Goal: Task Accomplishment & Management: Use online tool/utility

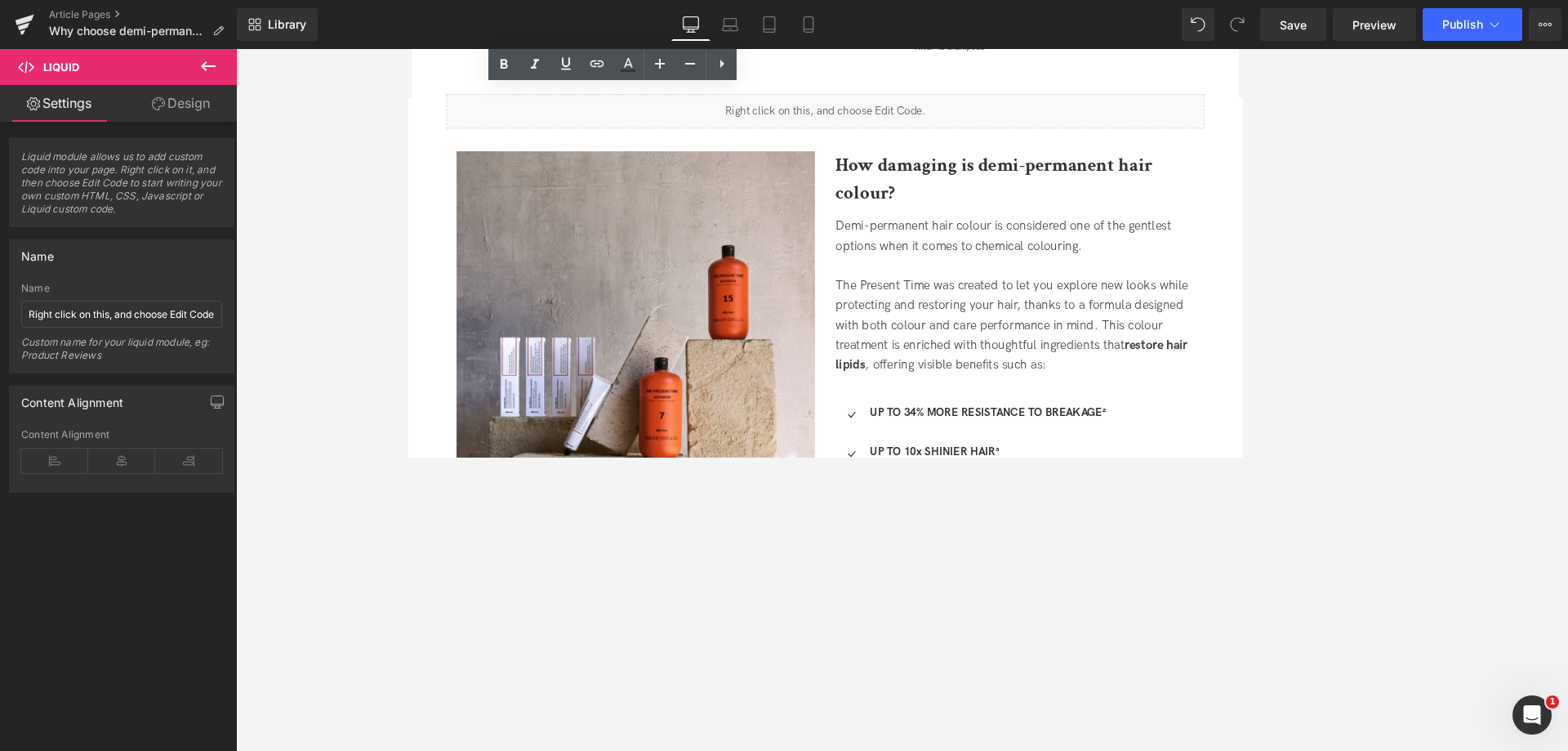
scroll to position [1348, 0]
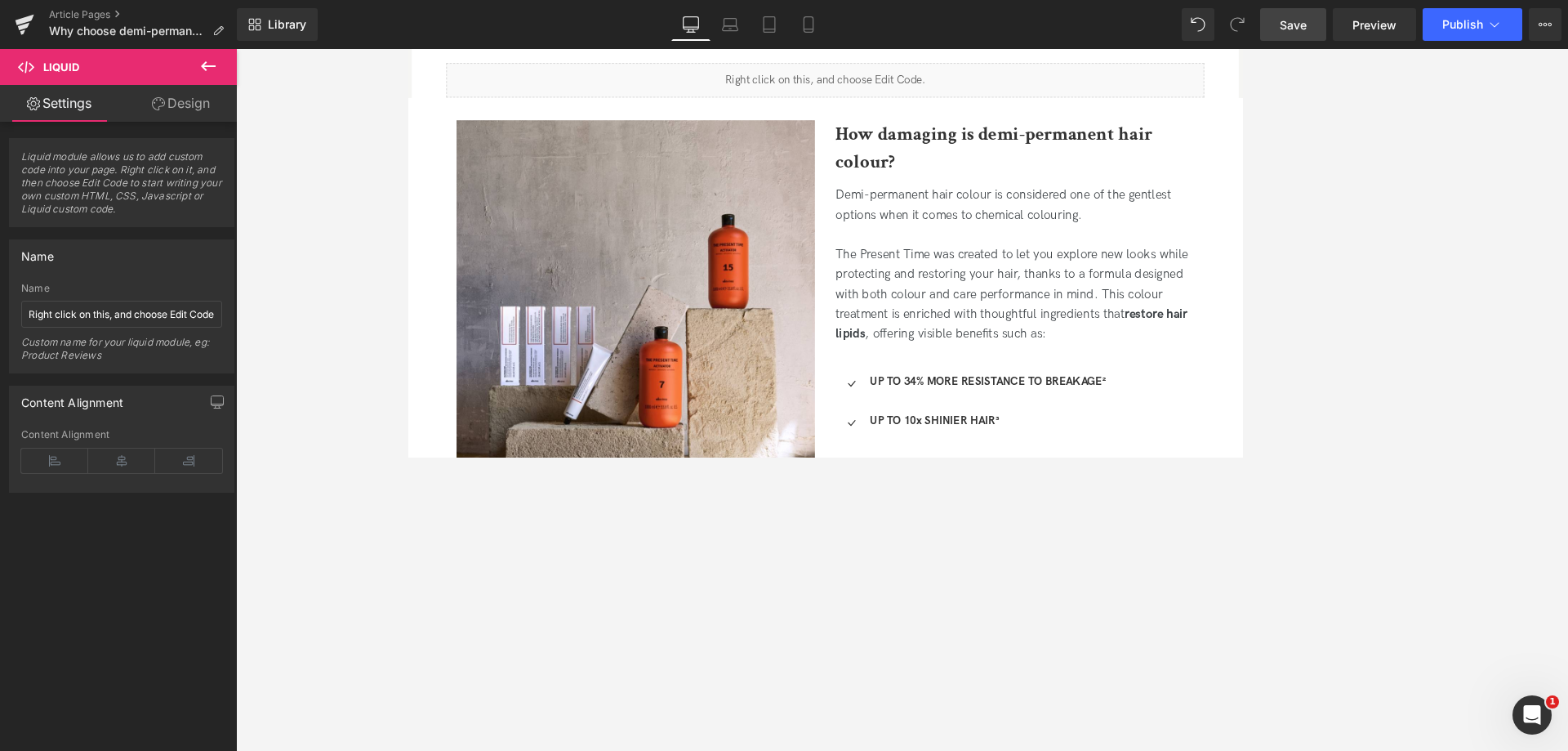
click at [1279, 35] on link "Save" at bounding box center [1293, 24] width 66 height 33
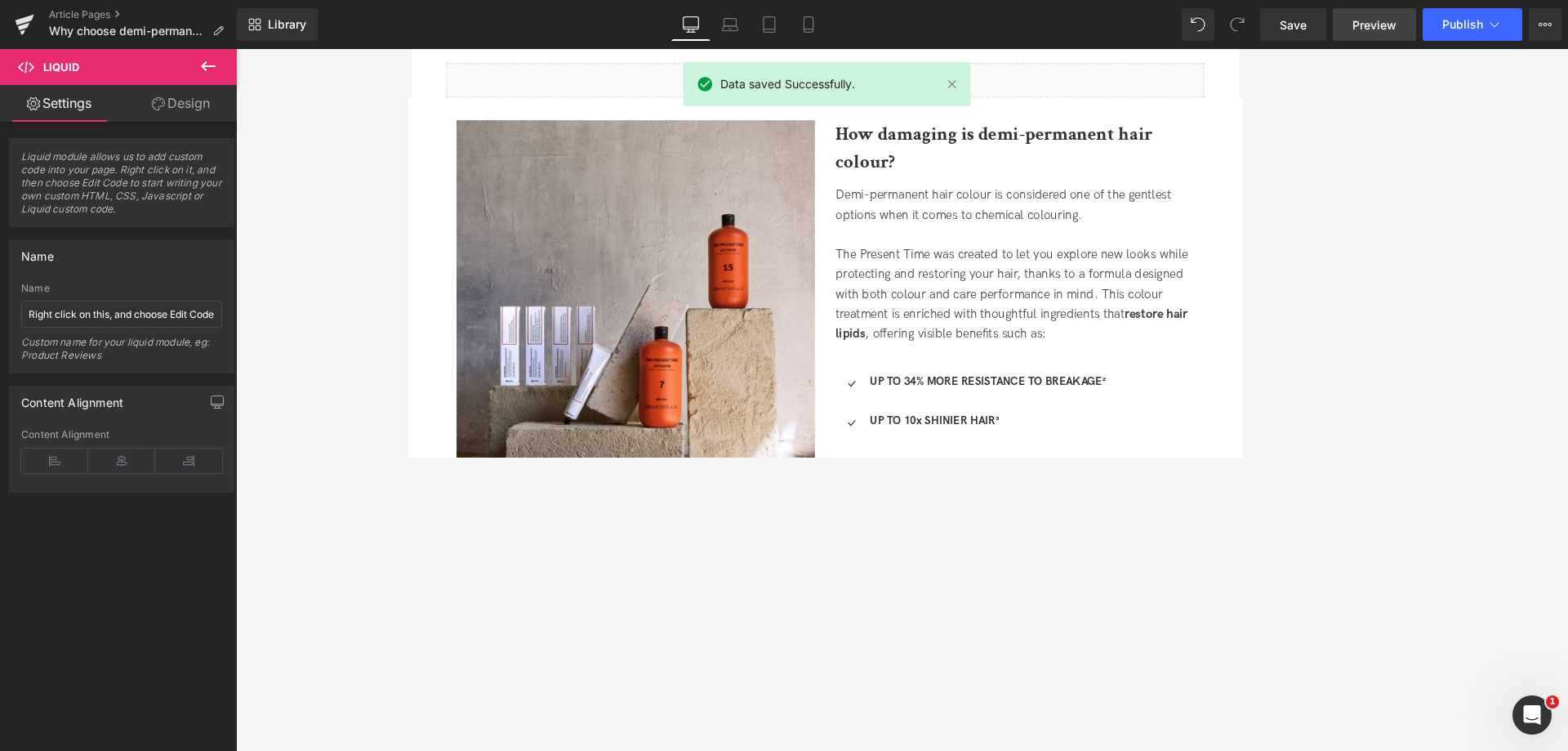
click at [1375, 28] on span "Preview" at bounding box center [1374, 24] width 44 height 17
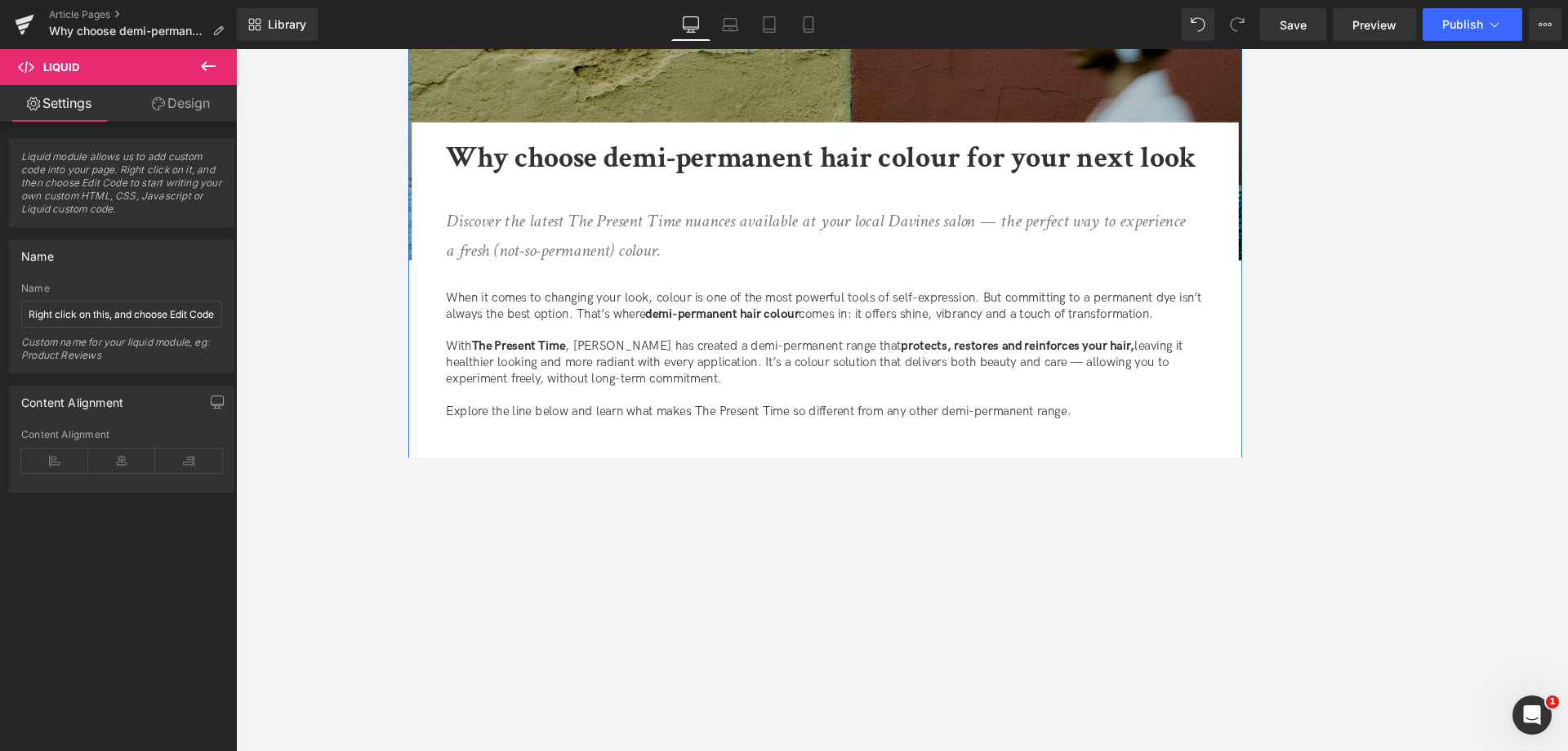
scroll to position [245, 0]
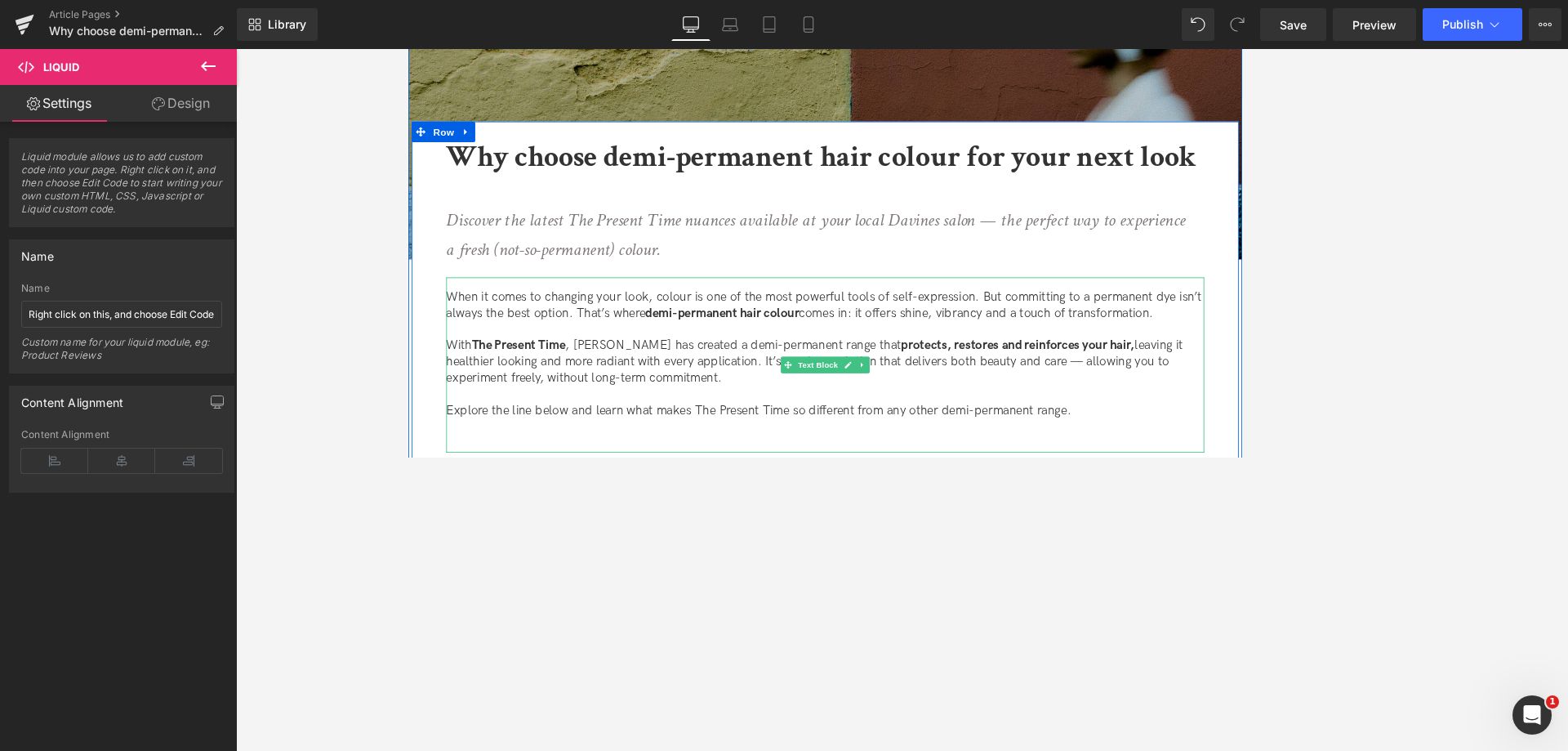
click at [824, 406] on p "With The Present Time , Davines has created a demi-permanent range that protect…" at bounding box center [902, 419] width 898 height 57
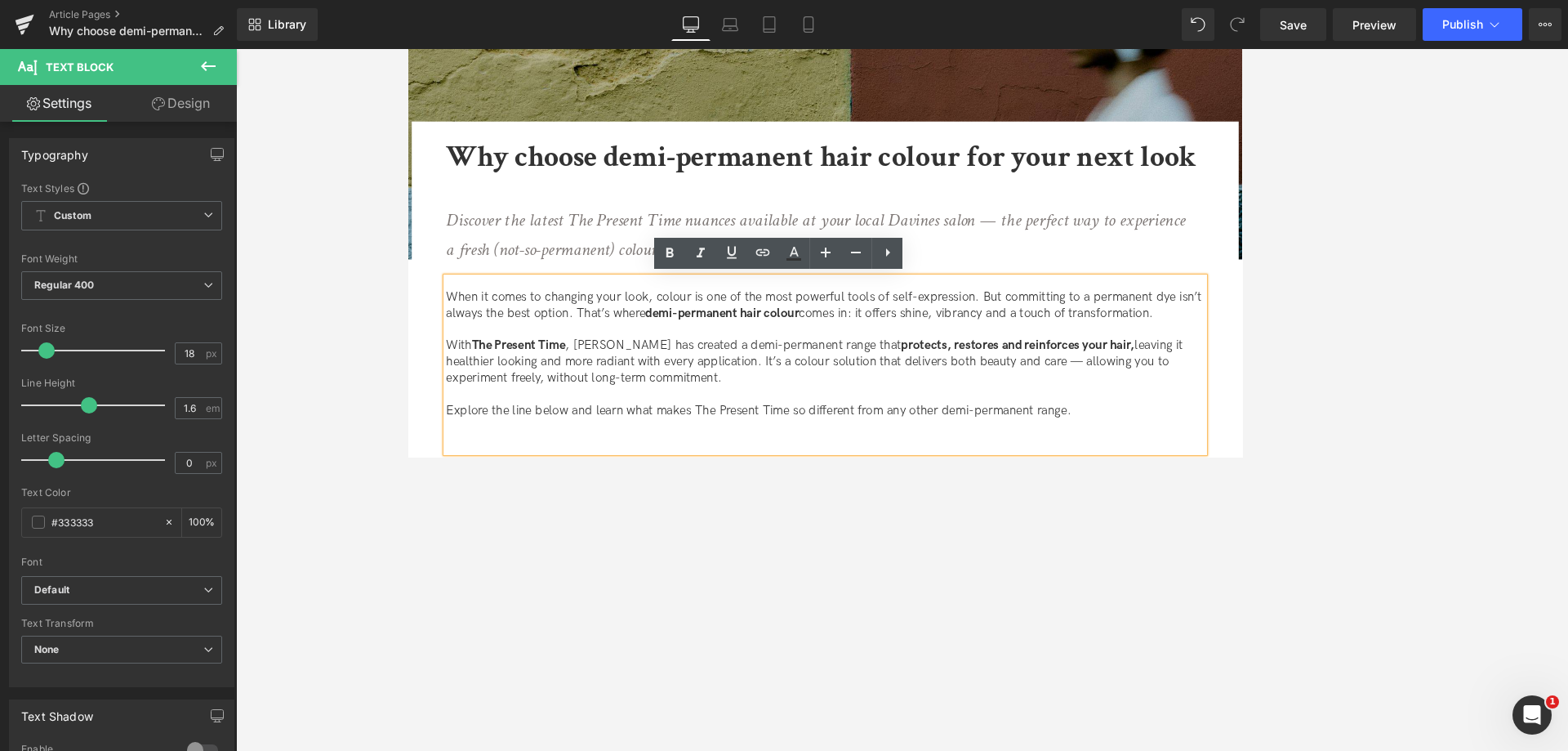
scroll to position [327, 0]
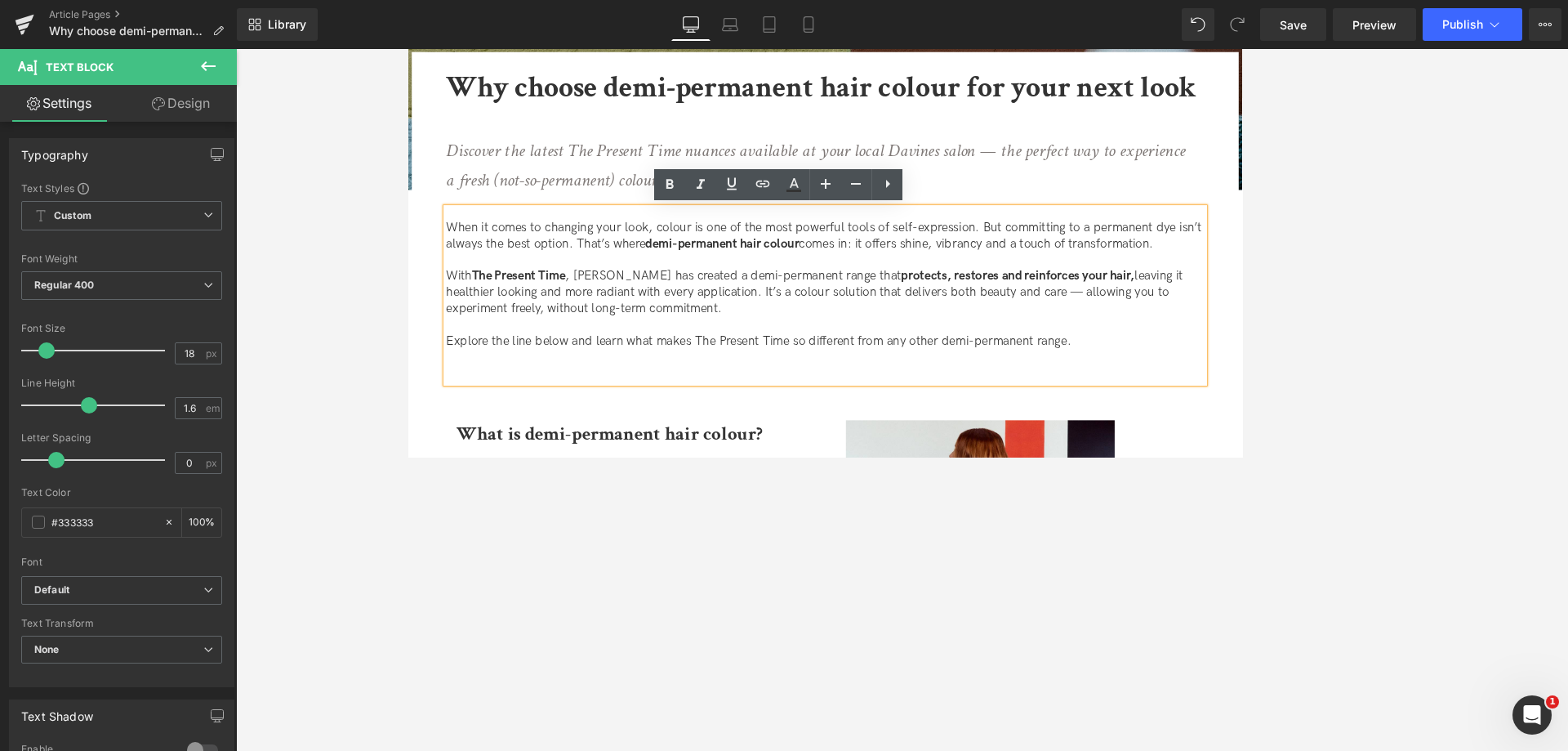
click at [758, 358] on p "With The Present Time , Davines has created a demi-permanent range that protect…" at bounding box center [902, 337] width 898 height 57
click at [461, 359] on p "With The Present Time , Davines has created a demi-permanent range that protect…" at bounding box center [902, 337] width 898 height 57
click at [862, 393] on p "Explore the line below and learn what makes The Present Time so different from …" at bounding box center [902, 395] width 898 height 19
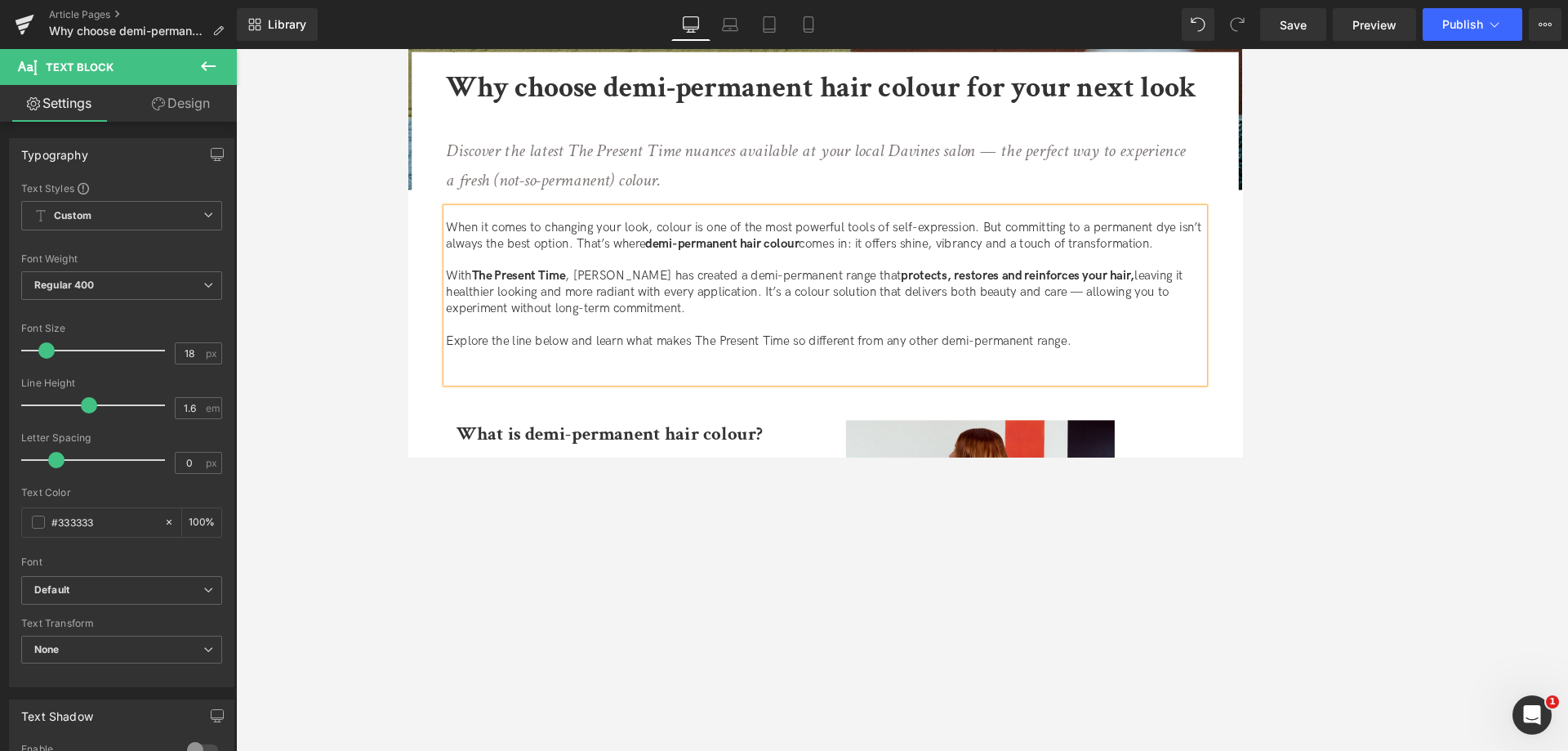
click at [862, 393] on p "Explore the line below and learn what makes The Present Time so different from …" at bounding box center [902, 395] width 898 height 19
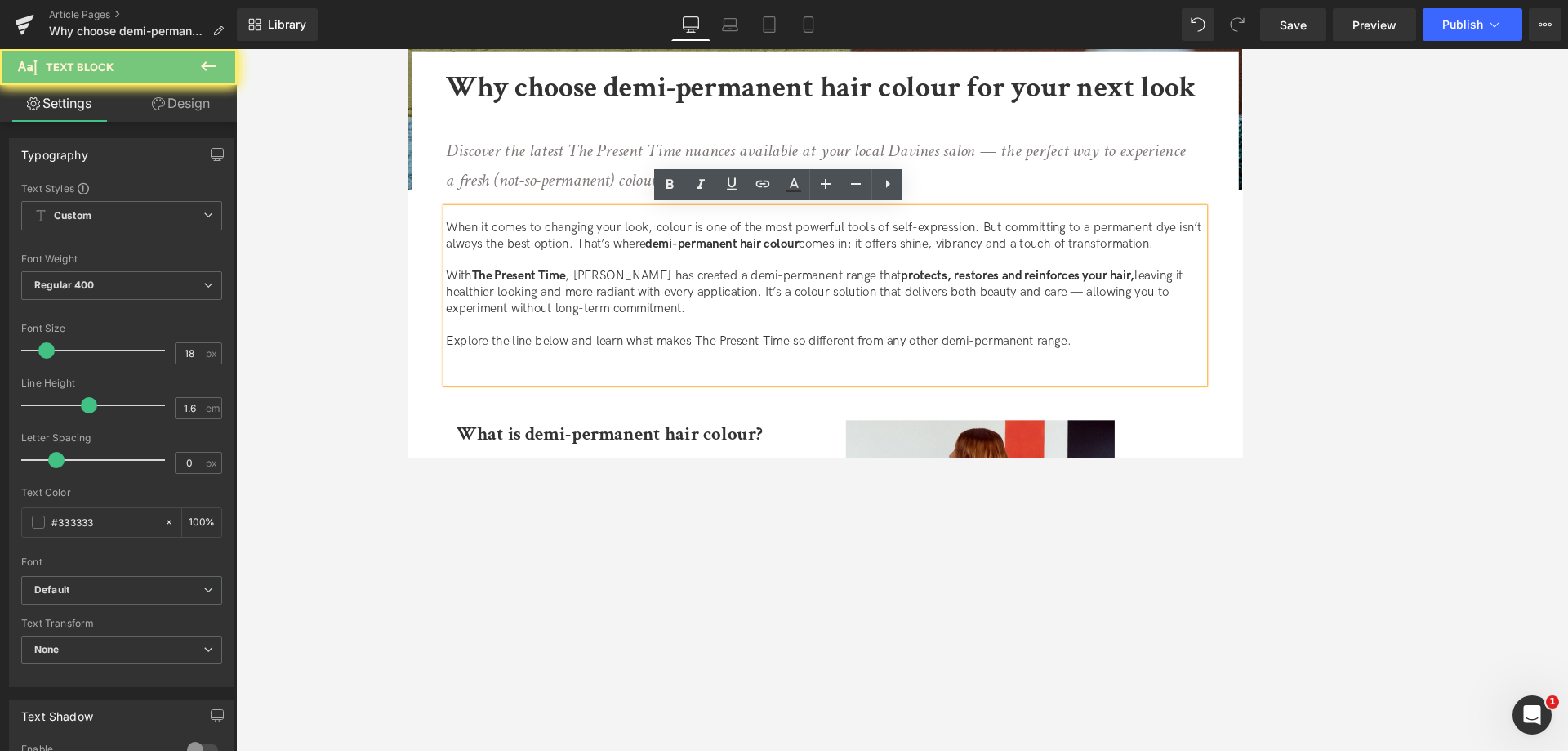
click at [862, 391] on p "Explore the line below and learn what makes The Present Time so different from …" at bounding box center [902, 395] width 898 height 19
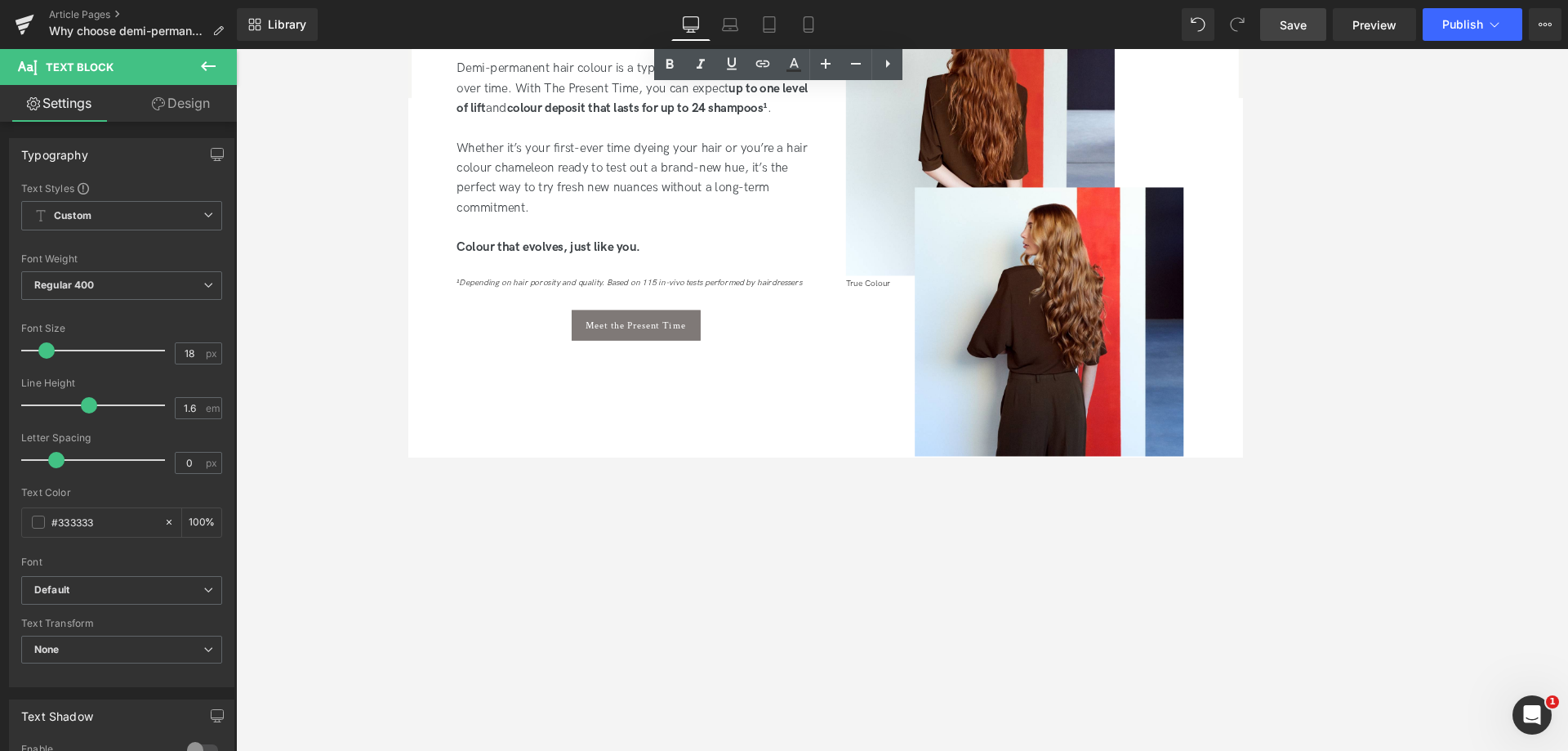
click at [1282, 32] on span "Save" at bounding box center [1293, 24] width 27 height 17
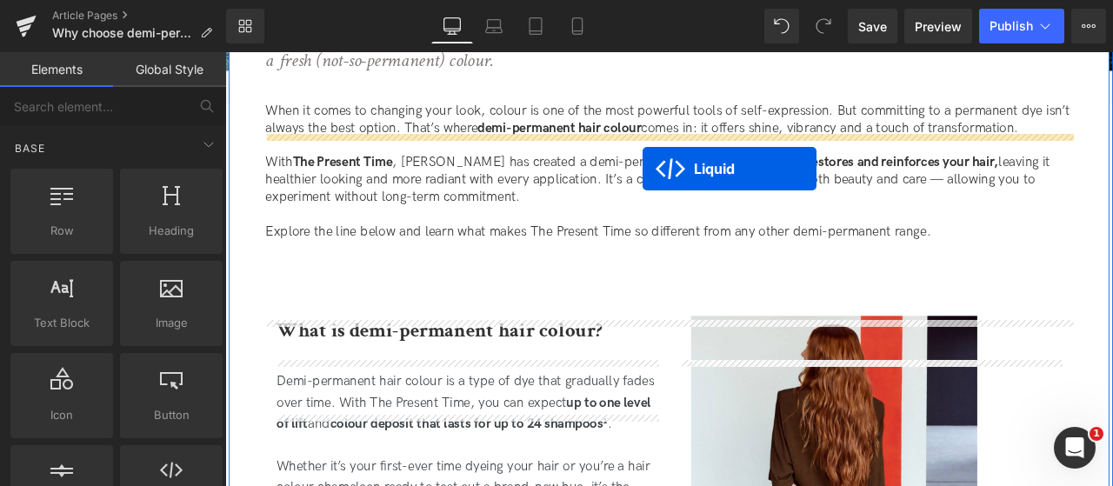
scroll to position [452, 0]
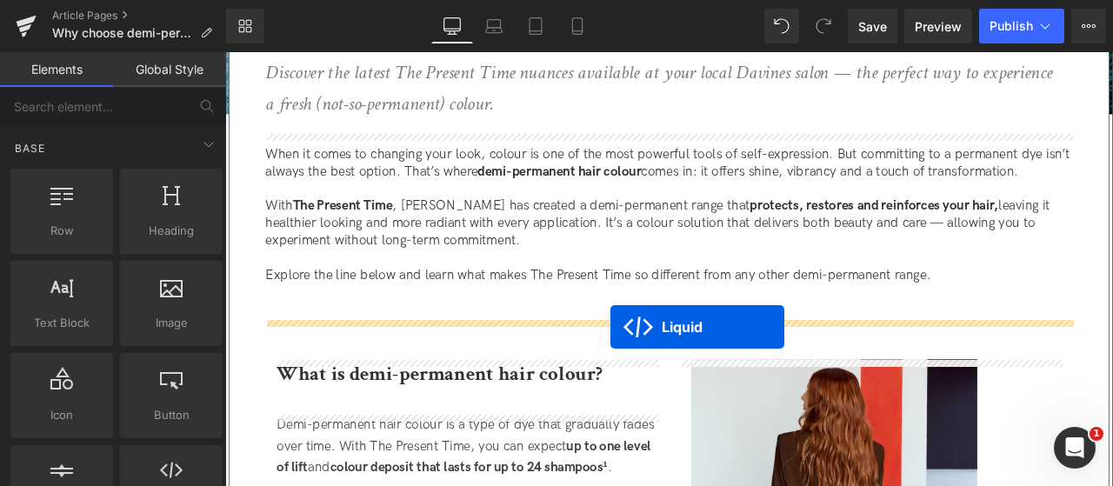
drag, startPoint x: 713, startPoint y: 386, endPoint x: 682, endPoint y: 377, distance: 32.5
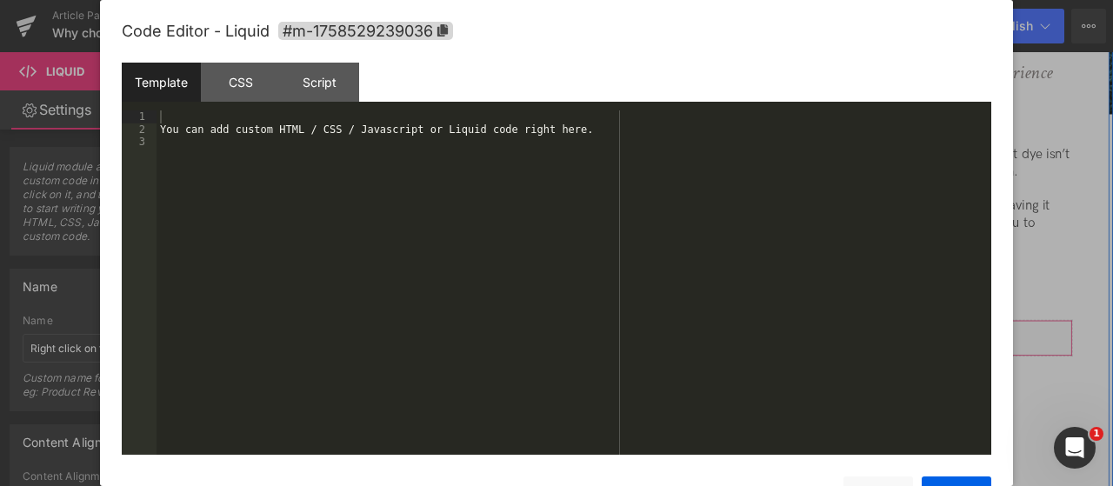
click at [769, 384] on div "Liquid" at bounding box center [751, 390] width 956 height 43
click at [440, 143] on div "You can add custom HTML / CSS / Javascript or Liquid code right here." at bounding box center [573, 294] width 835 height 369
click at [428, 128] on div "You can add custom HTML / CSS / Javascript or Liquid code right here." at bounding box center [573, 294] width 835 height 369
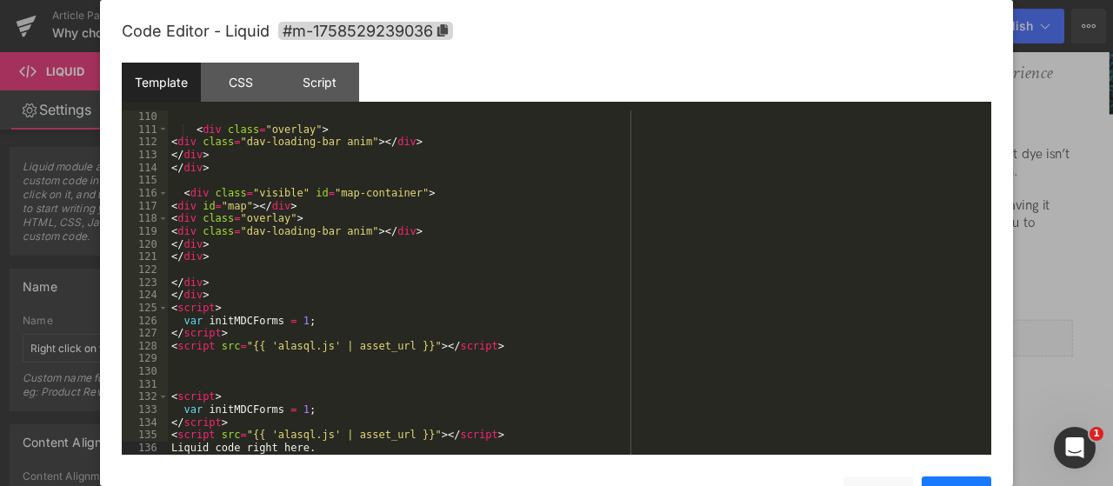
click at [941, 482] on button "Save" at bounding box center [956, 493] width 70 height 35
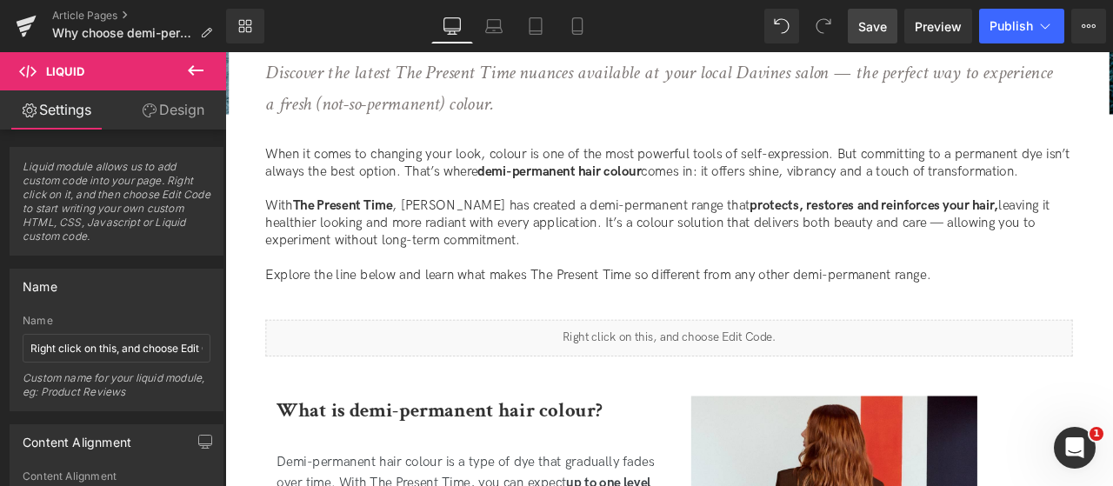
click at [877, 26] on span "Save" at bounding box center [872, 26] width 29 height 18
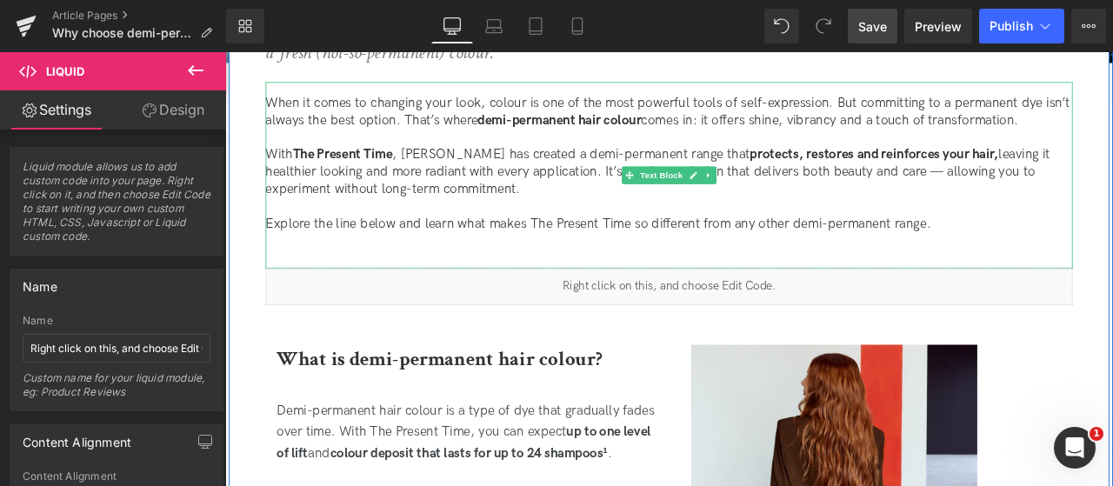
scroll to position [539, 0]
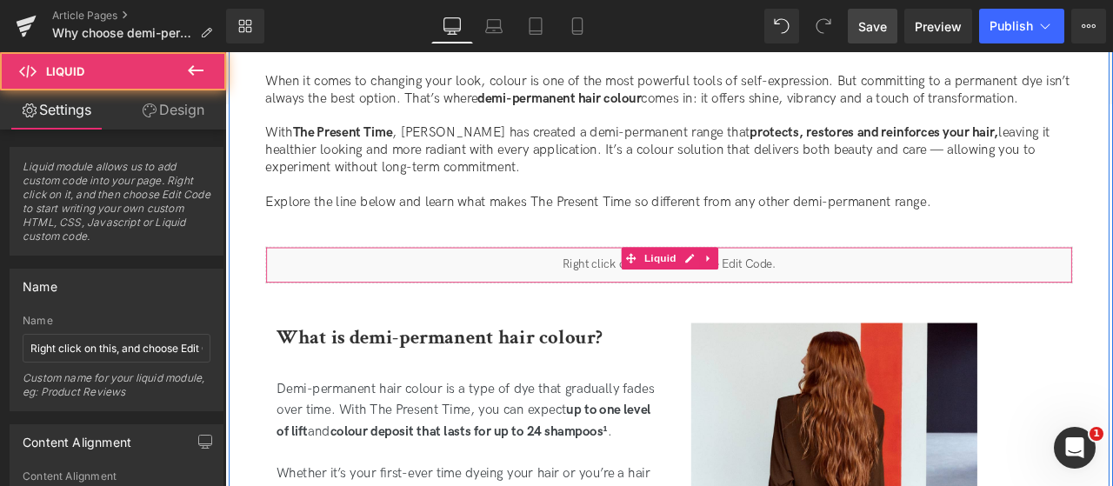
click at [843, 305] on div "Liquid" at bounding box center [751, 304] width 956 height 43
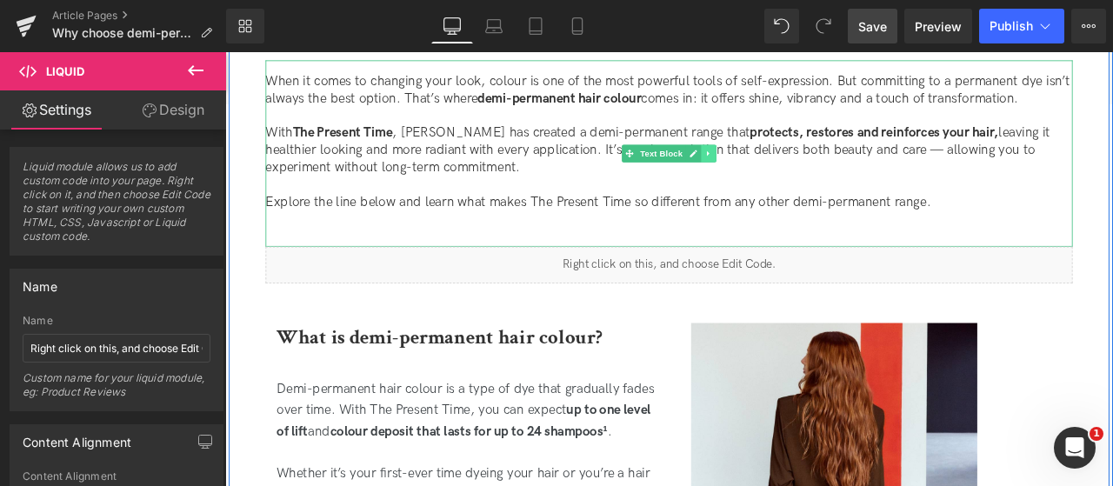
click at [795, 170] on icon at bounding box center [796, 173] width 3 height 6
click at [789, 168] on icon at bounding box center [789, 172] width 10 height 10
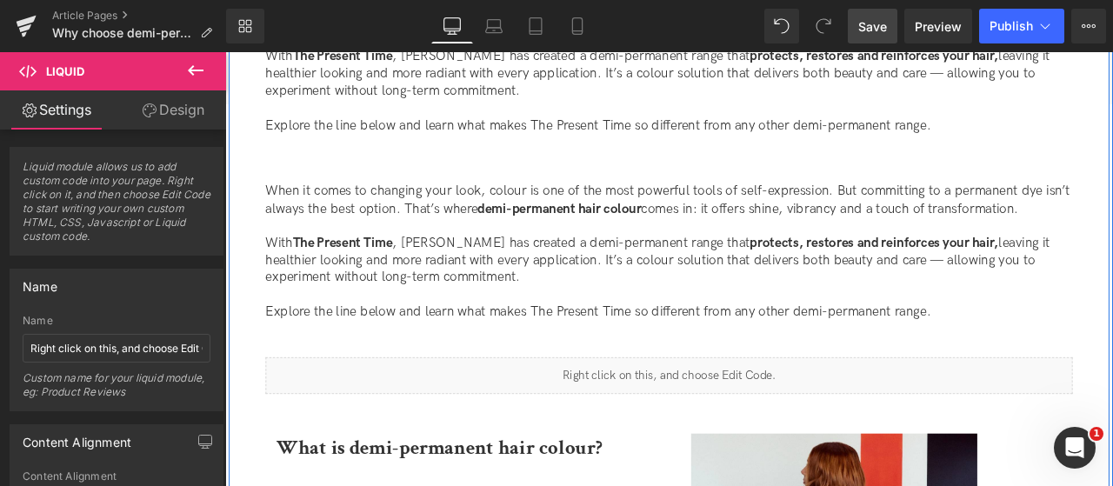
click at [720, 285] on p "With The Present Time , Davines has created a demi-permanent range that protect…" at bounding box center [751, 299] width 956 height 61
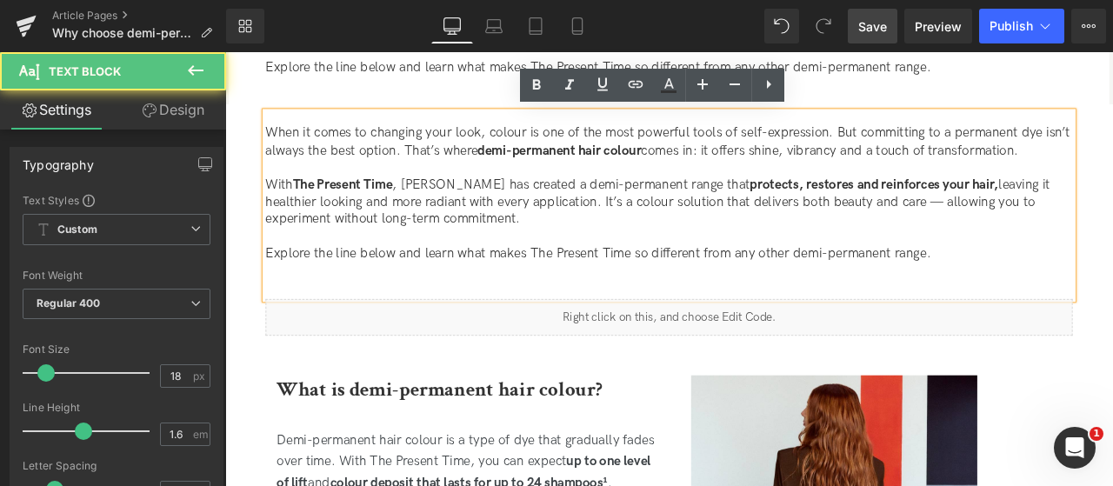
scroll to position [700, 0]
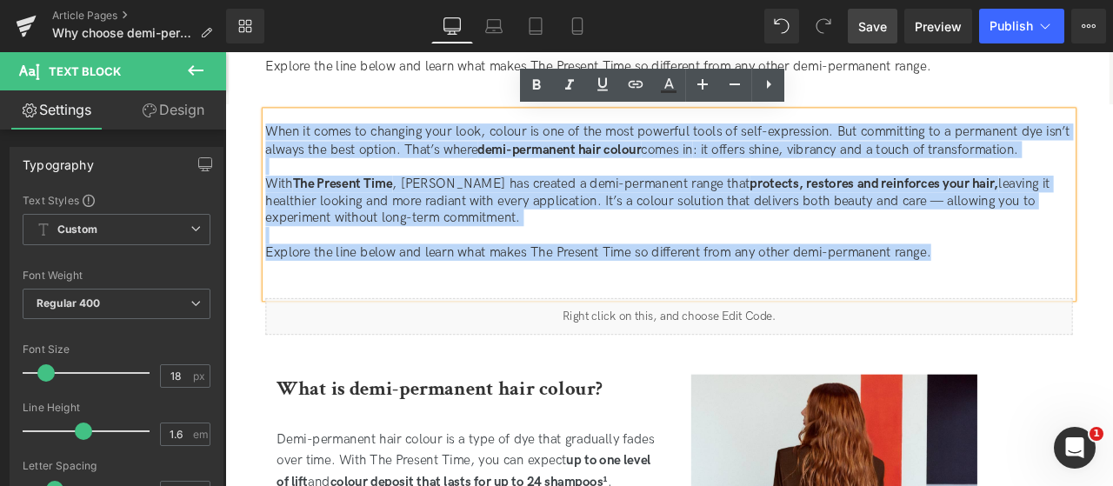
drag, startPoint x: 1086, startPoint y: 295, endPoint x: 352, endPoint y: 145, distance: 748.8
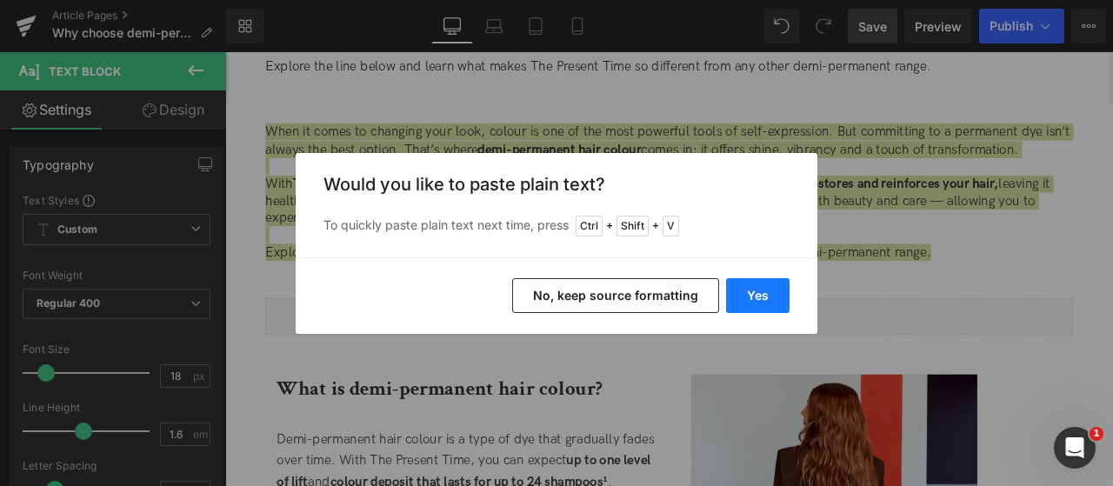
click at [761, 295] on button "Yes" at bounding box center [757, 295] width 63 height 35
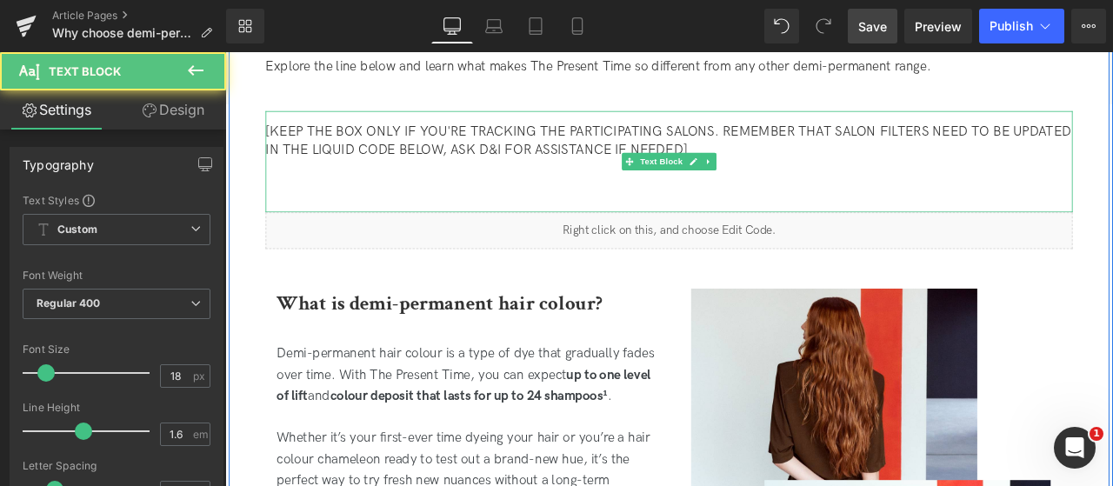
click at [755, 155] on p "[KEEP THE BOX ONLY IF YOU'RE TRACKING THE PARTICIPATING SALONS. REMEMBER THAT S…" at bounding box center [751, 156] width 956 height 41
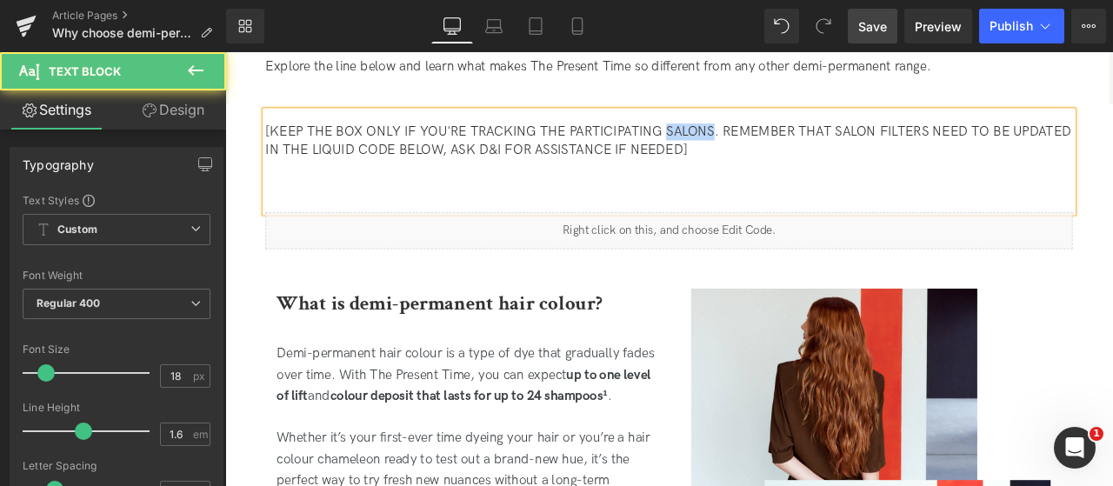
click at [755, 155] on p "[KEEP THE BOX ONLY IF YOU'RE TRACKING THE PARTICIPATING SALONS. REMEMBER THAT S…" at bounding box center [751, 156] width 956 height 41
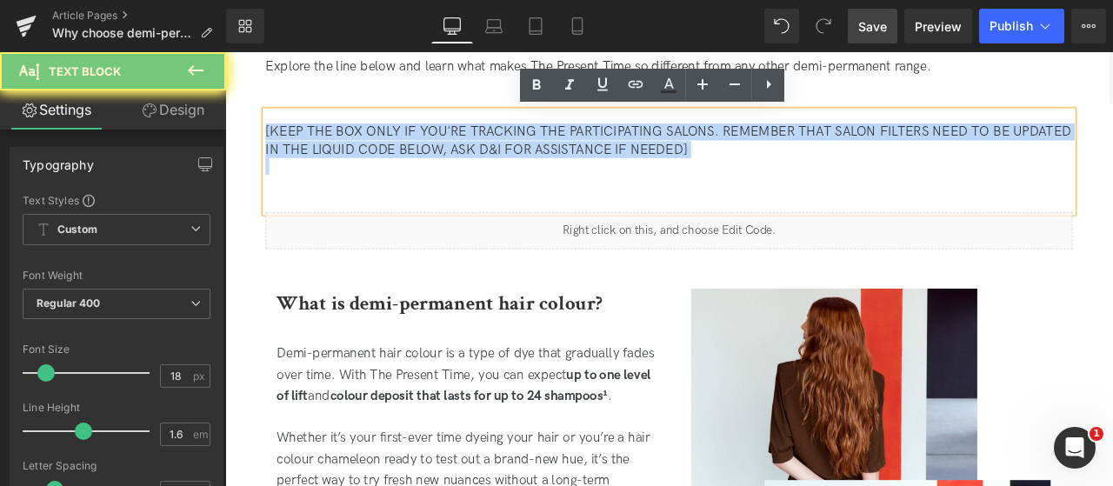
click at [755, 155] on p "[KEEP THE BOX ONLY IF YOU'RE TRACKING THE PARTICIPATING SALONS. REMEMBER THAT S…" at bounding box center [751, 156] width 956 height 41
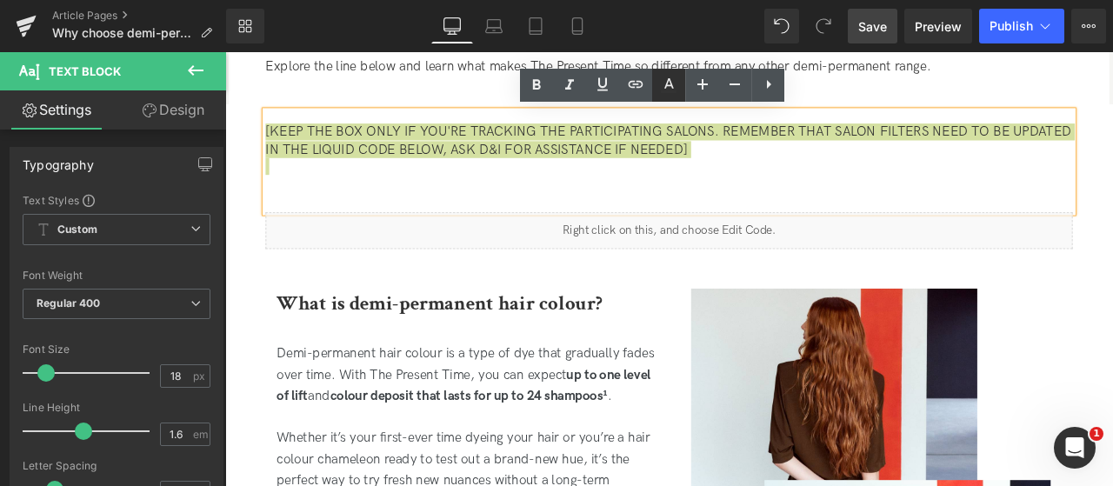
click at [664, 90] on icon at bounding box center [668, 85] width 21 height 21
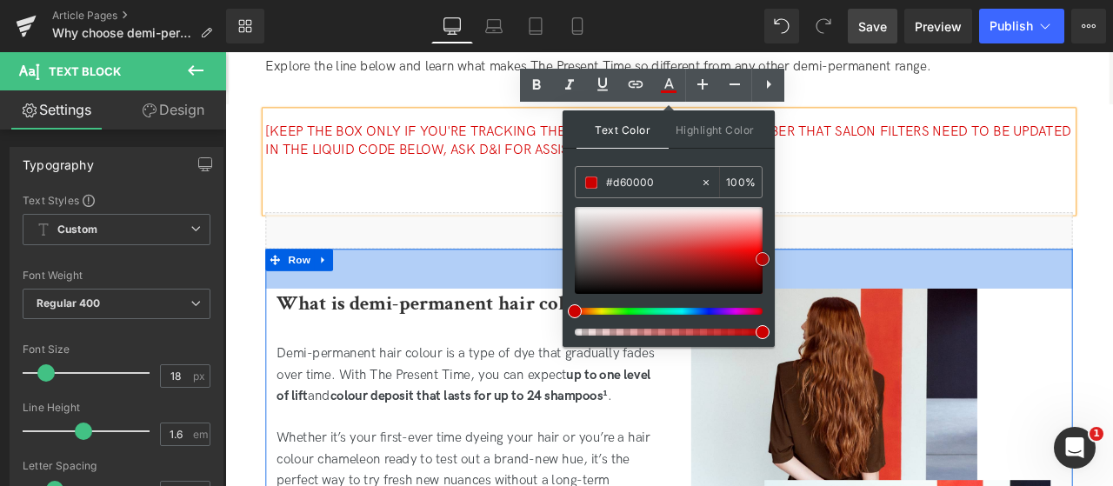
drag, startPoint x: 954, startPoint y: 296, endPoint x: 877, endPoint y: 286, distance: 77.2
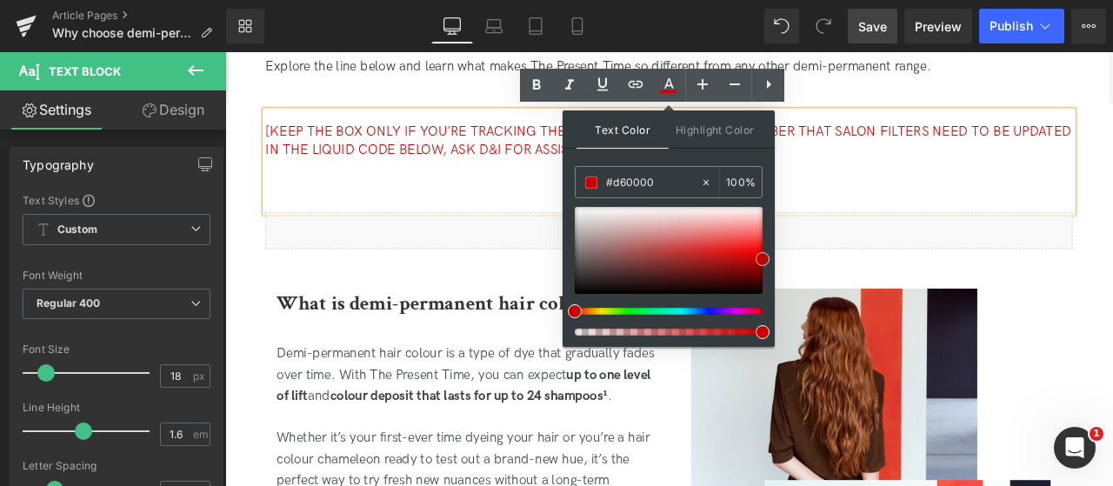
click at [938, 231] on div "[KEEP THE BOX ONLY IF YOU'RE TRACKING THE PARTICIPATING SALONS. REMEMBER THAT S…" at bounding box center [751, 181] width 956 height 119
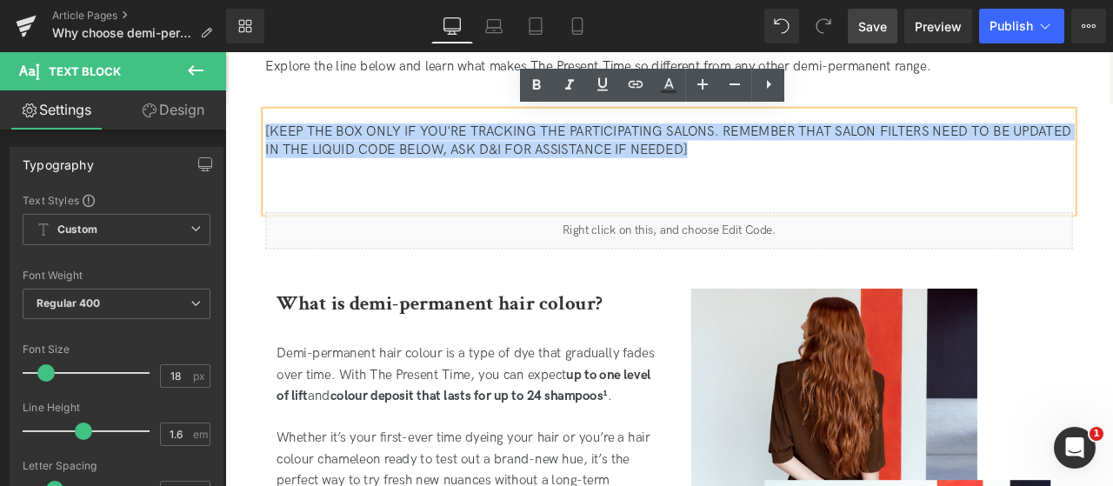
drag, startPoint x: 812, startPoint y: 163, endPoint x: 416, endPoint y: 132, distance: 397.6
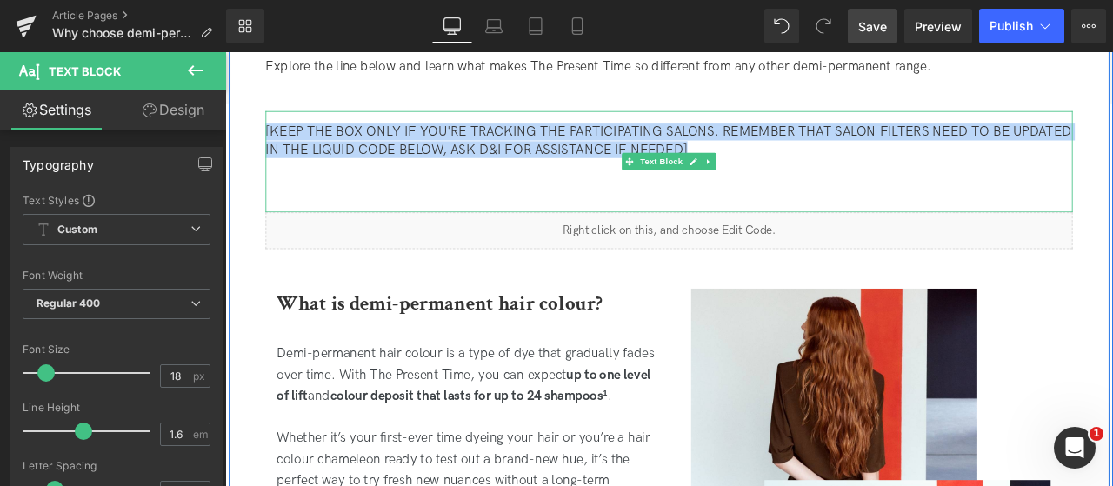
click at [717, 154] on span "[KEEP THE BOX ONLY IF YOU'RE TRACKING THE PARTICIPATING SALONS. REMEMBER THAT S…" at bounding box center [750, 156] width 954 height 38
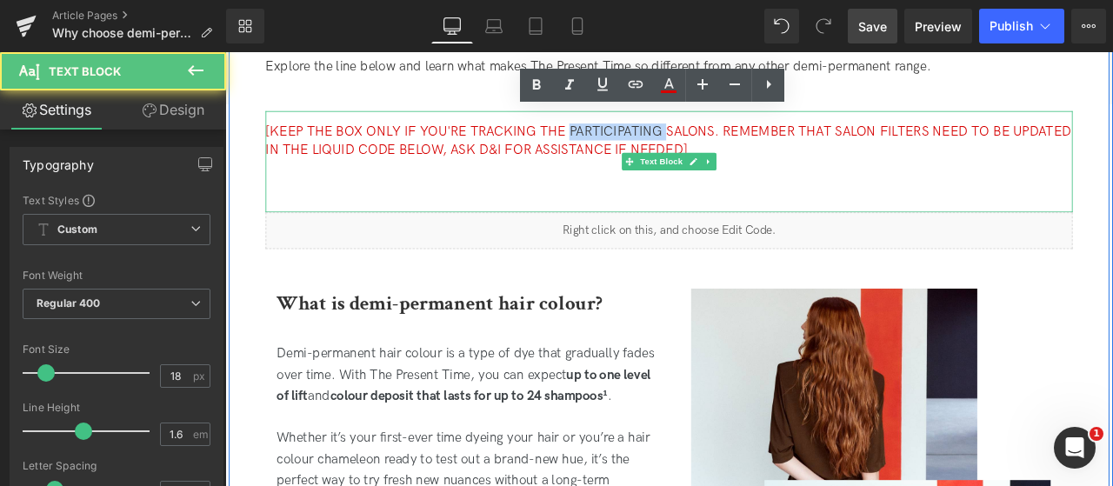
click at [717, 154] on span "[KEEP THE BOX ONLY IF YOU'RE TRACKING THE PARTICIPATING SALONS. REMEMBER THAT S…" at bounding box center [750, 156] width 954 height 38
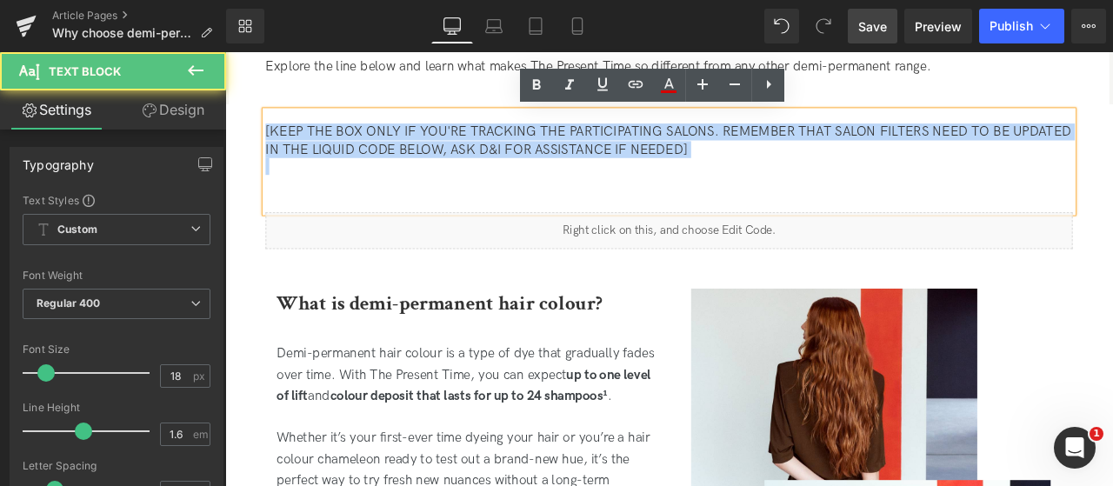
click at [717, 154] on span "[KEEP THE BOX ONLY IF YOU'RE TRACKING THE PARTICIPATING SALONS. REMEMBER THAT S…" at bounding box center [750, 156] width 954 height 38
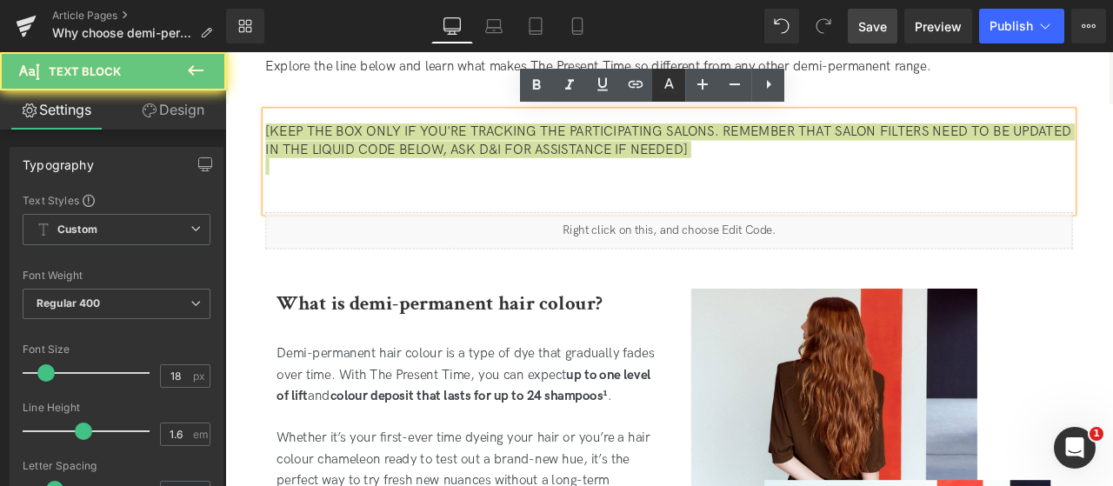
click at [669, 86] on icon at bounding box center [669, 83] width 10 height 10
type input "#333333"
type input "100"
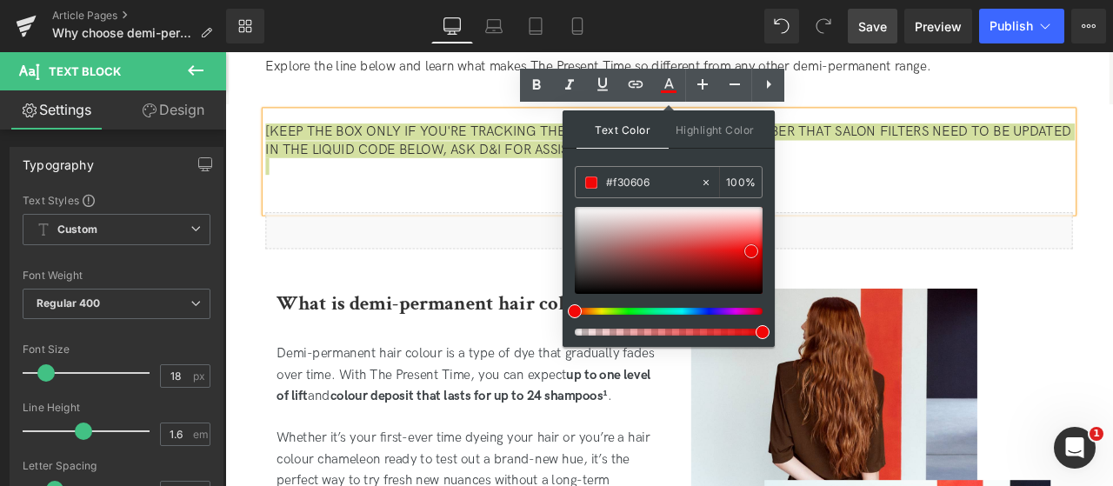
type input "#fc0202"
drag, startPoint x: 747, startPoint y: 251, endPoint x: 757, endPoint y: 249, distance: 10.6
click at [757, 249] on div at bounding box center [669, 250] width 188 height 87
click at [757, 250] on link at bounding box center [757, 250] width 0 height 0
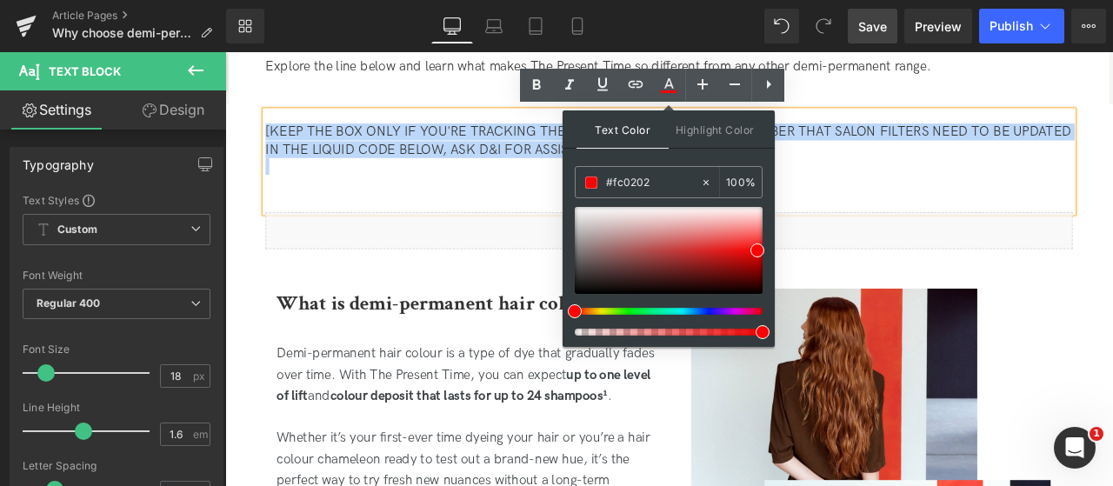
click at [954, 224] on div "[KEEP THE BOX ONLY IF YOU'RE TRACKING THE PARTICIPATING SALONS. REMEMBER THAT S…" at bounding box center [751, 181] width 956 height 119
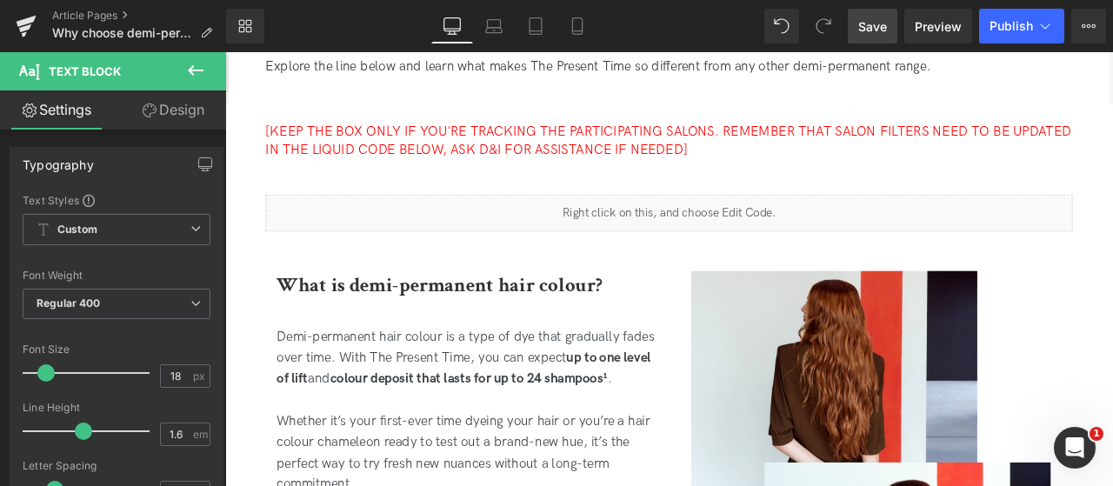
click at [868, 30] on span "Save" at bounding box center [872, 26] width 29 height 18
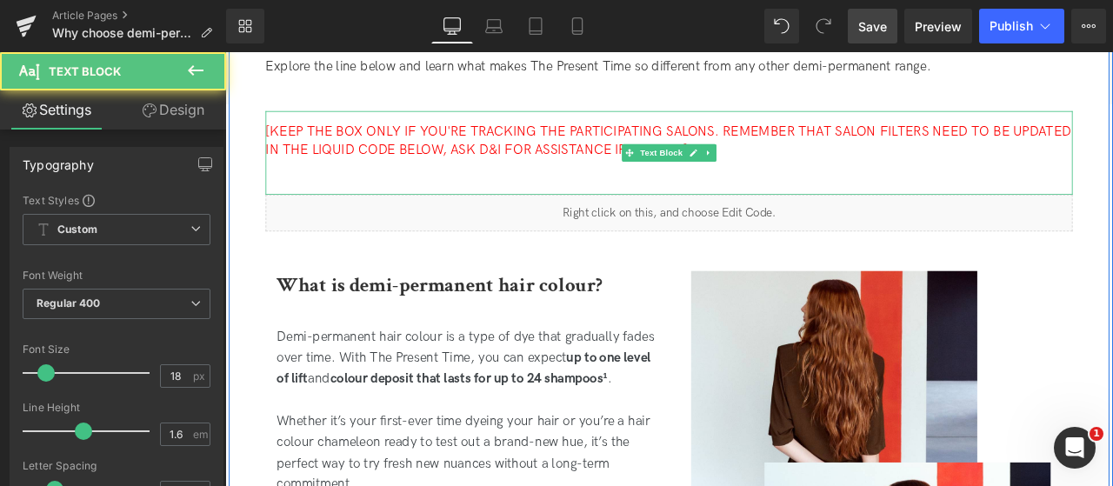
click at [574, 169] on span "[KEEP THE BOX ONLY IF YOU'RE TRACKING THE PARTICIPATING SALONS. REMEMBER THAT S…" at bounding box center [750, 156] width 954 height 38
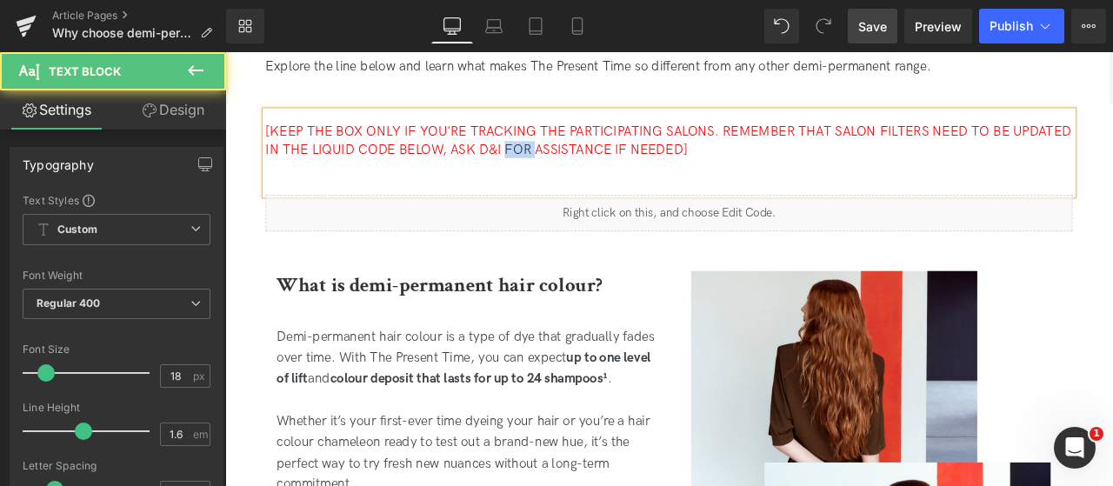
click at [574, 169] on span "[KEEP THE BOX ONLY IF YOU'RE TRACKING THE PARTICIPATING SALONS. REMEMBER THAT S…" at bounding box center [750, 156] width 954 height 38
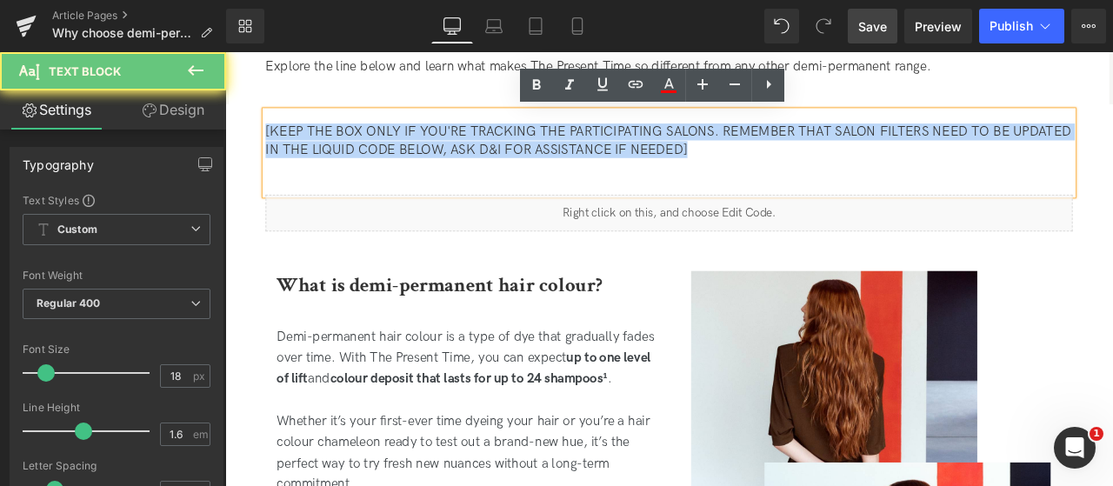
click at [574, 169] on span "[KEEP THE BOX ONLY IF YOU'RE TRACKING THE PARTICIPATING SALONS. REMEMBER THAT S…" at bounding box center [750, 156] width 954 height 38
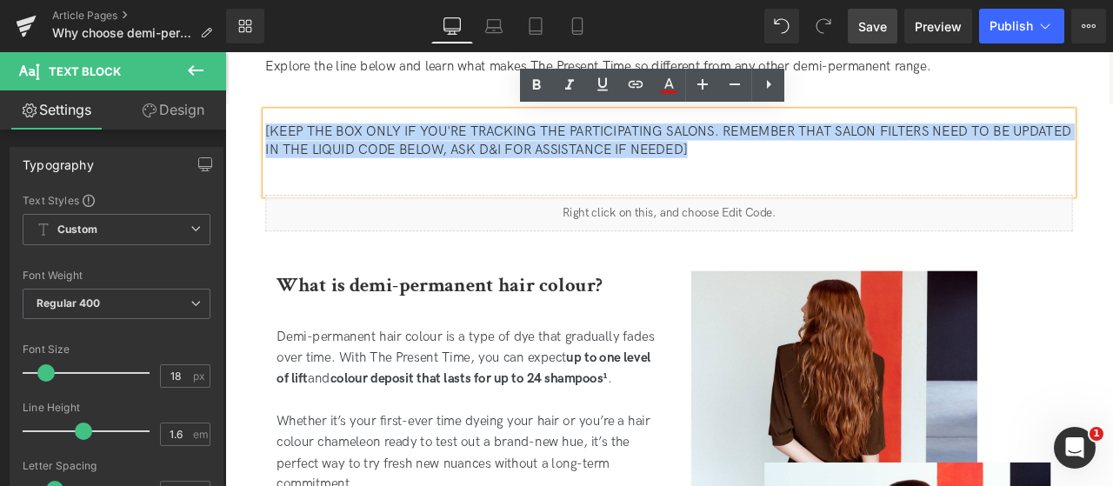
click at [642, 188] on div "[KEEP THE BOX ONLY IF YOU'RE TRACKING THE PARTICIPATING SALONS. REMEMBER THAT S…" at bounding box center [751, 171] width 956 height 99
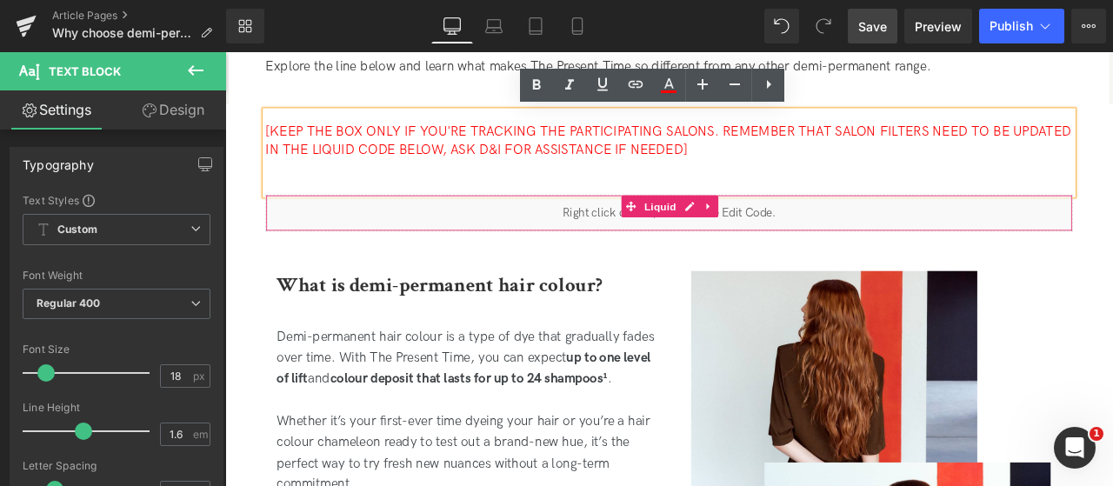
click at [635, 242] on div "Liquid" at bounding box center [751, 242] width 956 height 43
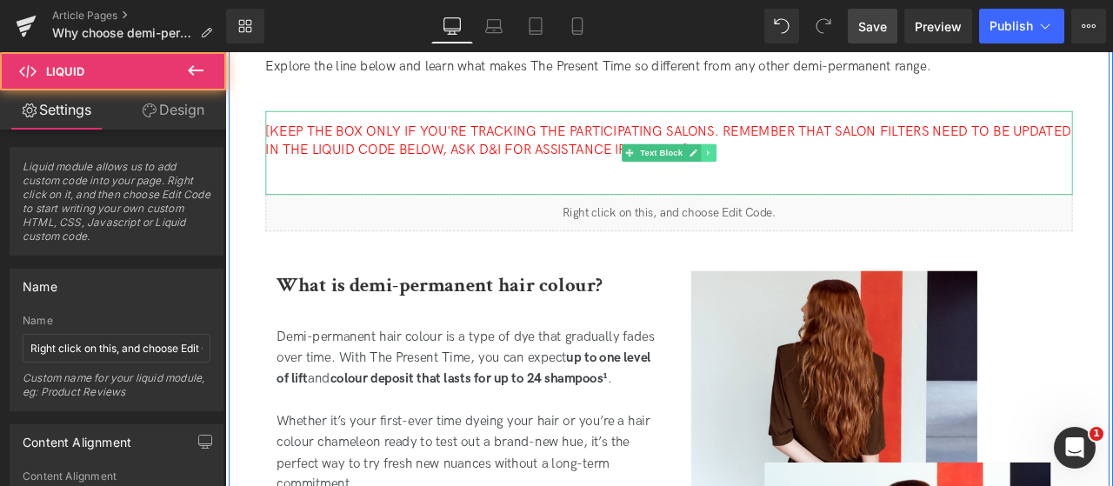
click at [793, 169] on icon at bounding box center [798, 171] width 10 height 10
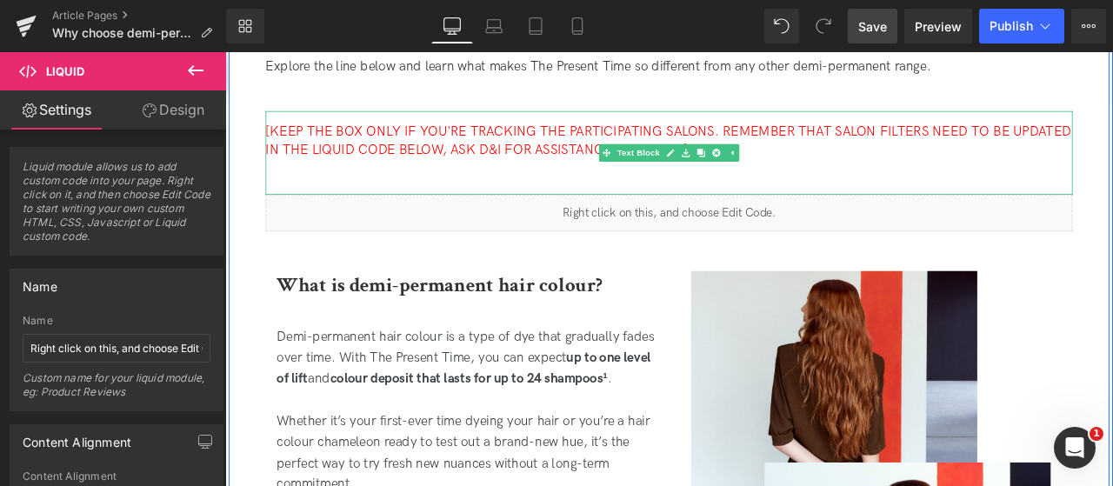
click at [930, 162] on p "[KEEP THE BOX ONLY IF YOU'RE TRACKING THE PARTICIPATING SALONS. REMEMBER THAT S…" at bounding box center [751, 156] width 956 height 41
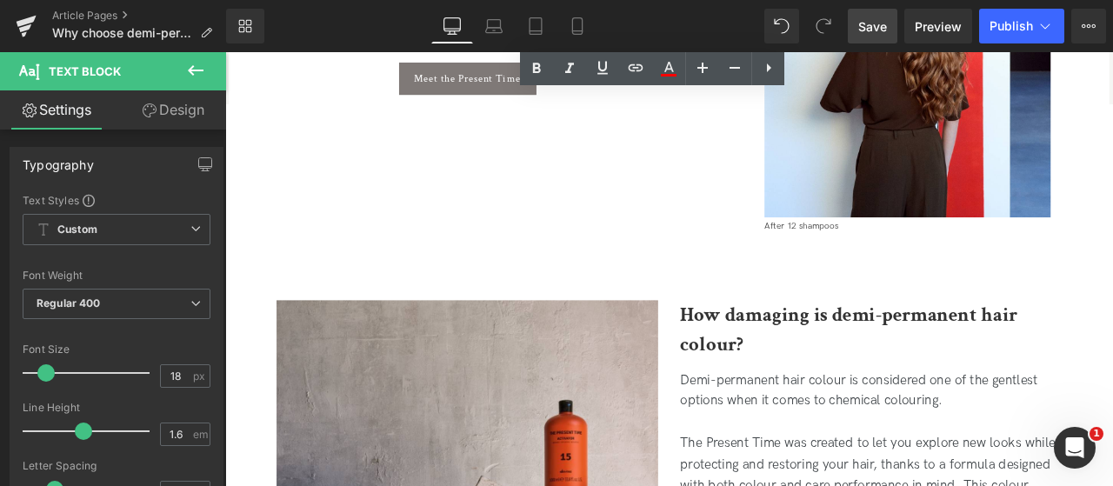
scroll to position [1221, 0]
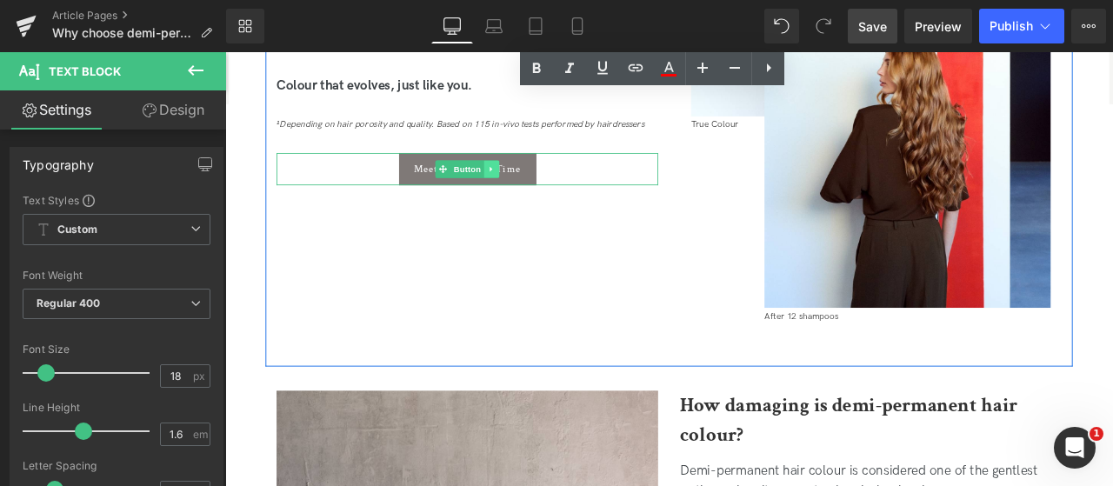
click at [546, 193] on link at bounding box center [541, 191] width 18 height 21
click at [545, 192] on icon at bounding box center [550, 191] width 10 height 10
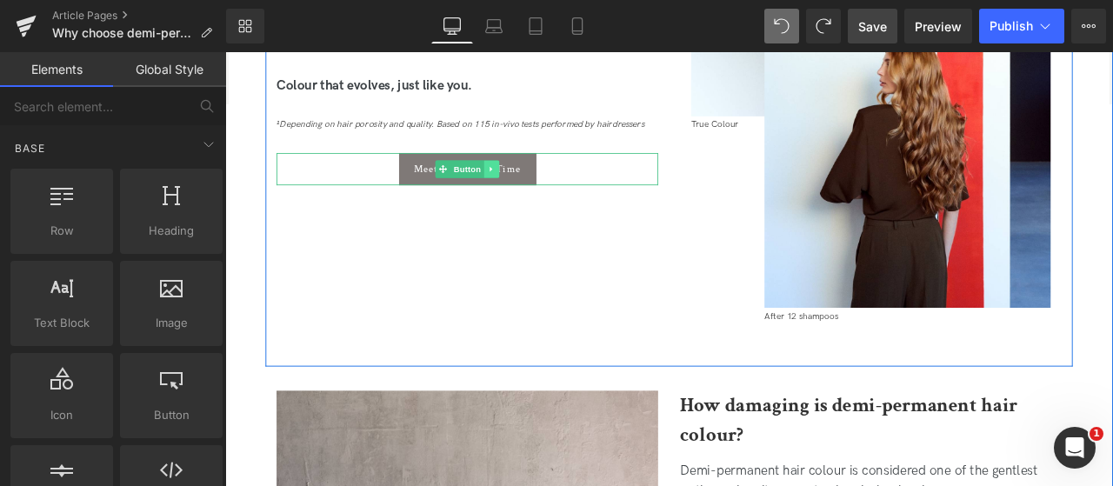
click at [536, 191] on icon at bounding box center [541, 191] width 10 height 10
click at [522, 190] on link at bounding box center [531, 191] width 18 height 21
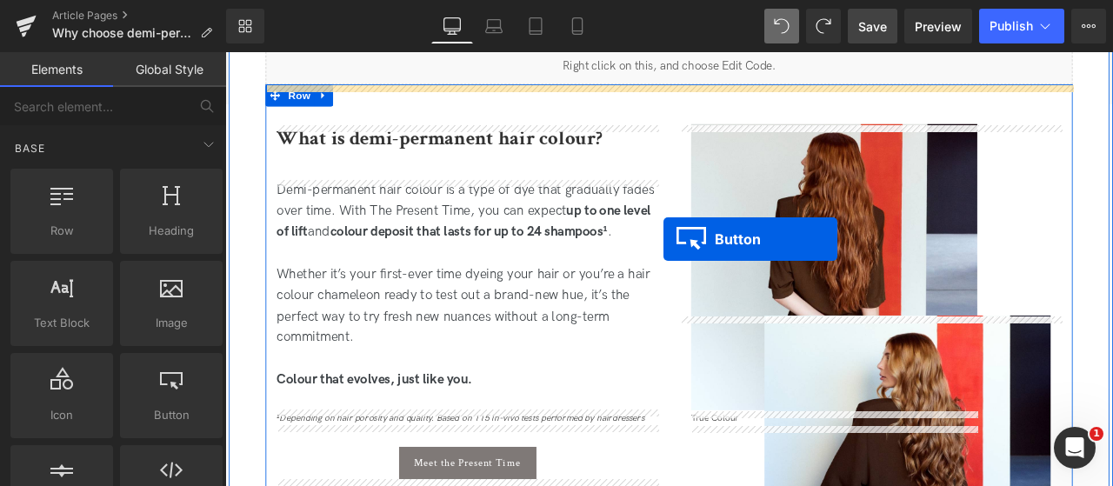
scroll to position [700, 0]
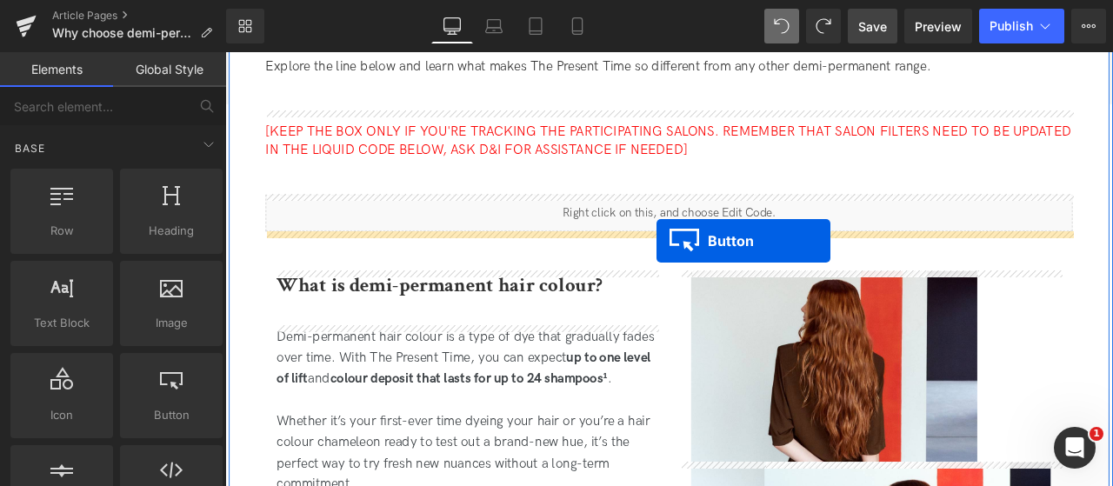
drag, startPoint x: 476, startPoint y: 256, endPoint x: 736, endPoint y: 276, distance: 261.5
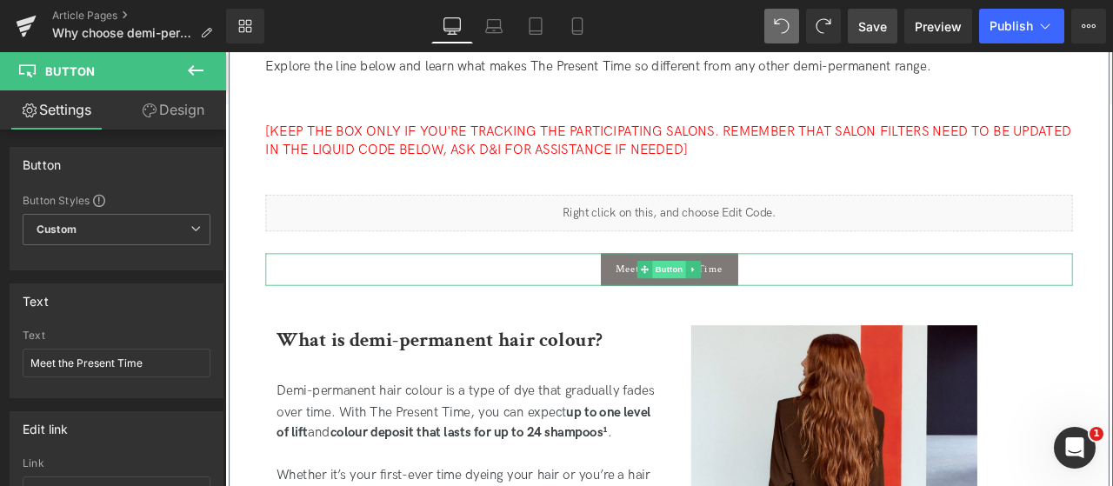
click at [736, 312] on span "Button" at bounding box center [751, 309] width 40 height 21
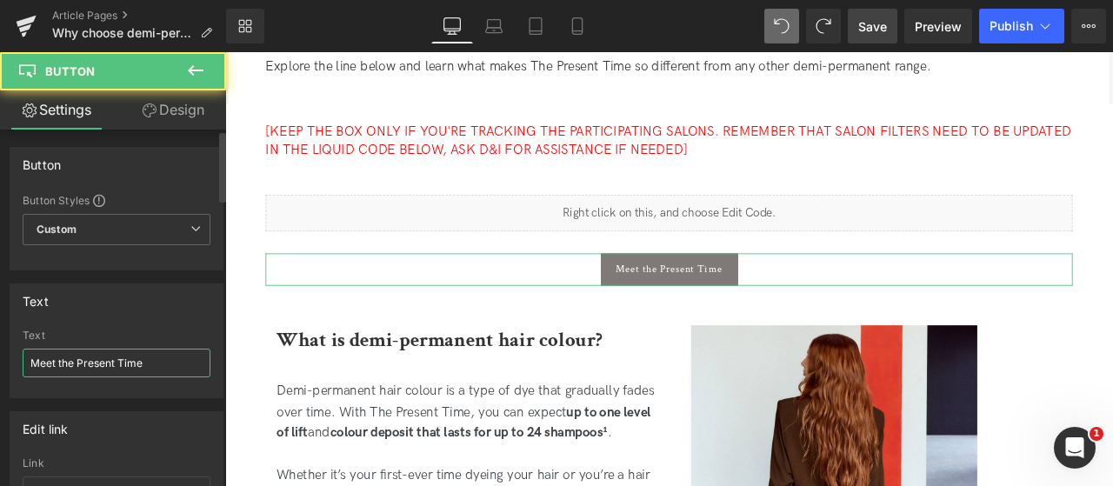
click at [97, 368] on input "Meet the Present Time" at bounding box center [117, 363] width 188 height 29
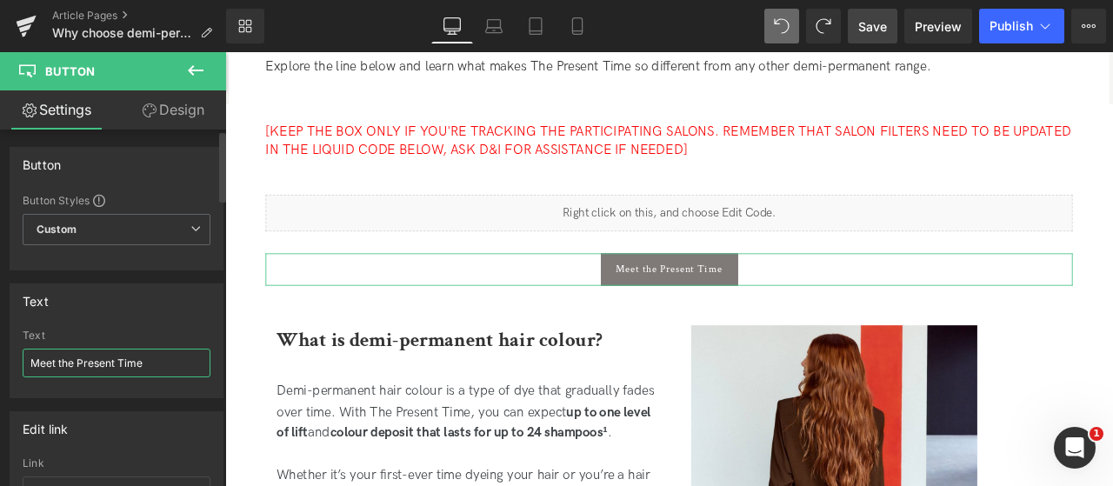
click at [97, 368] on input "Meet the Present Time" at bounding box center [117, 363] width 188 height 29
click at [55, 364] on input "Find your local salon" at bounding box center [117, 363] width 188 height 29
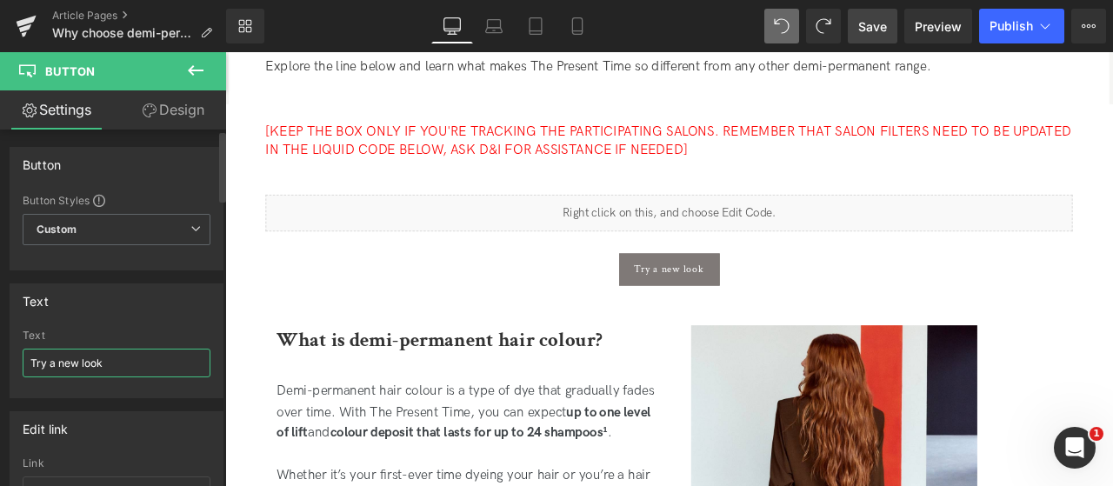
type input "Try a new look"
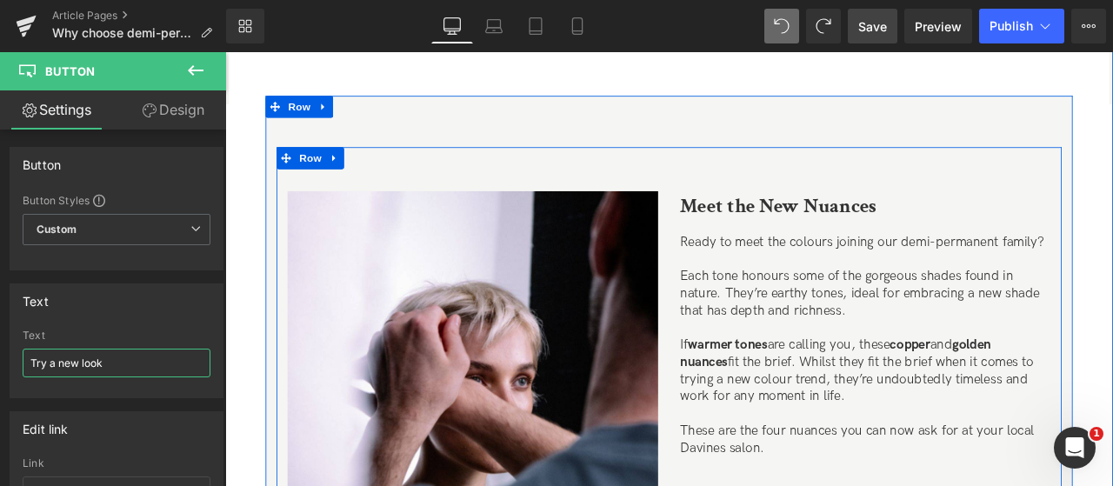
scroll to position [2960, 0]
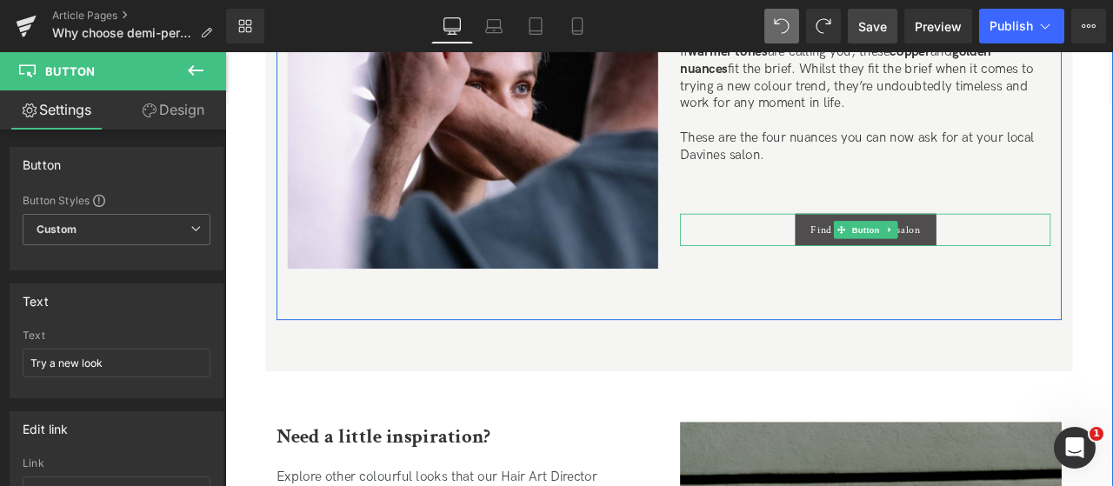
click at [986, 261] on span "Button" at bounding box center [984, 262] width 40 height 21
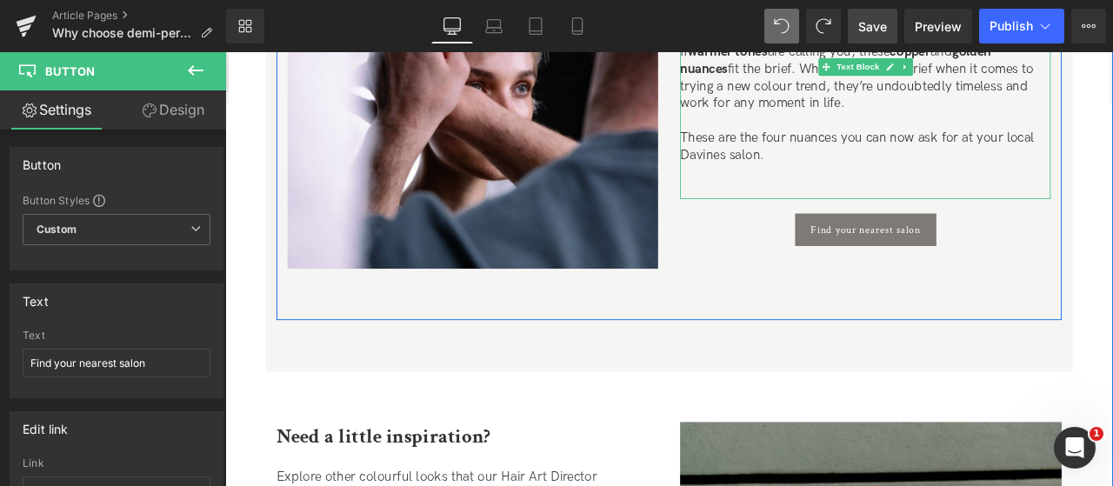
click at [862, 210] on div "Ready to meet the colours joining our demi-permanent family? Each tone honours …" at bounding box center [983, 66] width 439 height 322
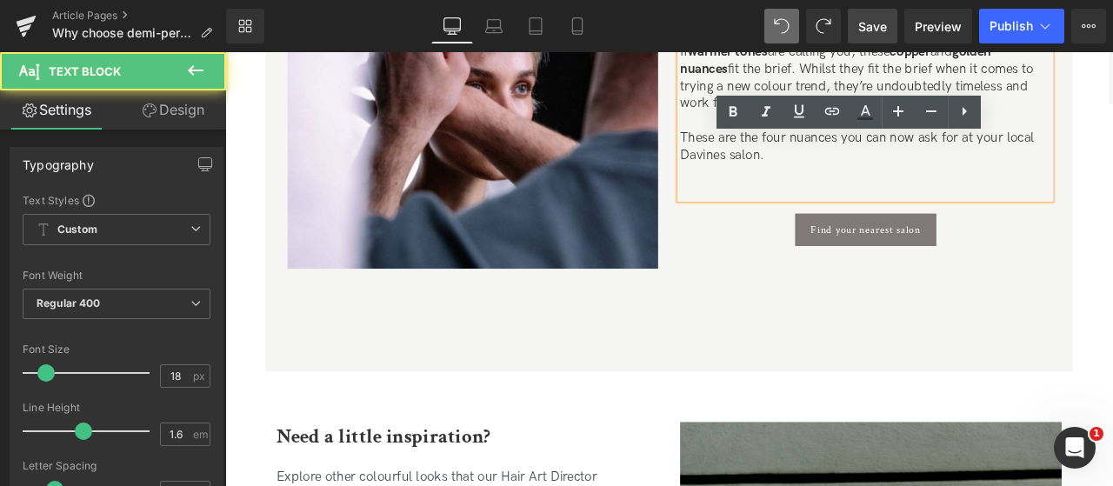
click at [861, 184] on p at bounding box center [983, 194] width 439 height 20
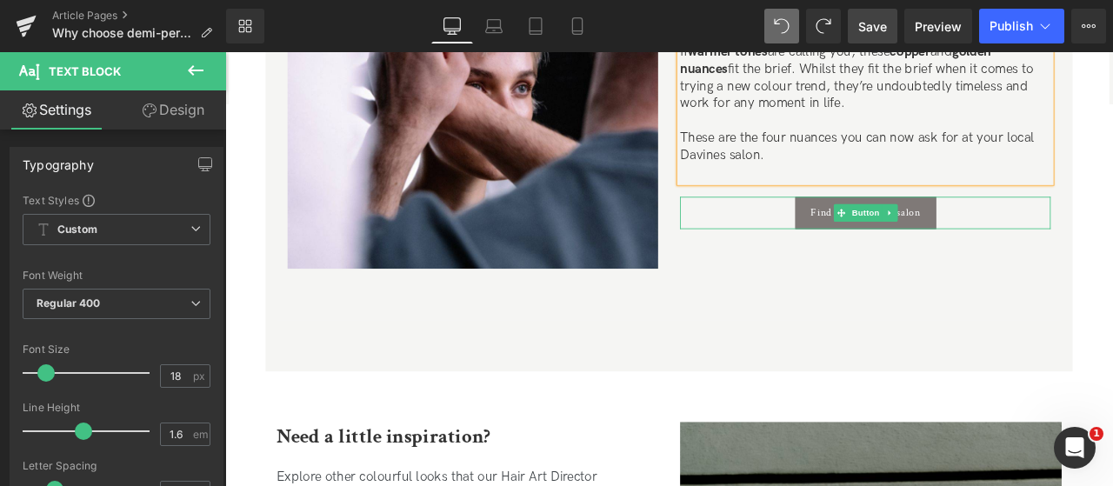
click at [858, 232] on div "Find your nearest salon" at bounding box center [983, 242] width 439 height 38
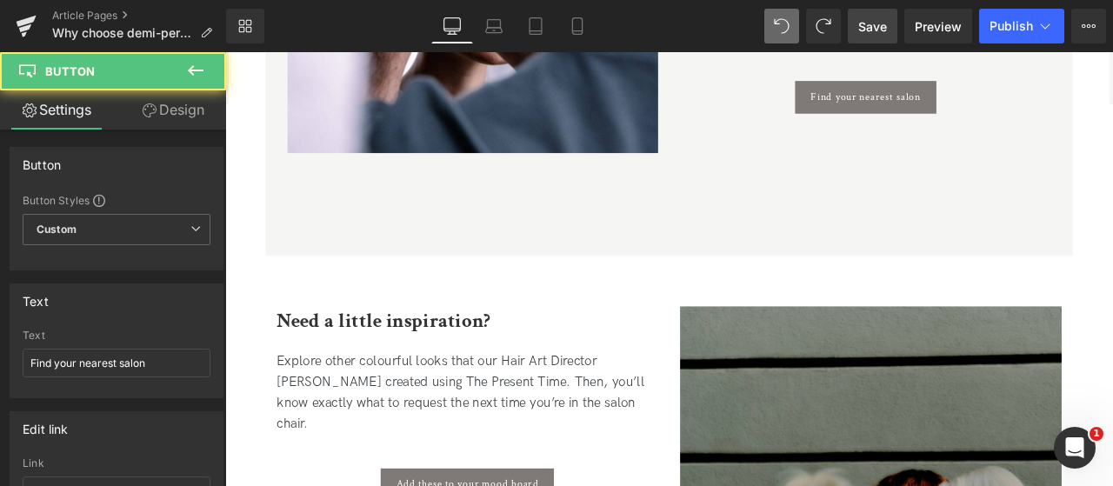
scroll to position [3308, 0]
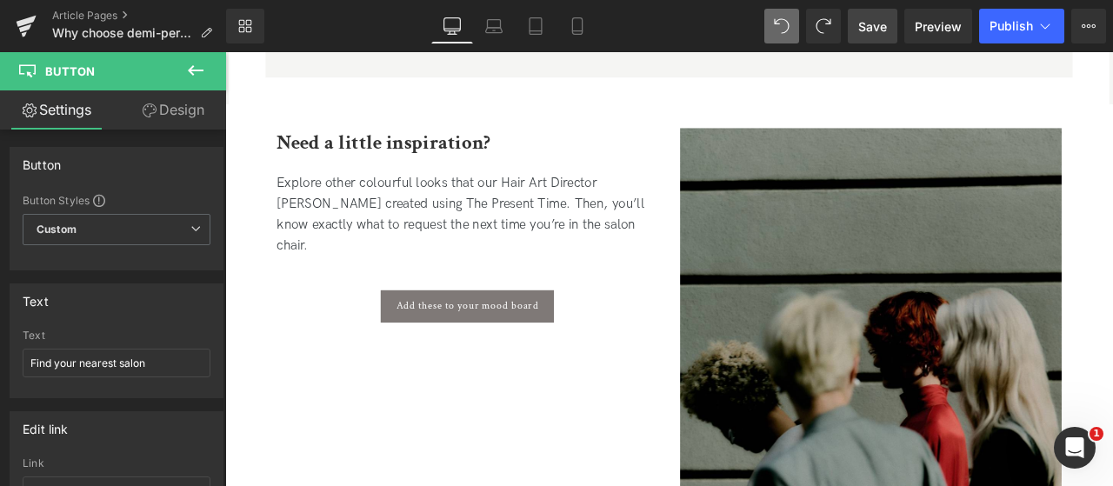
click at [662, 335] on div "Add these to your mood board" at bounding box center [512, 354] width 452 height 38
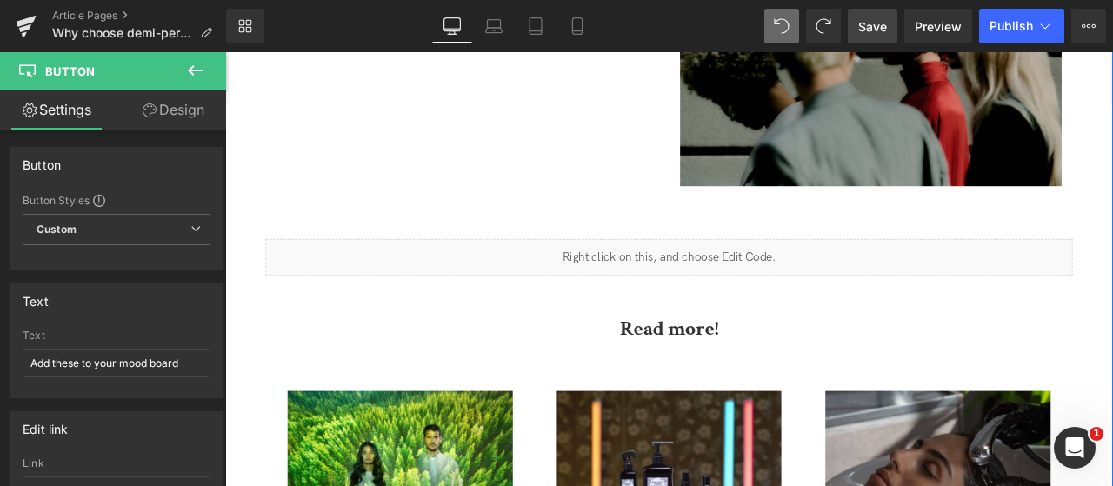
scroll to position [3655, 0]
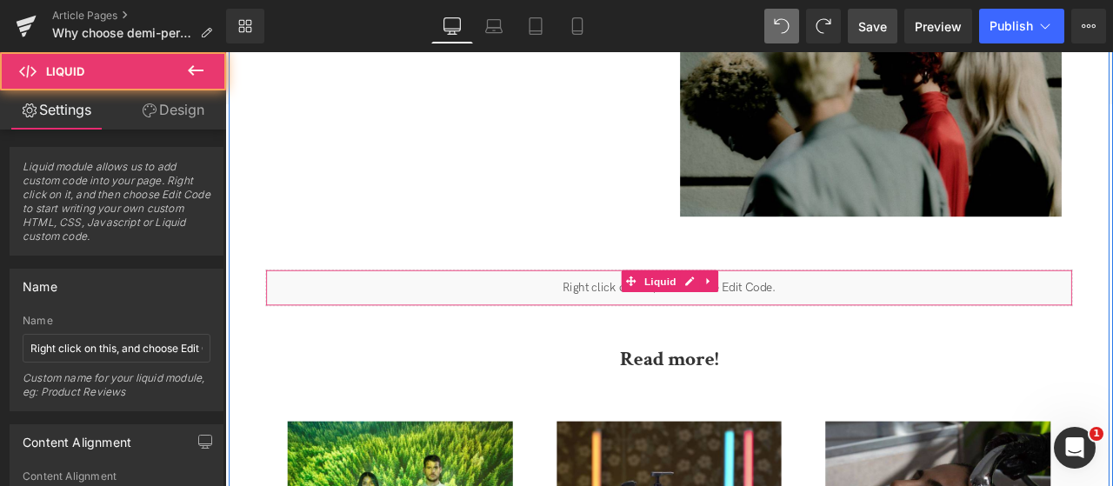
click at [721, 335] on div "Liquid" at bounding box center [751, 330] width 956 height 43
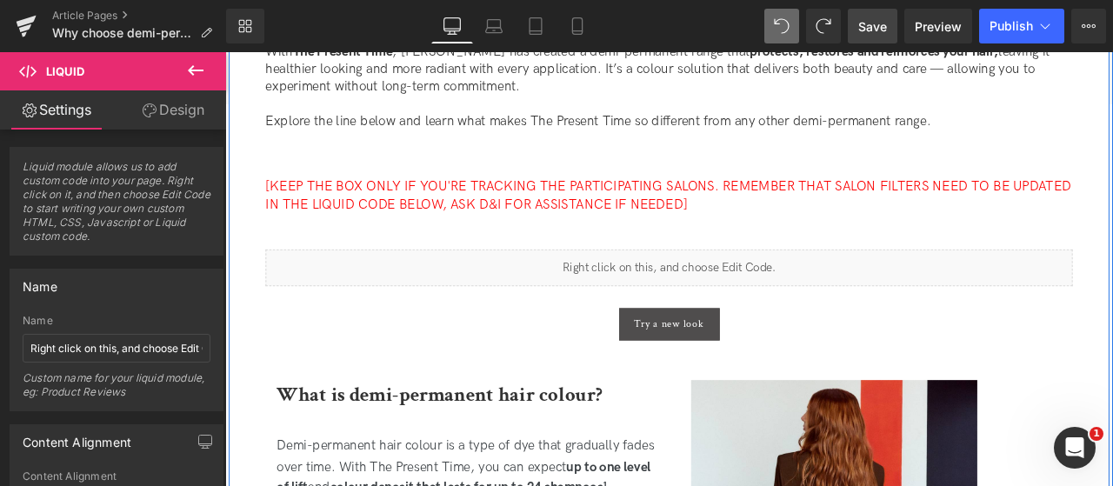
scroll to position [787, 0]
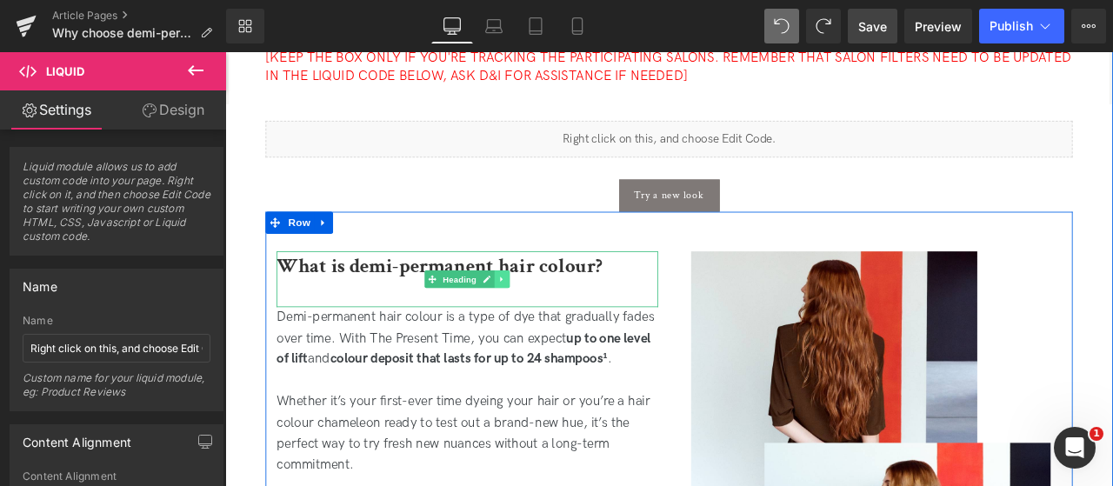
click at [556, 321] on link at bounding box center [553, 321] width 18 height 21
click at [542, 323] on icon at bounding box center [545, 321] width 10 height 10
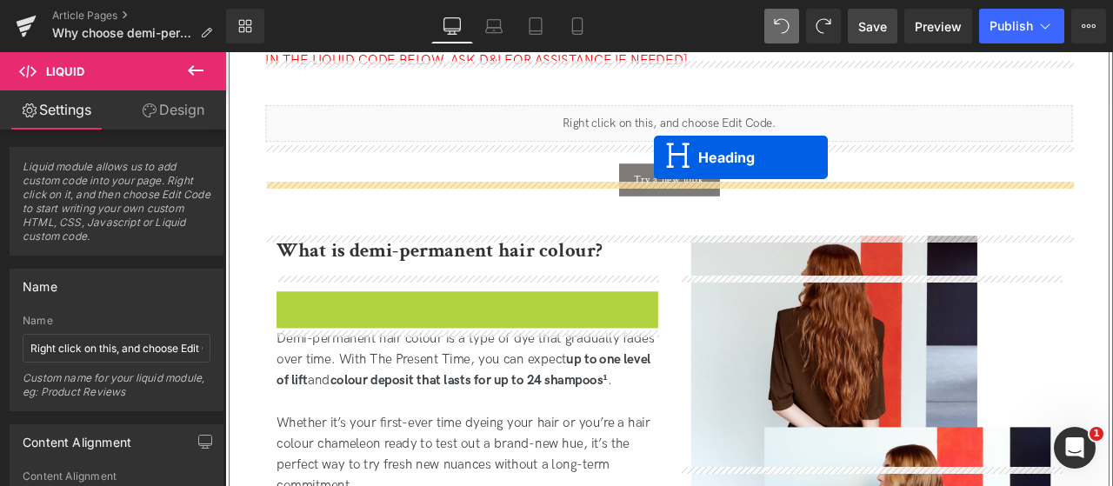
scroll to position [541, 0]
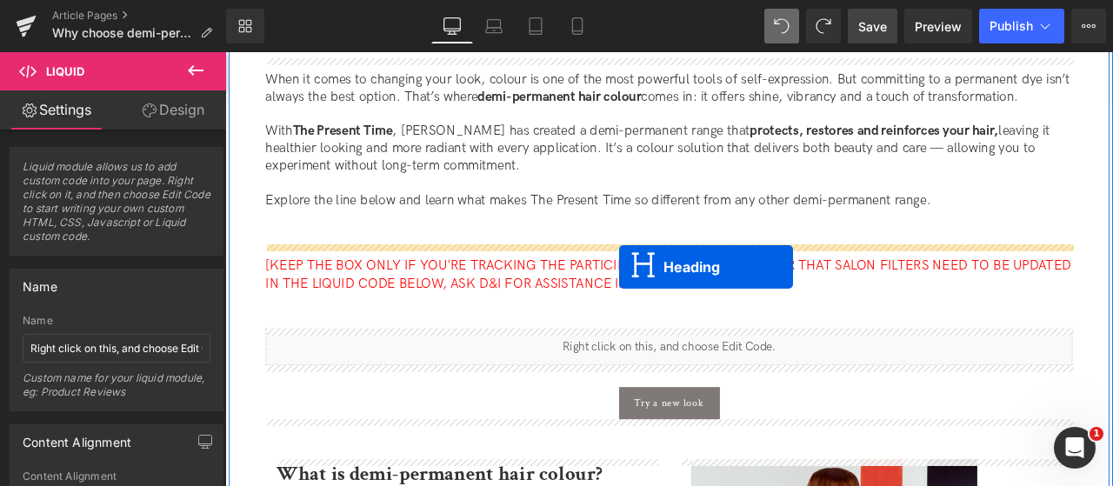
drag, startPoint x: 472, startPoint y: 283, endPoint x: 692, endPoint y: 306, distance: 221.2
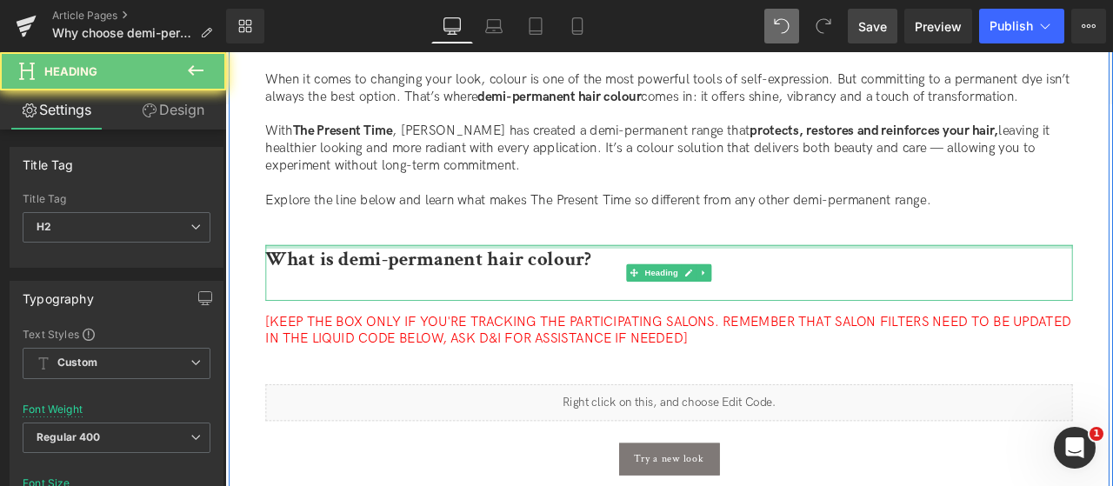
click at [601, 310] on b "What is demi-permanent hair colour?" at bounding box center [466, 298] width 386 height 30
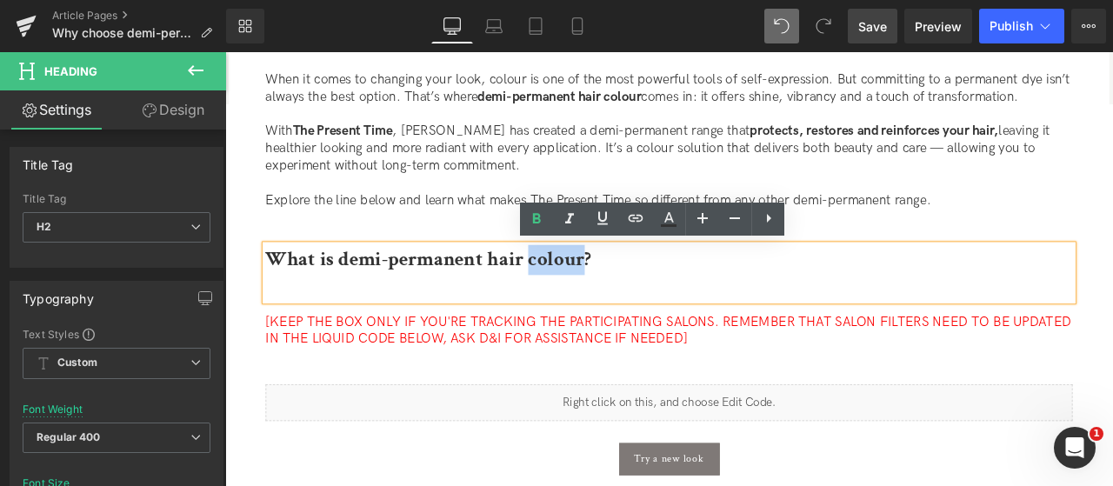
click at [601, 310] on b "What is demi-permanent hair colour?" at bounding box center [466, 298] width 386 height 30
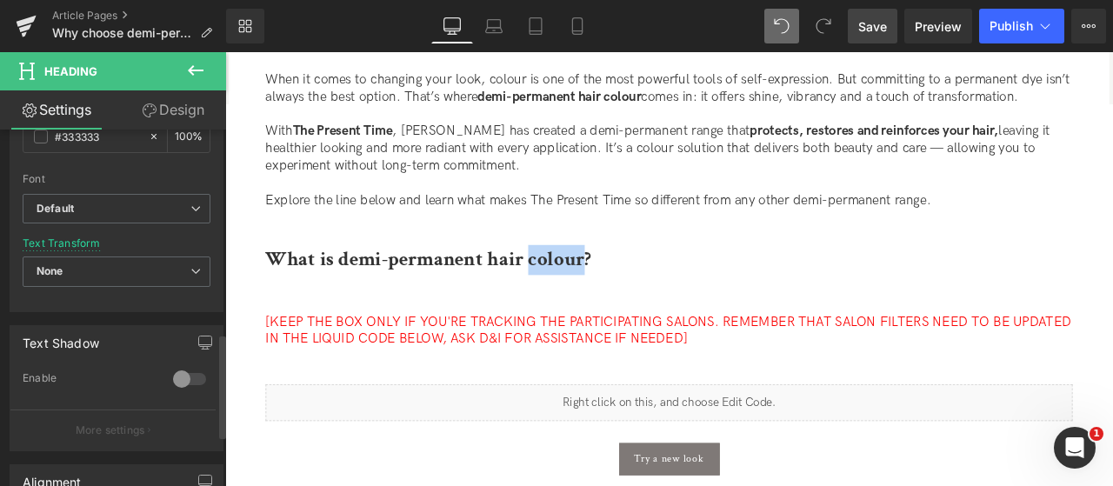
scroll to position [695, 0]
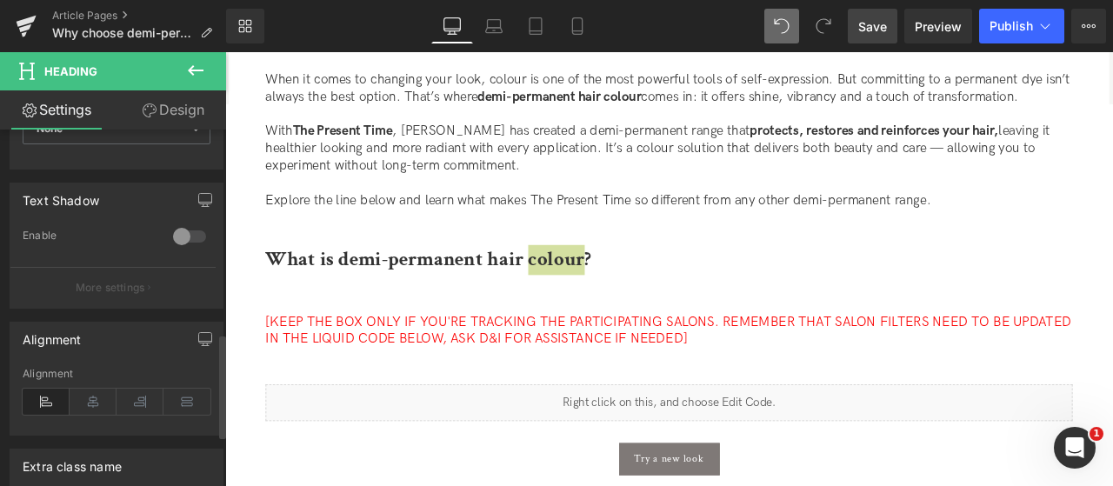
click at [91, 381] on div "Alignment" at bounding box center [117, 401] width 188 height 67
click at [91, 389] on icon at bounding box center [93, 402] width 47 height 26
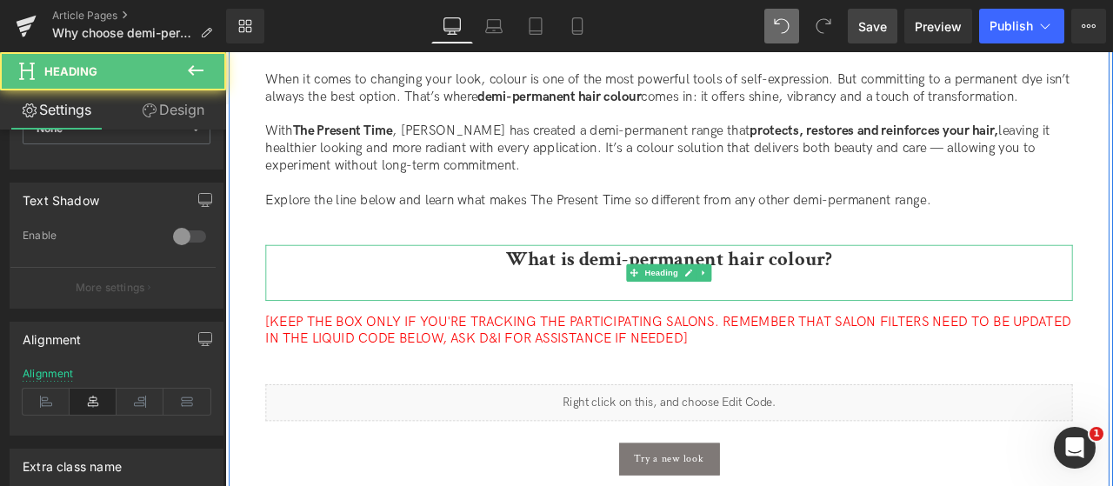
click at [626, 331] on div "What is demi-permanent hair colour?" at bounding box center [751, 314] width 956 height 66
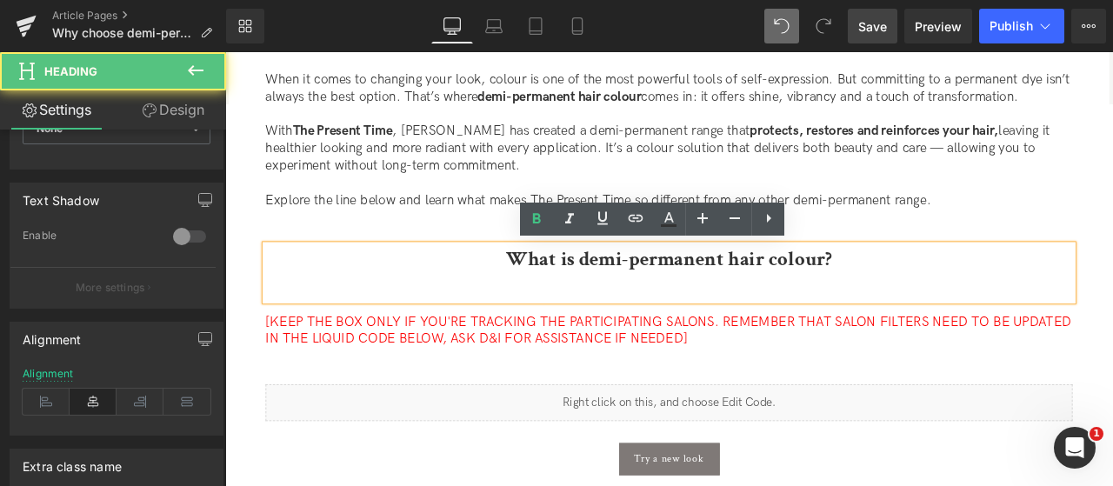
click at [639, 305] on b "What is demi-permanent hair colour?" at bounding box center [751, 298] width 386 height 30
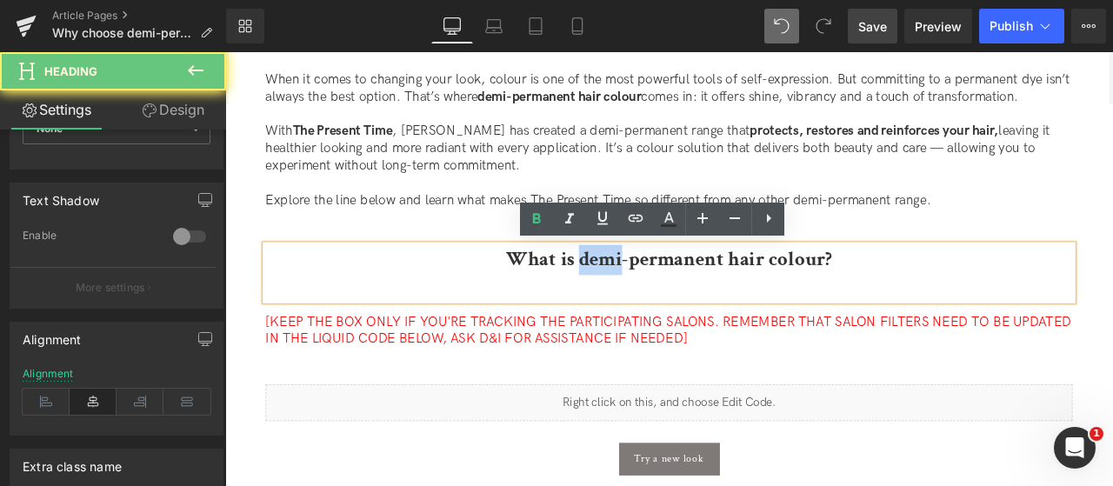
click at [639, 305] on b "What is demi-permanent hair colour?" at bounding box center [751, 298] width 386 height 30
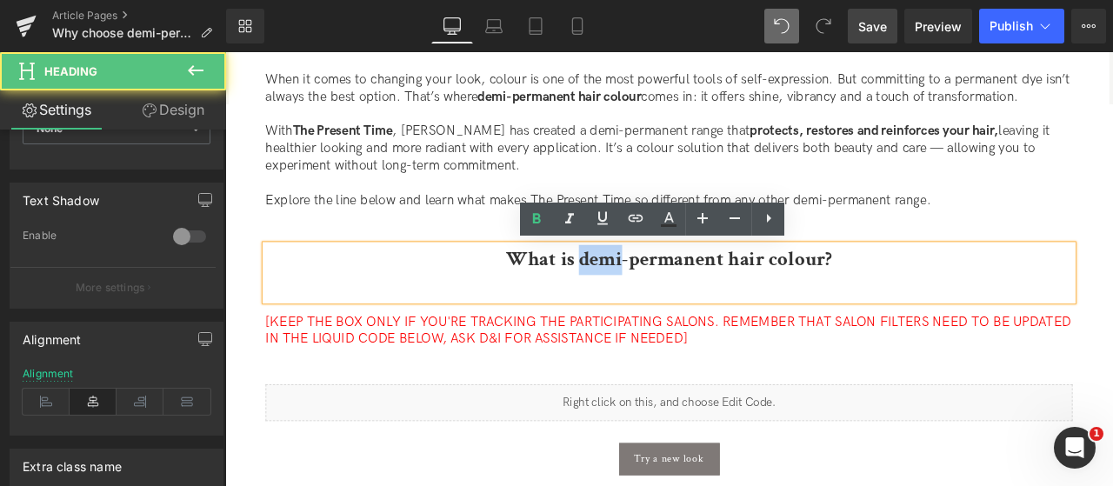
click at [639, 305] on b "What is demi-permanent hair colour?" at bounding box center [751, 298] width 386 height 30
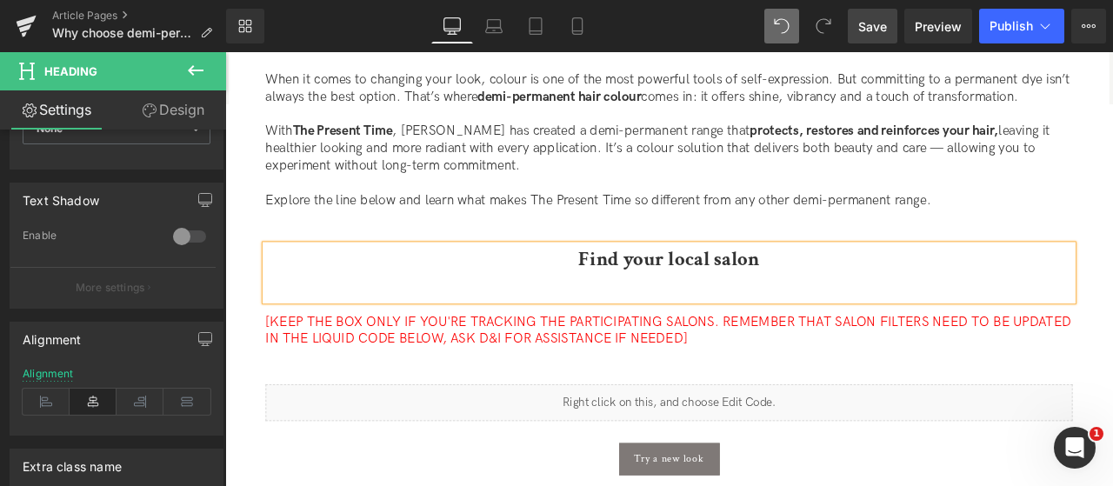
click at [639, 305] on h2 "Find your local salon" at bounding box center [751, 299] width 956 height 36
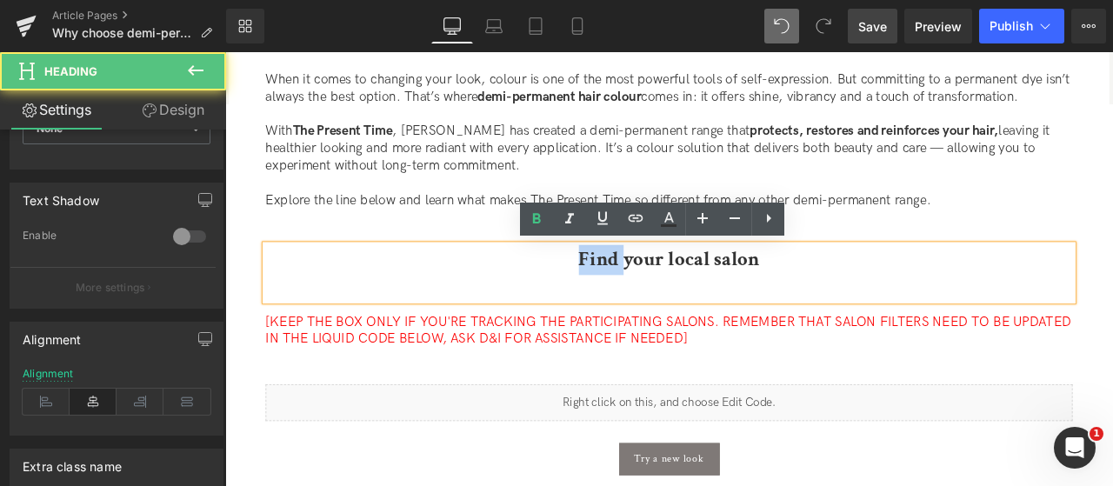
click at [639, 305] on h2 "Find your local salon" at bounding box center [751, 299] width 956 height 36
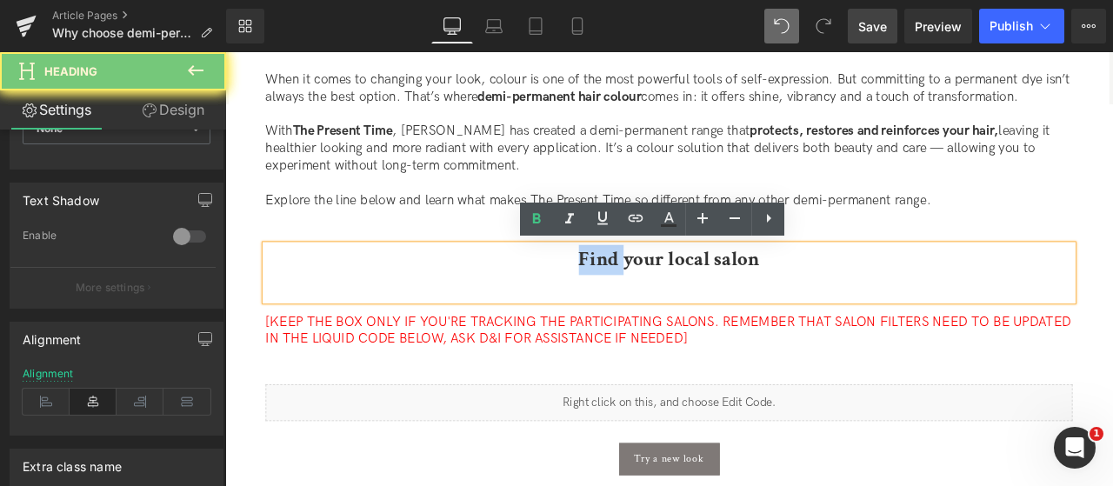
click at [639, 305] on h2 "Find your local salon" at bounding box center [751, 299] width 956 height 36
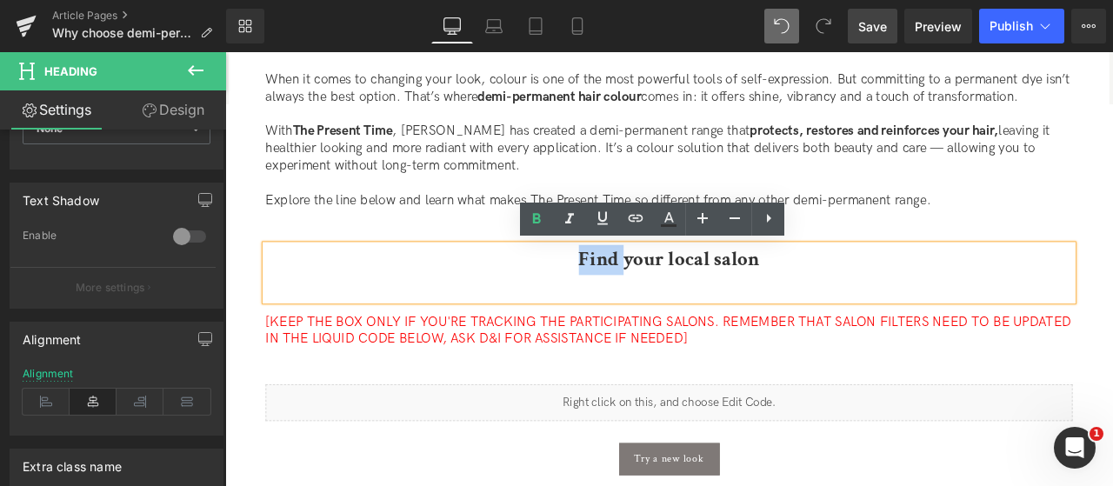
click at [835, 315] on h2 "Find your local salon" at bounding box center [751, 299] width 956 height 36
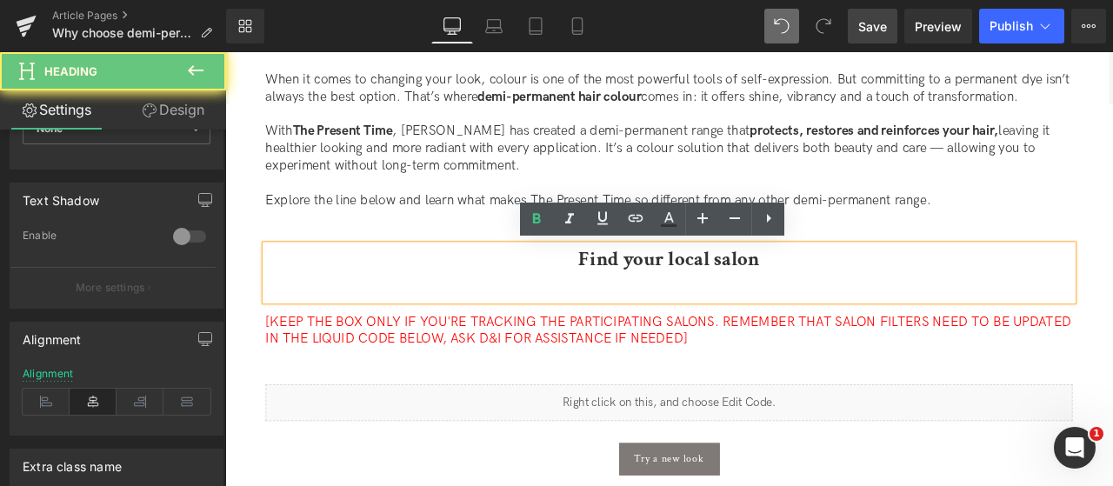
click at [865, 313] on h2 "Find your local salon" at bounding box center [751, 299] width 956 height 36
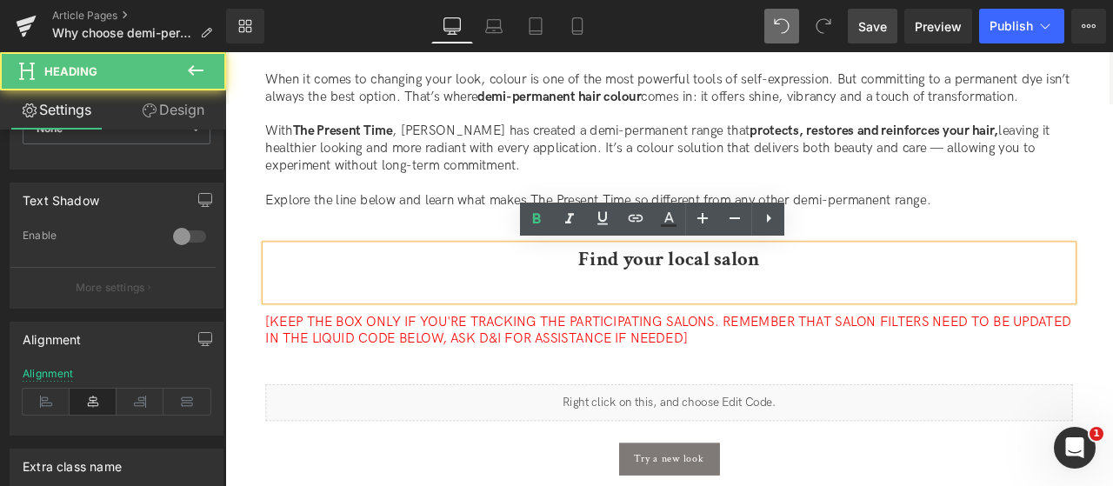
click at [782, 312] on b "Find your local salon" at bounding box center [751, 298] width 215 height 30
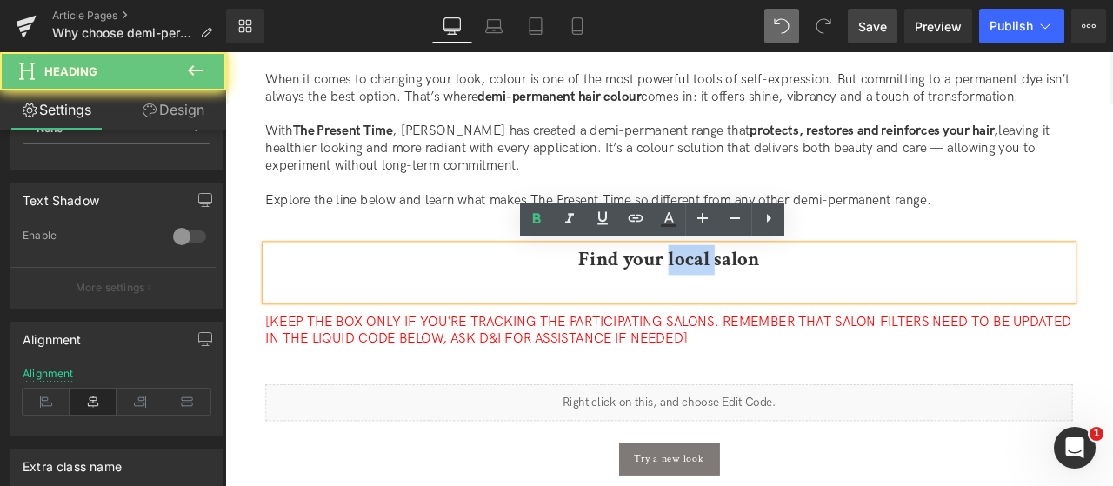
click at [782, 312] on b "Find your local salon" at bounding box center [751, 298] width 215 height 30
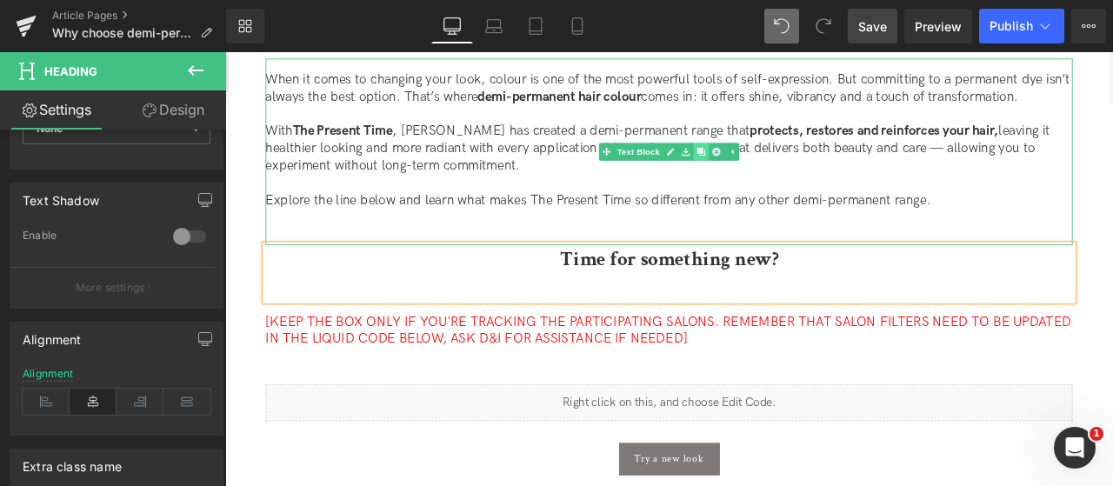
click at [785, 168] on icon at bounding box center [789, 171] width 10 height 10
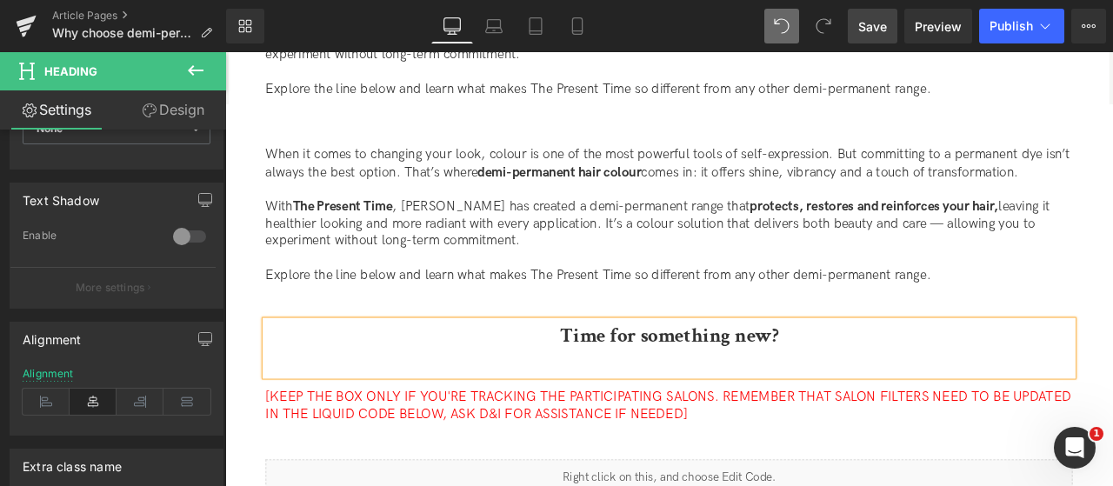
scroll to position [700, 0]
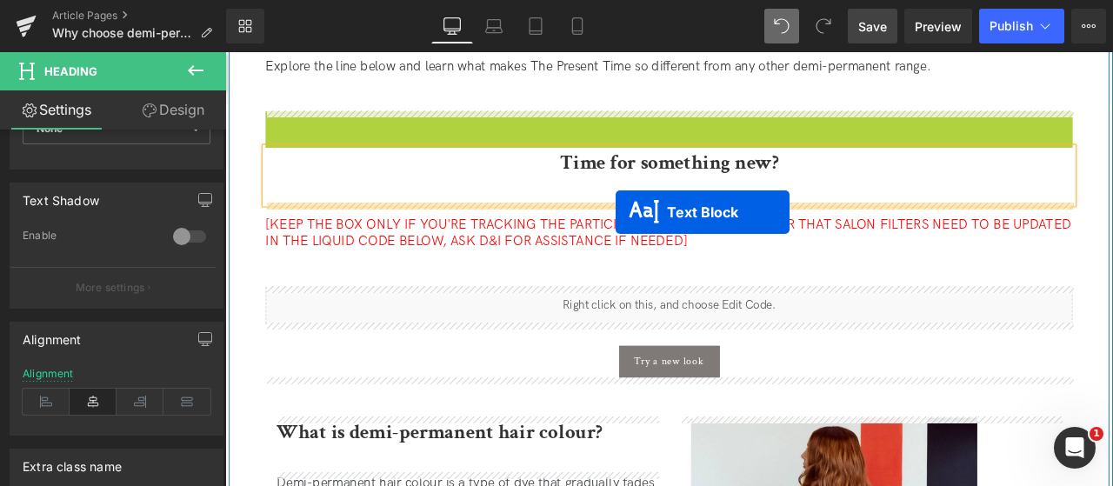
drag, startPoint x: 701, startPoint y: 232, endPoint x: 688, endPoint y: 242, distance: 16.2
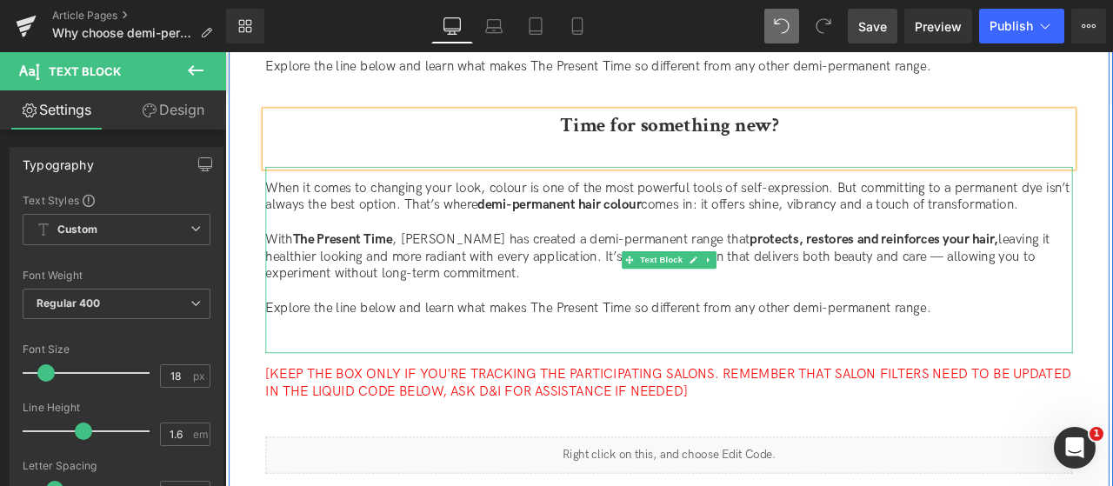
click at [1066, 352] on p "Explore the line below and learn what makes The Present Time so different from …" at bounding box center [751, 355] width 956 height 20
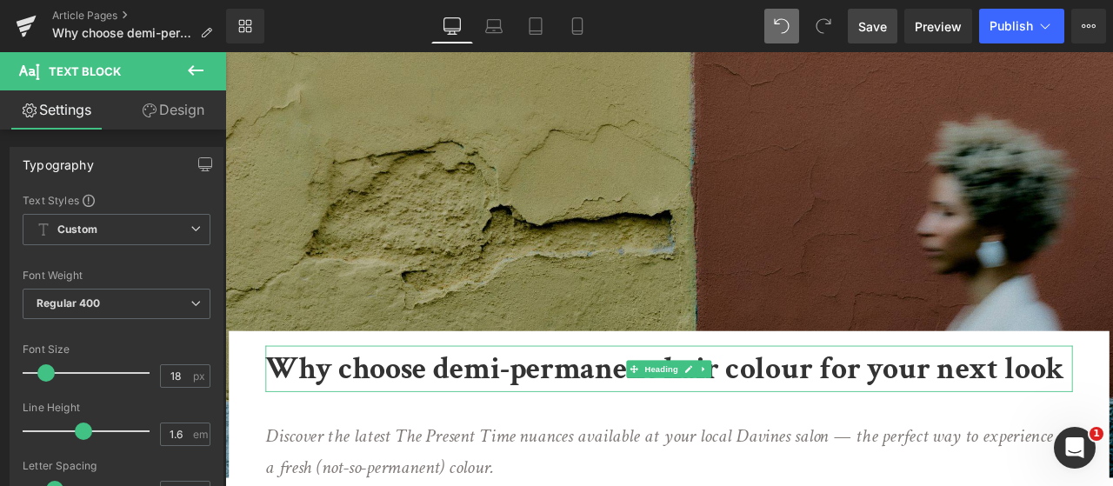
scroll to position [0, 0]
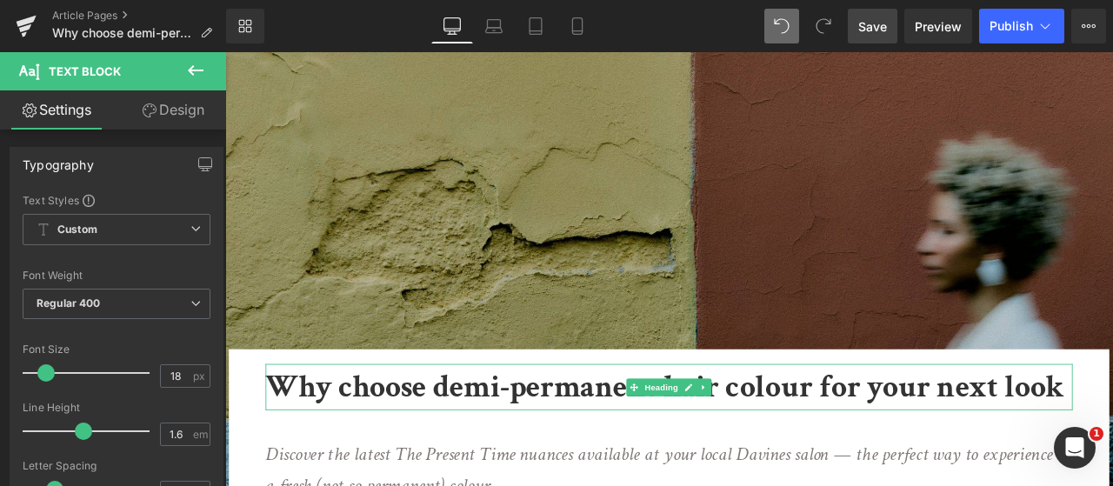
drag, startPoint x: 1064, startPoint y: 348, endPoint x: 54, endPoint y: 10, distance: 1065.0
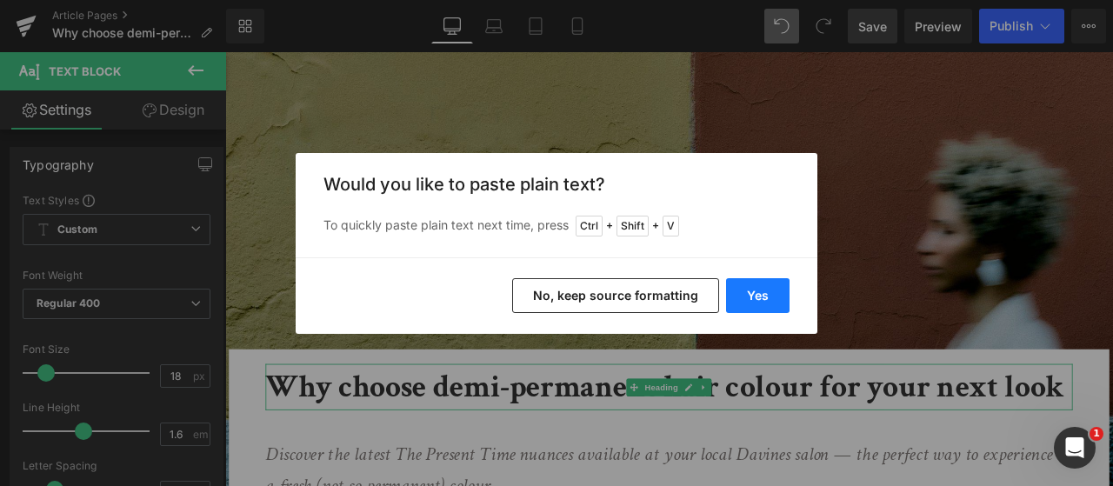
click at [752, 289] on button "Yes" at bounding box center [757, 295] width 63 height 35
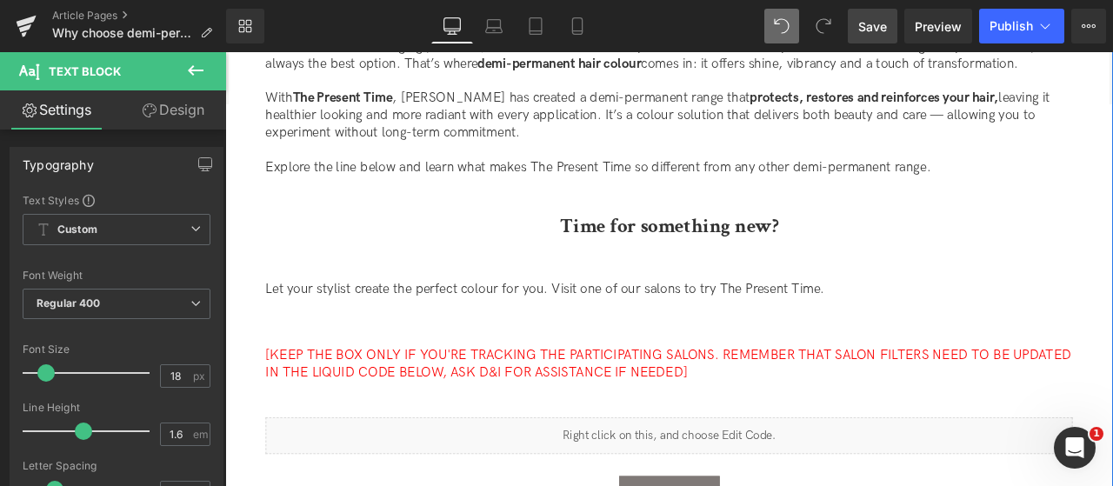
scroll to position [609, 0]
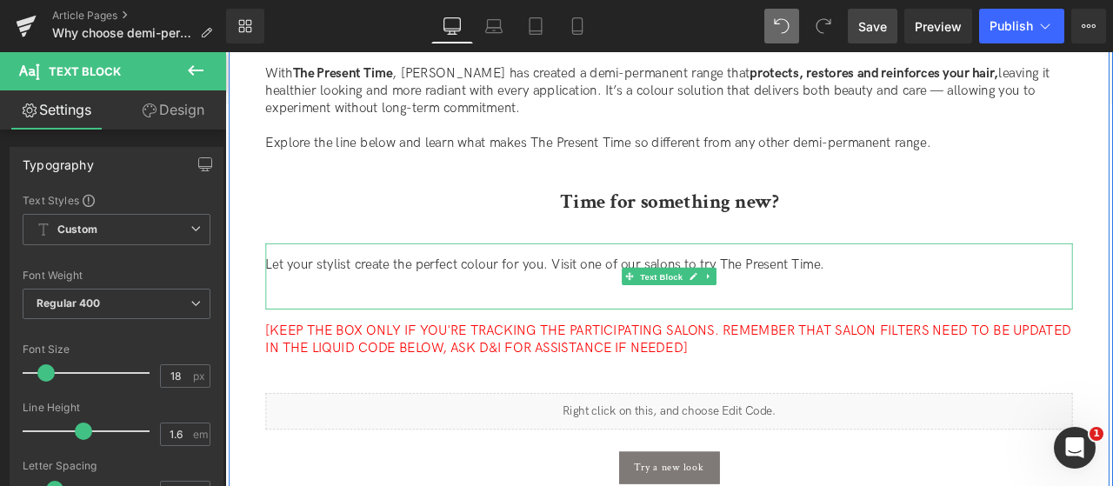
click at [713, 309] on span "Text Block" at bounding box center [741, 319] width 57 height 21
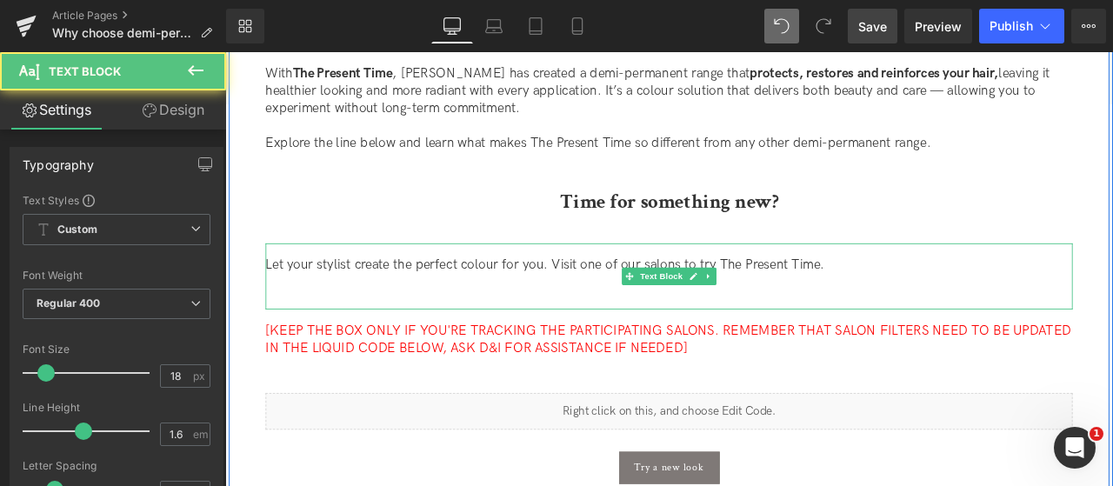
click at [650, 304] on p "Let your stylist create the perfect colour for you. Visit one of our salons to …" at bounding box center [751, 304] width 956 height 20
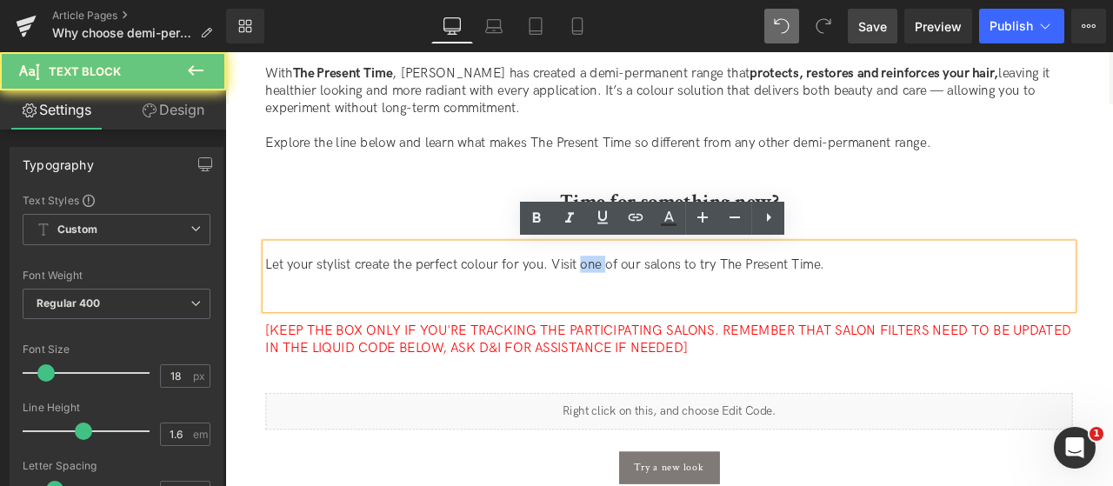
click at [650, 304] on p "Let your stylist create the perfect colour for you. Visit one of our salons to …" at bounding box center [751, 304] width 956 height 20
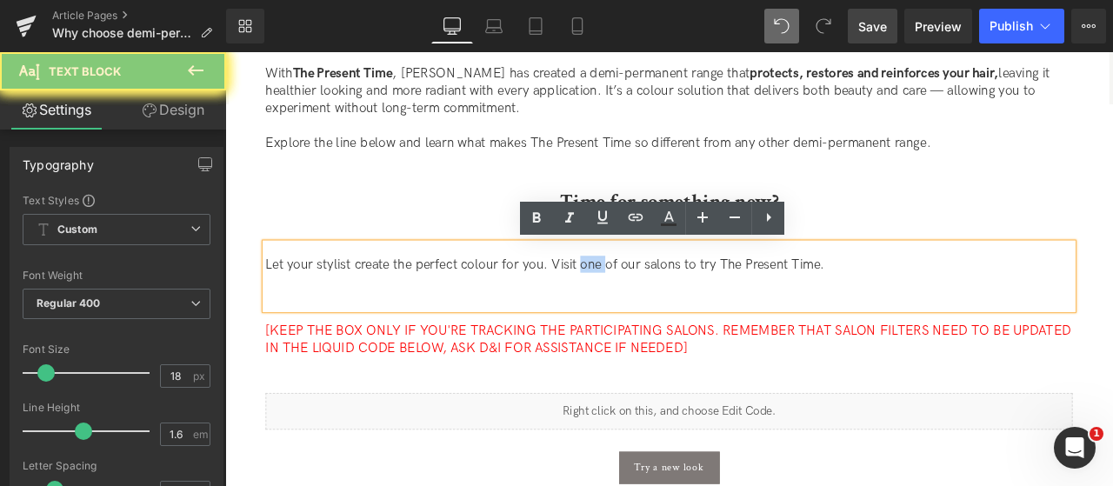
click at [650, 304] on p "Let your stylist create the perfect colour for you. Visit one of our salons to …" at bounding box center [751, 304] width 956 height 20
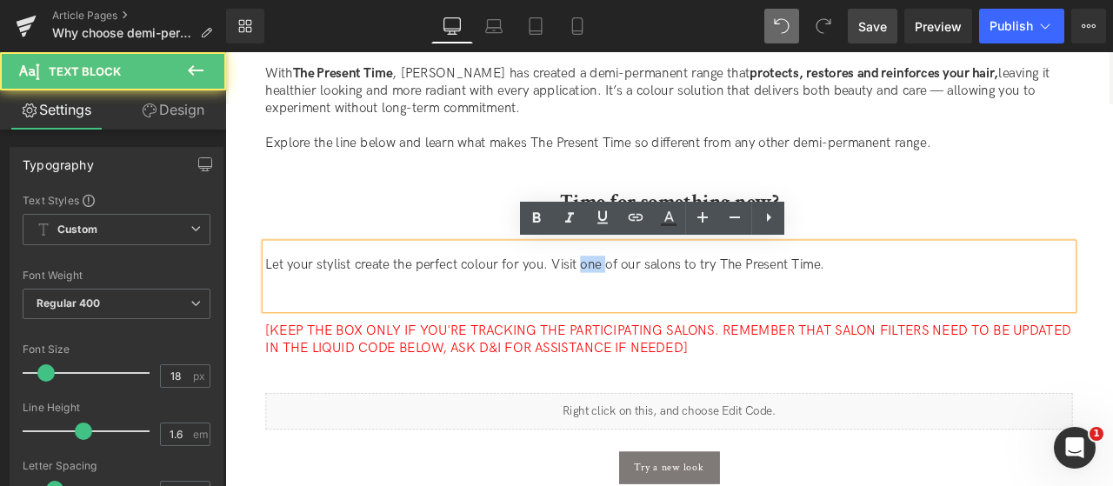
click at [652, 332] on div "Let your stylist create the perfect colour for you. Visit one of our salons to …" at bounding box center [751, 318] width 956 height 78
click at [985, 296] on p "Let your stylist create the perfect colour for you. Visit one of our salons to …" at bounding box center [751, 304] width 956 height 20
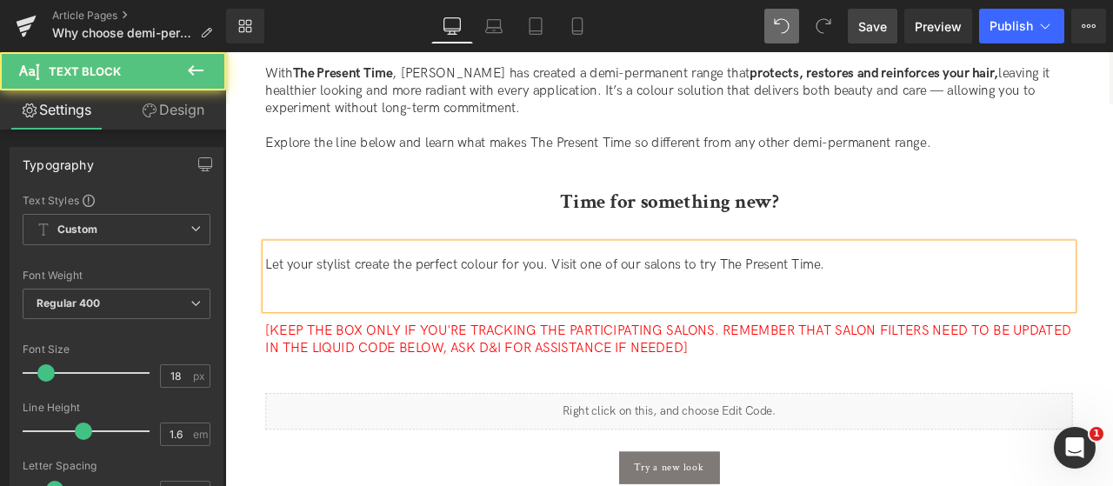
click at [894, 310] on p "Let your stylist create the perfect colour for you. Visit one of our salons to …" at bounding box center [751, 304] width 956 height 20
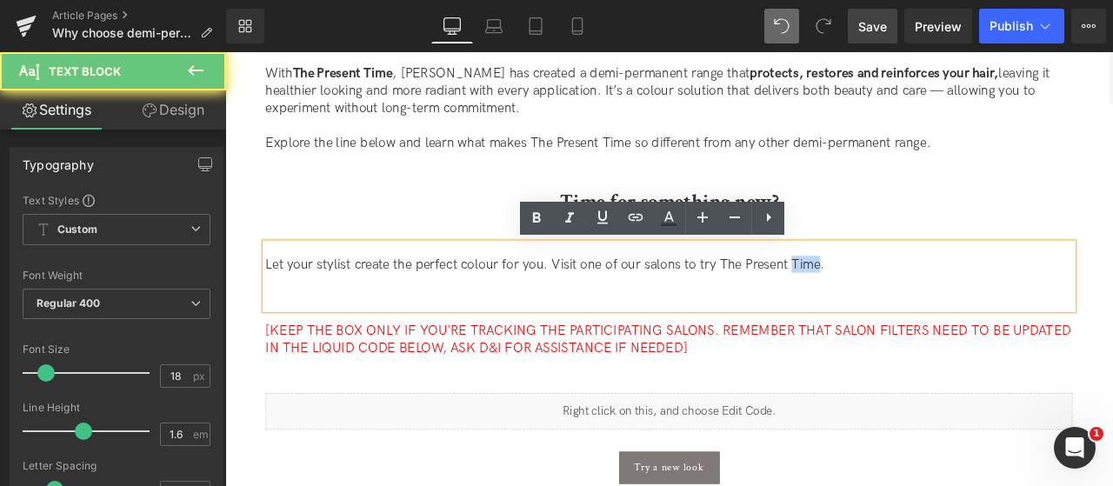
click at [894, 310] on p "Let your stylist create the perfect colour for you. Visit one of our salons to …" at bounding box center [751, 304] width 956 height 20
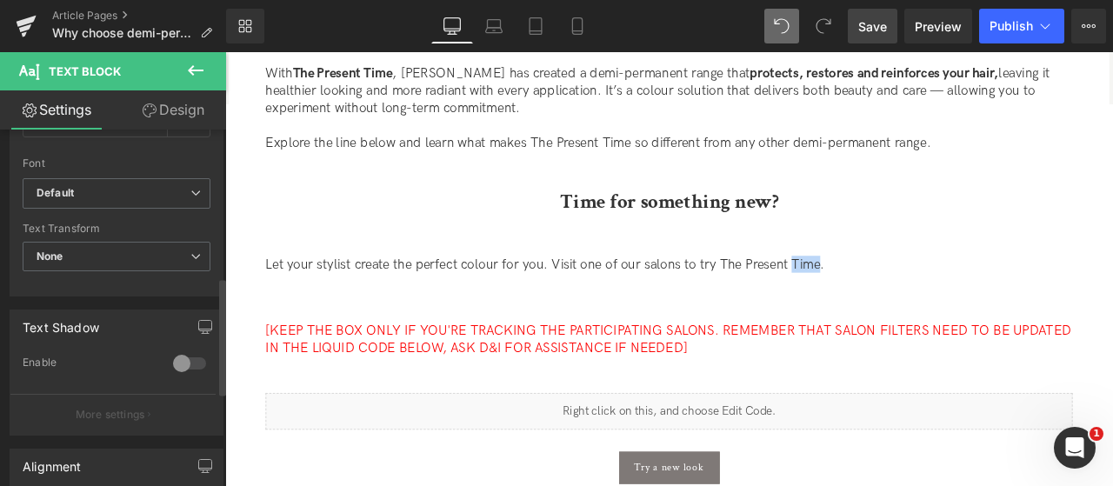
scroll to position [695, 0]
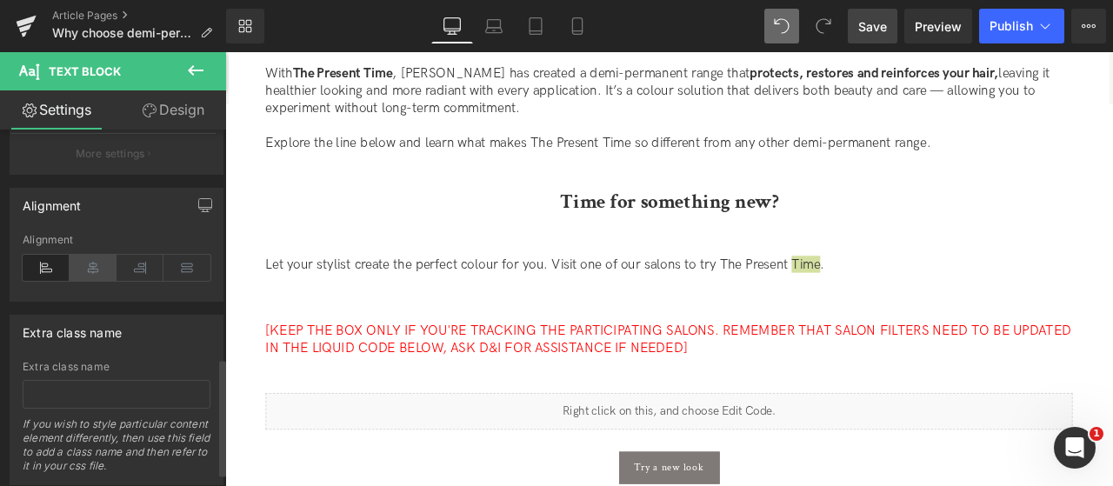
click at [90, 265] on icon at bounding box center [93, 268] width 47 height 26
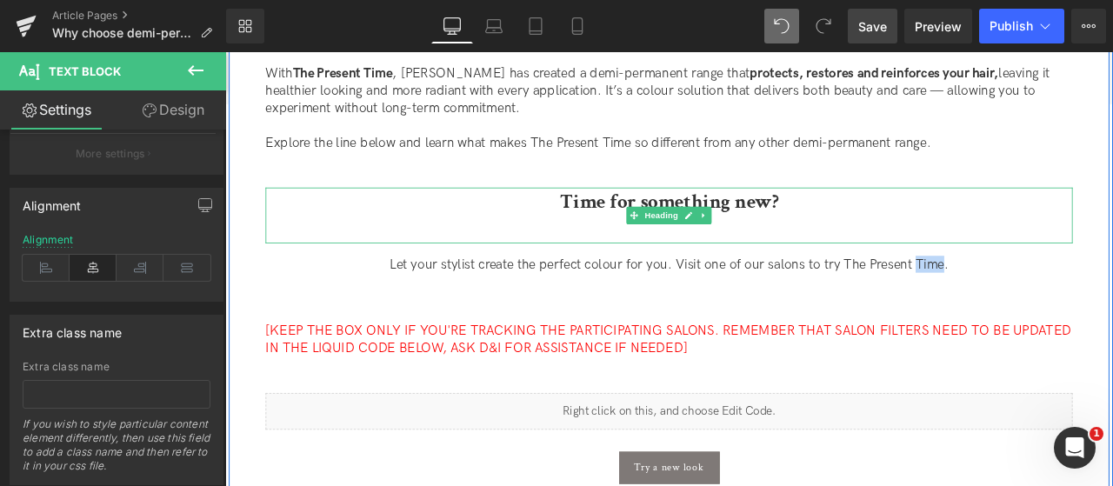
click at [692, 256] on div "Time for something new?" at bounding box center [751, 246] width 956 height 66
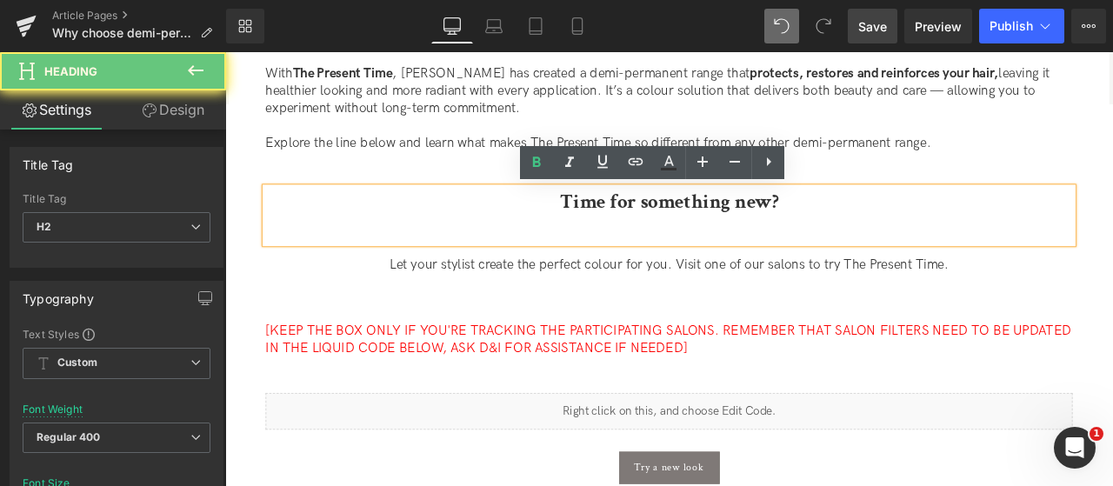
click at [693, 265] on div "Time for something new?" at bounding box center [751, 246] width 956 height 66
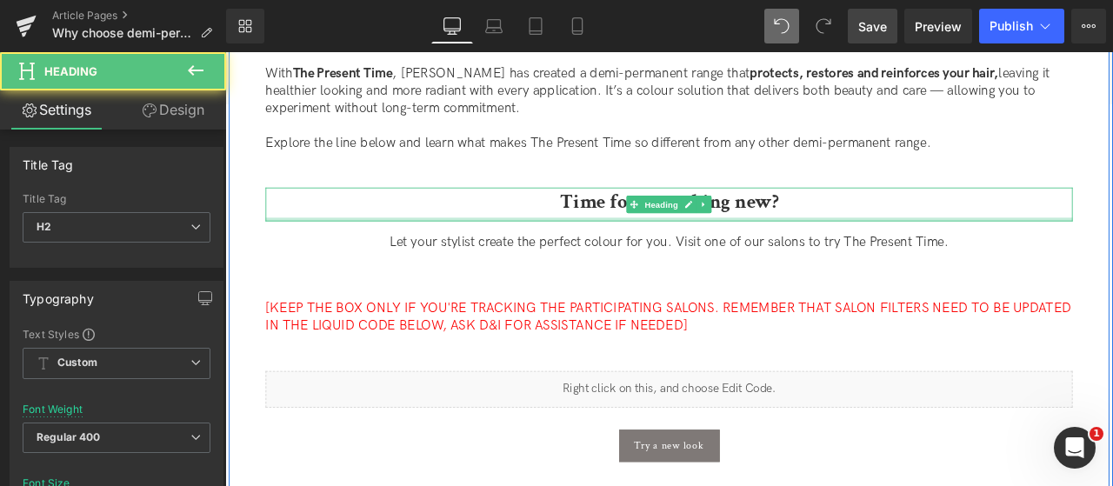
drag, startPoint x: 765, startPoint y: 276, endPoint x: 769, endPoint y: 249, distance: 26.4
click at [769, 249] on div at bounding box center [751, 251] width 956 height 4
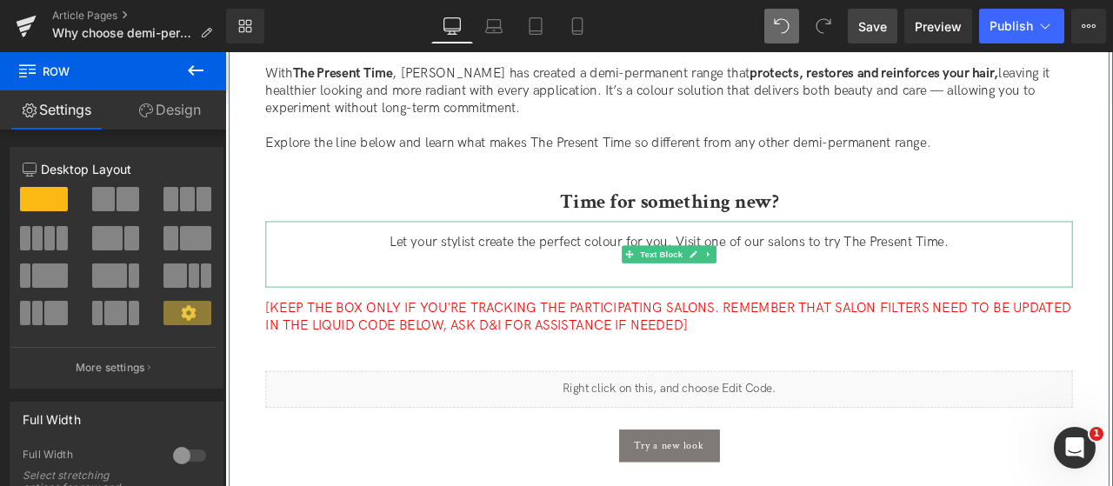
click at [848, 322] on div "Let your stylist create the perfect colour for you. Visit one of our salons to …" at bounding box center [751, 292] width 956 height 78
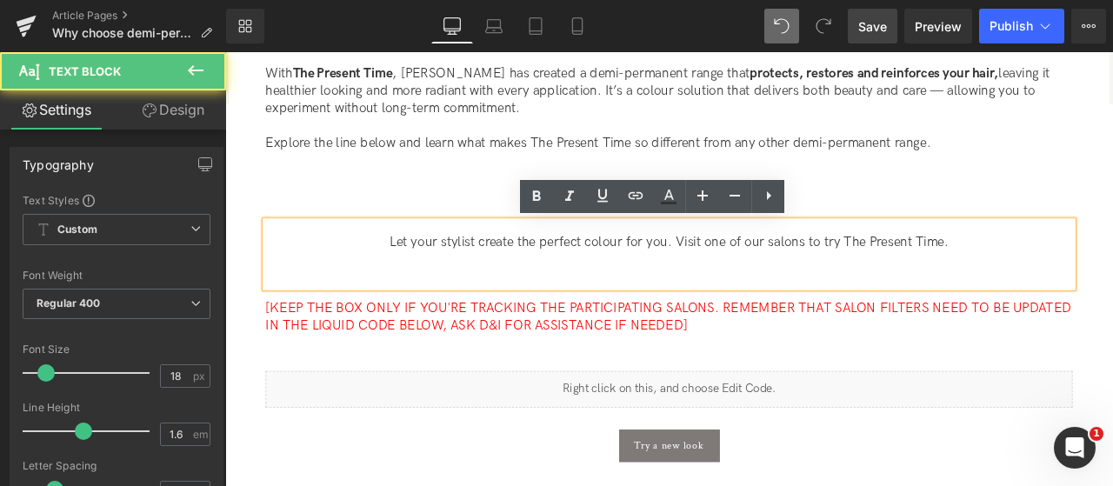
click at [1108, 283] on p "Let your stylist create the perfect colour for you. Visit one of our salons to …" at bounding box center [751, 278] width 956 height 20
click at [819, 302] on div "Let your stylist create the perfect colour for you. Visit one of our salons to …" at bounding box center [751, 292] width 956 height 78
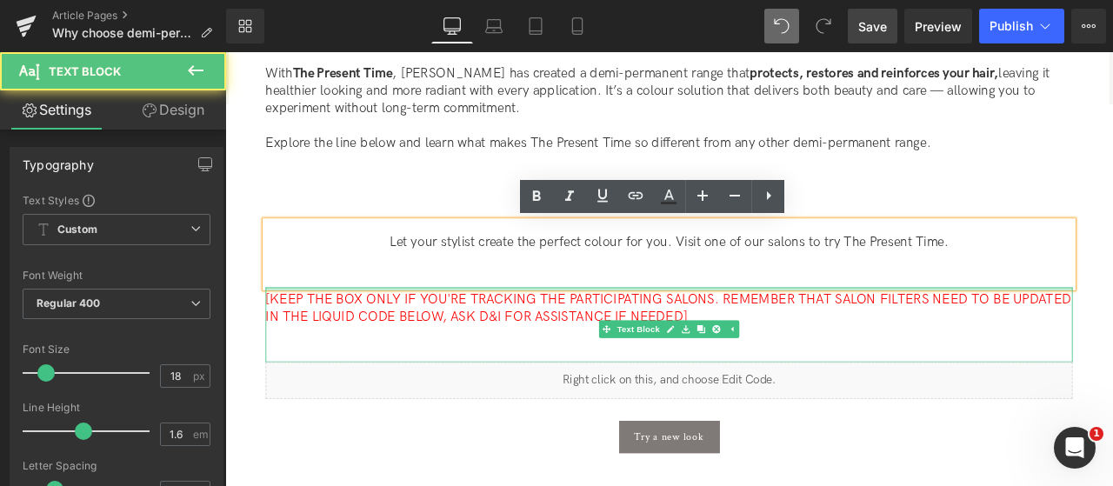
drag, startPoint x: 789, startPoint y: 331, endPoint x: 807, endPoint y: 315, distance: 24.0
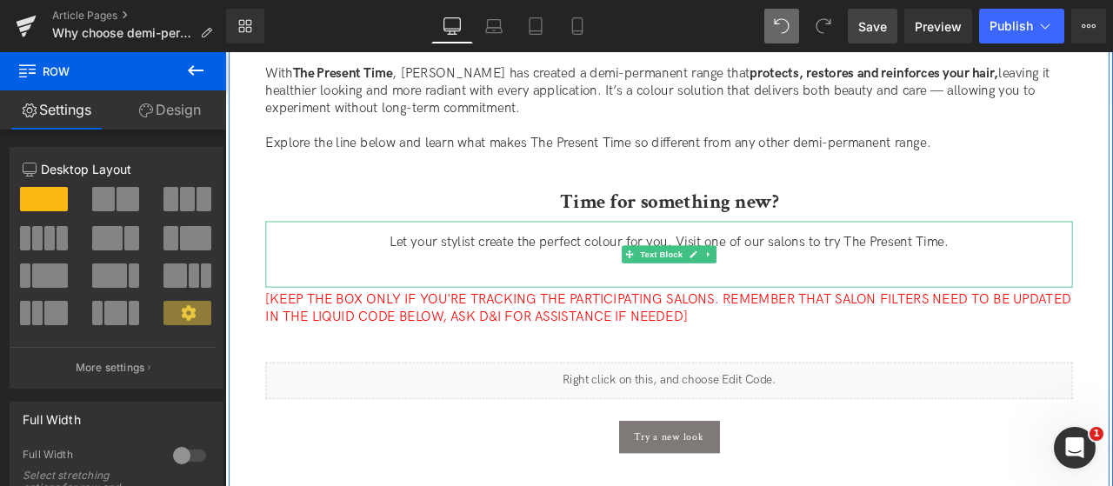
click at [567, 276] on p "Let your stylist create the perfect colour for you. Visit one of our salons to …" at bounding box center [751, 278] width 956 height 20
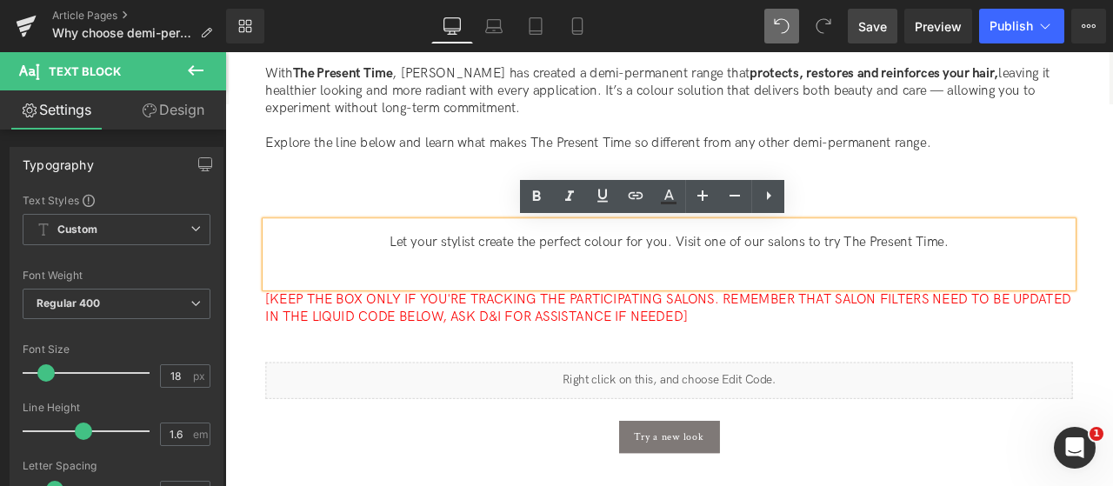
click at [894, 273] on p "Let your stylist create the perfect colour for you. Visit one of our salons to …" at bounding box center [751, 278] width 956 height 20
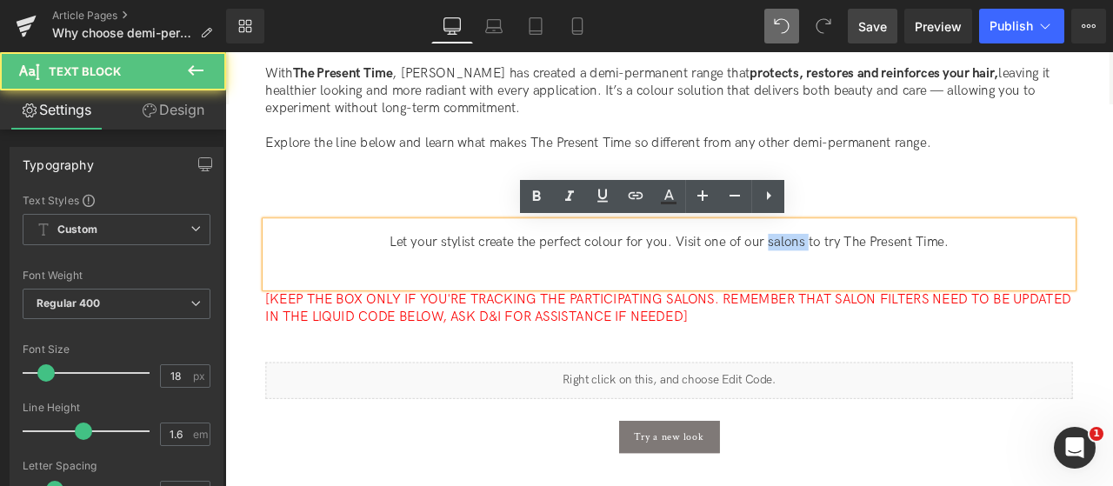
click at [894, 273] on p "Let your stylist create the perfect colour for you. Visit one of our salons to …" at bounding box center [751, 278] width 956 height 20
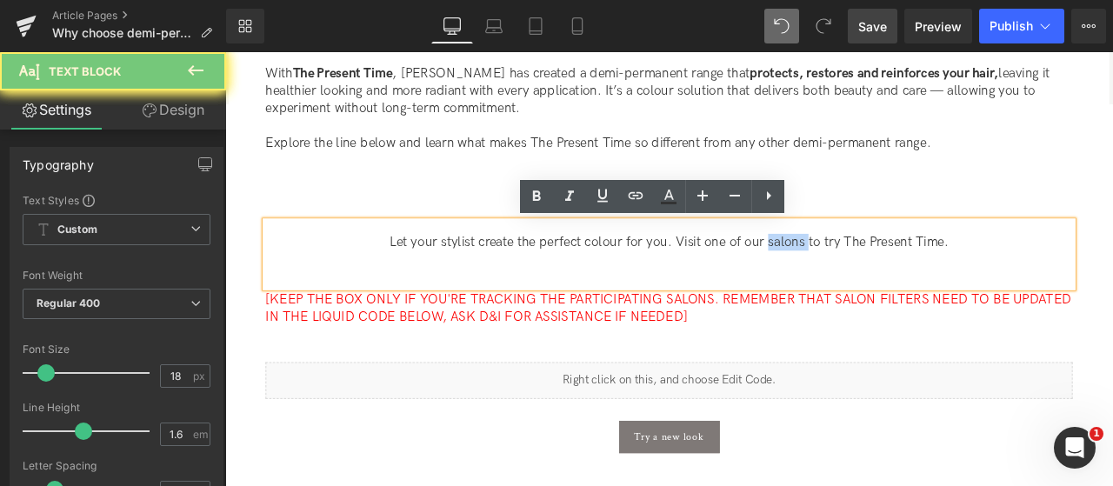
click at [894, 273] on p "Let your stylist create the perfect colour for you. Visit one of our salons to …" at bounding box center [751, 278] width 956 height 20
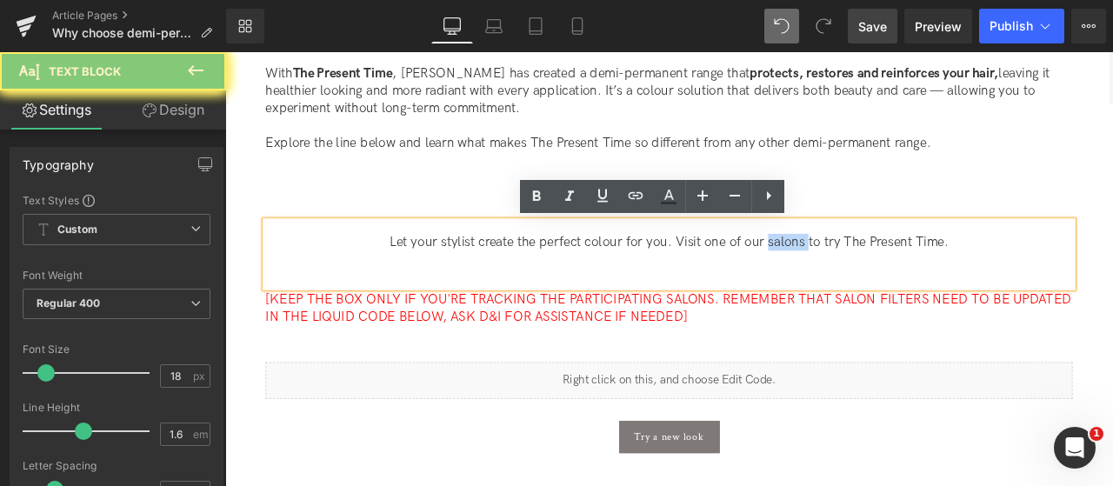
click at [896, 272] on p "Let your stylist create the perfect colour for you. Visit one of our salons to …" at bounding box center [751, 278] width 956 height 20
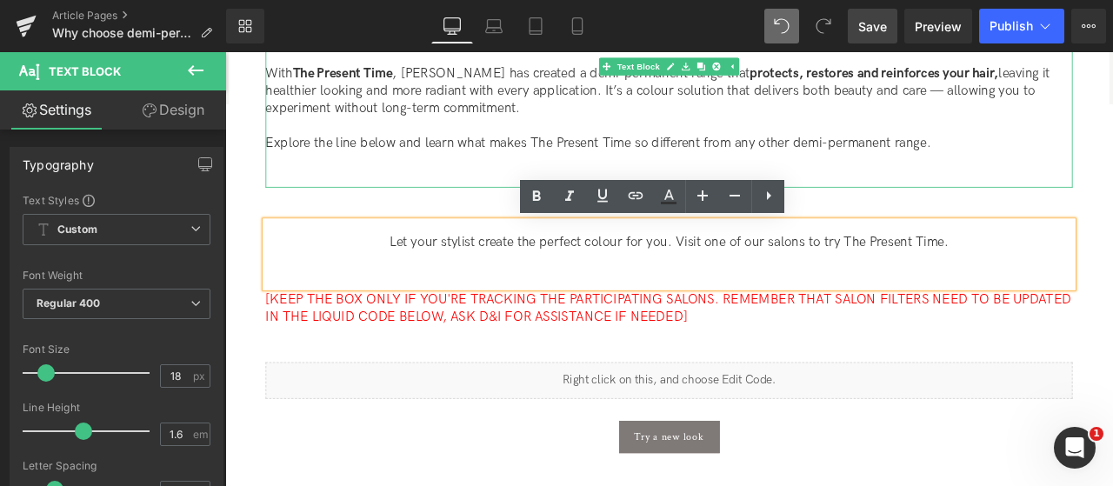
click at [1081, 176] on div "When it comes to changing your look, colour is one of the most powerful tools o…" at bounding box center [751, 102] width 956 height 221
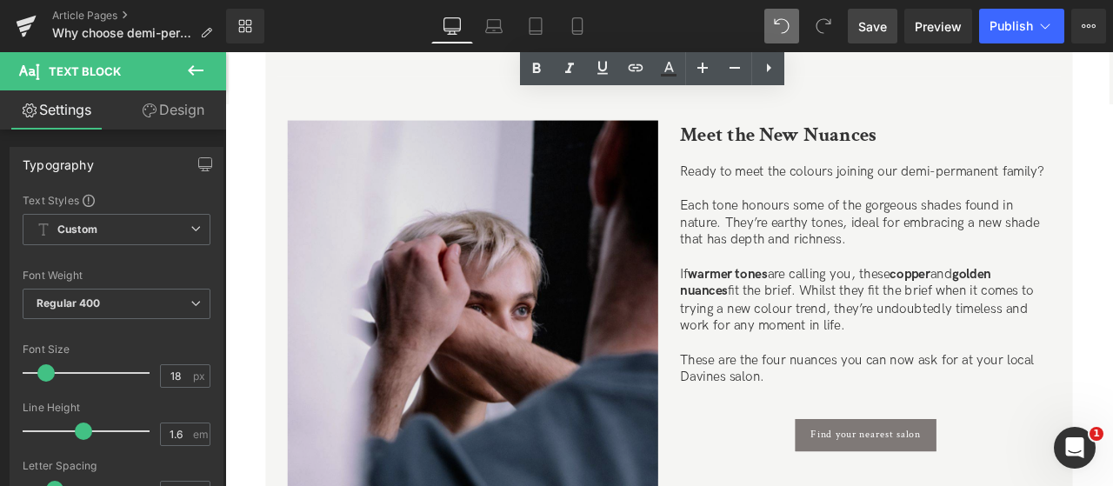
scroll to position [2695, 0]
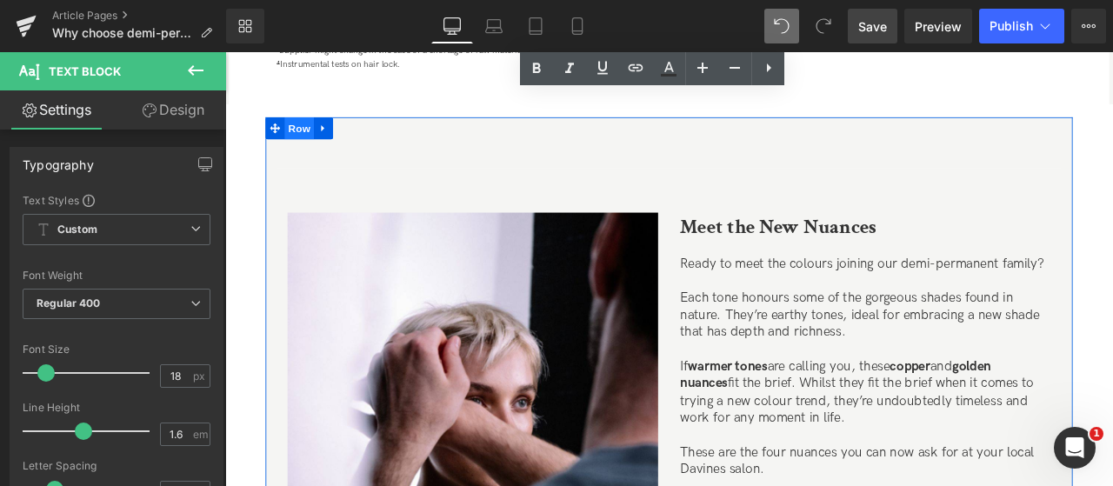
click at [318, 138] on span "Row" at bounding box center [313, 143] width 35 height 26
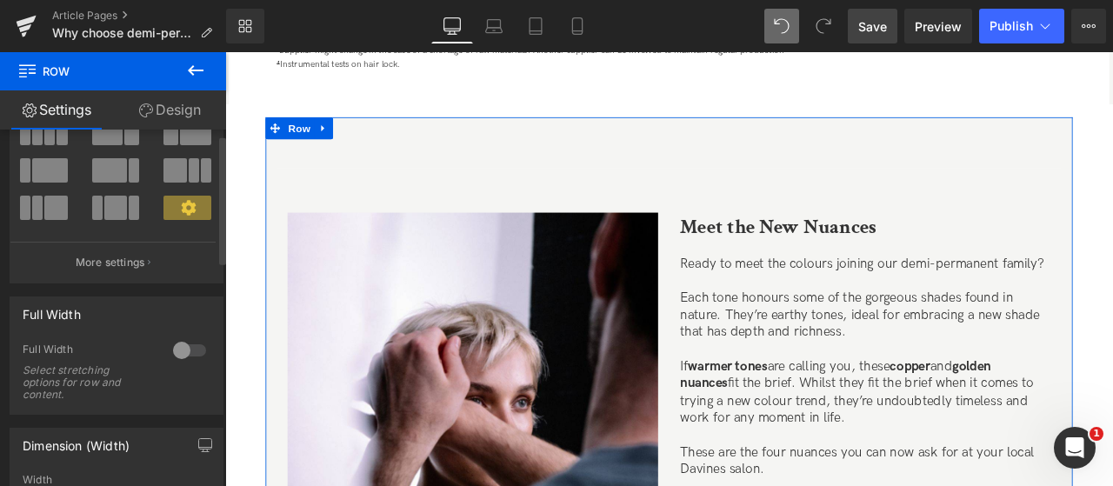
scroll to position [261, 0]
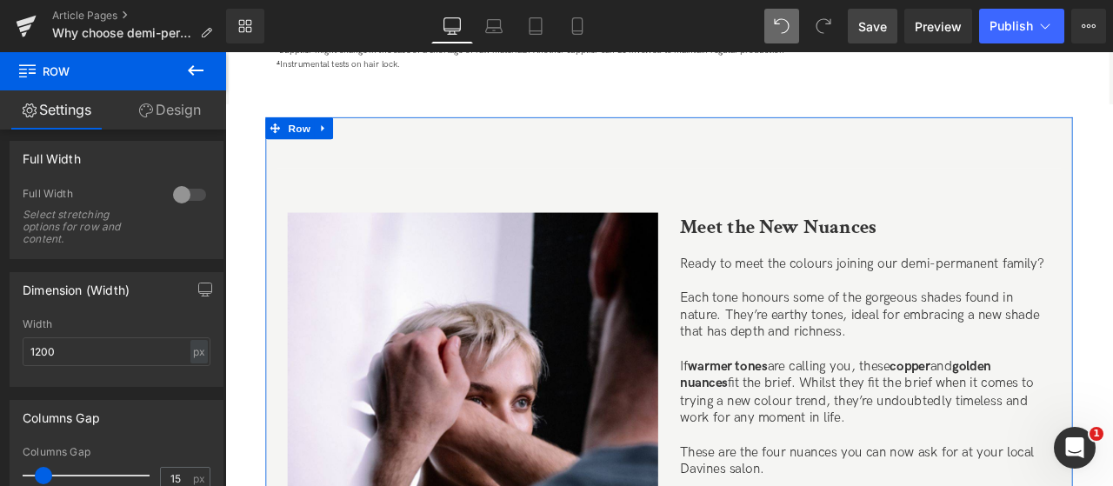
click at [186, 112] on link "Design" at bounding box center [169, 109] width 113 height 39
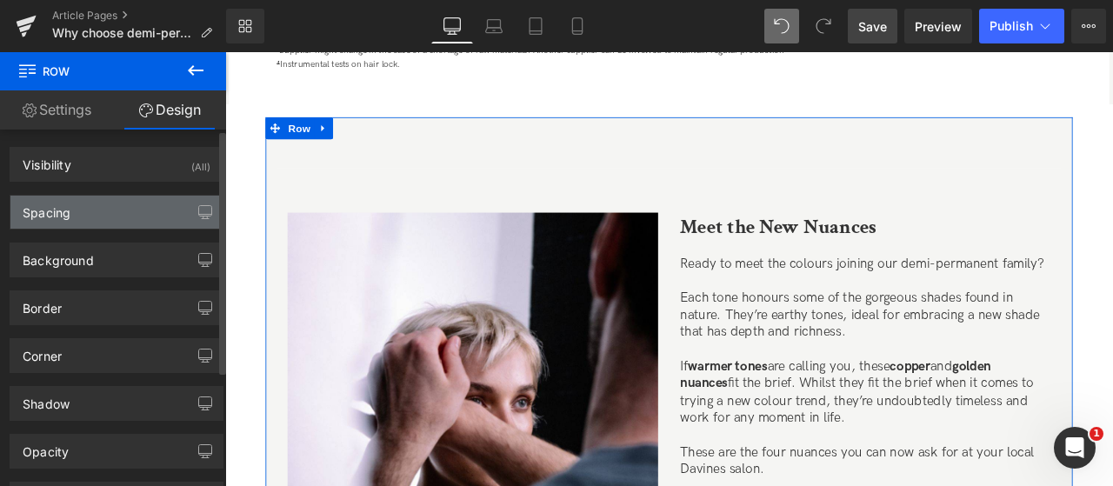
type input "0"
type input "70"
type input "0"
type input "70"
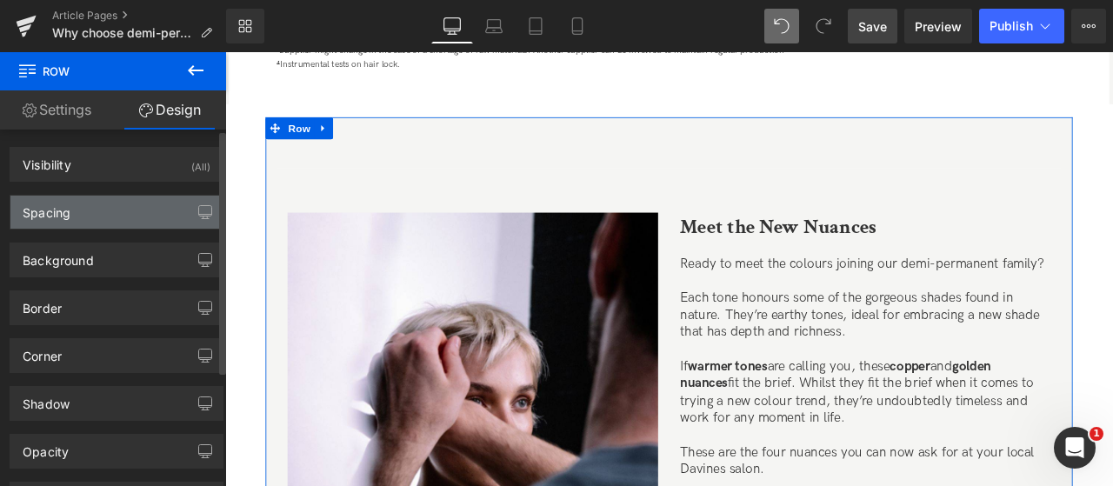
type input "0"
type input "#f5f5f3"
type input "100"
click at [116, 216] on div "Spacing" at bounding box center [116, 212] width 212 height 33
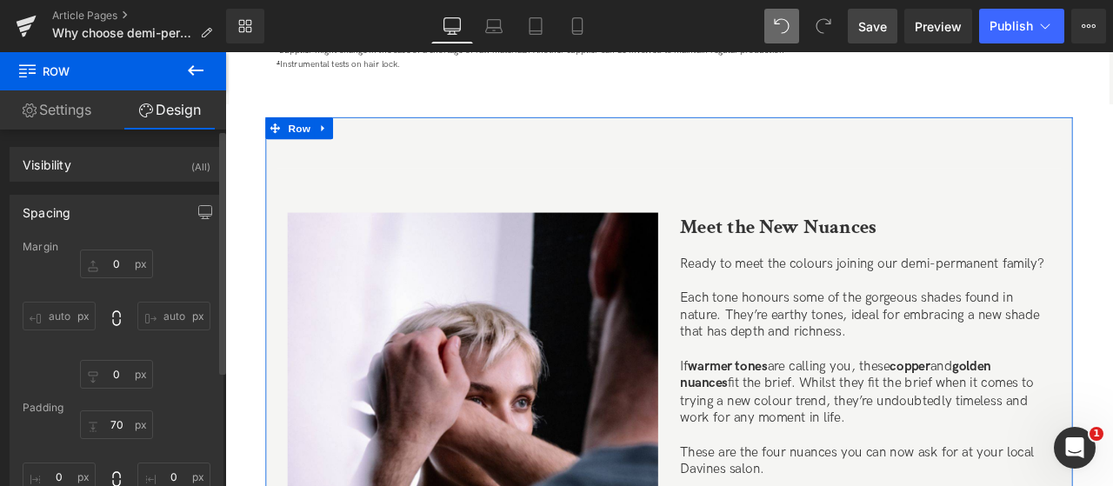
click at [111, 215] on div "Spacing" at bounding box center [116, 212] width 212 height 33
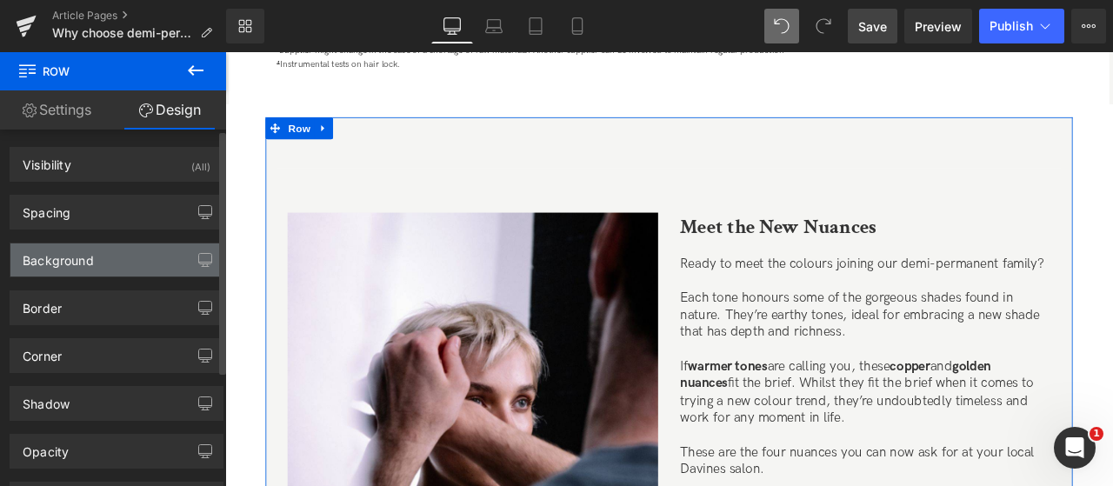
click at [103, 265] on div "Background" at bounding box center [116, 259] width 212 height 33
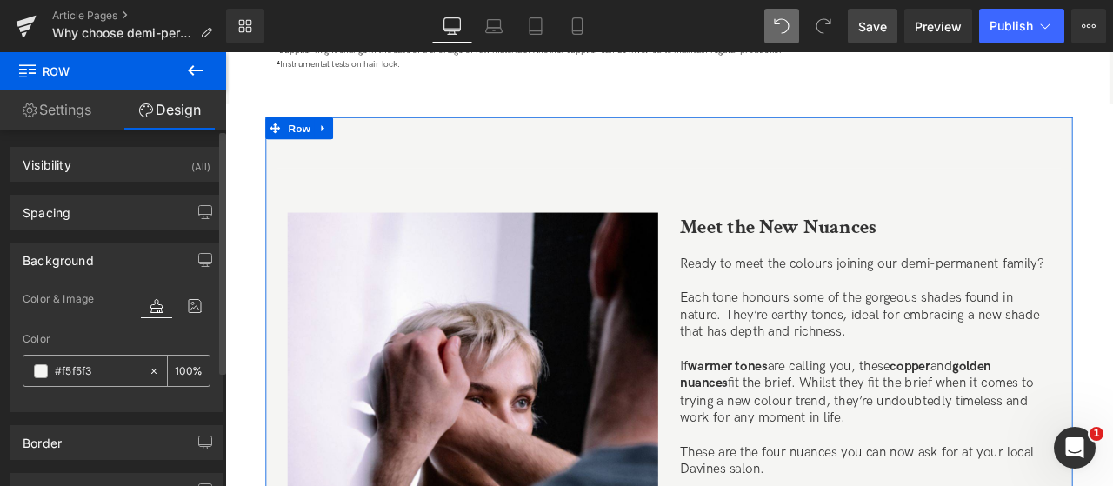
click at [98, 376] on input "#f5f5f3" at bounding box center [97, 371] width 85 height 19
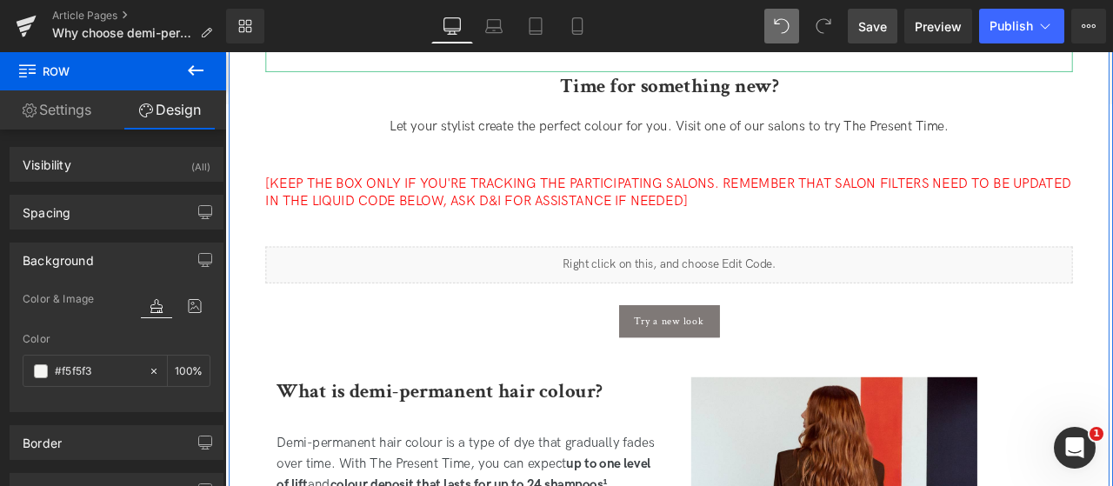
scroll to position [869, 0]
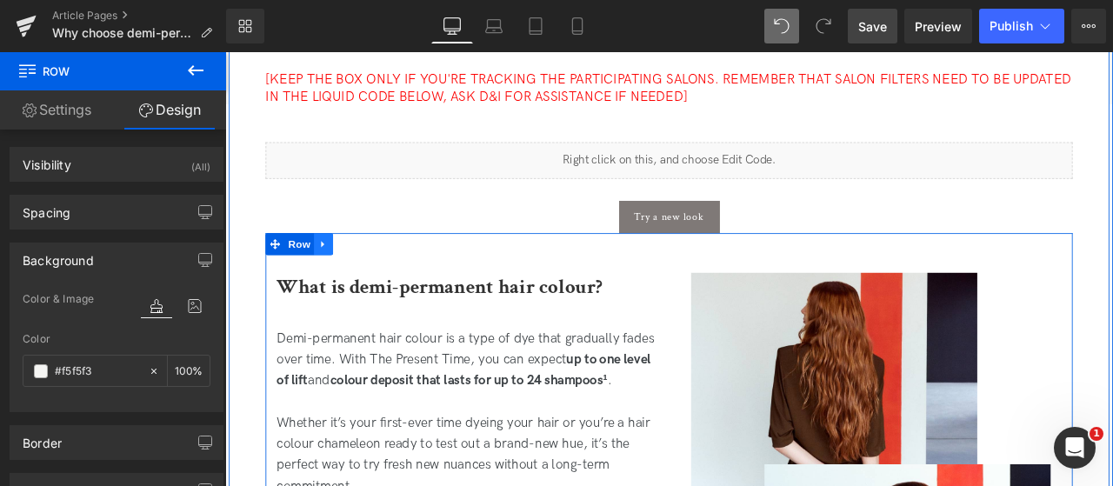
click at [340, 283] on icon at bounding box center [342, 280] width 12 height 13
click at [362, 283] on icon at bounding box center [364, 280] width 12 height 13
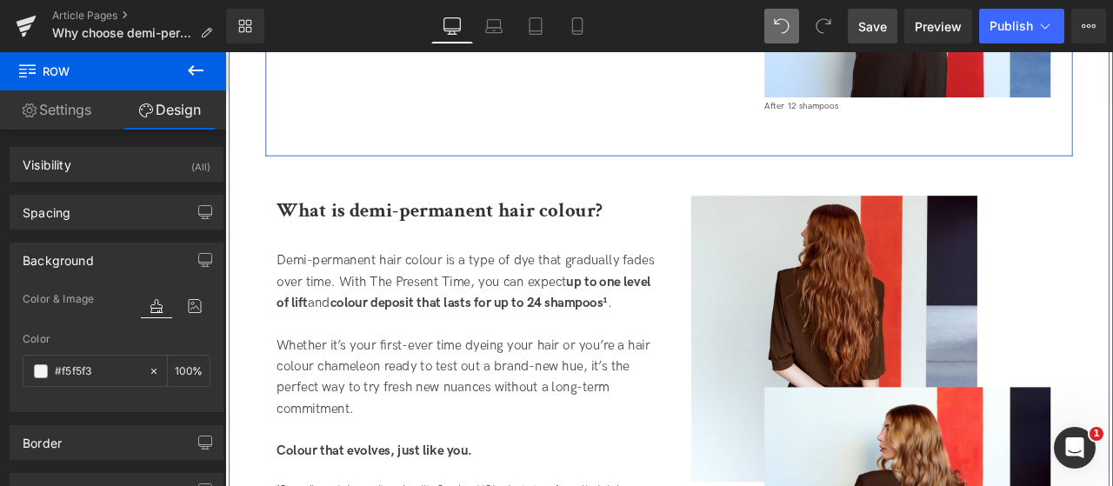
scroll to position [1696, 0]
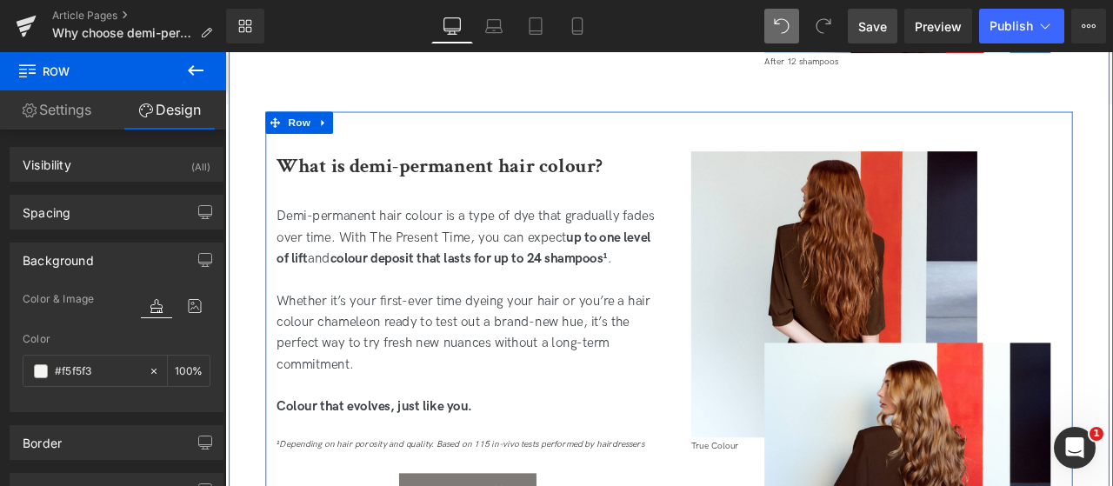
click at [349, 151] on div "What is demi-permanent hair colour? Heading Demi-permanent hair colour is a typ…" at bounding box center [751, 464] width 956 height 682
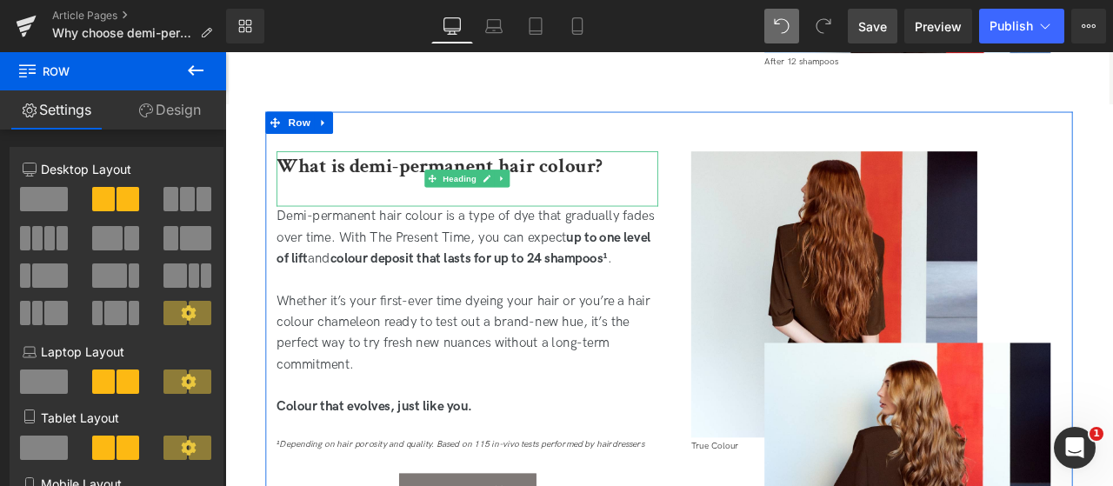
click at [31, 210] on span at bounding box center [44, 199] width 48 height 24
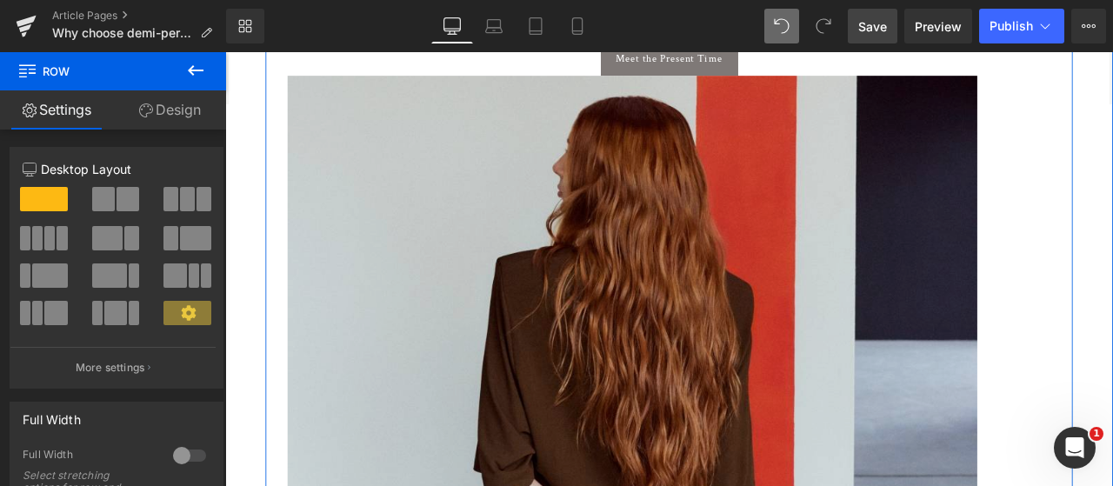
scroll to position [2391, 0]
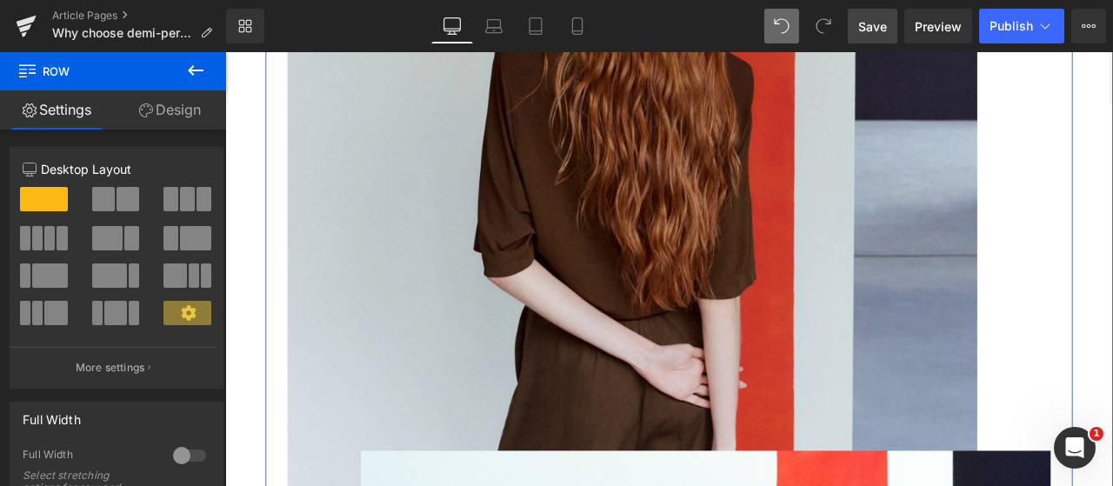
click at [768, 343] on img at bounding box center [707, 227] width 817 height 817
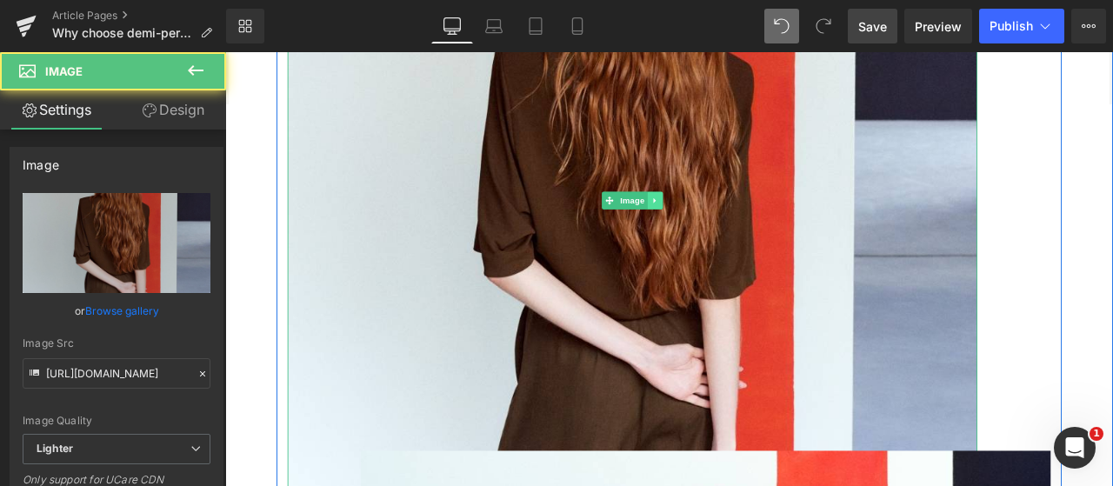
click at [734, 220] on link at bounding box center [735, 227] width 18 height 21
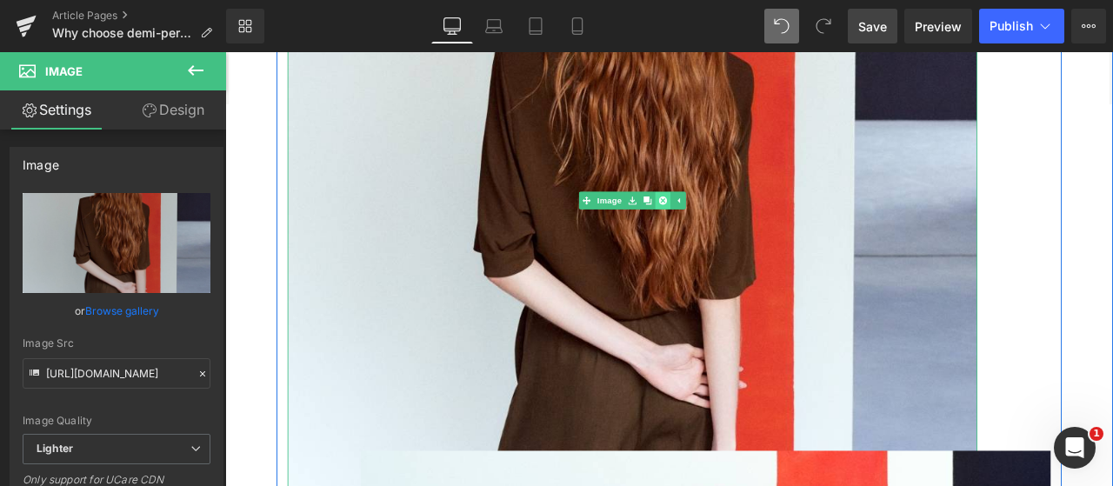
click at [743, 223] on icon at bounding box center [744, 228] width 10 height 10
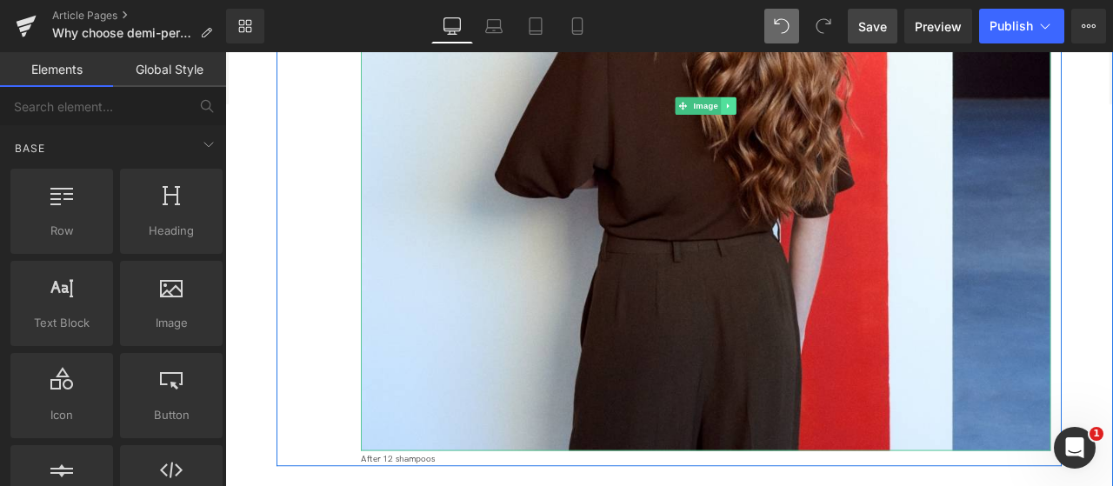
click at [820, 114] on icon at bounding box center [821, 116] width 3 height 6
click at [821, 114] on link at bounding box center [830, 115] width 18 height 21
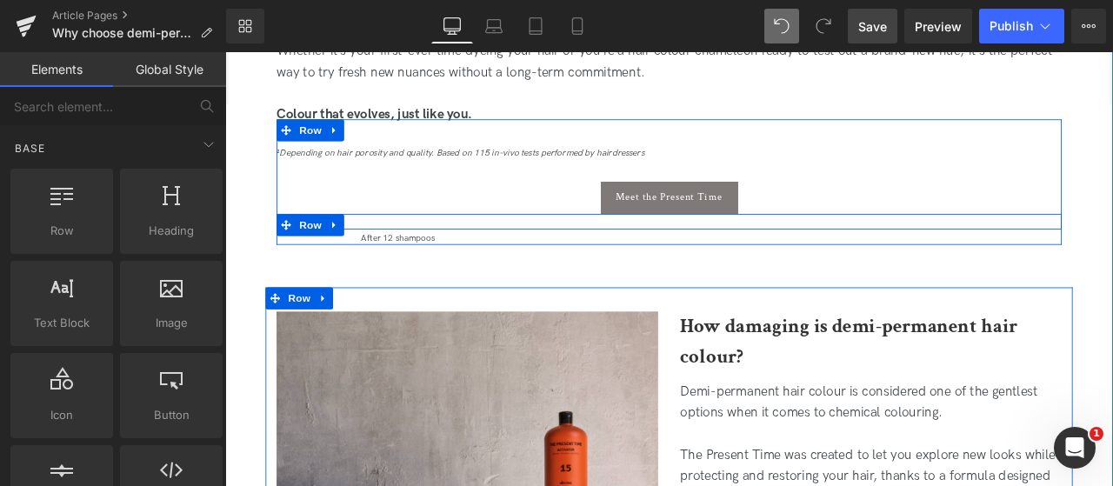
scroll to position [1957, 0]
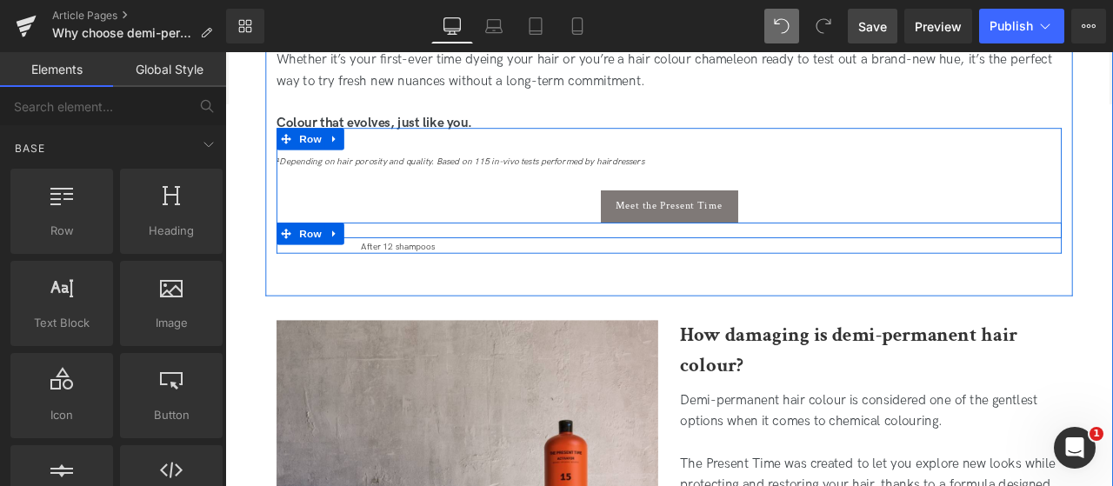
click at [349, 266] on div "After 12 shampoos Text Block Row" at bounding box center [751, 216] width 930 height 149
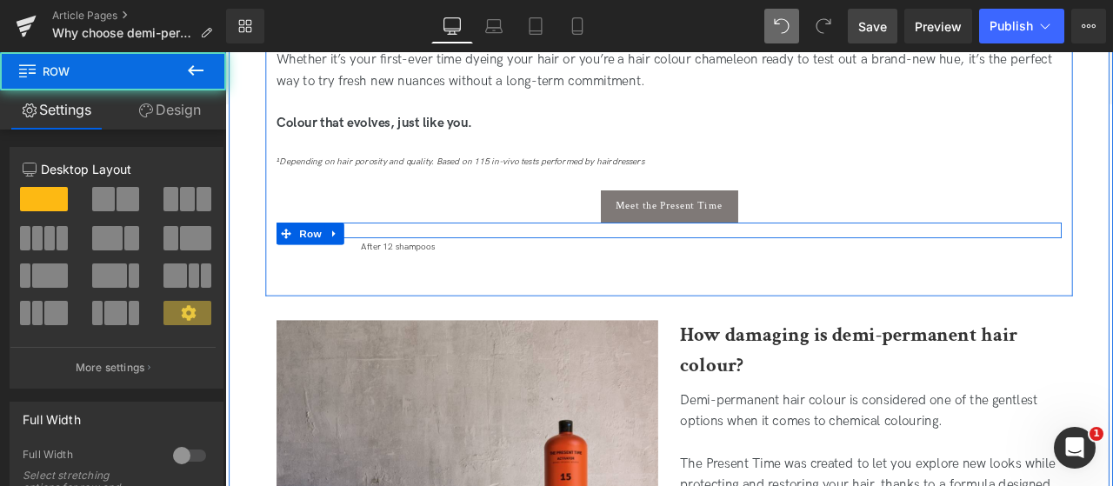
click at [346, 304] on div "What is demi-permanent hair colour? Heading Demi-permanent hair colour is a typ…" at bounding box center [751, 102] width 956 height 480
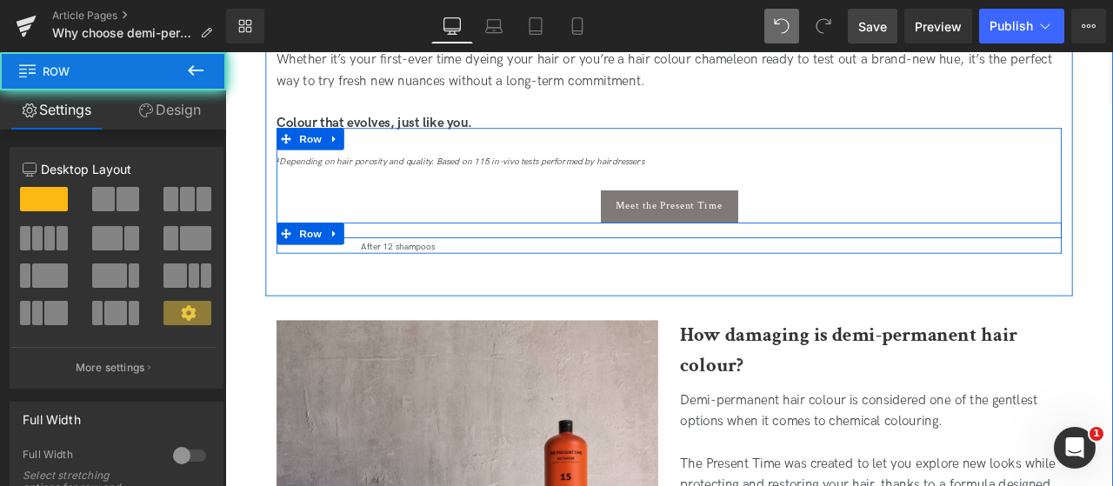
click at [352, 262] on div "After 12 shampoos Text Block Row" at bounding box center [751, 216] width 930 height 149
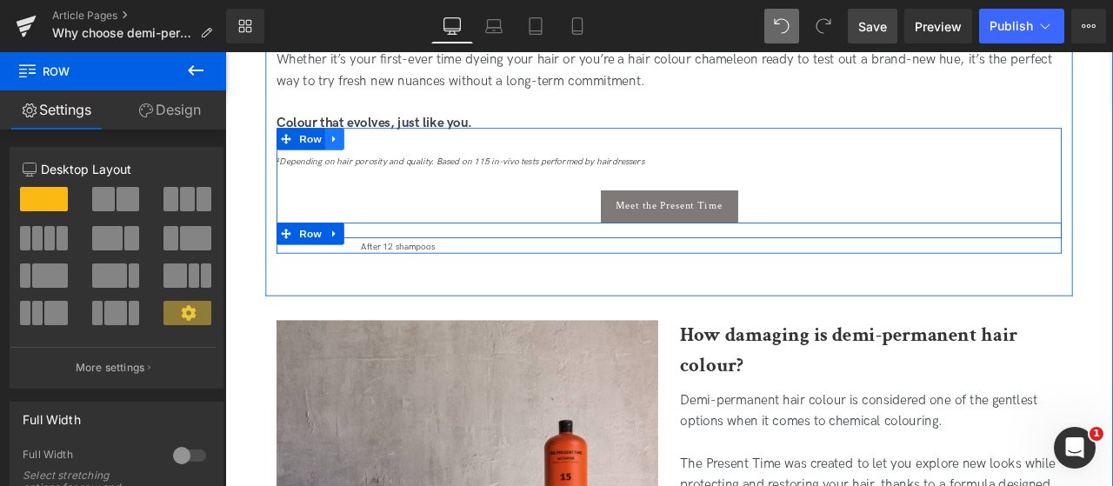
click at [352, 154] on icon at bounding box center [353, 155] width 3 height 8
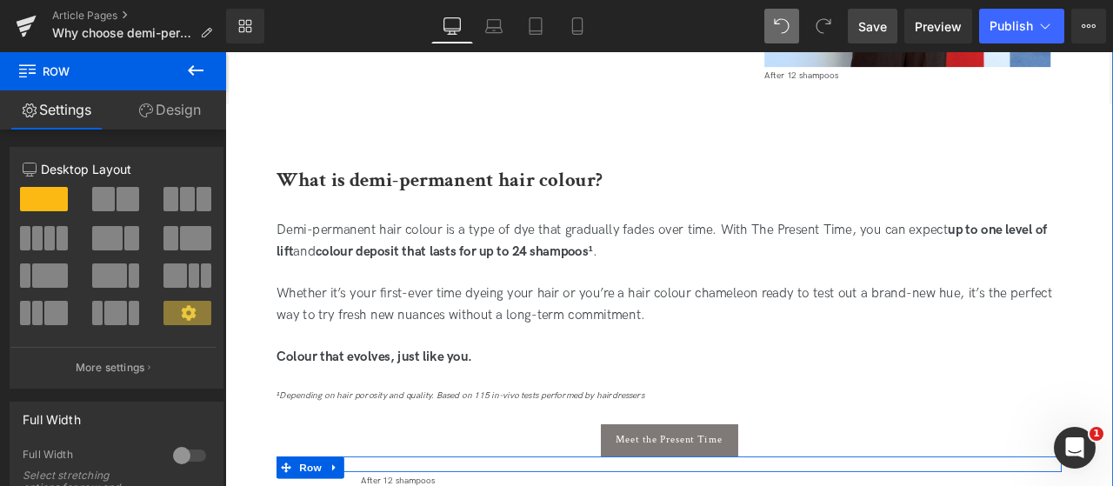
scroll to position [1870, 0]
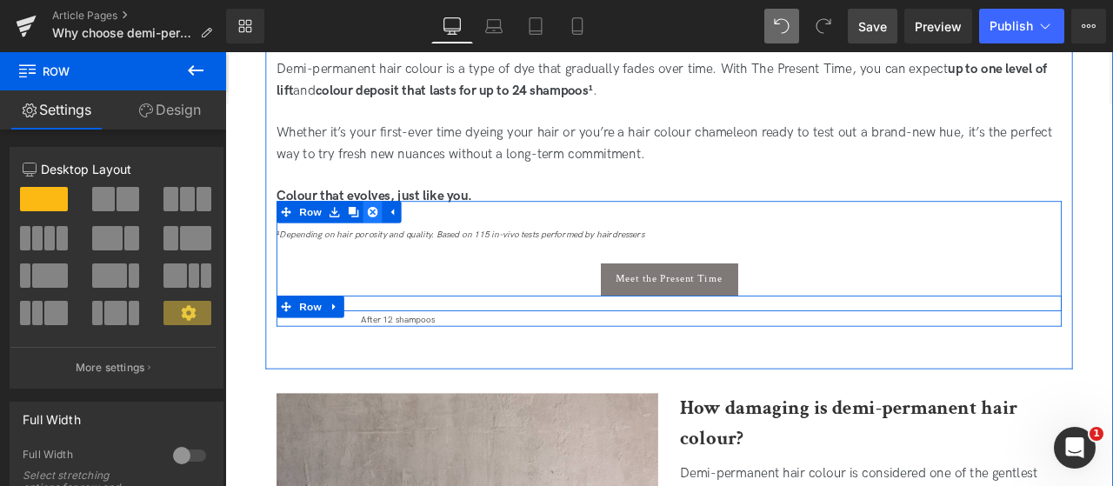
click at [402, 245] on icon at bounding box center [400, 242] width 12 height 12
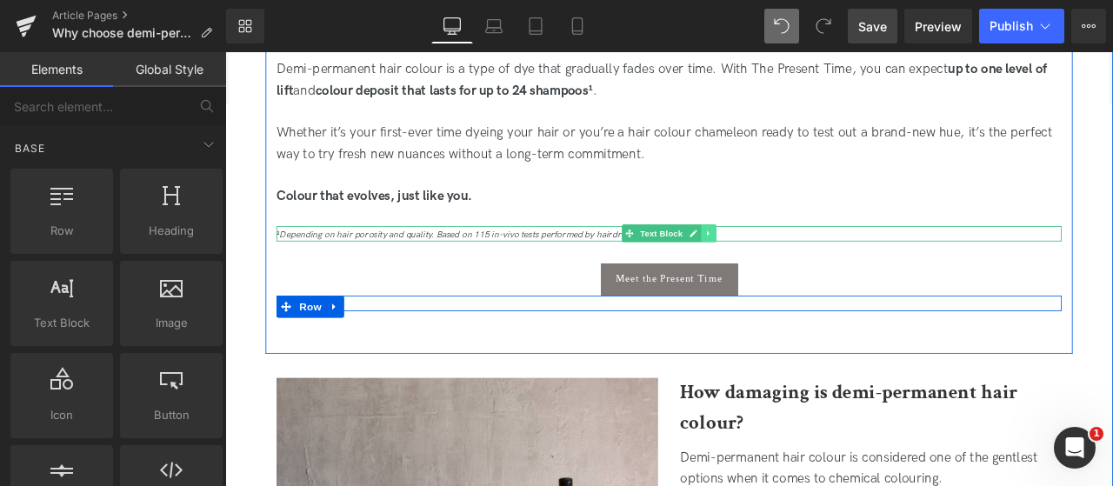
click at [794, 263] on icon at bounding box center [798, 267] width 10 height 10
click at [802, 264] on icon at bounding box center [807, 267] width 10 height 10
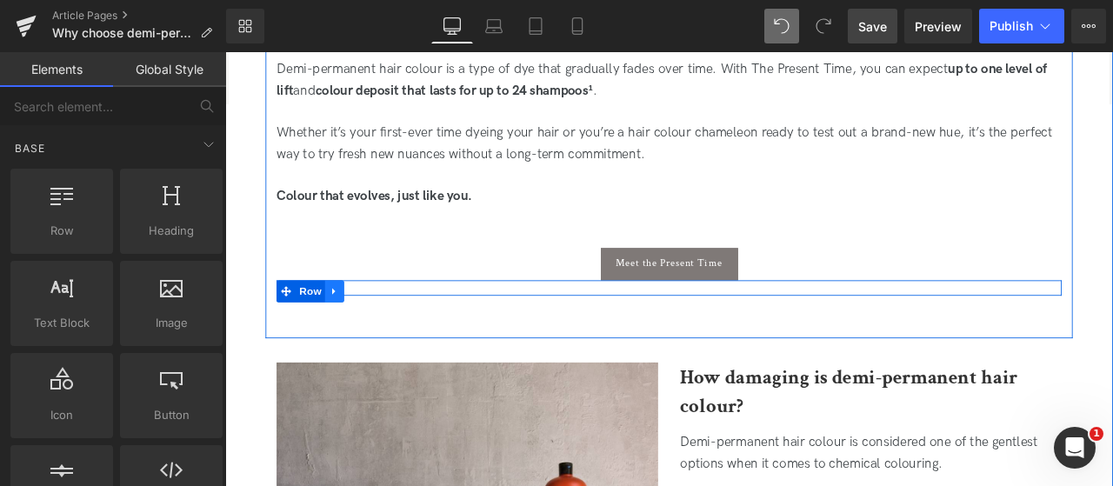
click at [352, 332] on icon at bounding box center [353, 335] width 3 height 8
click at [394, 337] on icon at bounding box center [400, 335] width 12 height 12
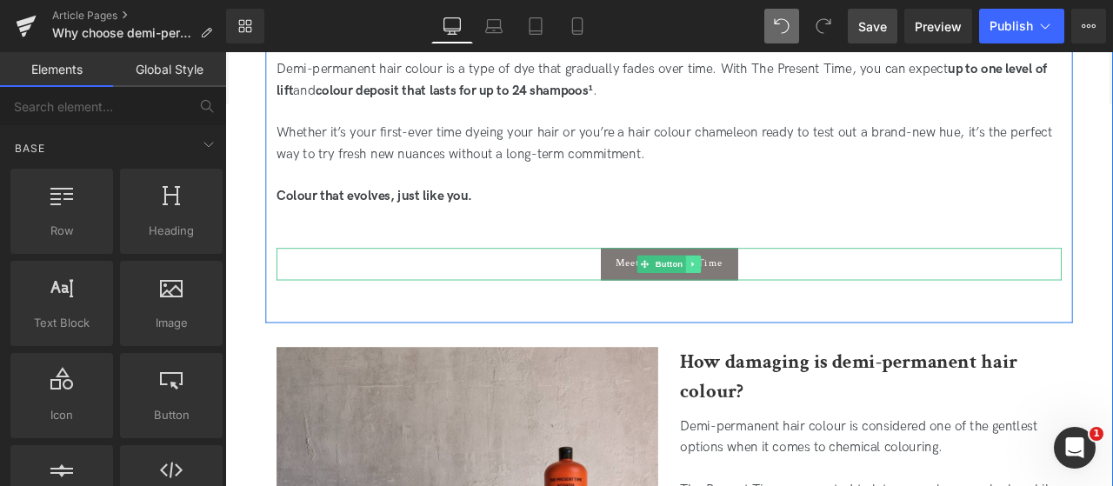
click at [778, 302] on icon at bounding box center [779, 303] width 3 height 6
click at [789, 298] on icon at bounding box center [789, 303] width 10 height 10
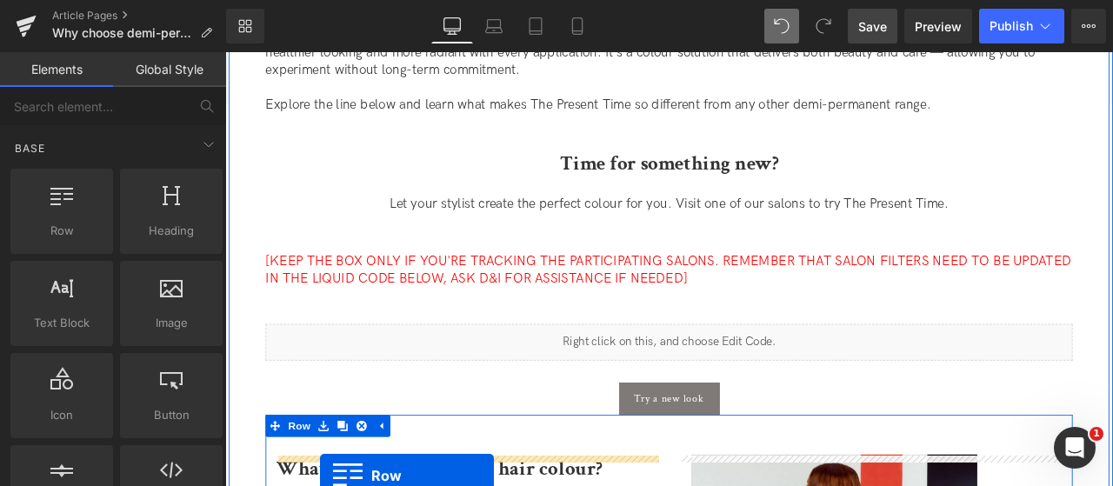
scroll to position [653, 0]
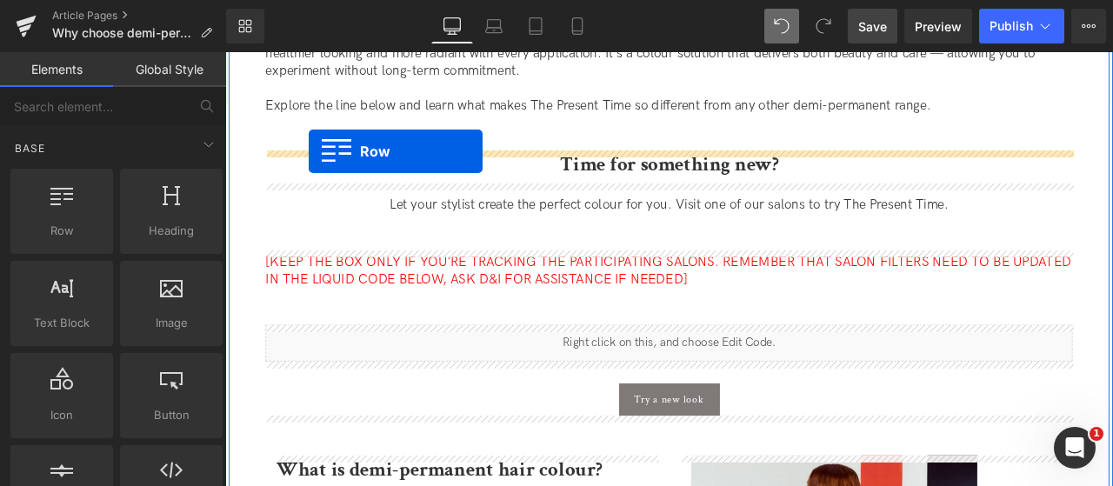
drag, startPoint x: 284, startPoint y: 311, endPoint x: 324, endPoint y: 170, distance: 147.2
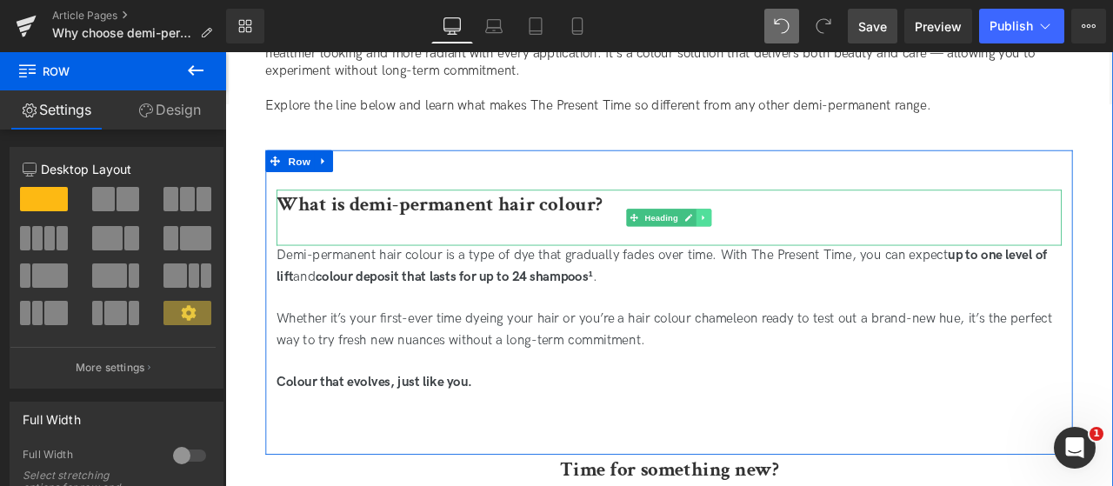
click at [790, 248] on icon at bounding box center [791, 249] width 3 height 6
click at [799, 253] on icon at bounding box center [802, 249] width 10 height 10
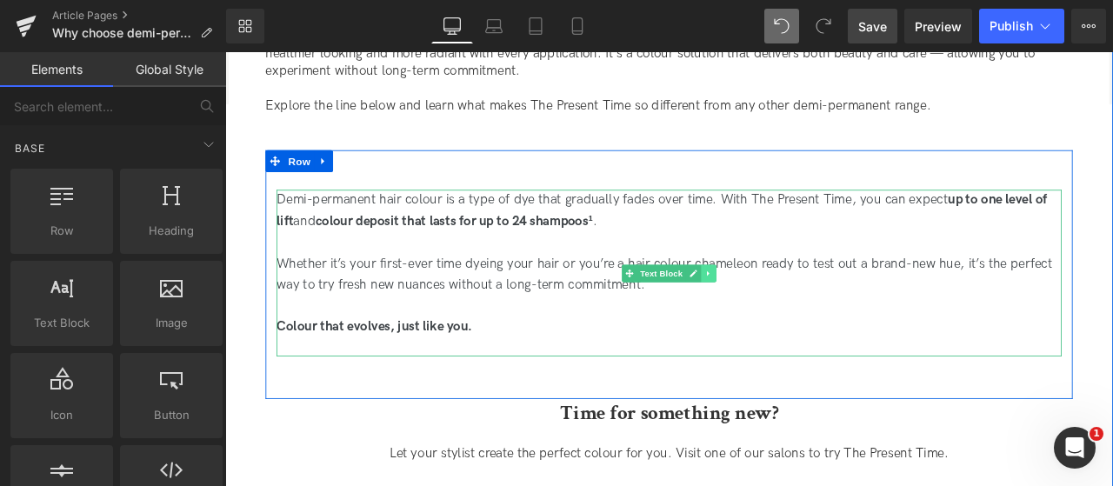
click at [797, 316] on icon at bounding box center [798, 314] width 10 height 10
click at [798, 316] on link at bounding box center [807, 314] width 18 height 21
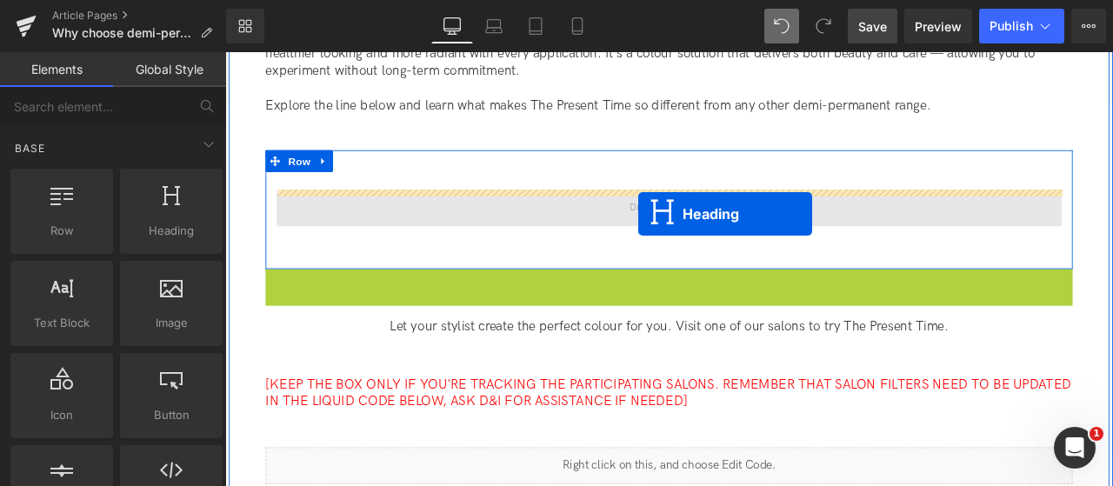
drag, startPoint x: 712, startPoint y: 334, endPoint x: 715, endPoint y: 244, distance: 89.6
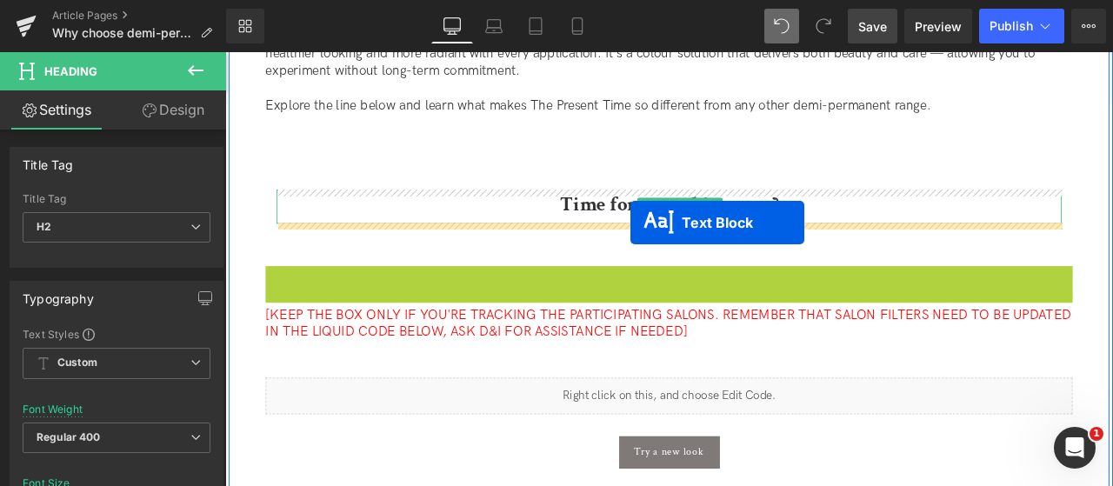
drag, startPoint x: 696, startPoint y: 345, endPoint x: 705, endPoint y: 255, distance: 90.8
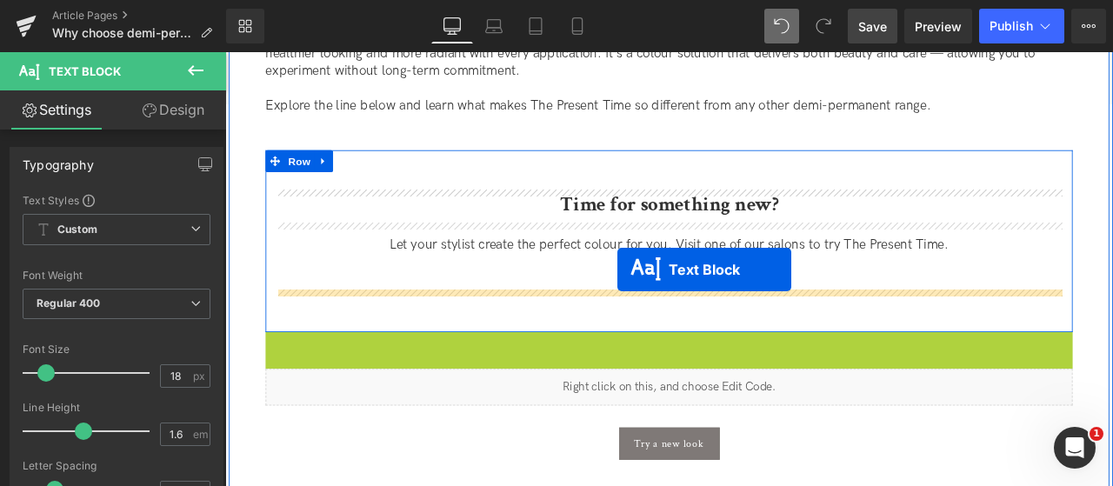
drag, startPoint x: 679, startPoint y: 428, endPoint x: 690, endPoint y: 309, distance: 118.8
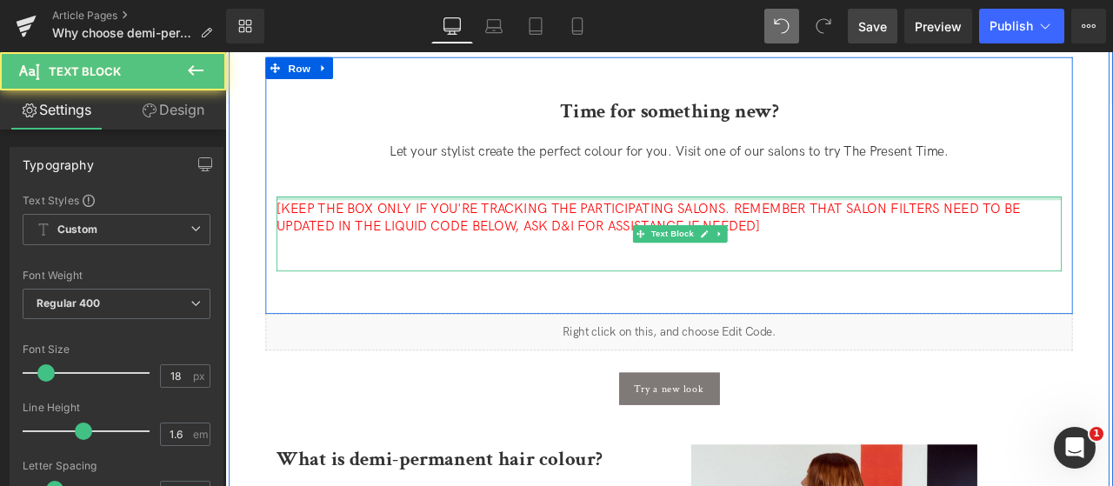
scroll to position [827, 0]
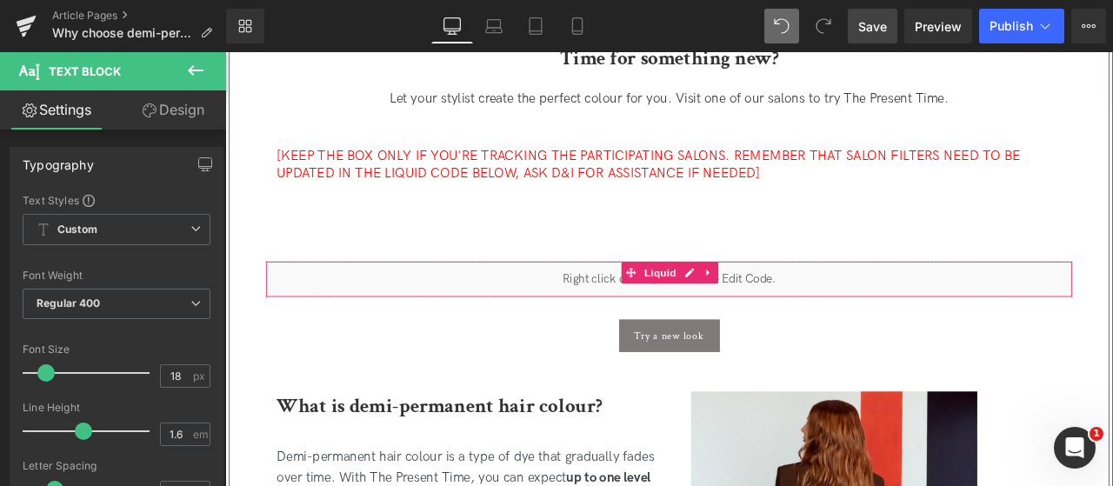
click at [722, 332] on div "Liquid" at bounding box center [751, 320] width 956 height 43
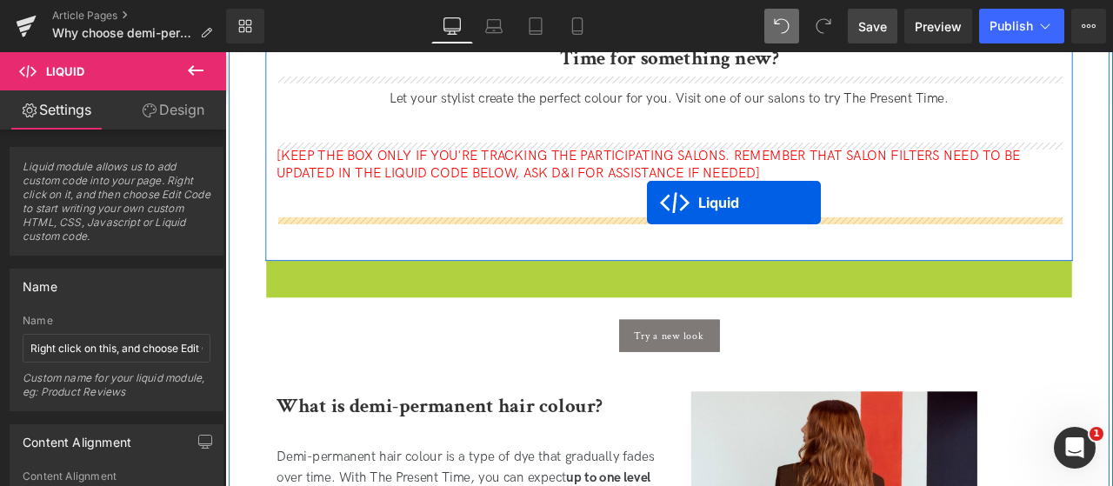
drag, startPoint x: 708, startPoint y: 308, endPoint x: 725, endPoint y: 230, distance: 79.1
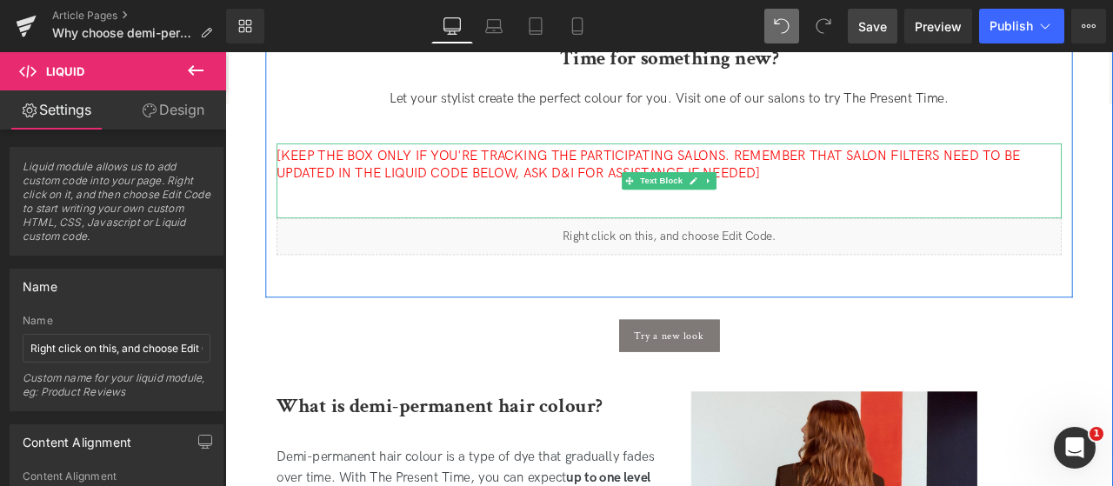
click at [732, 230] on div "[KEEP THE BOX ONLY IF YOU'RE TRACKING THE PARTICIPATING SALONS. REMEMBER THAT S…" at bounding box center [751, 204] width 930 height 89
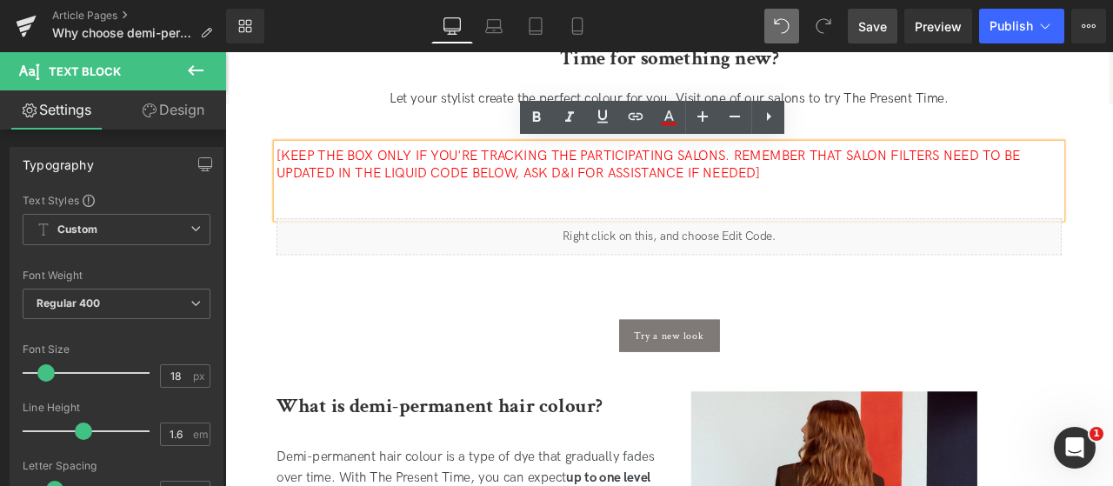
click at [993, 326] on div "Time for something new? Heading Let your stylist create the perfect colour for …" at bounding box center [751, 169] width 956 height 348
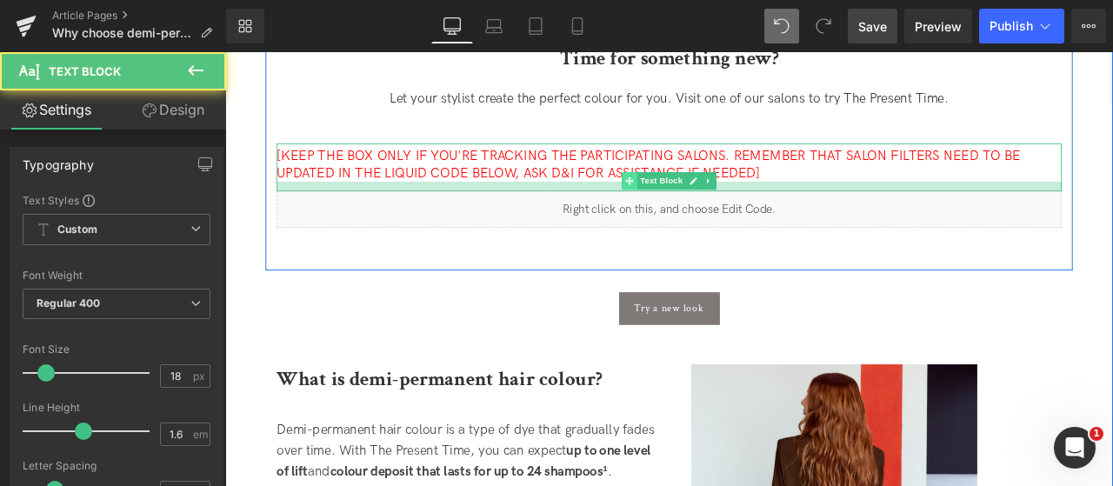
drag, startPoint x: 704, startPoint y: 243, endPoint x: 702, endPoint y: 211, distance: 32.2
click at [702, 211] on div "[KEEP THE BOX ONLY IF YOU'RE TRACKING THE PARTICIPATING SALONS. REMEMBER THAT S…" at bounding box center [751, 188] width 930 height 57
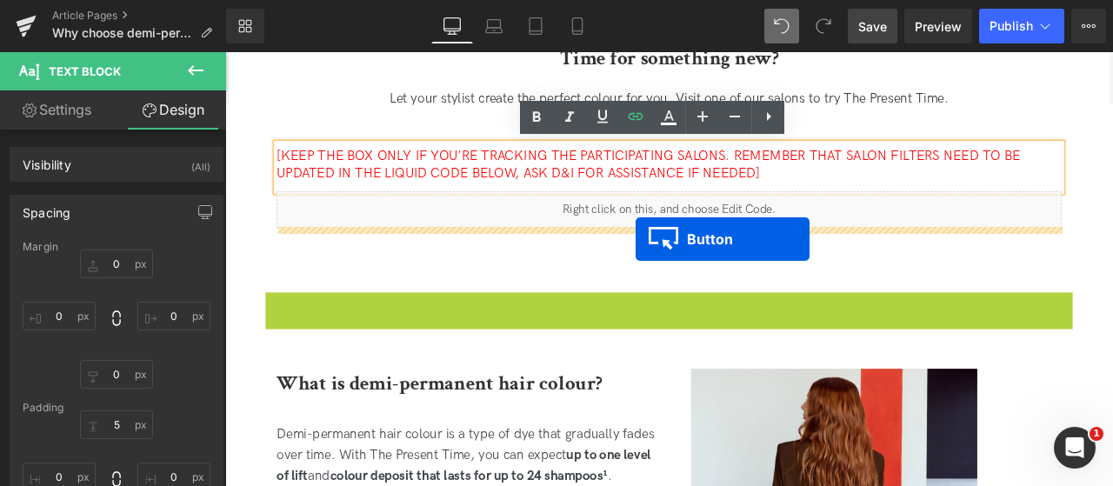
drag, startPoint x: 720, startPoint y: 305, endPoint x: 711, endPoint y: 274, distance: 32.5
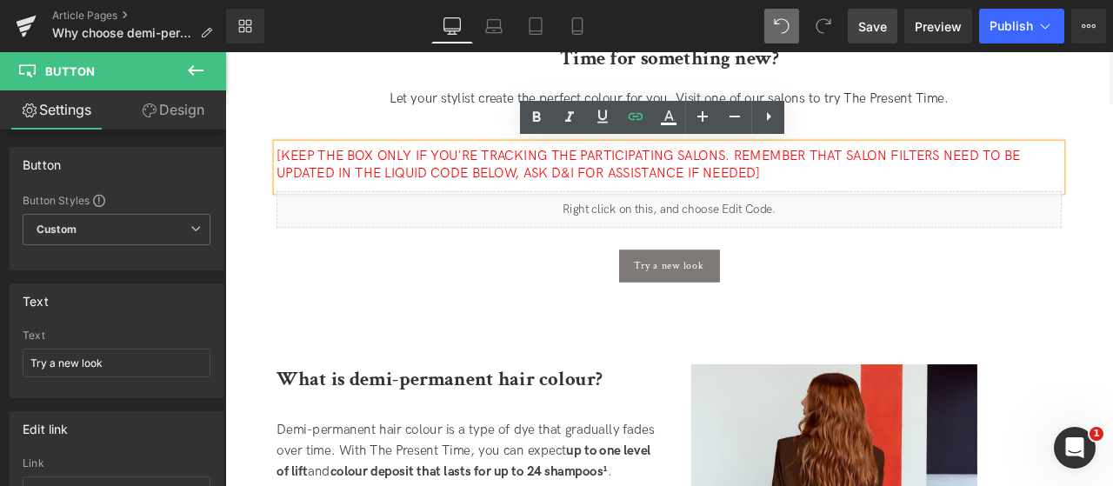
click at [602, 339] on div "Time for something new? Heading Let your stylist create the perfect colour for …" at bounding box center [751, 185] width 956 height 380
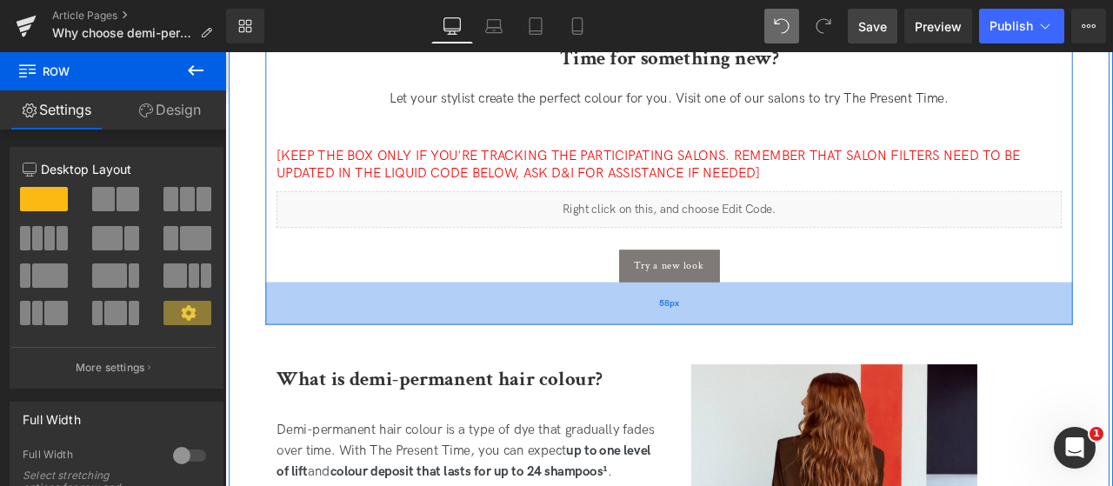
click at [836, 357] on div "58px" at bounding box center [751, 349] width 956 height 50
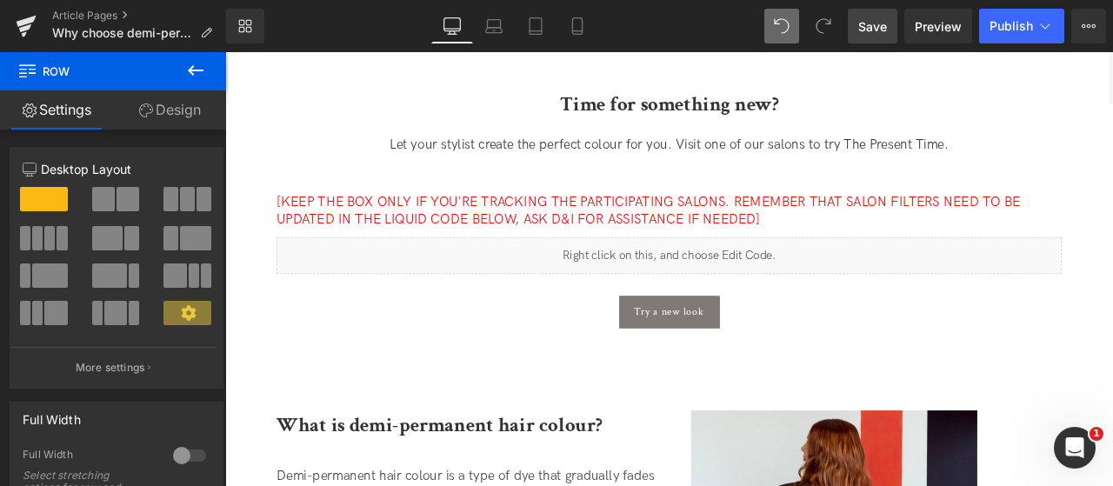
scroll to position [653, 0]
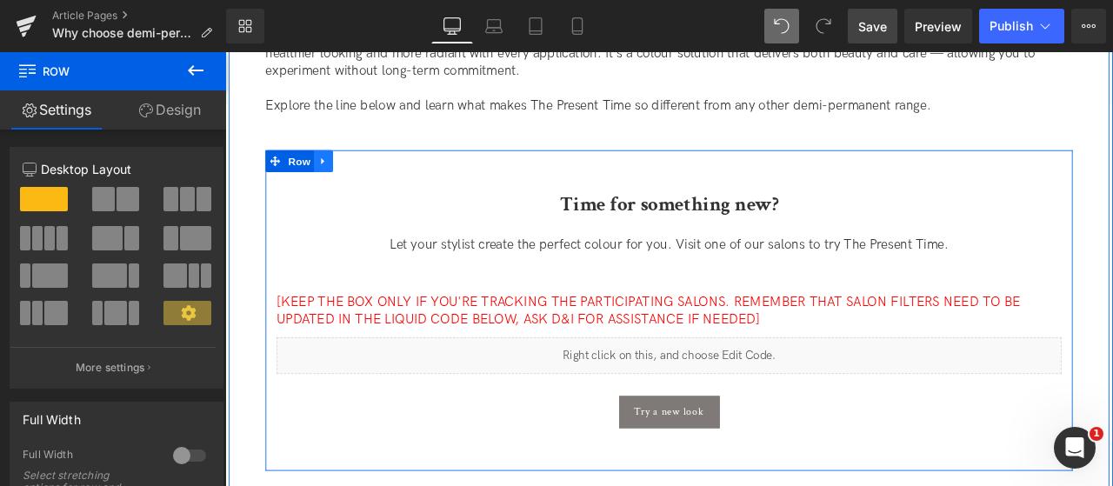
click at [338, 178] on icon at bounding box center [342, 182] width 12 height 13
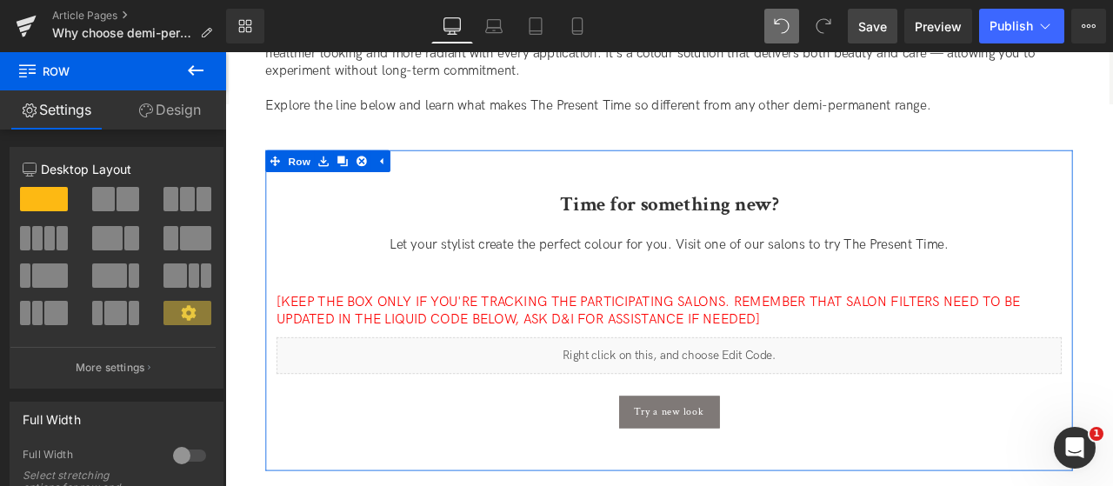
click at [170, 118] on link "Design" at bounding box center [169, 109] width 113 height 39
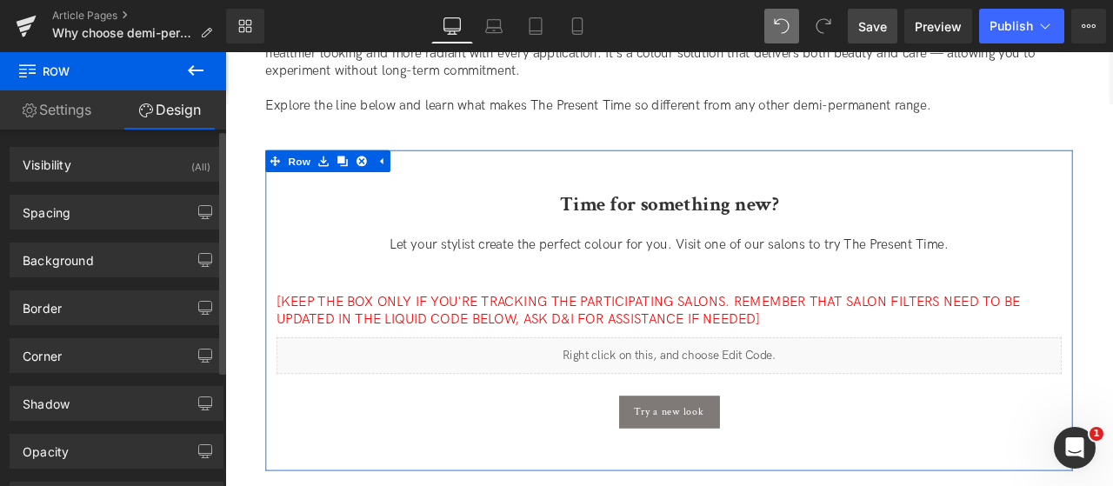
type input "transparent"
type input "0"
click at [83, 262] on div "Background" at bounding box center [58, 255] width 71 height 24
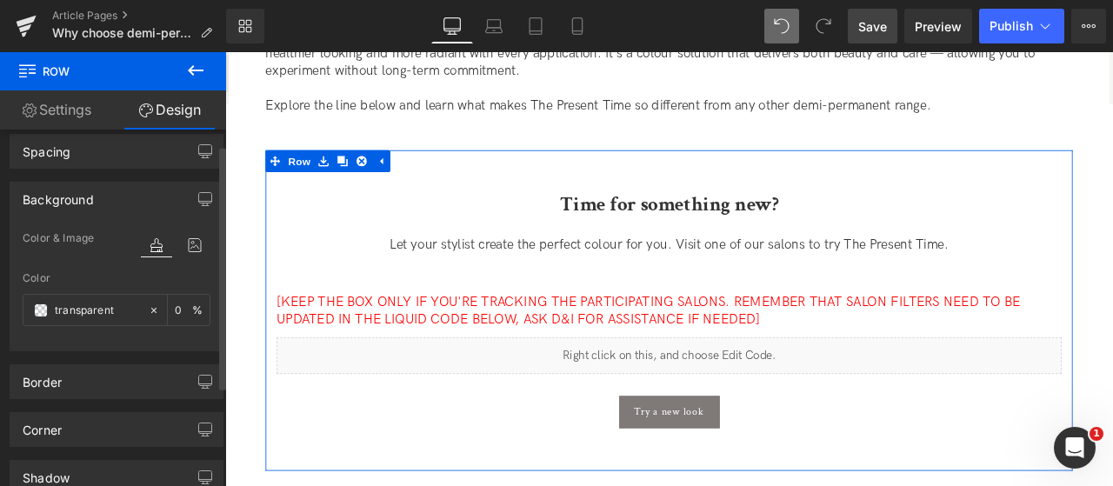
scroll to position [87, 0]
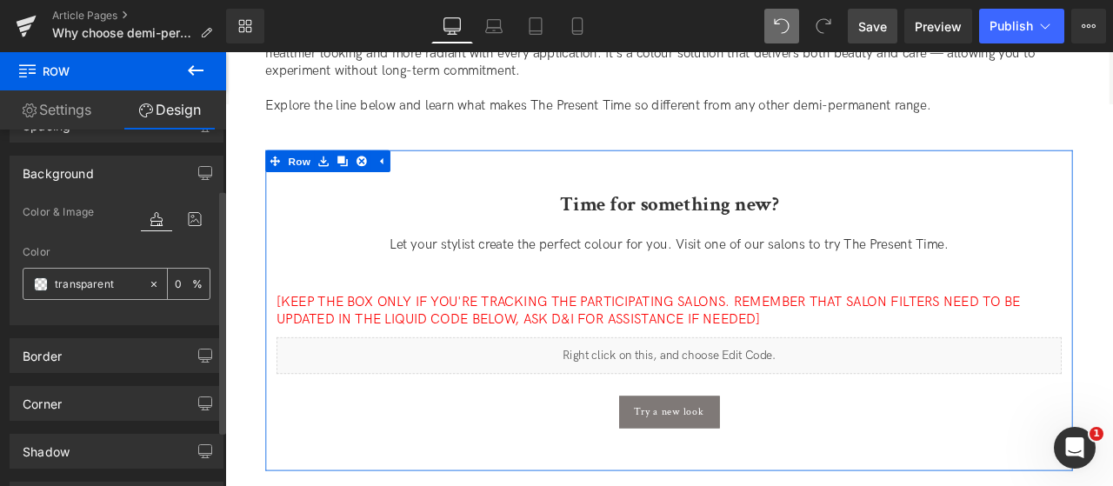
click at [103, 285] on input "transparent" at bounding box center [97, 284] width 85 height 19
paste input "#f5f5f3"
type input "#f5f5f3"
type input "100"
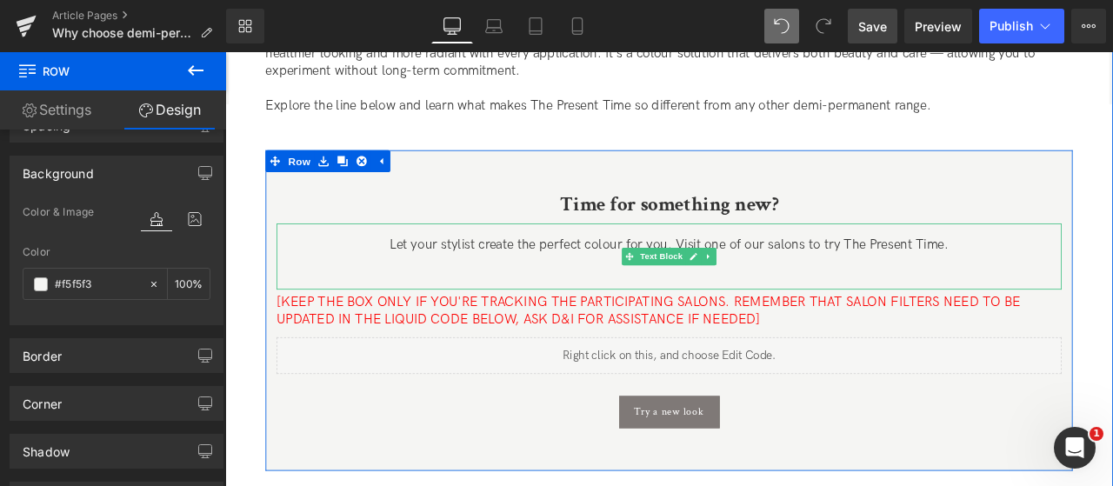
scroll to position [740, 0]
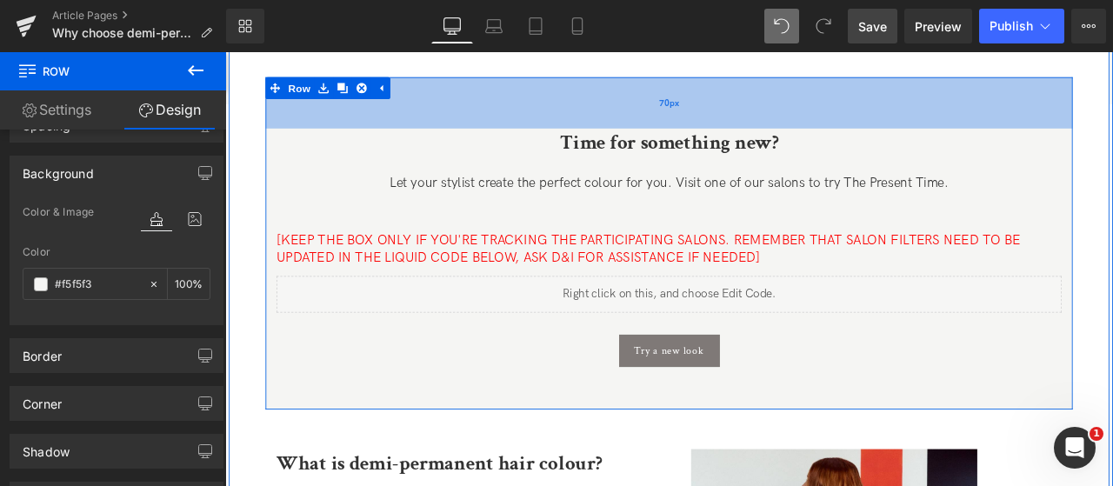
drag, startPoint x: 719, startPoint y: 125, endPoint x: 715, endPoint y: 140, distance: 15.2
click at [715, 140] on div "70px" at bounding box center [751, 112] width 956 height 61
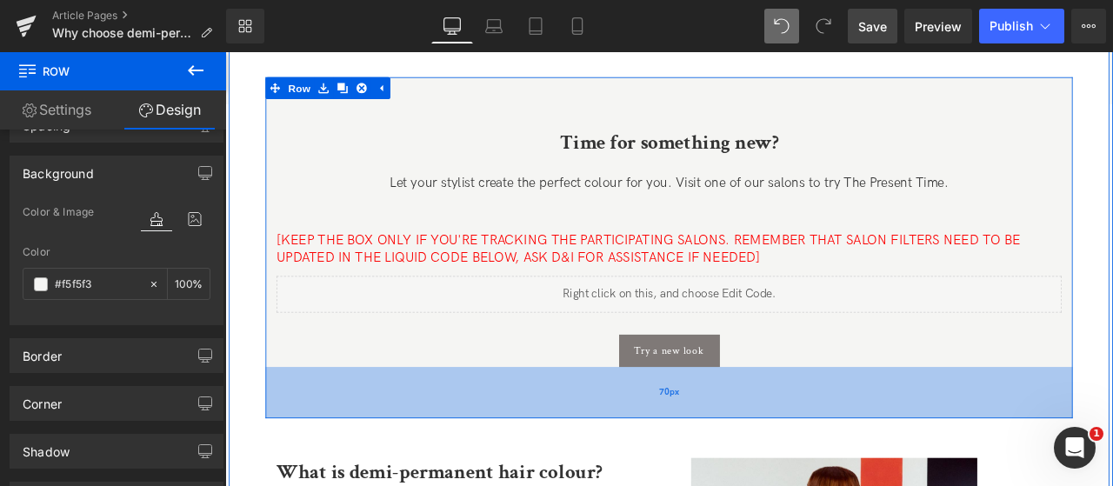
drag, startPoint x: 782, startPoint y: 466, endPoint x: 782, endPoint y: 476, distance: 9.6
click at [782, 476] on div "70px" at bounding box center [751, 455] width 956 height 61
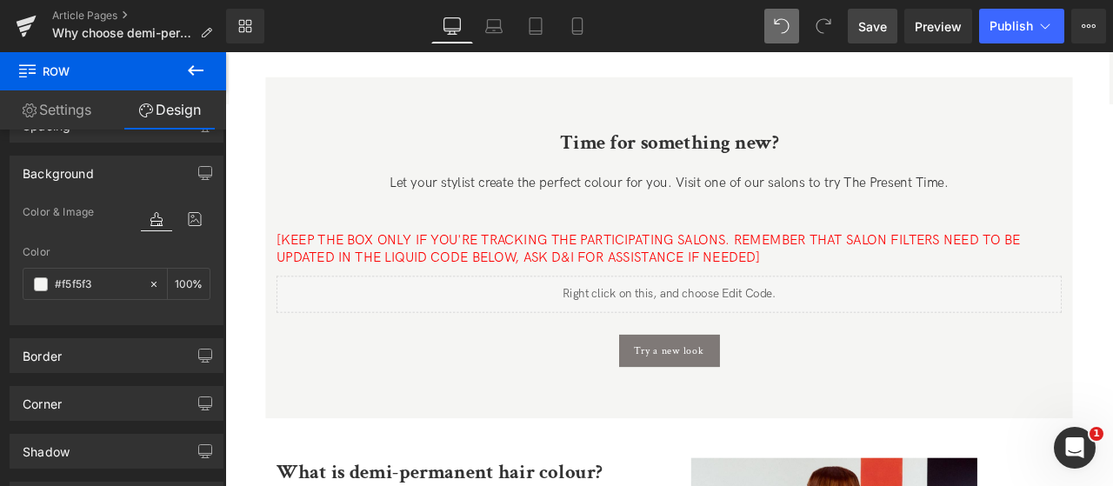
type input "#f5f5f3"
click at [873, 38] on link "Save" at bounding box center [873, 26] width 50 height 35
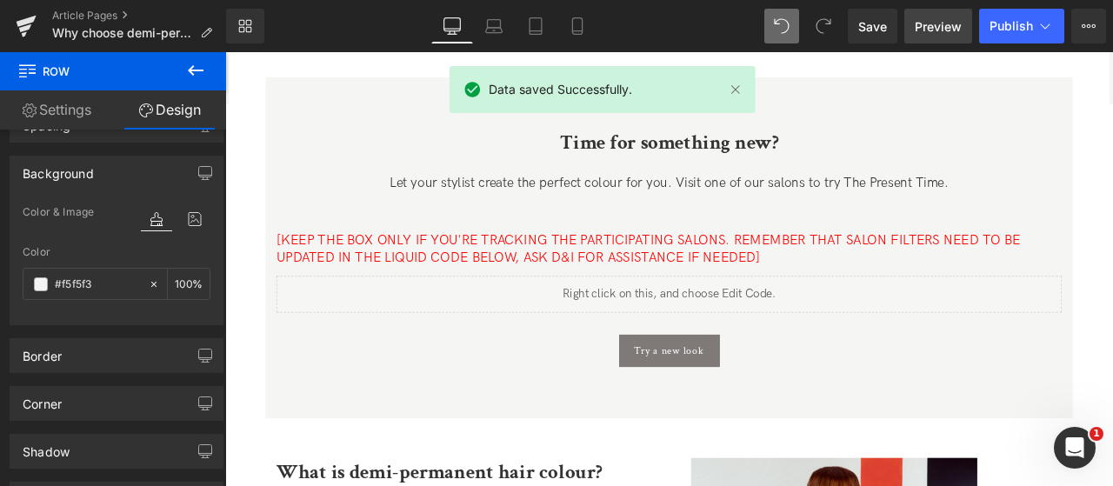
click at [932, 27] on span "Preview" at bounding box center [938, 26] width 47 height 18
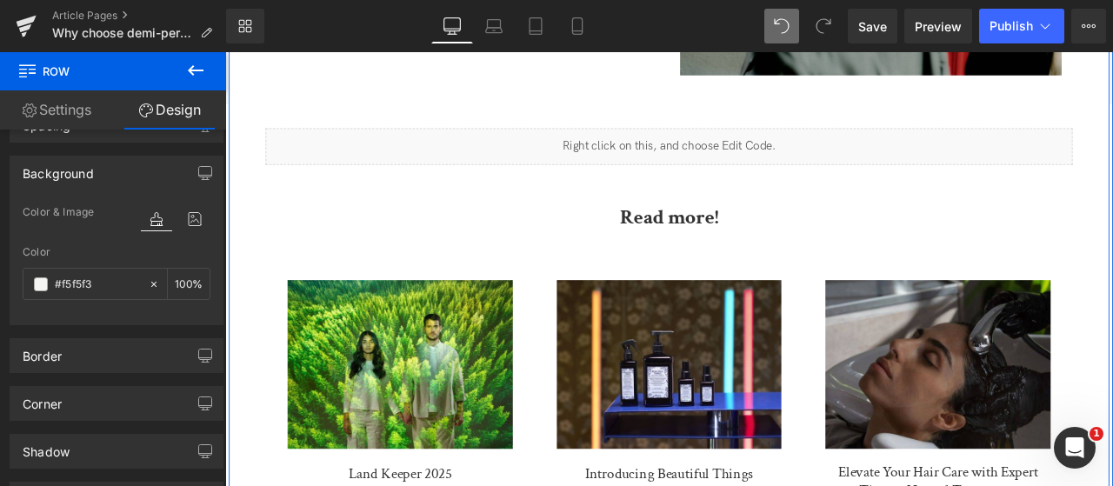
scroll to position [3956, 0]
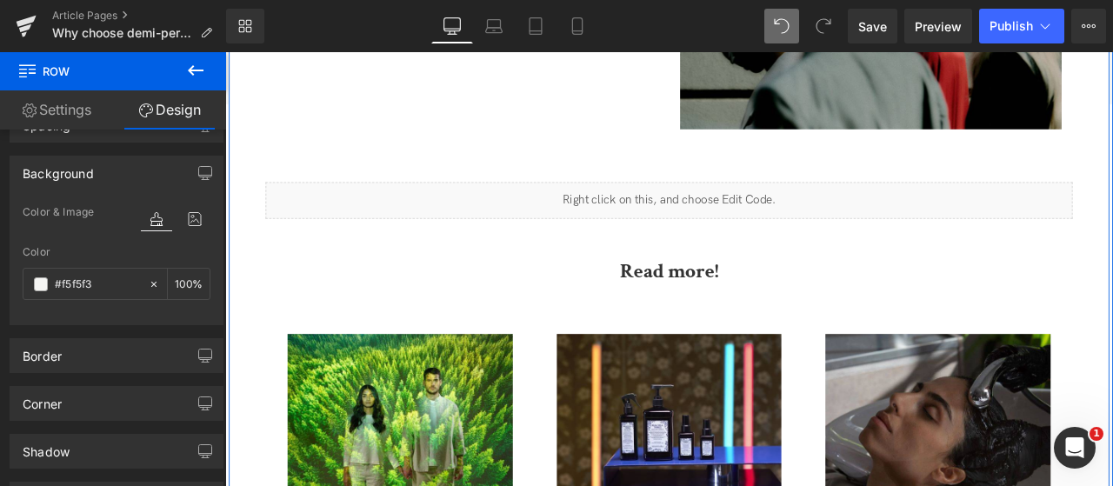
click at [452, 235] on div "Liquid" at bounding box center [751, 227] width 956 height 43
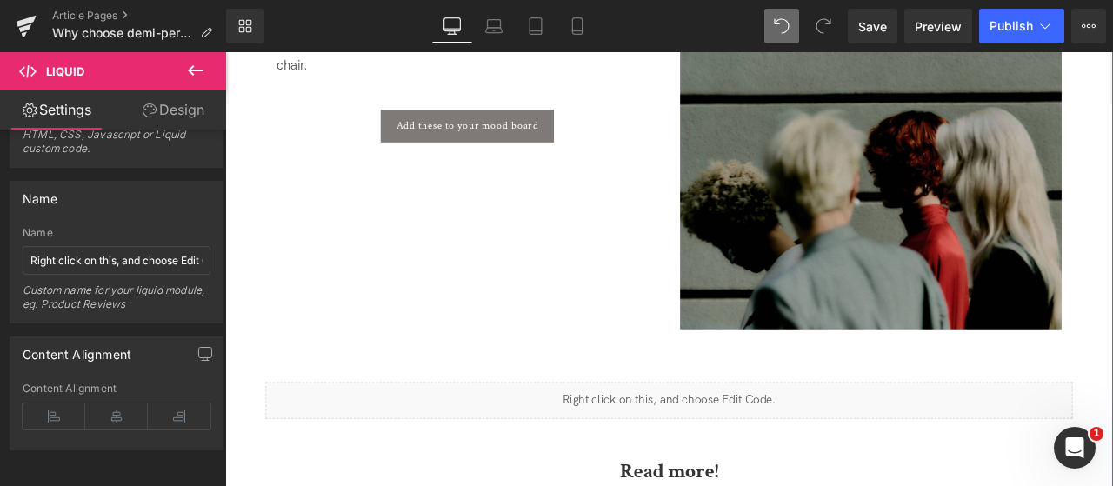
scroll to position [3782, 0]
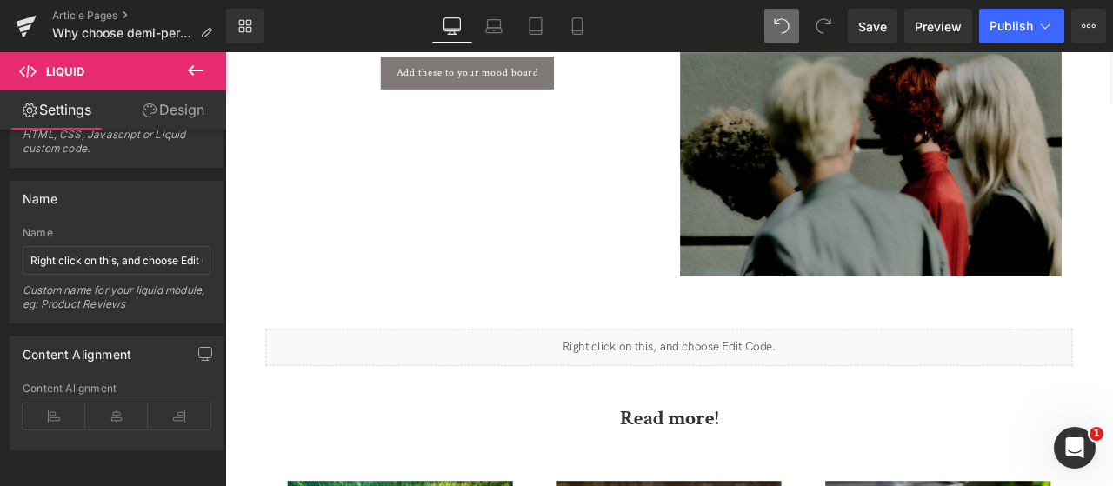
click at [200, 57] on button at bounding box center [195, 71] width 61 height 38
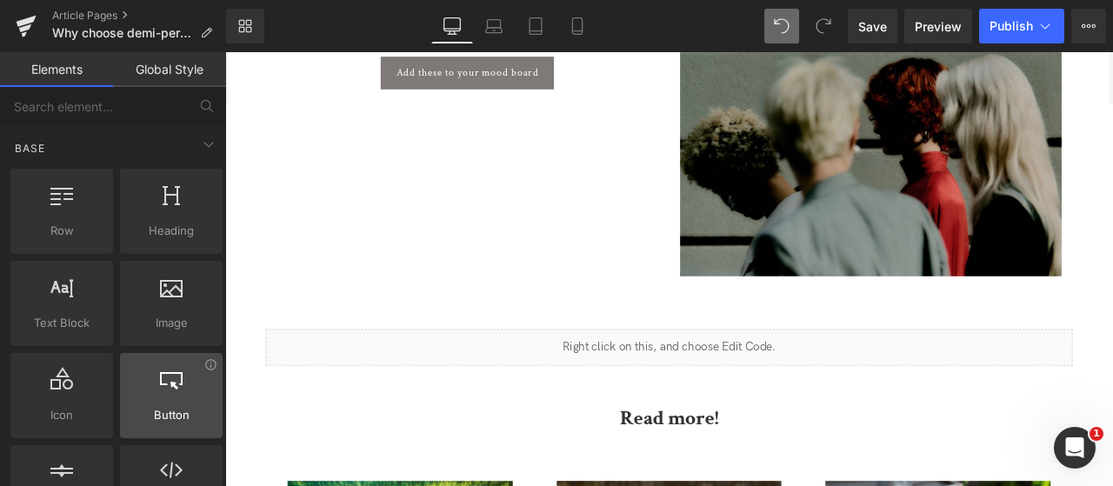
scroll to position [174, 0]
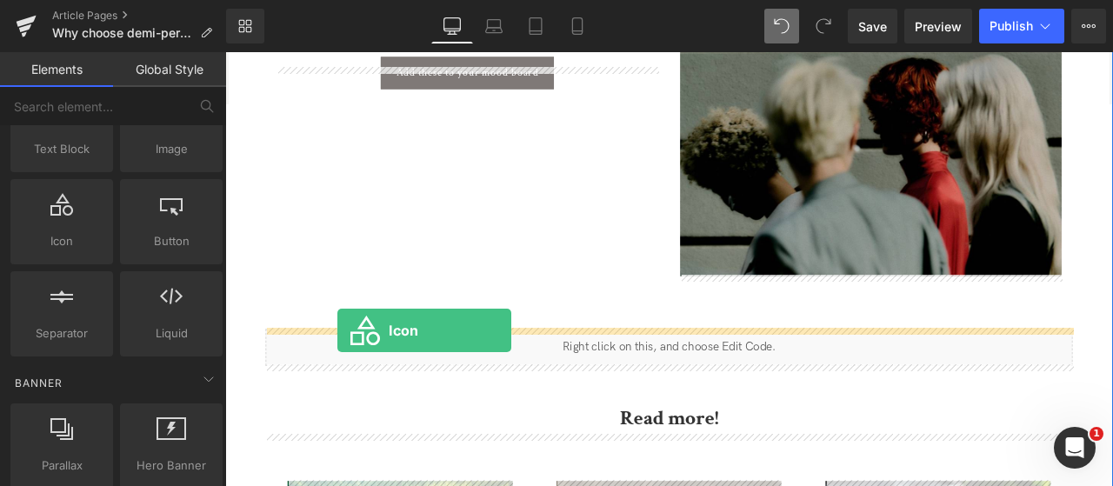
drag, startPoint x: 309, startPoint y: 287, endPoint x: 358, endPoint y: 382, distance: 106.9
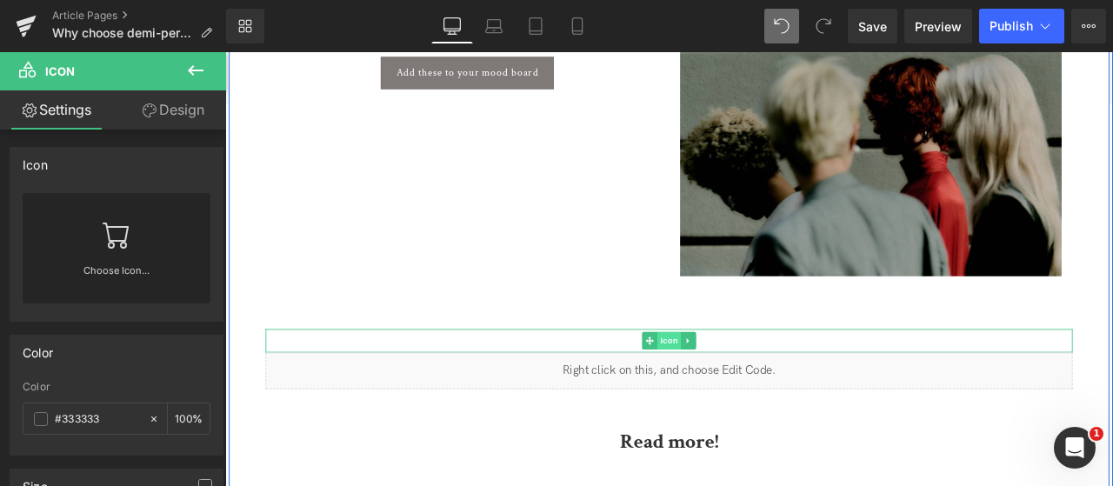
click at [753, 394] on span "Icon" at bounding box center [751, 393] width 28 height 21
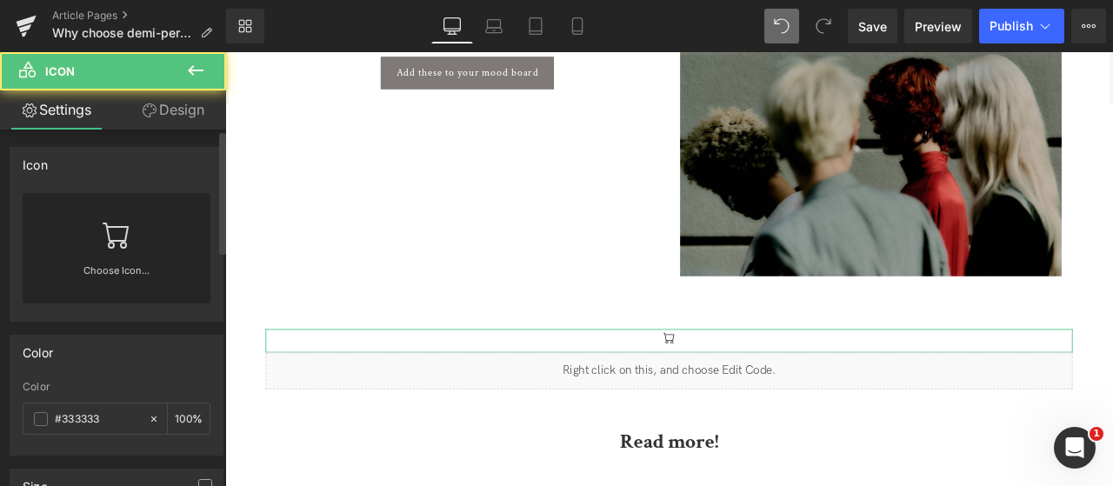
click at [123, 271] on link "Choose Icon..." at bounding box center [117, 283] width 188 height 41
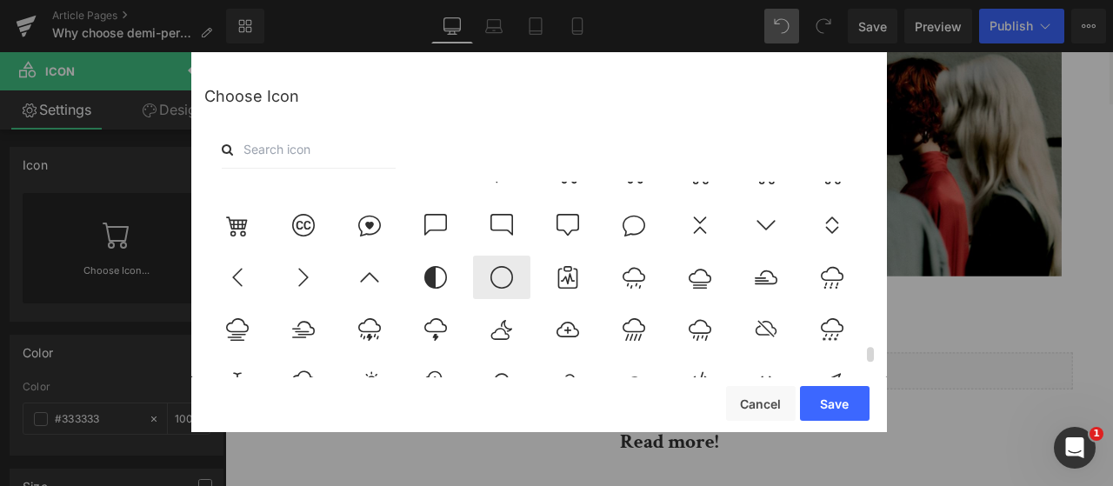
scroll to position [3390, 0]
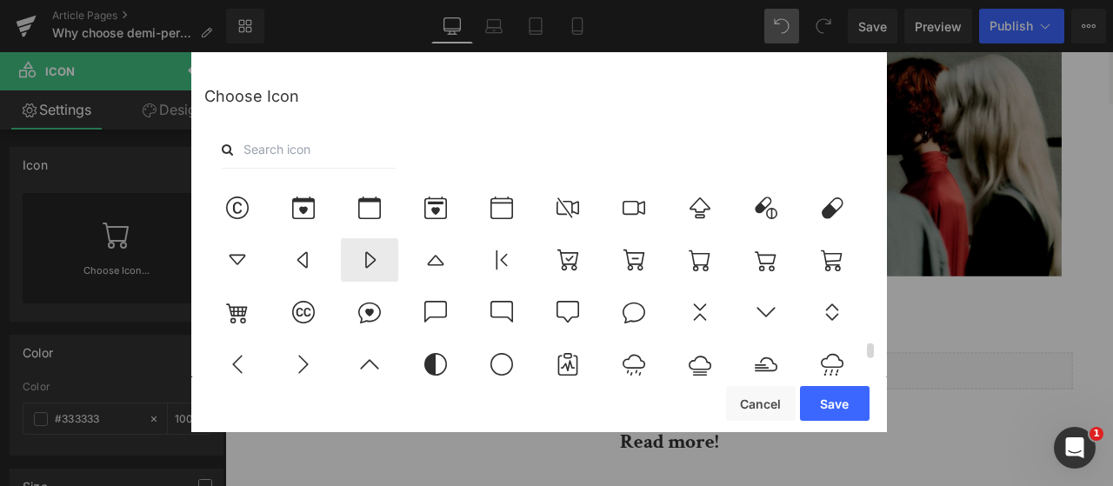
click at [377, 267] on icon at bounding box center [369, 260] width 37 height 23
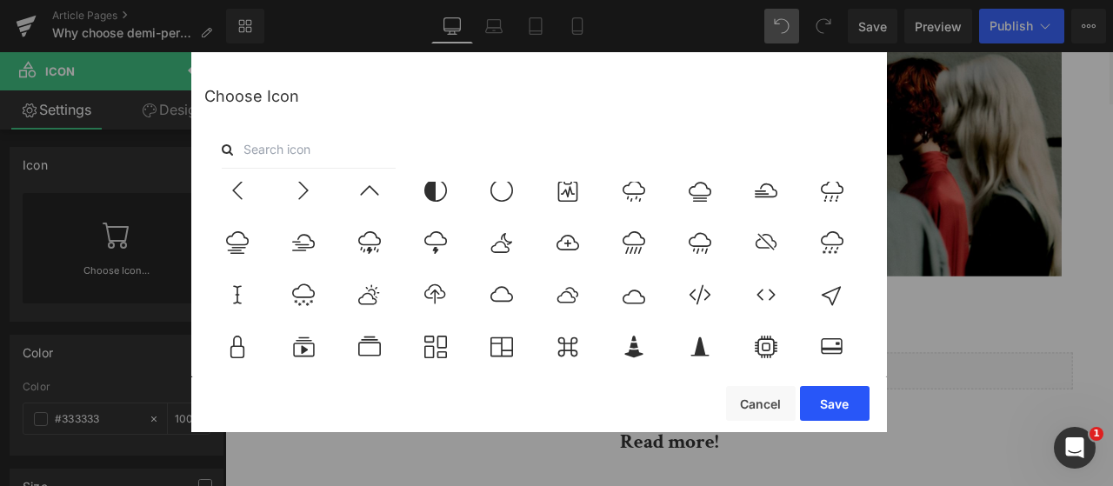
click at [824, 406] on button "Save" at bounding box center [835, 403] width 70 height 35
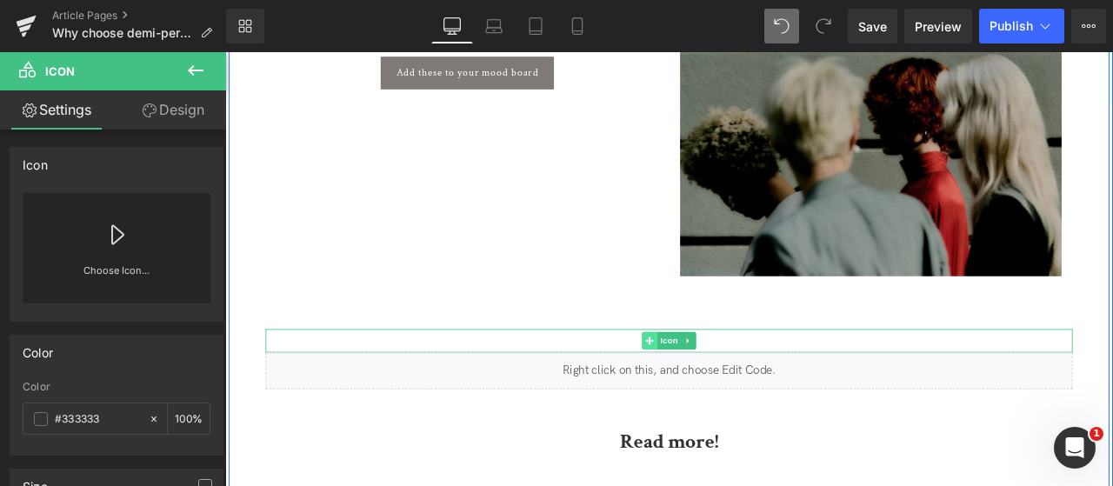
click at [730, 396] on span at bounding box center [728, 393] width 18 height 21
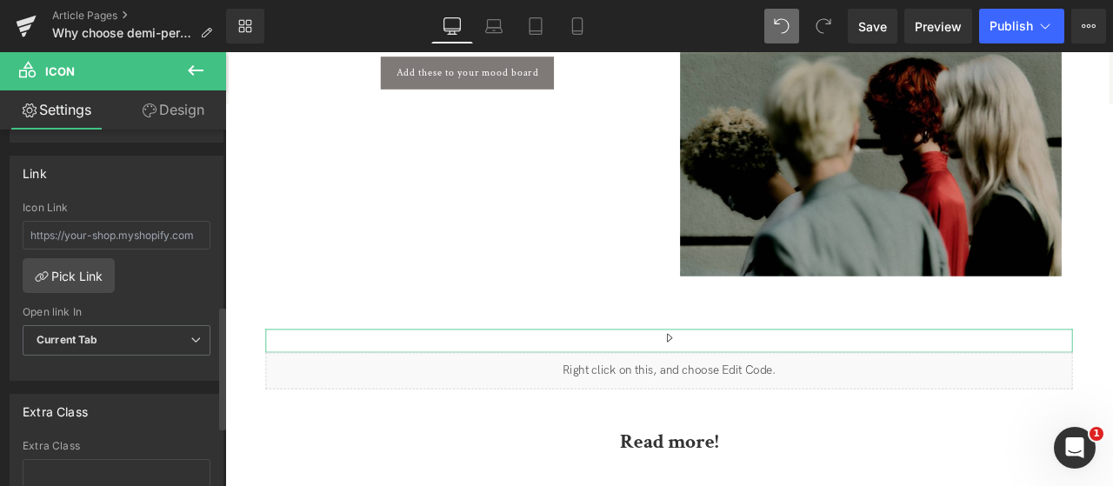
scroll to position [502, 0]
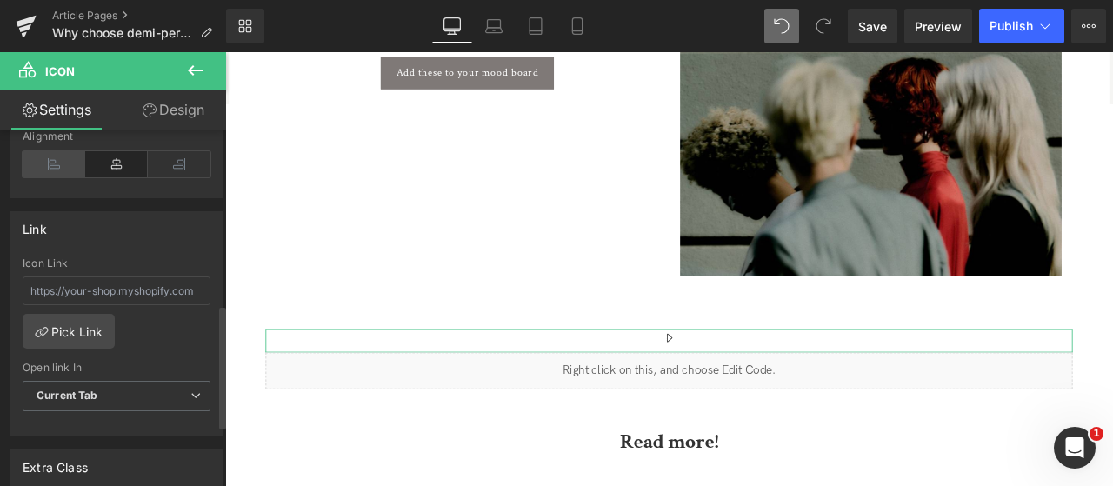
click at [63, 152] on icon at bounding box center [54, 164] width 63 height 26
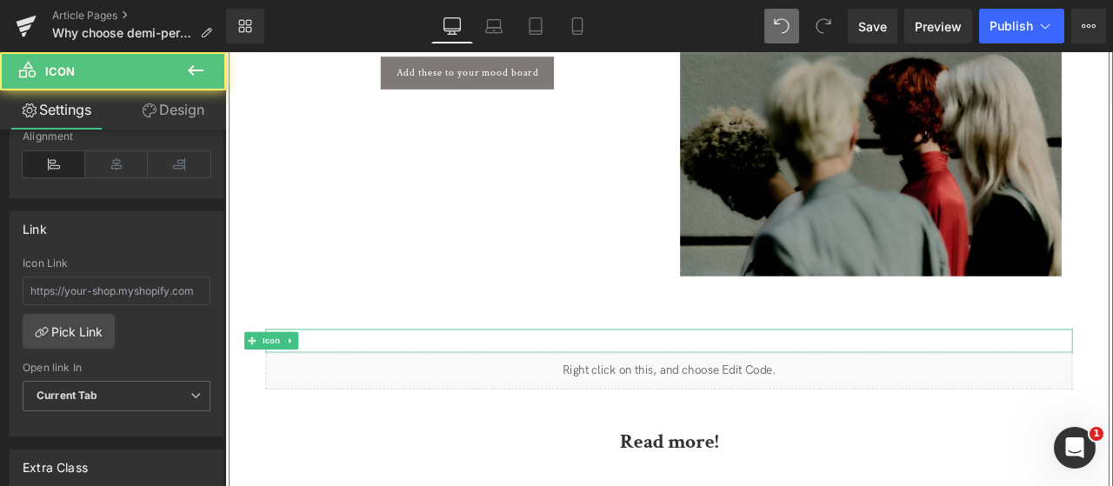
click at [317, 384] on div at bounding box center [751, 394] width 956 height 28
click at [294, 396] on link at bounding box center [303, 393] width 18 height 21
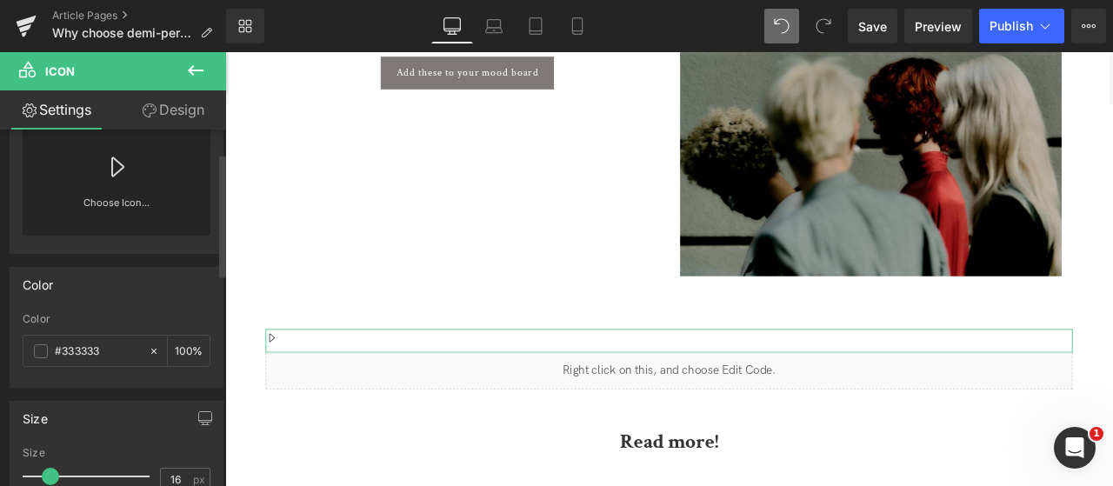
scroll to position [0, 0]
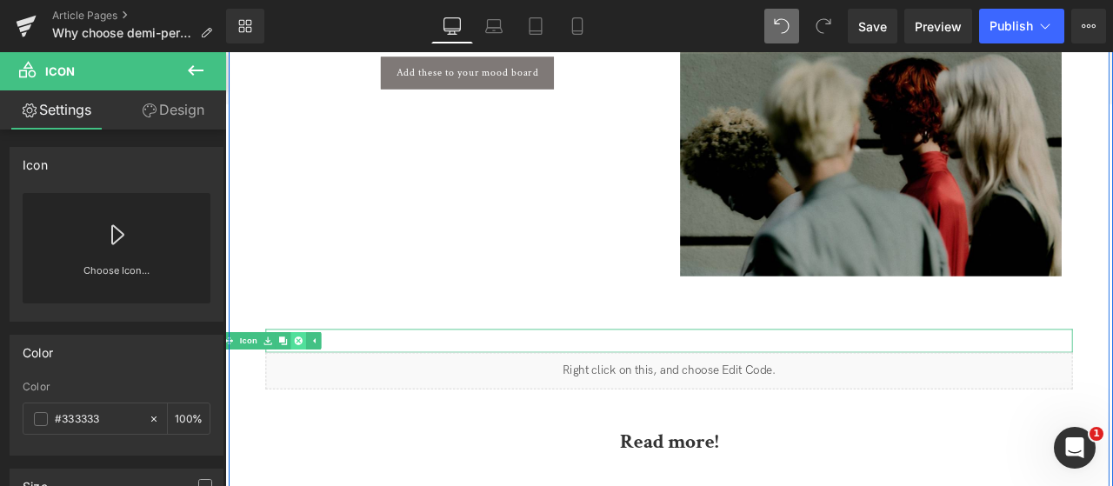
click at [307, 391] on icon at bounding box center [312, 394] width 10 height 10
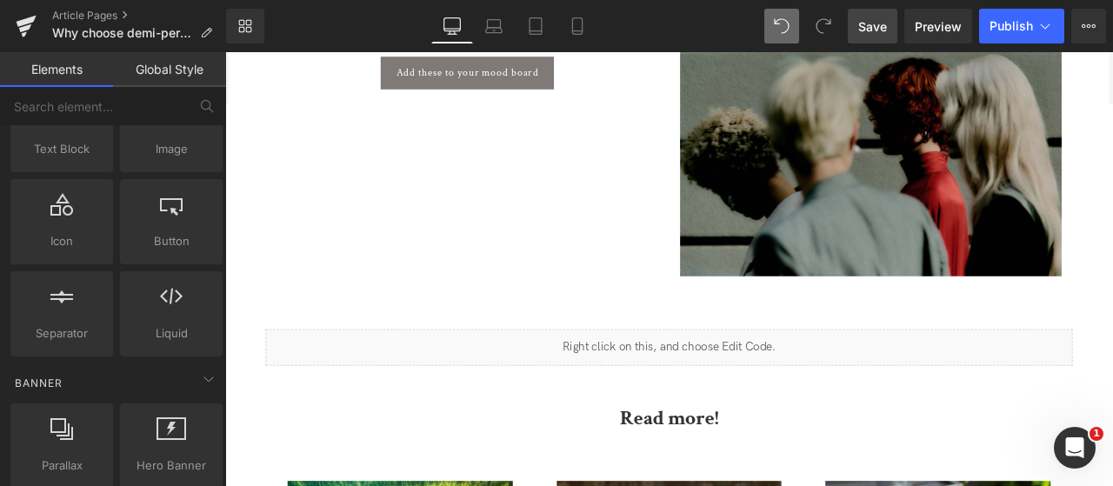
click at [873, 35] on span "Save" at bounding box center [872, 26] width 29 height 18
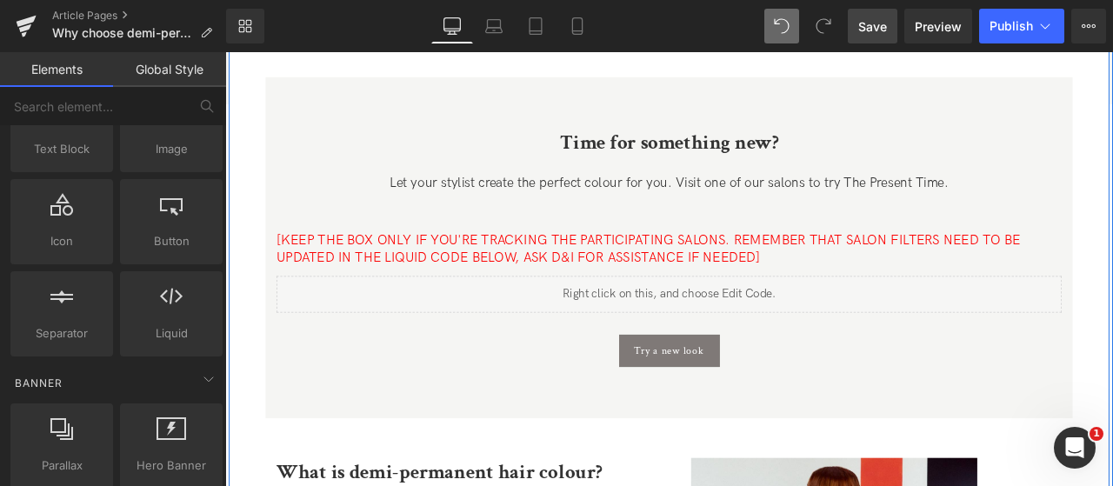
scroll to position [392, 0]
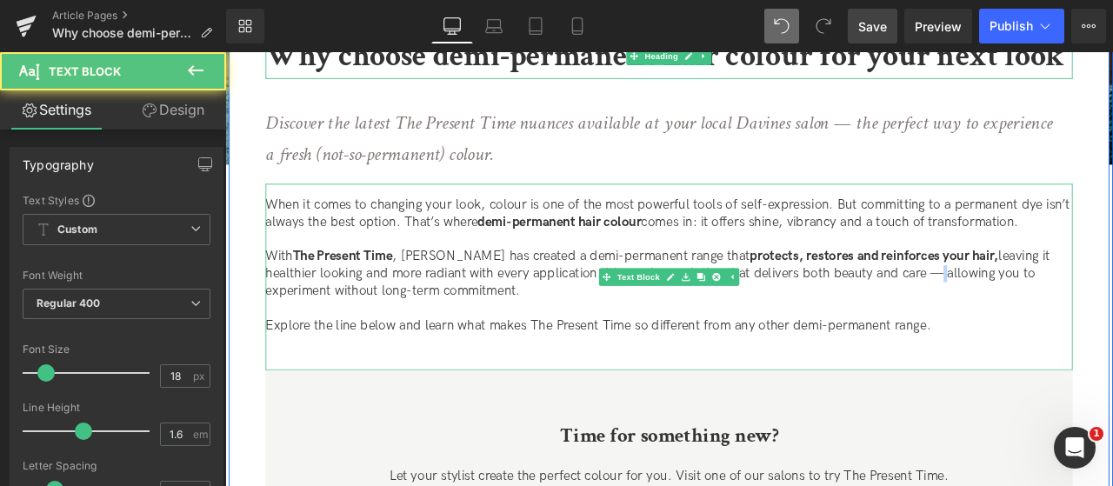
drag, startPoint x: 1005, startPoint y: 314, endPoint x: 995, endPoint y: 314, distance: 9.6
click at [995, 314] on p "With The Present Time , Davines has created a demi-permanent range that protect…" at bounding box center [751, 314] width 956 height 61
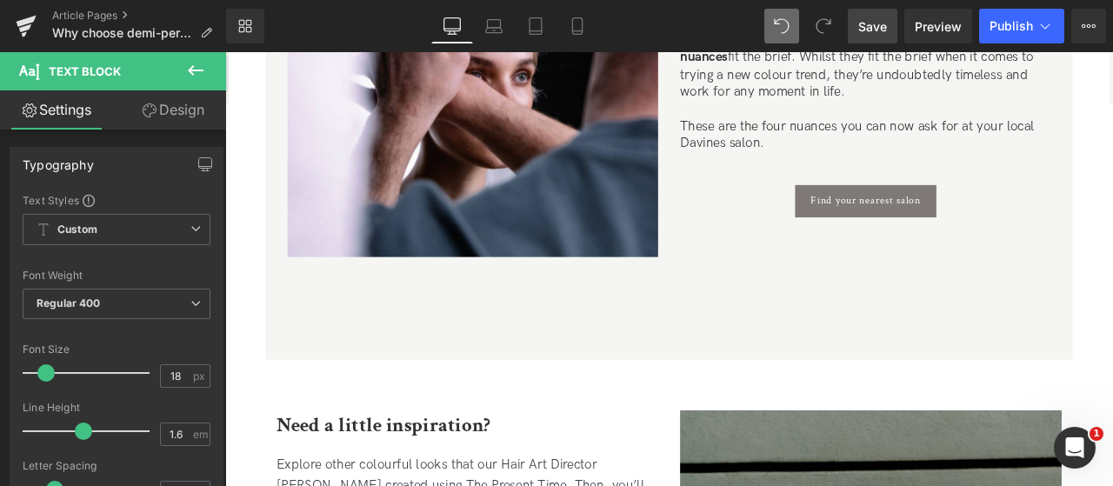
scroll to position [3174, 0]
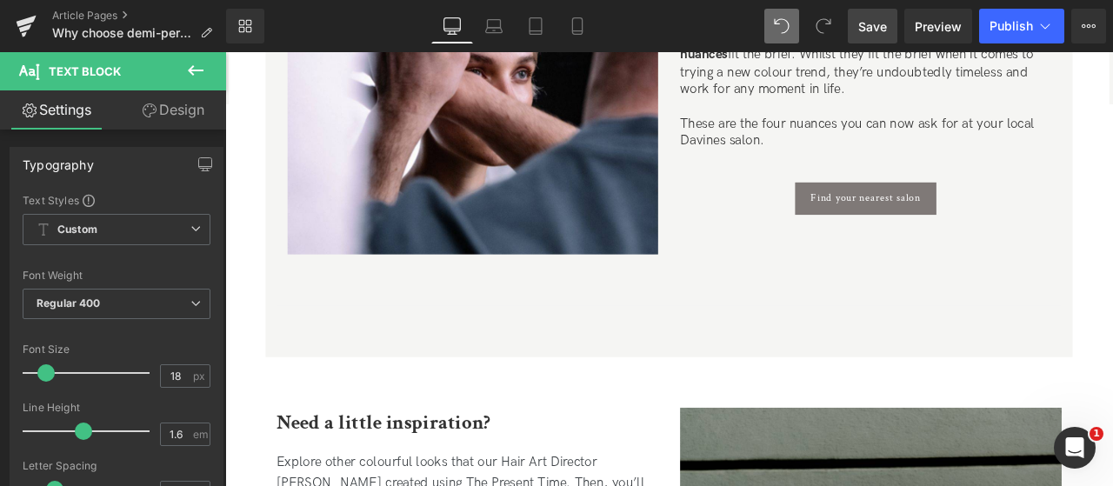
click at [878, 23] on span "Save" at bounding box center [872, 26] width 29 height 18
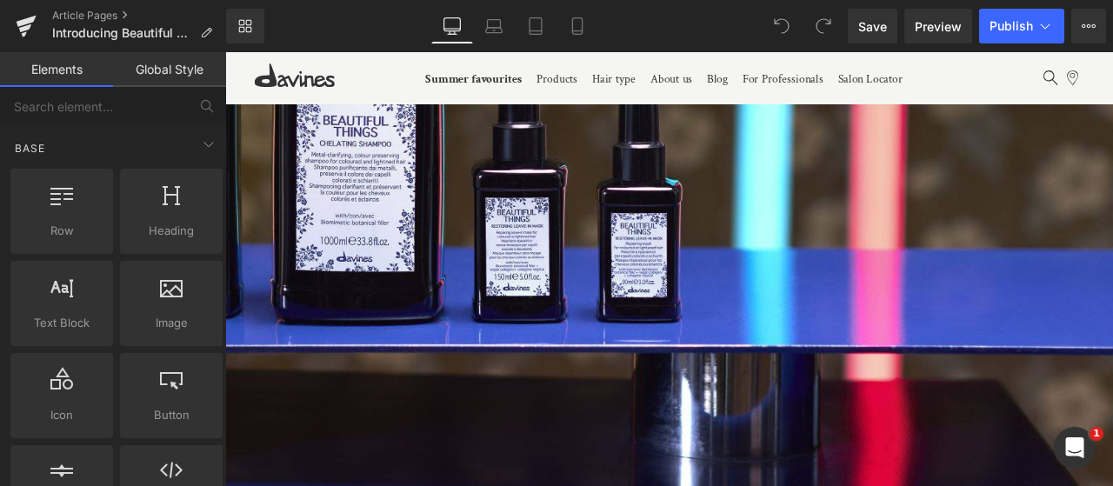
scroll to position [269, 0]
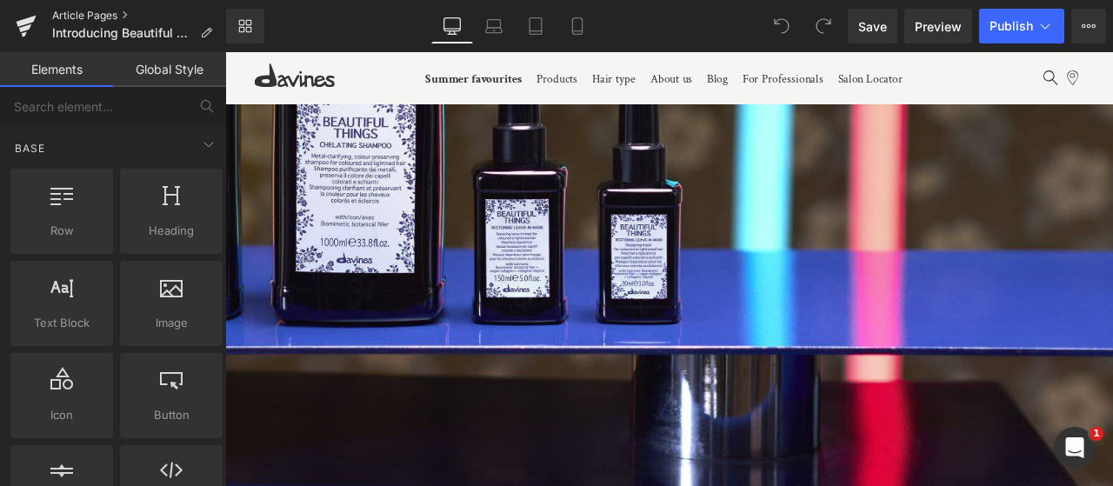
click at [83, 15] on link "Article Pages" at bounding box center [139, 16] width 174 height 14
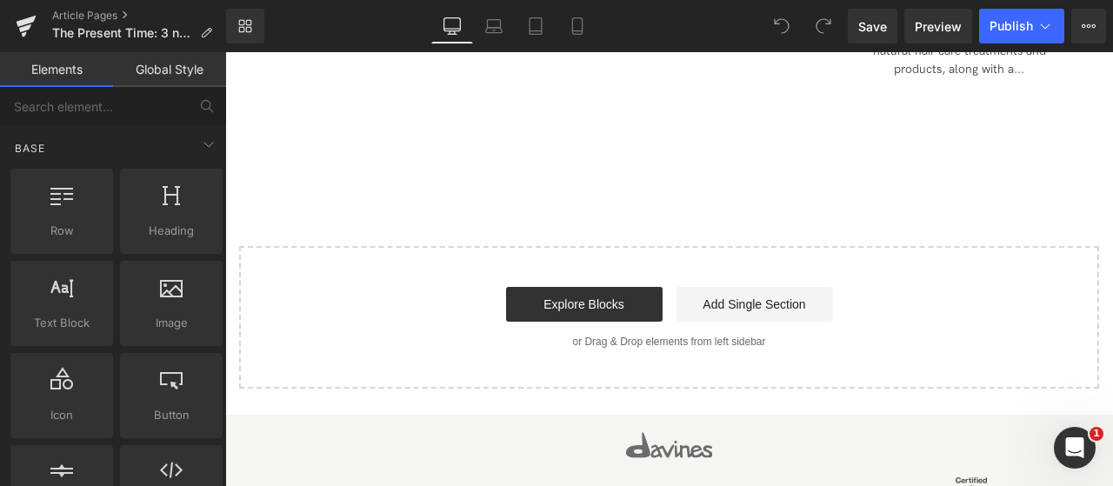
scroll to position [5911, 0]
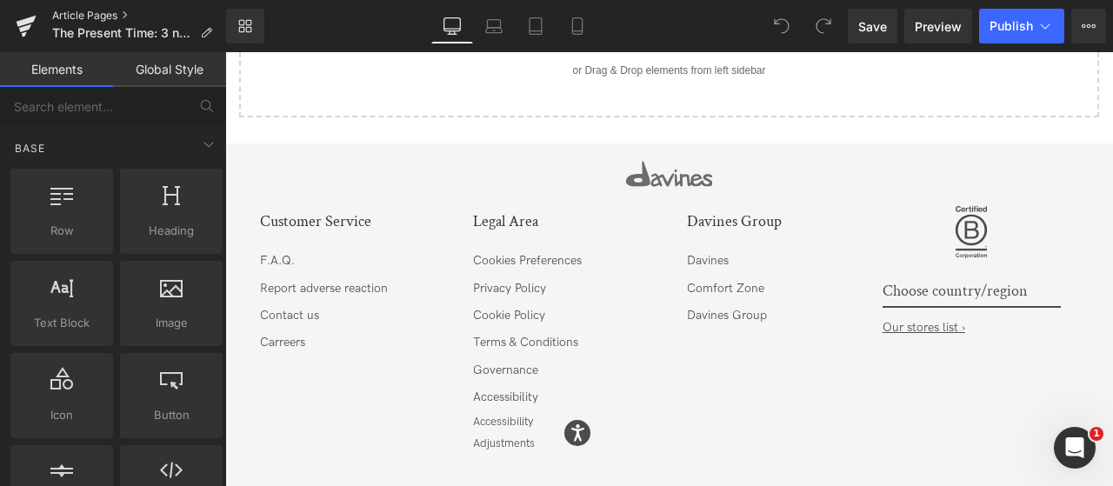
click at [69, 14] on link "Article Pages" at bounding box center [139, 16] width 174 height 14
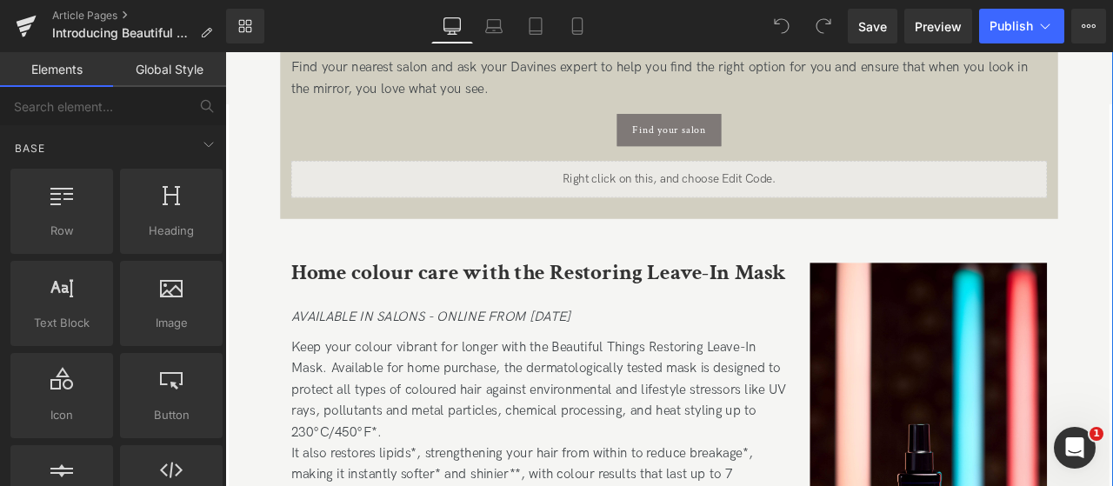
scroll to position [2347, 0]
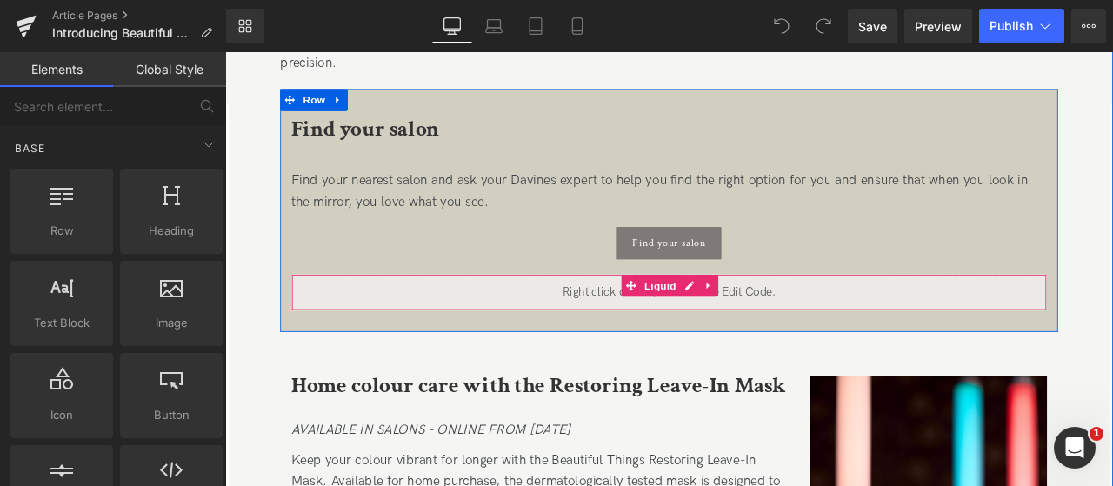
click at [824, 336] on div "Liquid" at bounding box center [750, 336] width 895 height 43
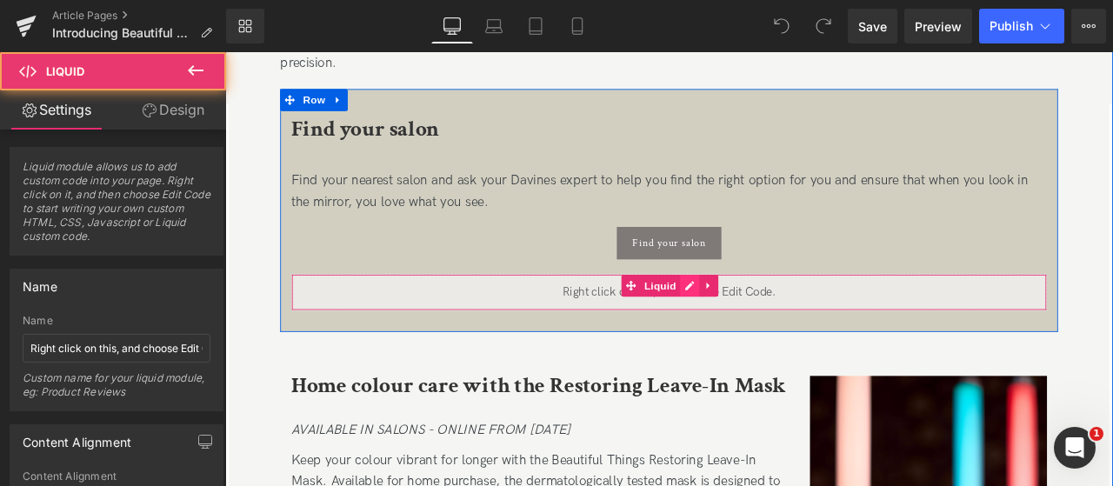
click at [773, 329] on div "Liquid" at bounding box center [750, 336] width 895 height 43
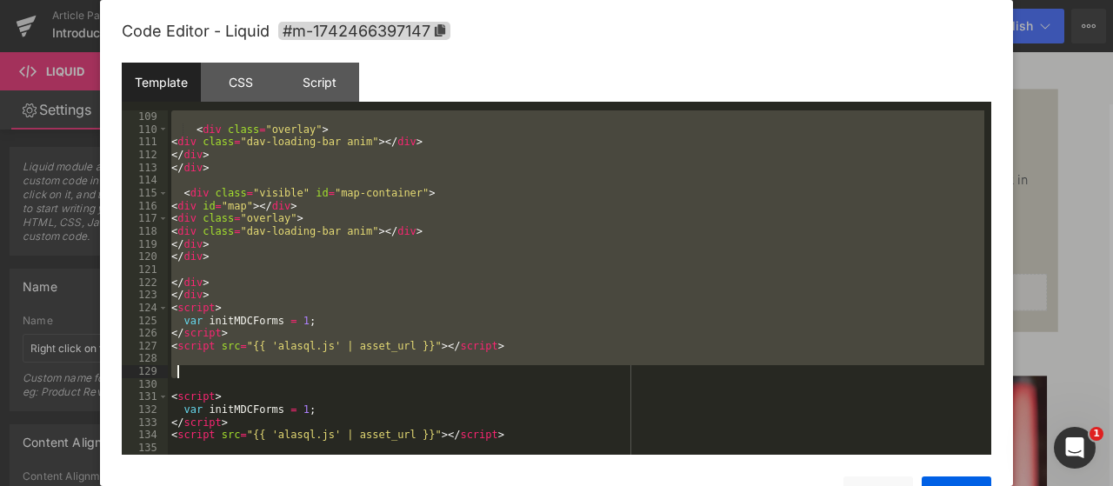
scroll to position [1427, 0]
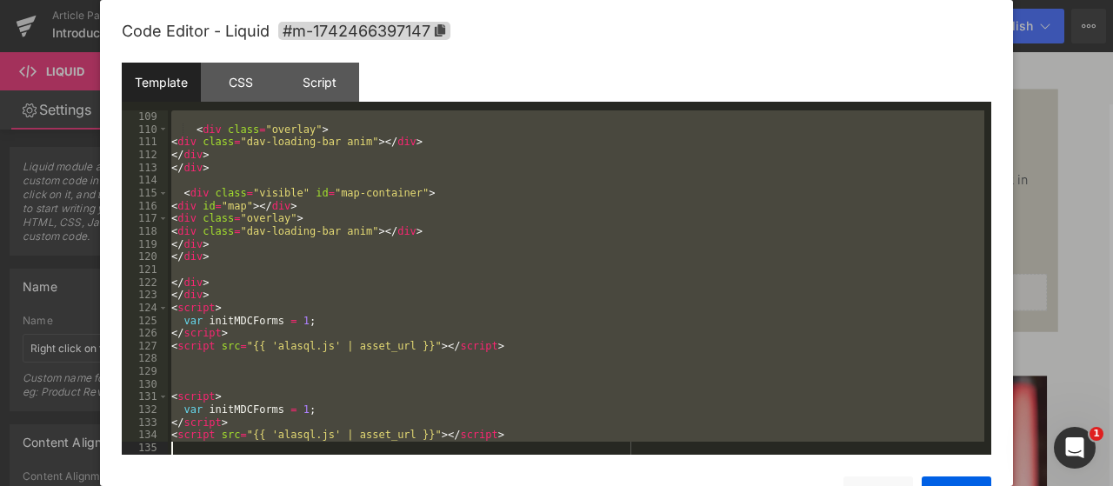
drag, startPoint x: 169, startPoint y: 115, endPoint x: 523, endPoint y: 452, distance: 489.4
click at [523, 452] on div "< div class = "overlay" > < div class = "dav-loading-bar anim" > </ div > </ di…" at bounding box center [576, 294] width 816 height 369
click at [1040, 110] on div at bounding box center [556, 243] width 1113 height 486
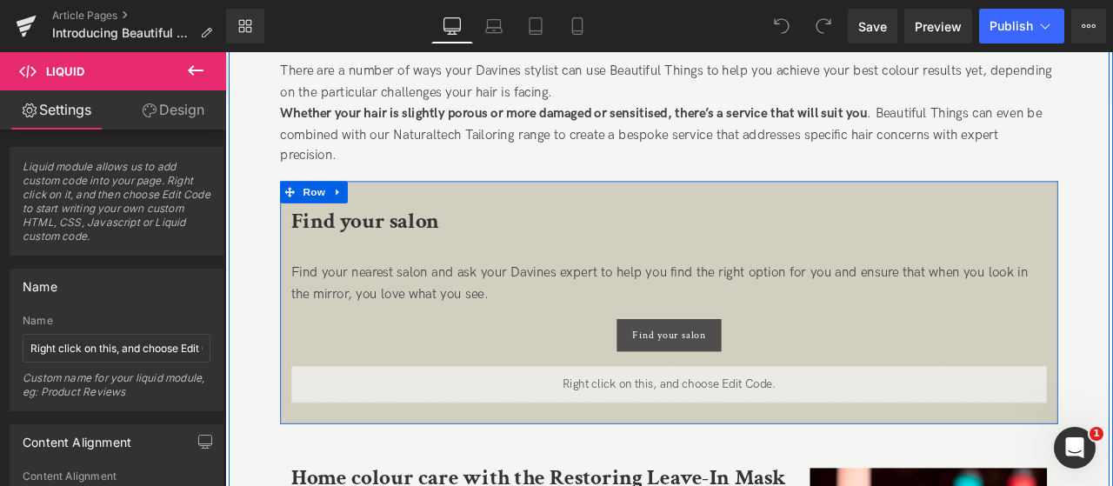
scroll to position [2347, 0]
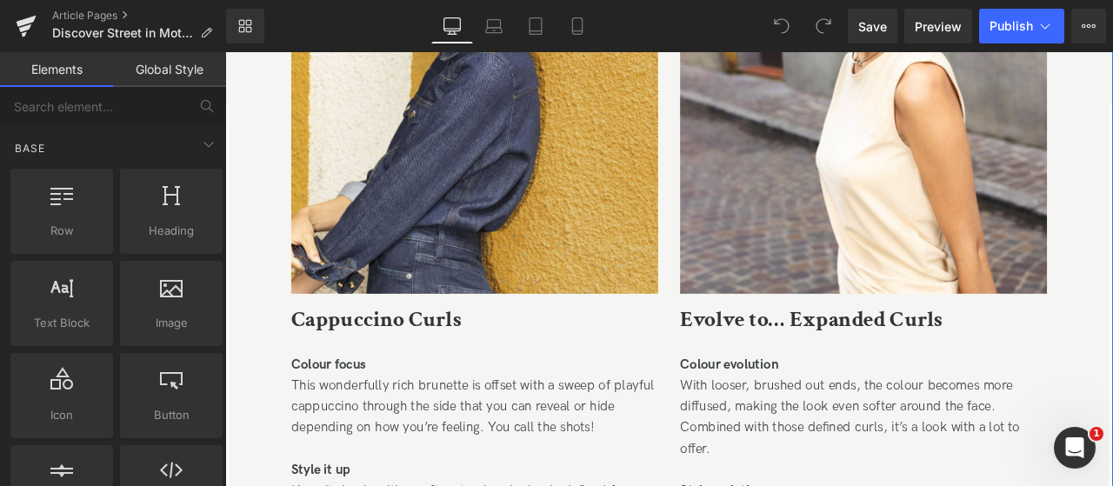
scroll to position [4781, 0]
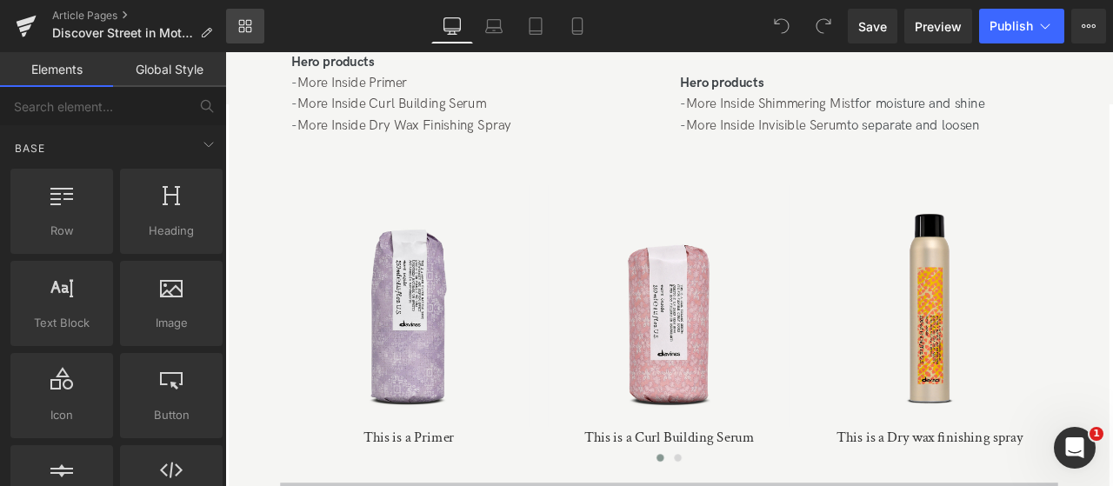
click at [238, 30] on icon at bounding box center [245, 26] width 14 height 14
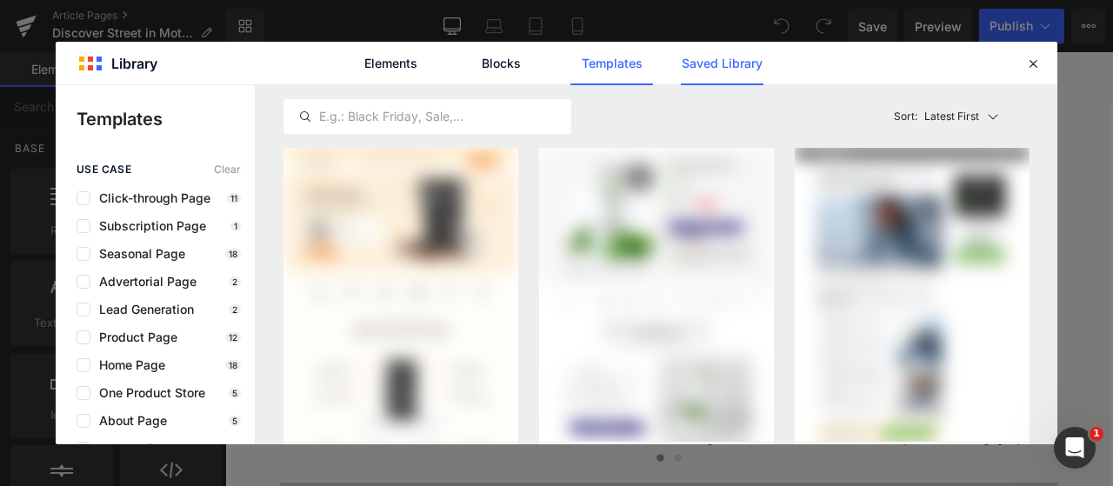
drag, startPoint x: 720, startPoint y: 63, endPoint x: 713, endPoint y: 79, distance: 17.1
click at [720, 63] on link "Saved Library" at bounding box center [722, 63] width 83 height 43
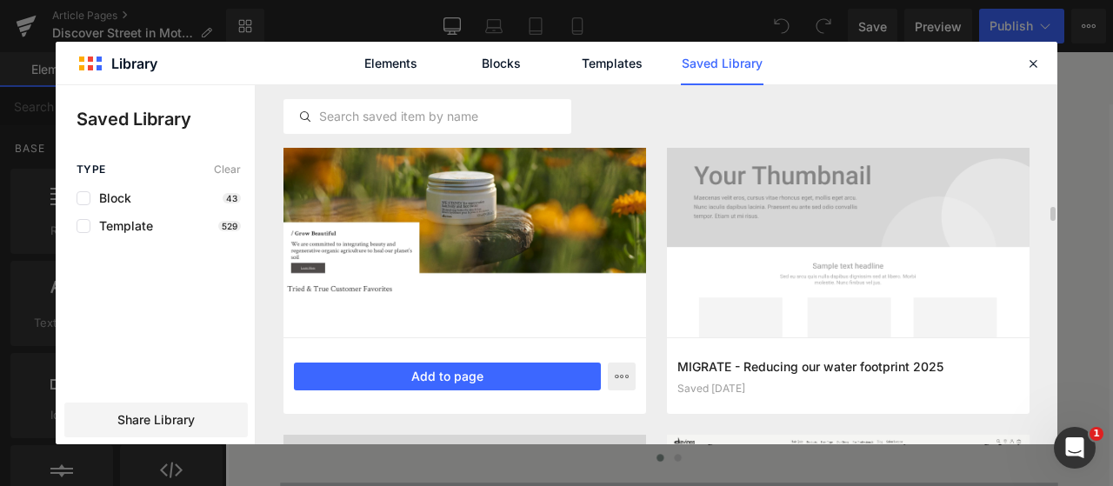
scroll to position [4101, 0]
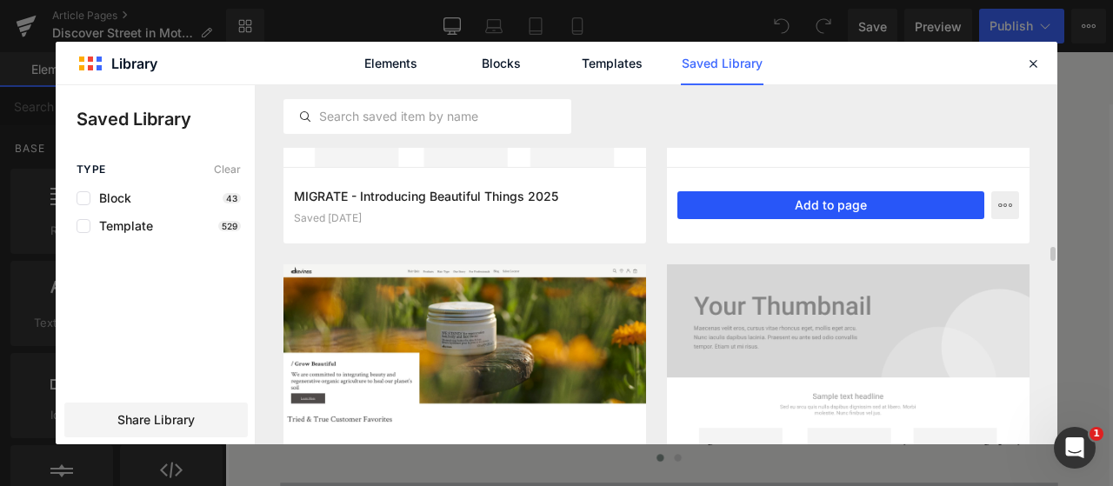
click at [778, 212] on button "Add to page" at bounding box center [830, 205] width 307 height 28
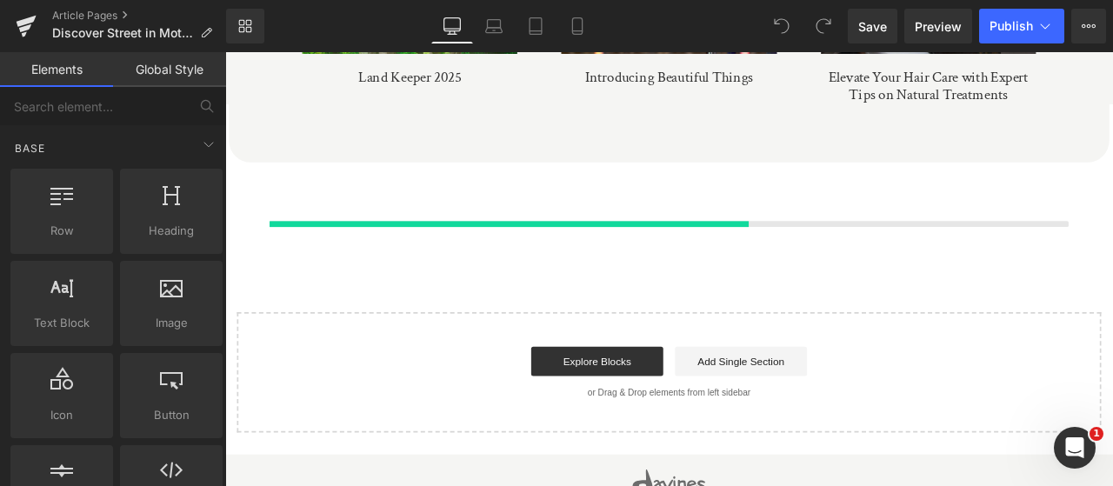
scroll to position [6078, 0]
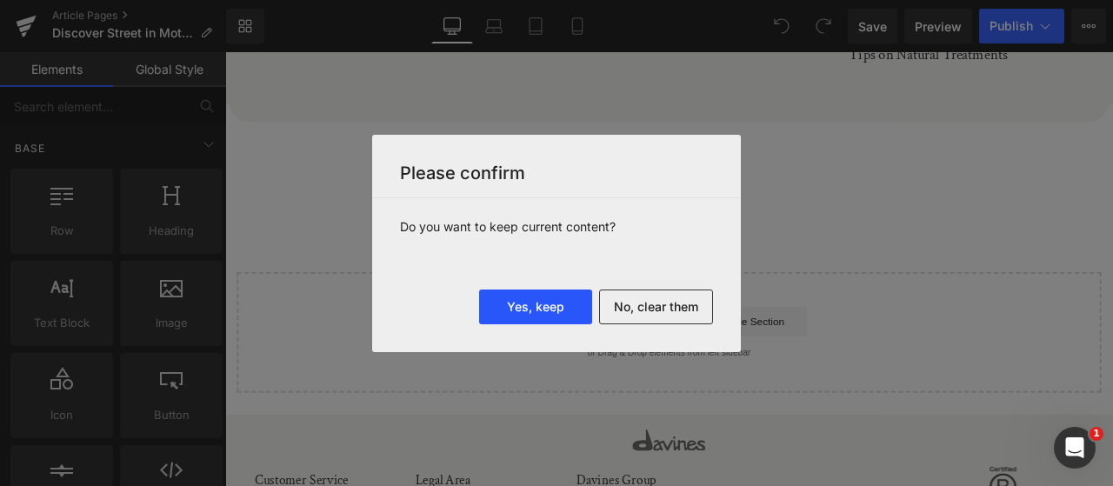
click at [554, 310] on button "Yes, keep" at bounding box center [535, 306] width 113 height 35
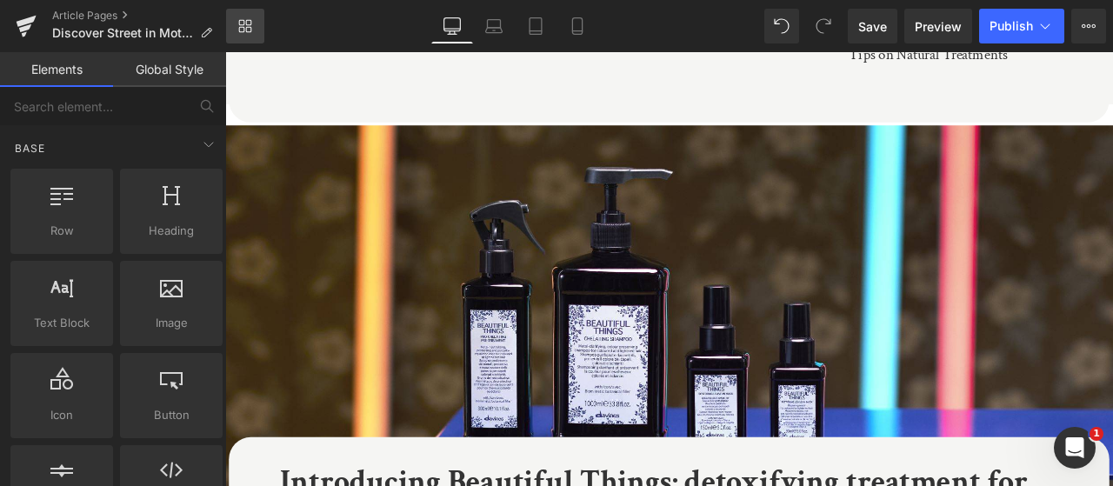
scroll to position [8425, 0]
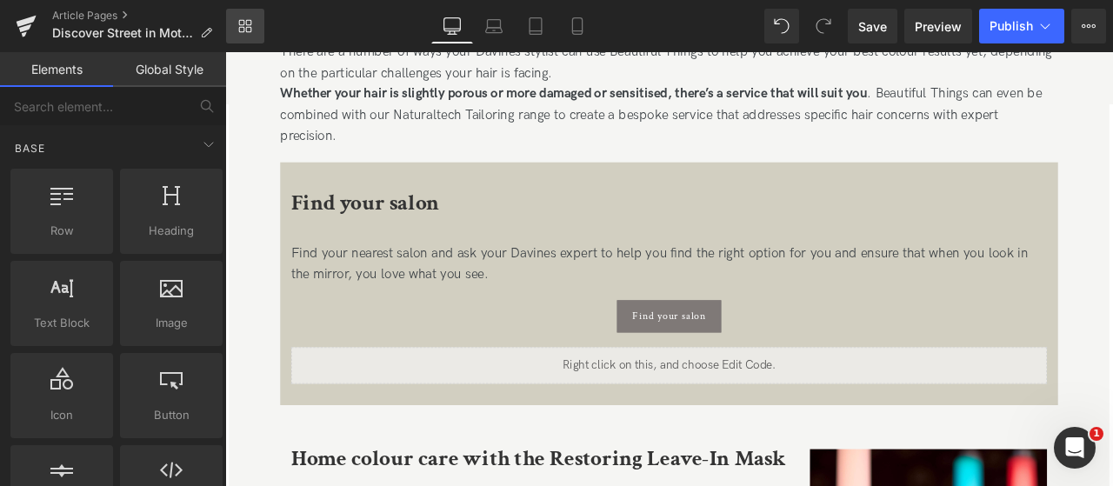
click at [249, 27] on icon at bounding box center [249, 30] width 6 height 6
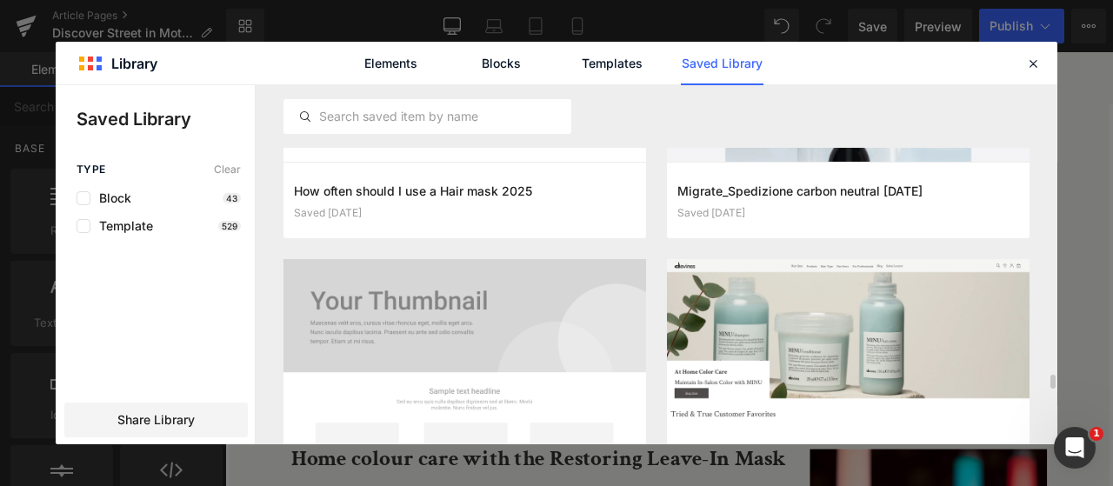
scroll to position [6433, 0]
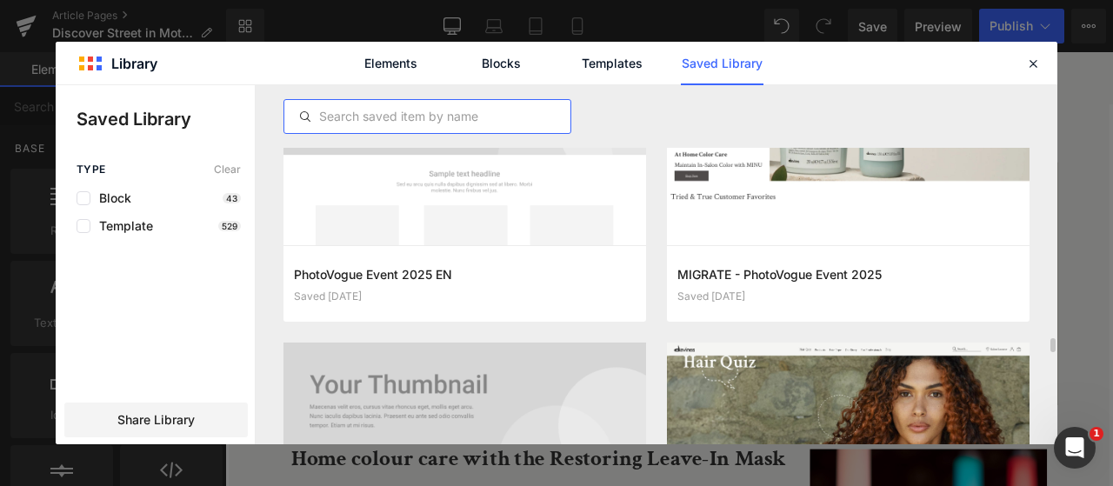
click at [369, 113] on input "text" at bounding box center [427, 116] width 286 height 21
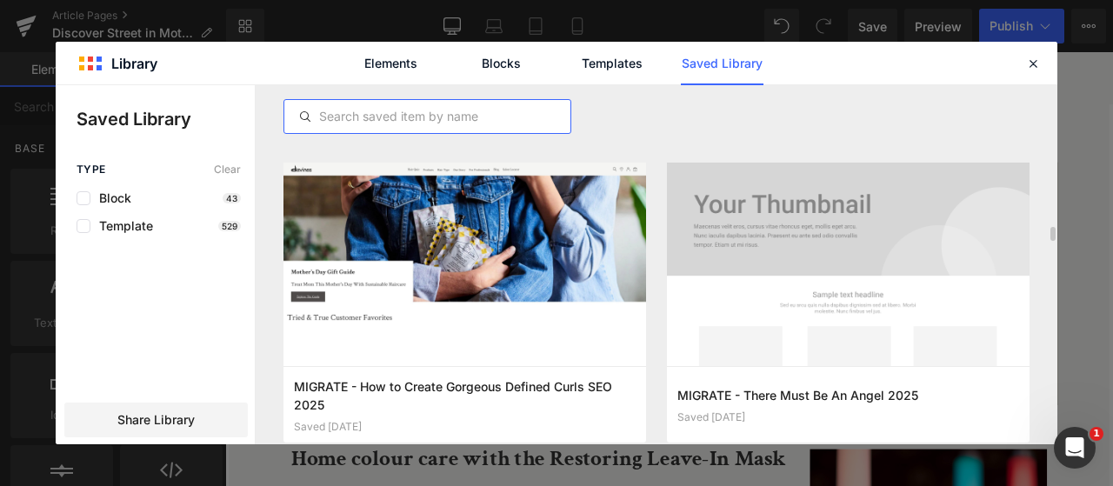
scroll to position [3731, 0]
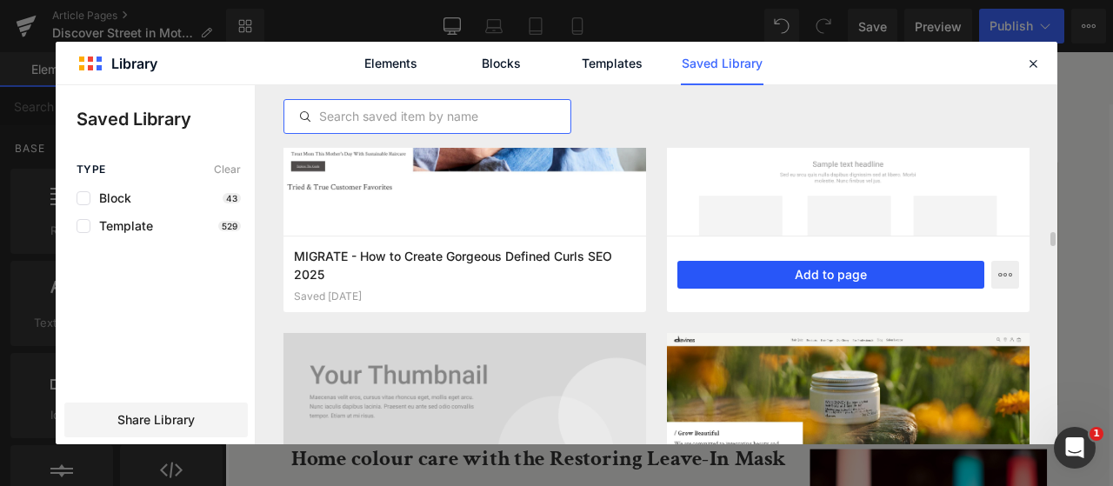
click at [829, 276] on button "Add to page" at bounding box center [830, 275] width 307 height 28
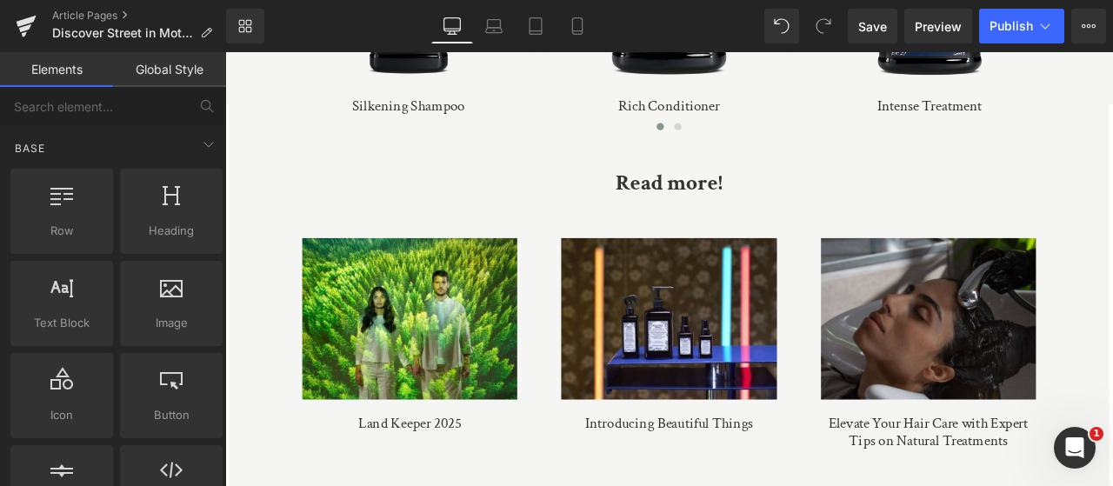
scroll to position [11051, 0]
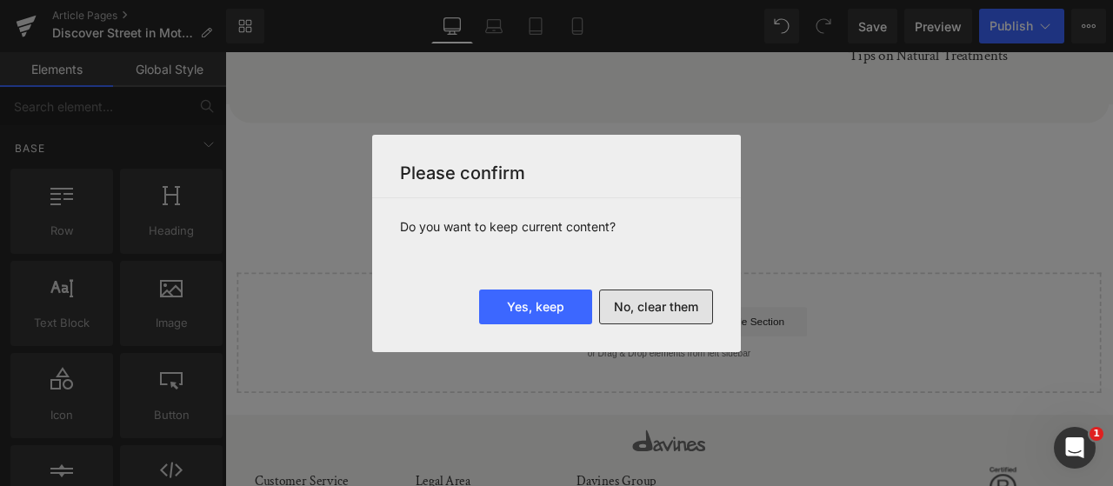
click at [695, 319] on button "No, clear them" at bounding box center [656, 306] width 114 height 35
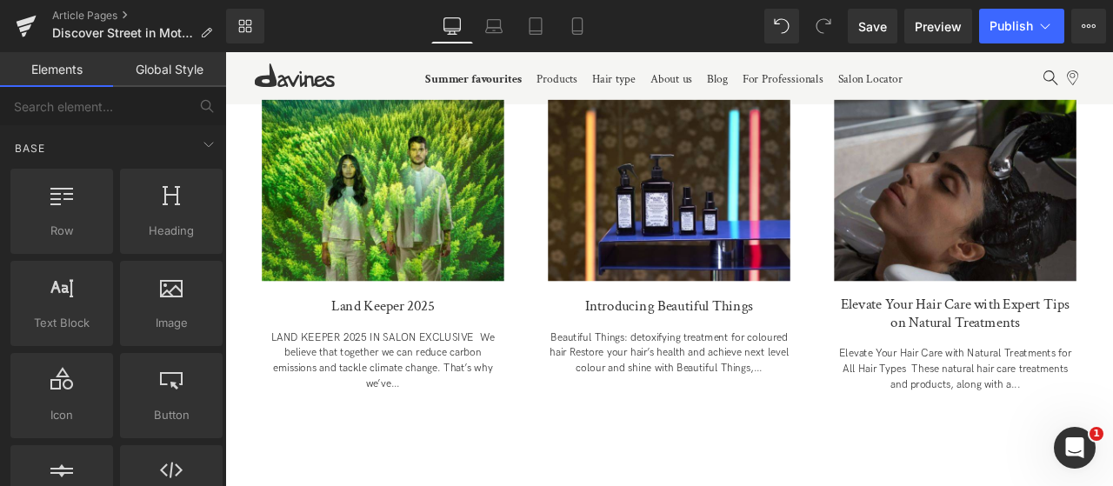
scroll to position [5824, 0]
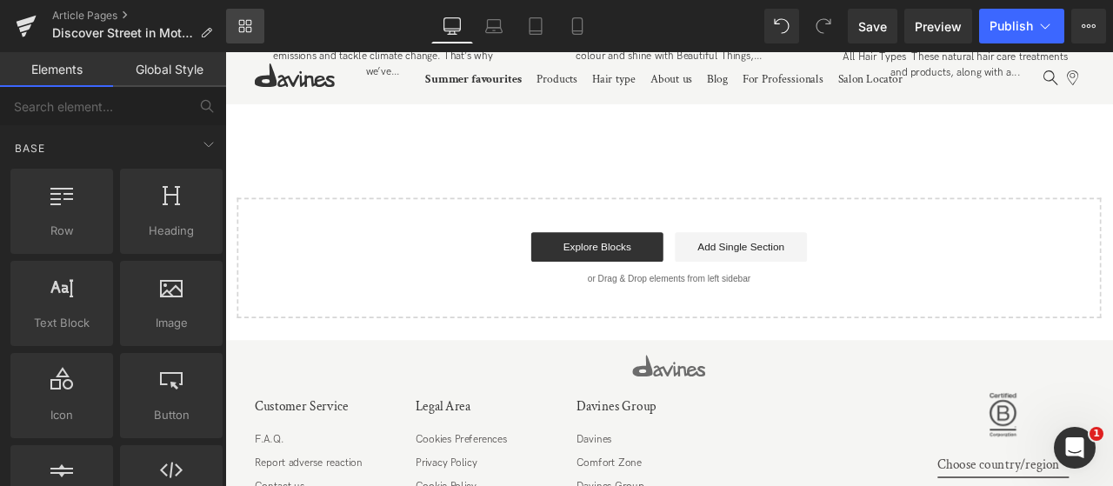
click at [249, 29] on icon at bounding box center [245, 26] width 14 height 14
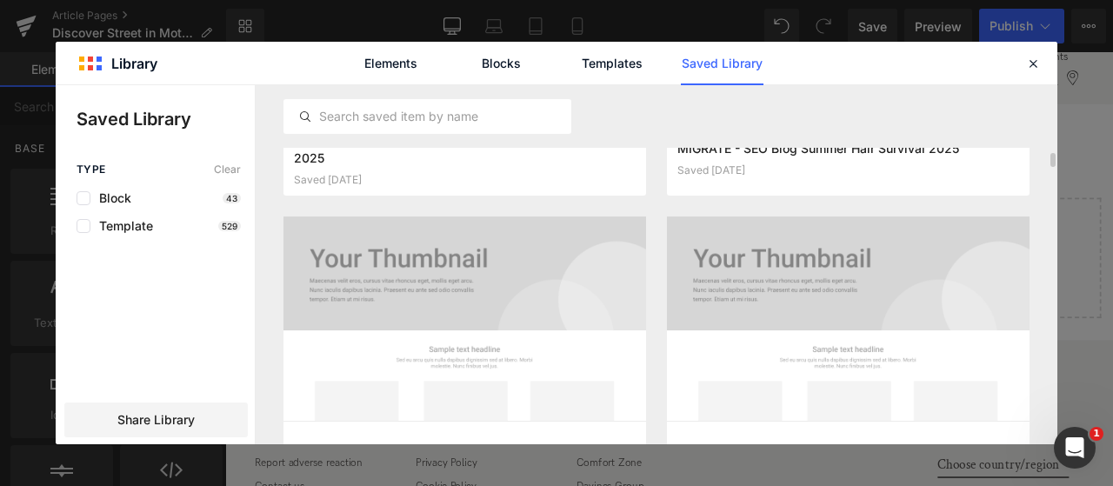
scroll to position [1826, 0]
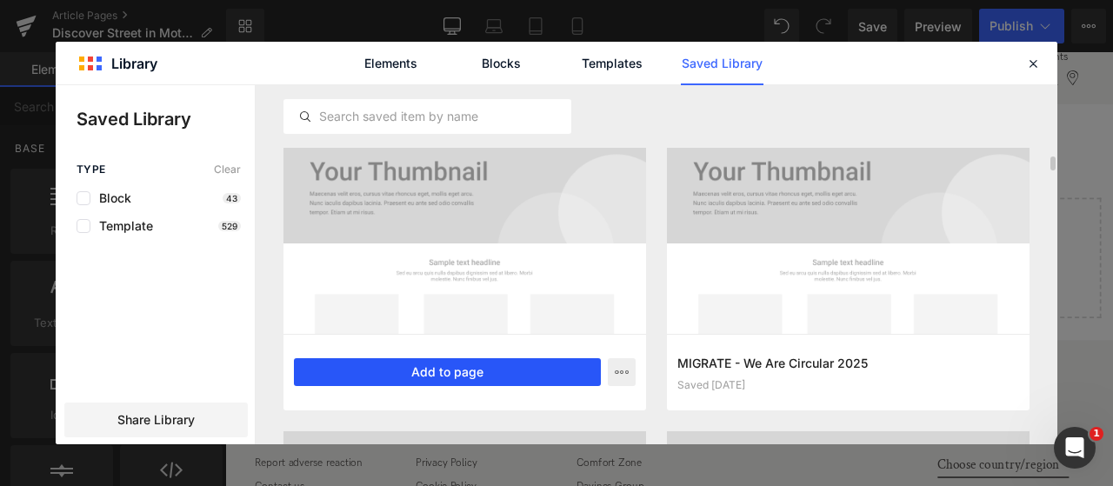
click at [524, 370] on button "Add to page" at bounding box center [447, 372] width 307 height 28
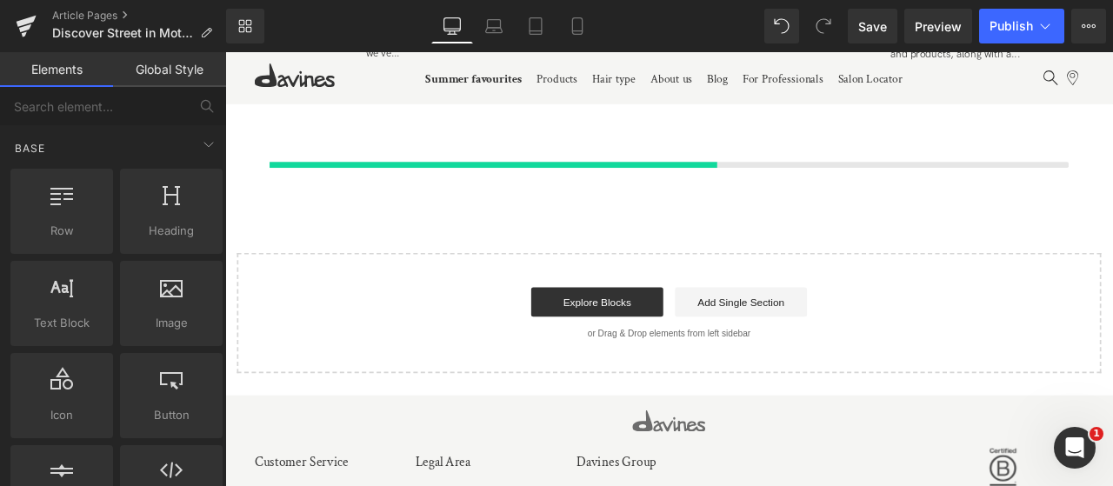
scroll to position [5845, 0]
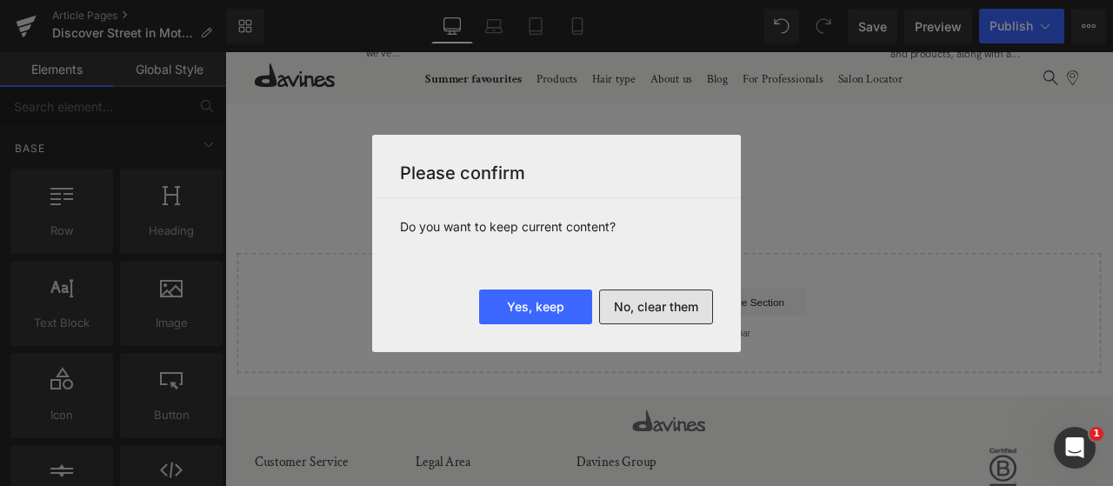
click at [659, 310] on button "No, clear them" at bounding box center [656, 306] width 114 height 35
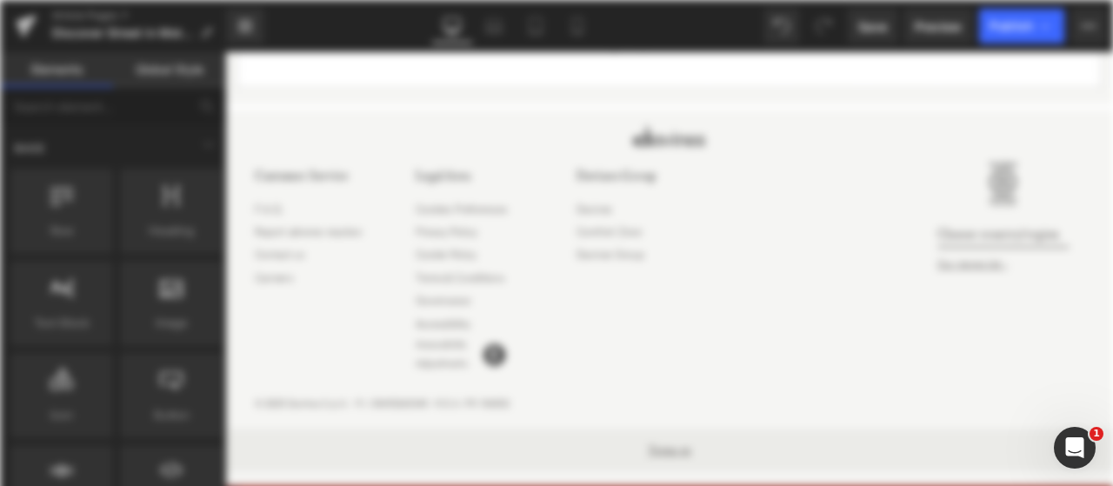
scroll to position [0, 0]
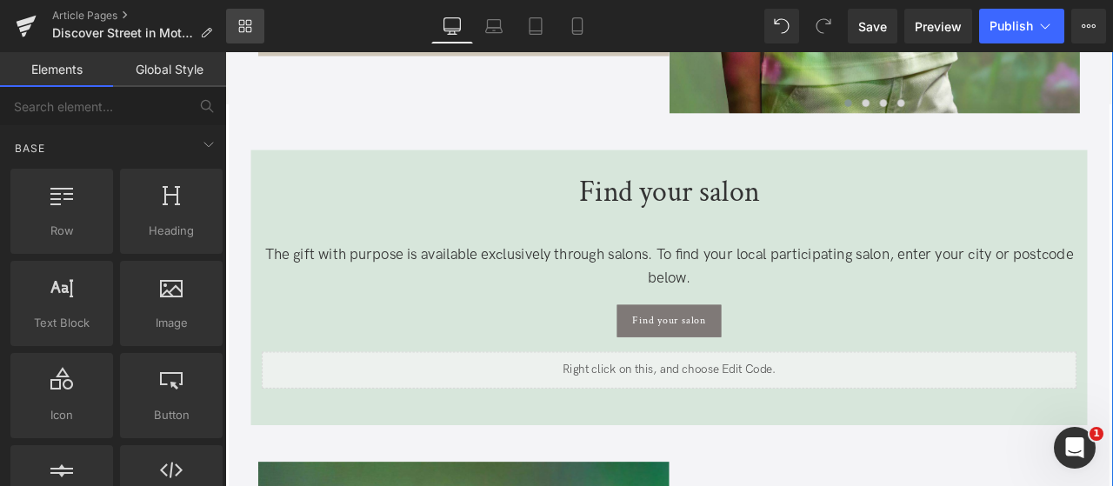
click at [246, 29] on icon at bounding box center [249, 30] width 6 height 6
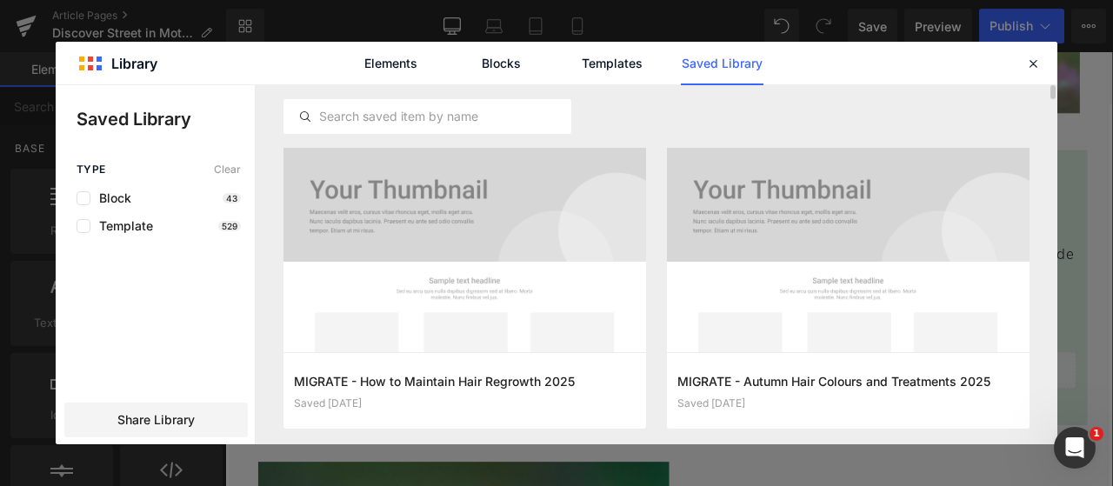
scroll to position [1218, 0]
click at [454, 123] on input "text" at bounding box center [427, 116] width 286 height 21
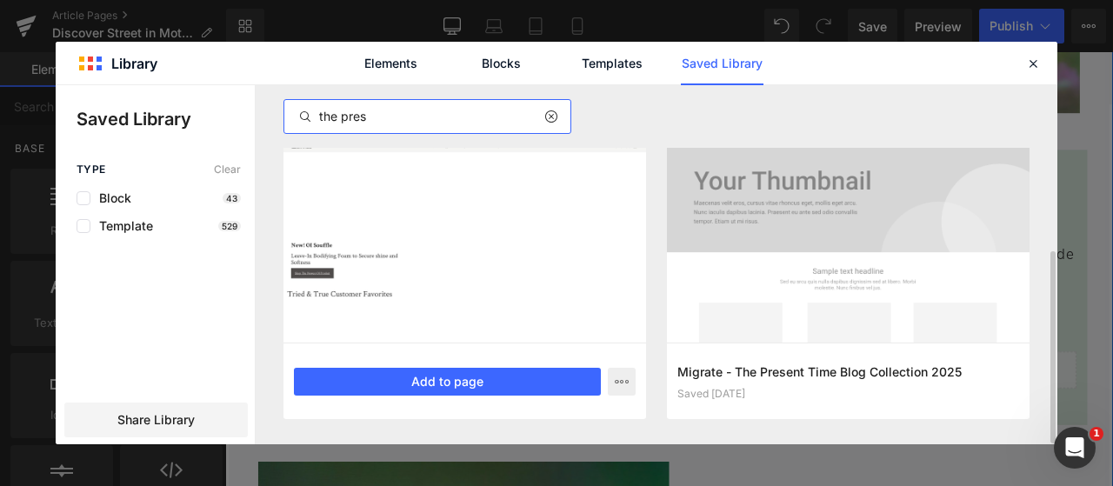
scroll to position [310, 0]
type input "the pres"
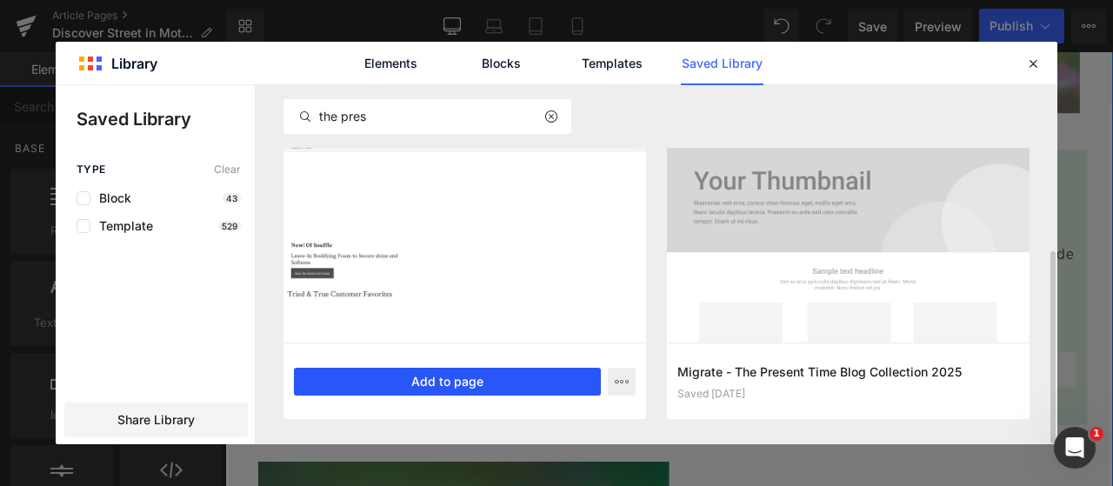
click at [545, 376] on button "Add to page" at bounding box center [447, 382] width 307 height 28
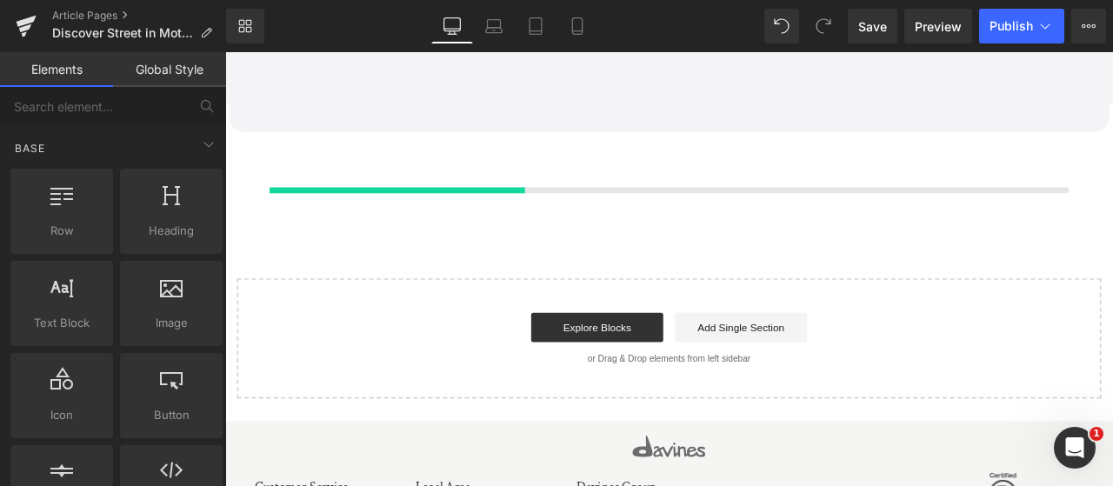
scroll to position [5564, 0]
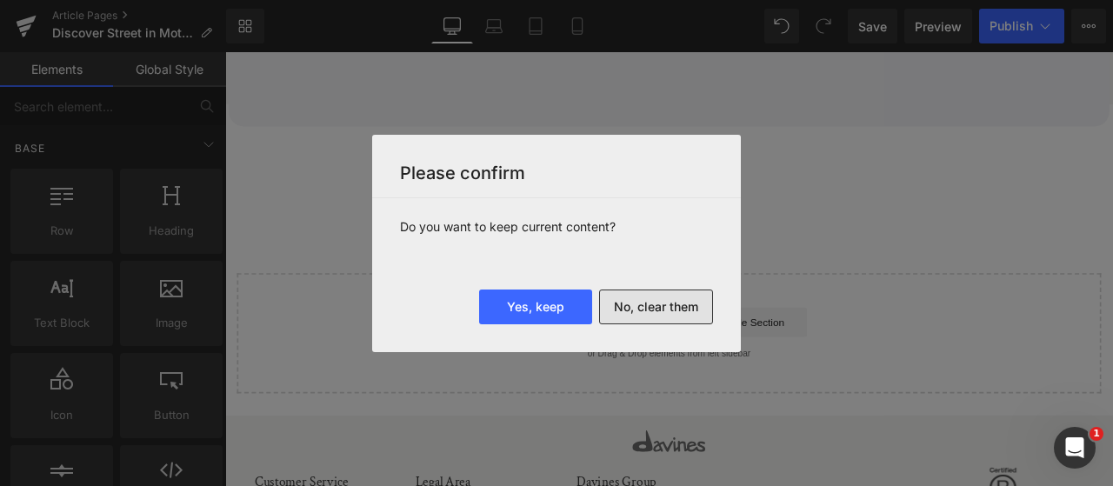
click at [617, 303] on button "No, clear them" at bounding box center [656, 306] width 114 height 35
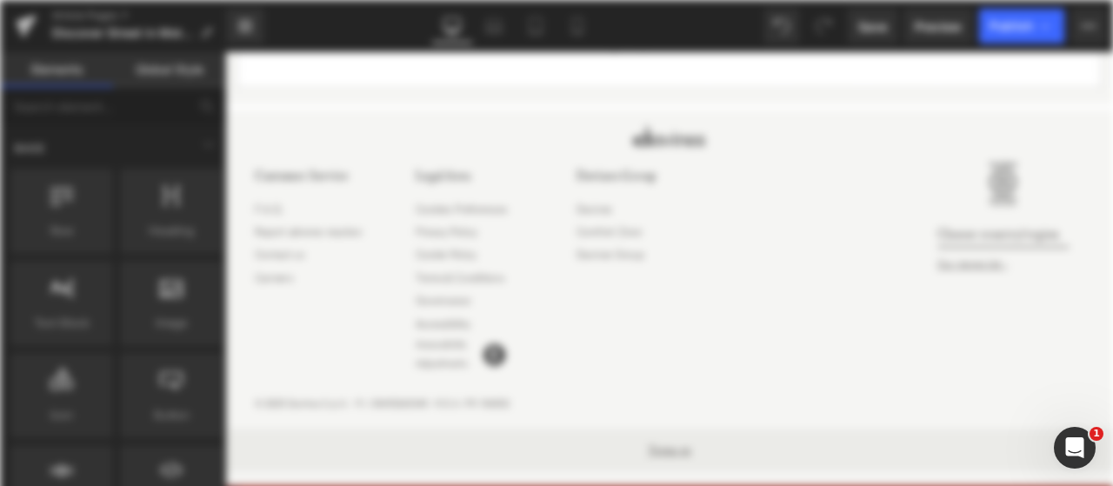
scroll to position [0, 0]
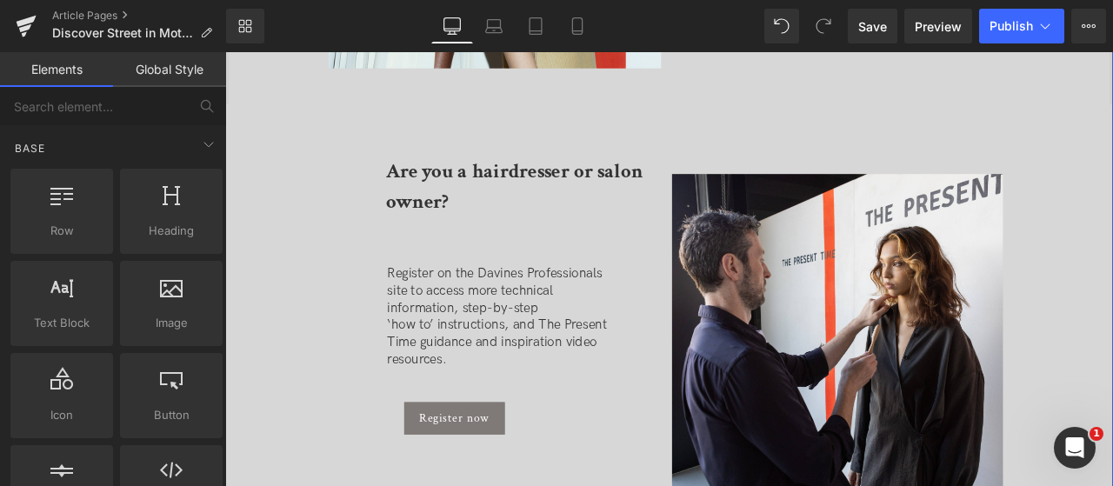
click at [857, 140] on div "Image Row" at bounding box center [986, 244] width 489 height 708
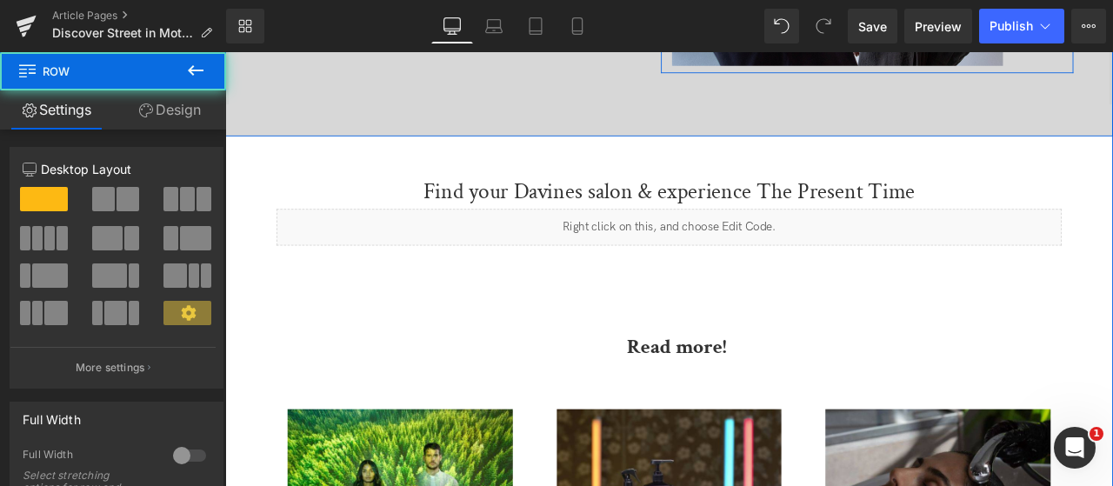
scroll to position [4433, 0]
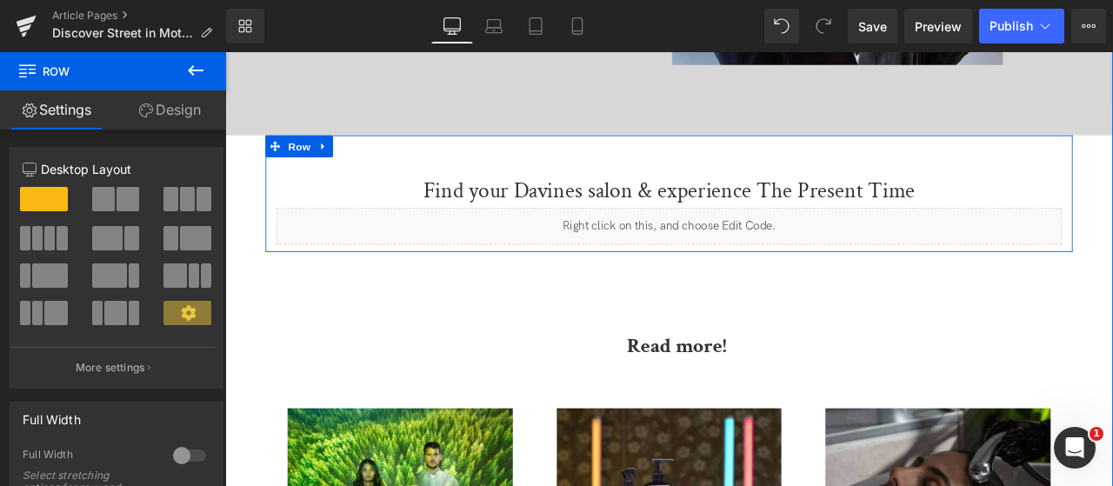
click at [804, 222] on h1 "Find your Davines salon & experience The Present Time" at bounding box center [751, 216] width 930 height 39
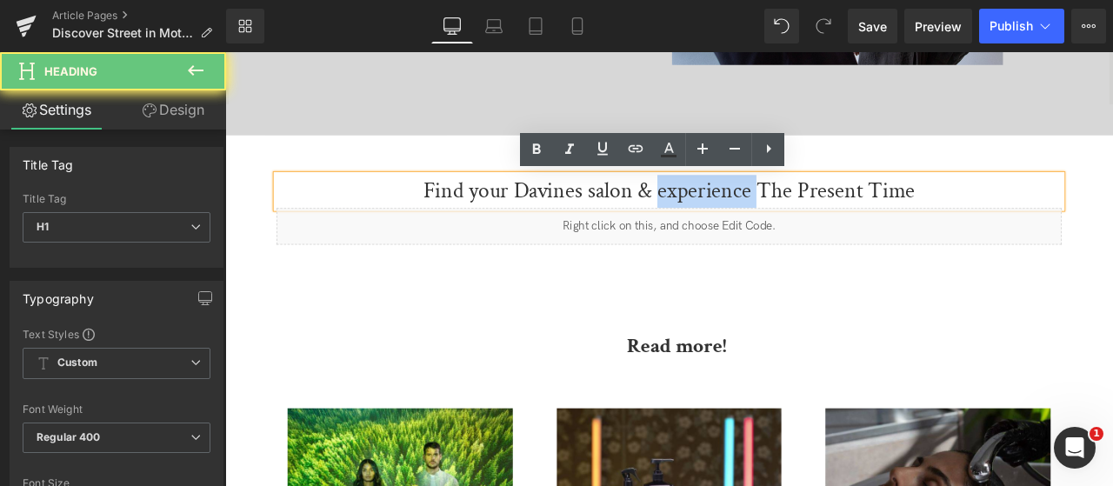
click at [804, 222] on h1 "Find your Davines salon & experience The Present Time" at bounding box center [751, 216] width 930 height 39
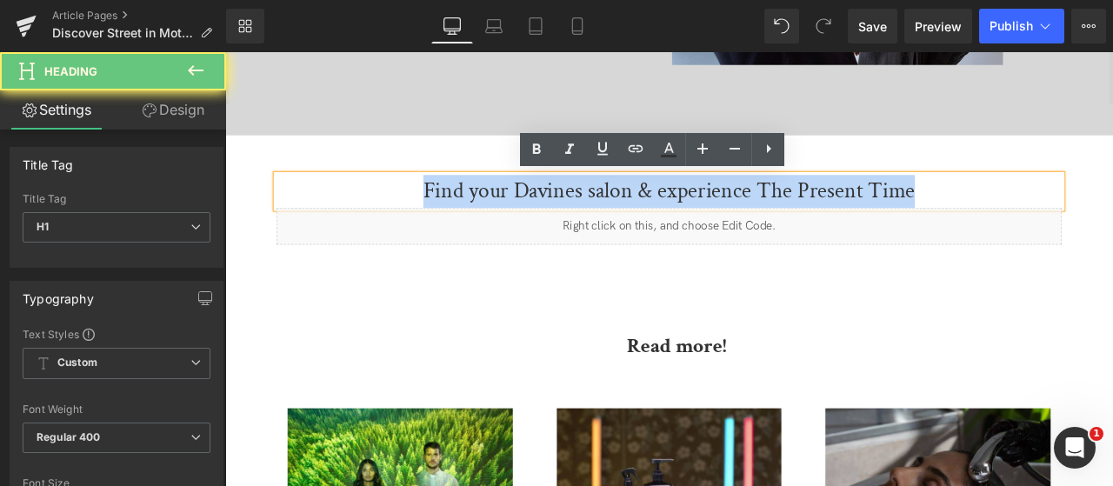
click at [804, 222] on h1 "Find your Davines salon & experience The Present Time" at bounding box center [751, 216] width 930 height 39
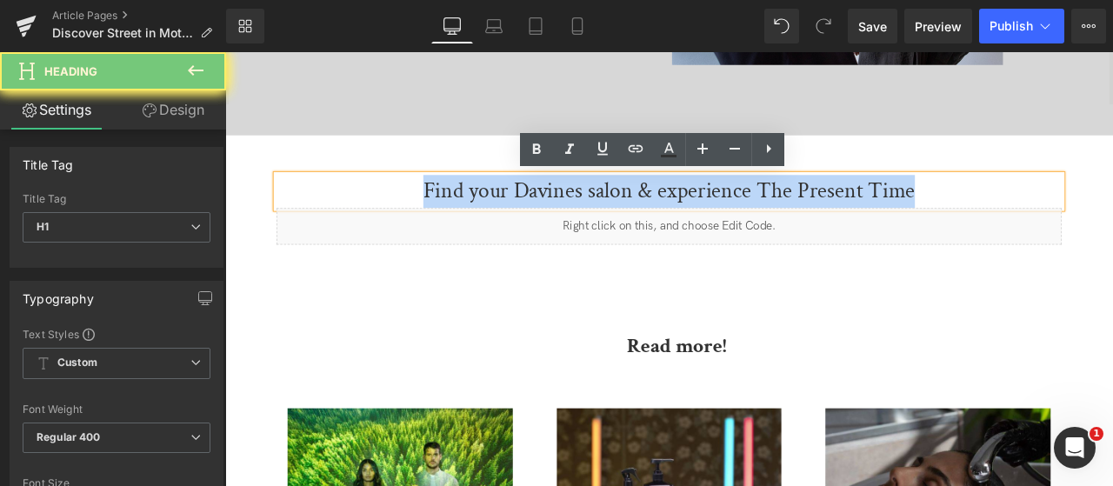
scroll to position [4694, 0]
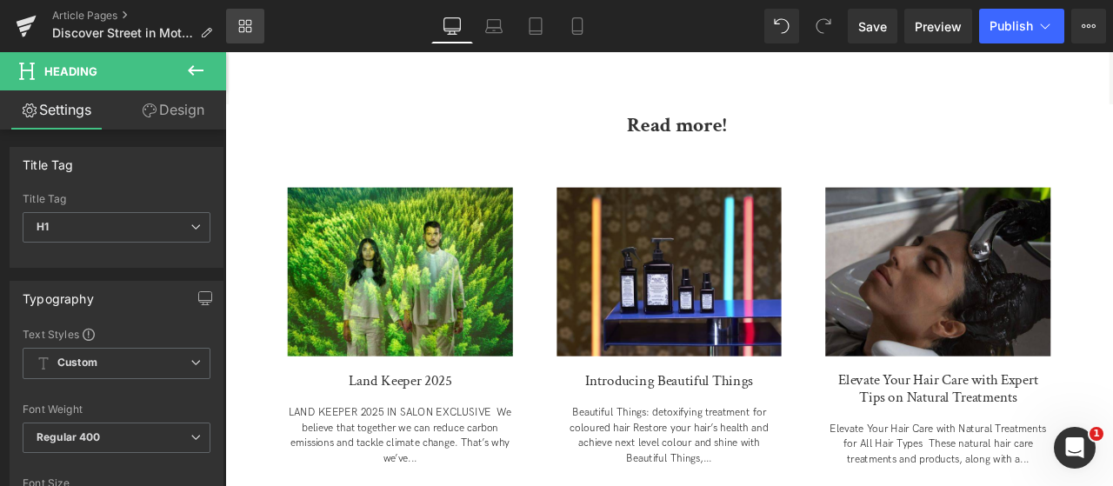
click at [230, 32] on link "Library" at bounding box center [245, 26] width 38 height 35
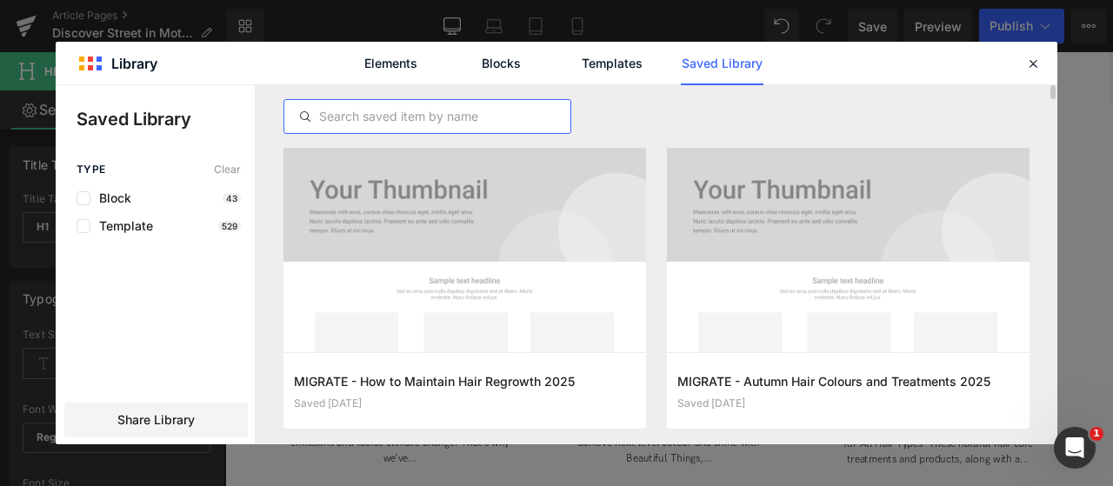
click at [386, 119] on input "text" at bounding box center [427, 116] width 286 height 21
type input "h"
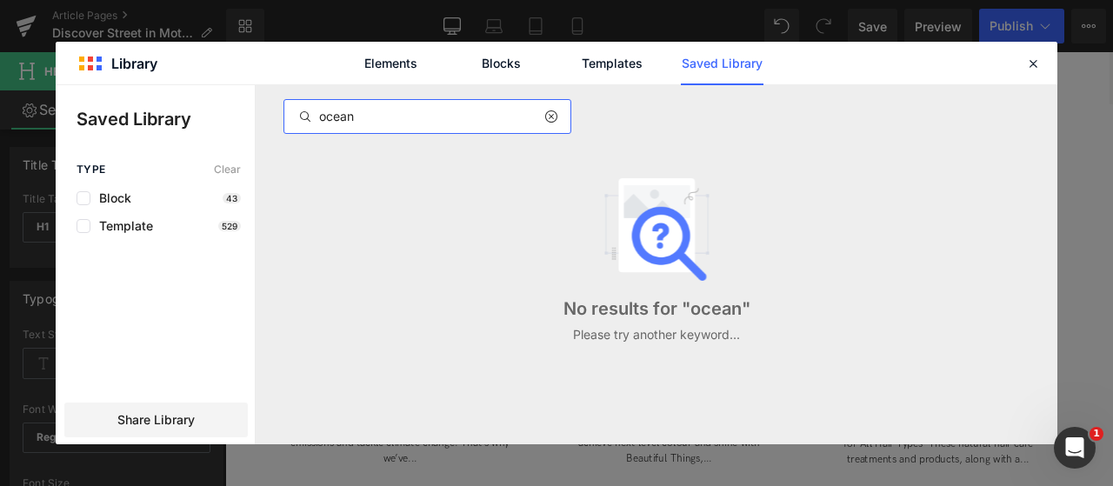
type input "ocean"
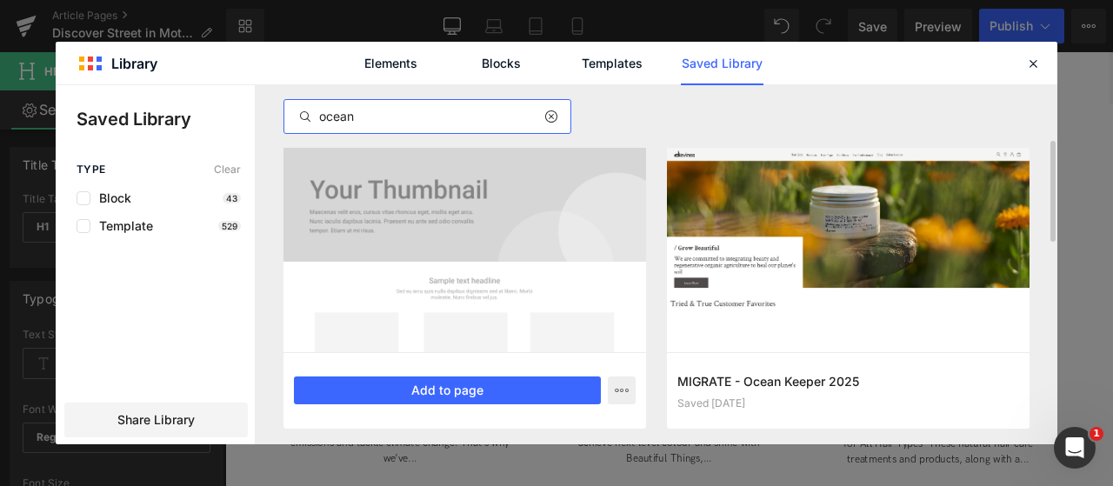
scroll to position [87, 0]
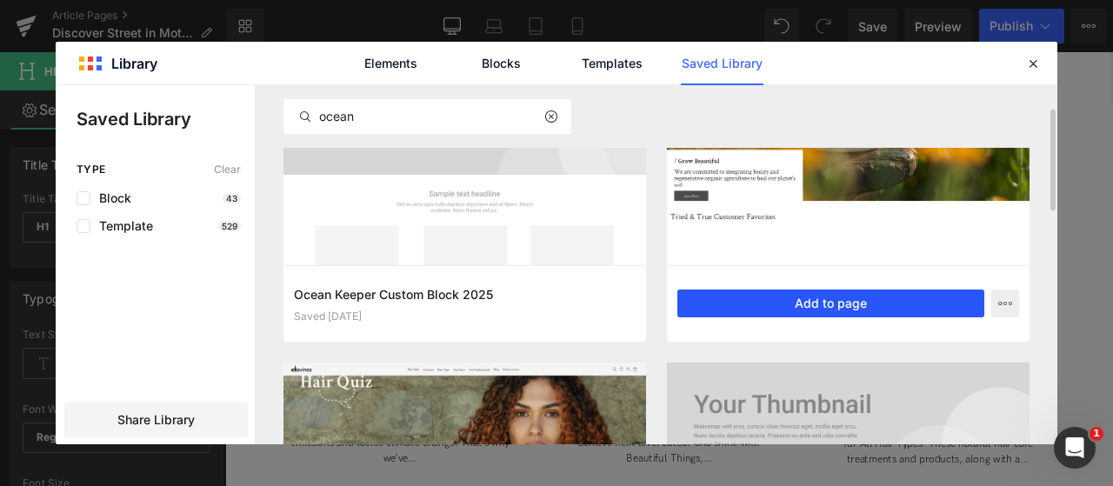
click at [786, 310] on button "Add to page" at bounding box center [830, 303] width 307 height 28
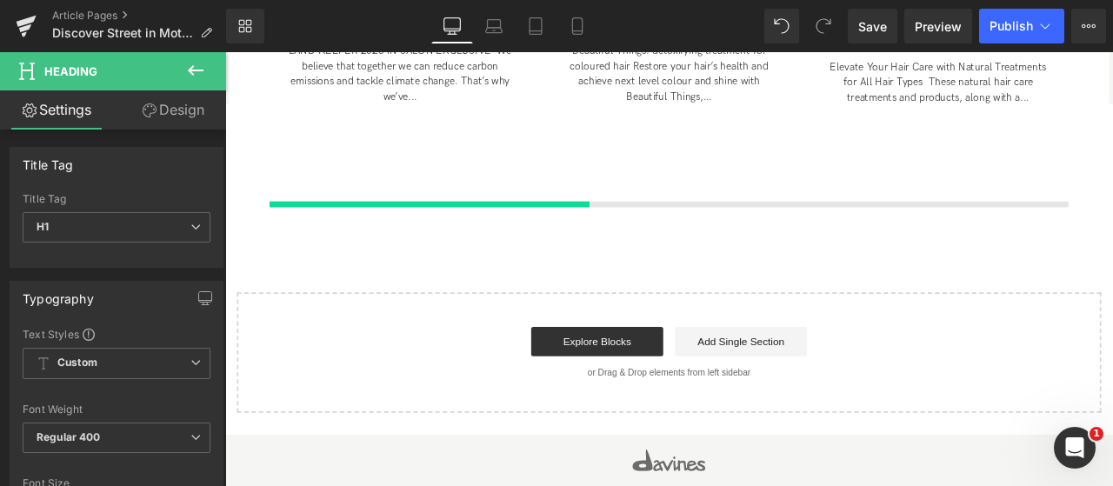
scroll to position [5147, 0]
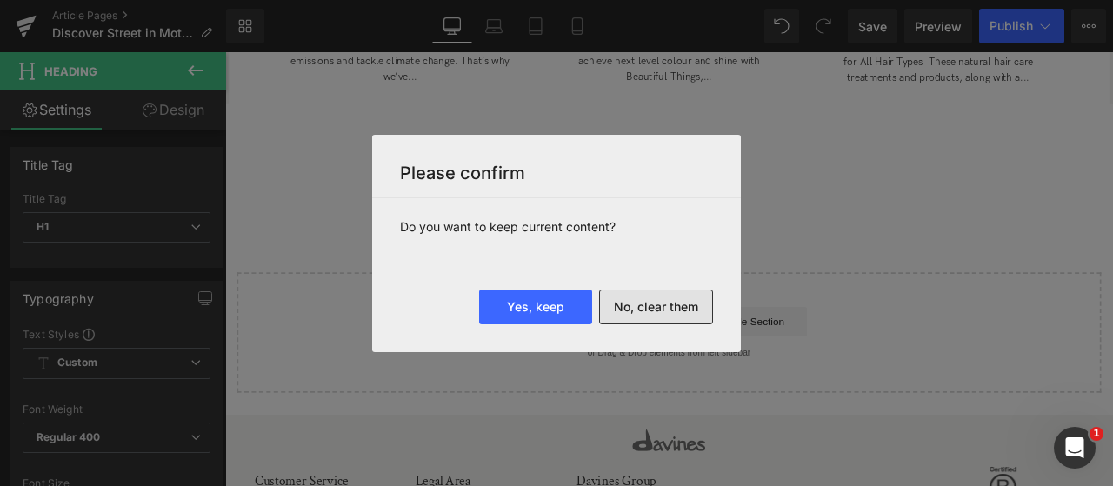
click at [685, 307] on button "No, clear them" at bounding box center [656, 306] width 114 height 35
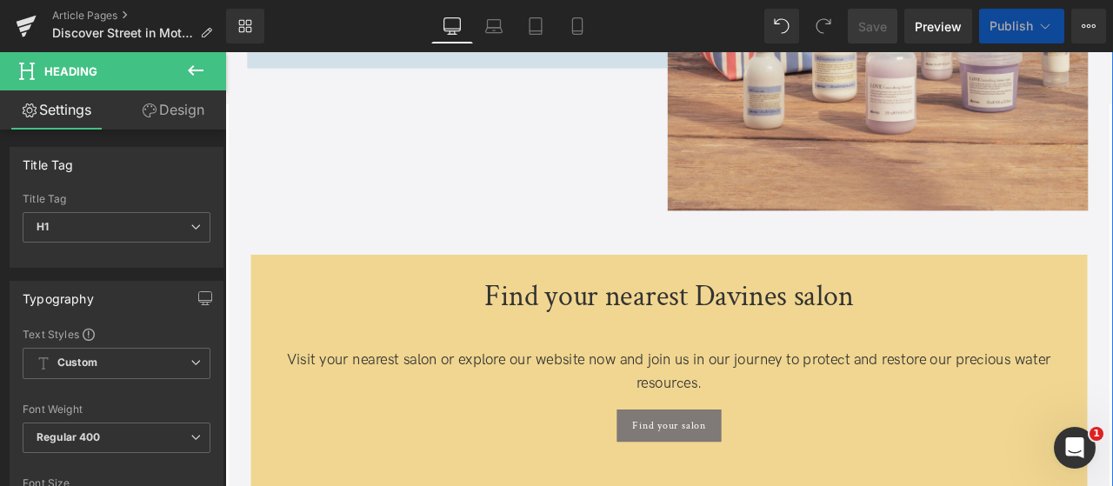
scroll to position [1826, 0]
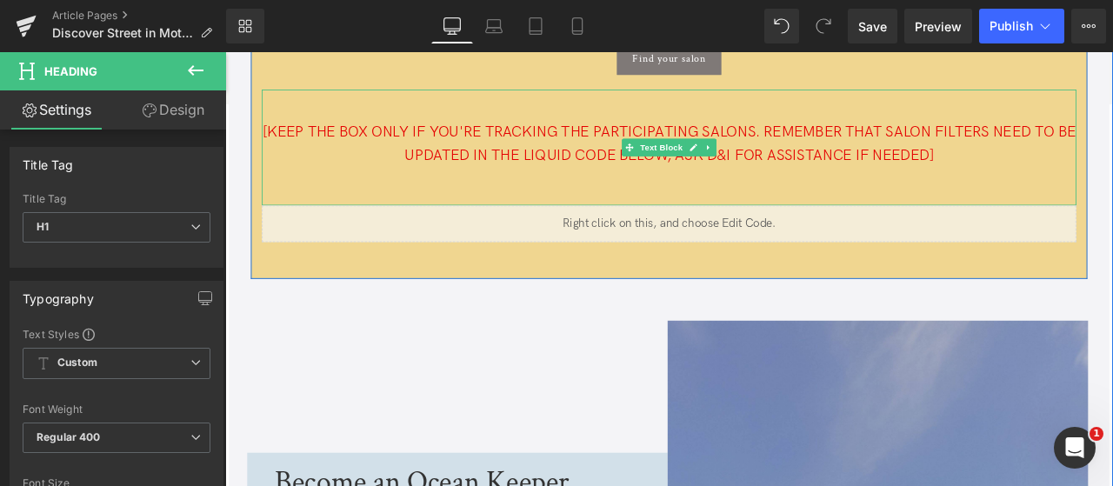
click at [731, 153] on span "[KEEP THE BOX ONLY IF YOU'RE TRACKING THE PARTICIPATING SALONS. REMEMBER THAT S…" at bounding box center [750, 160] width 963 height 49
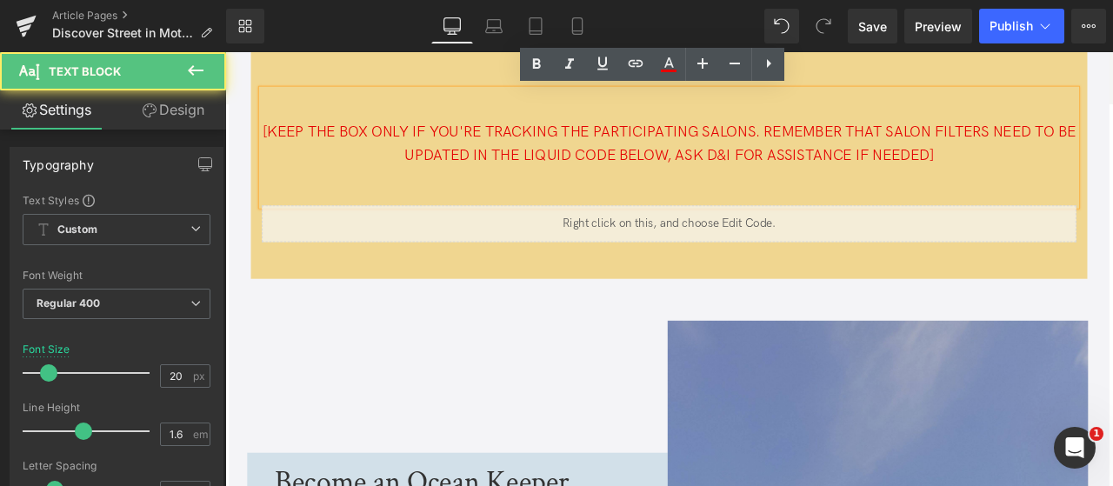
click at [723, 146] on span "[KEEP THE BOX ONLY IF YOU'RE TRACKING THE PARTICIPATING SALONS. REMEMBER THAT S…" at bounding box center [750, 160] width 963 height 49
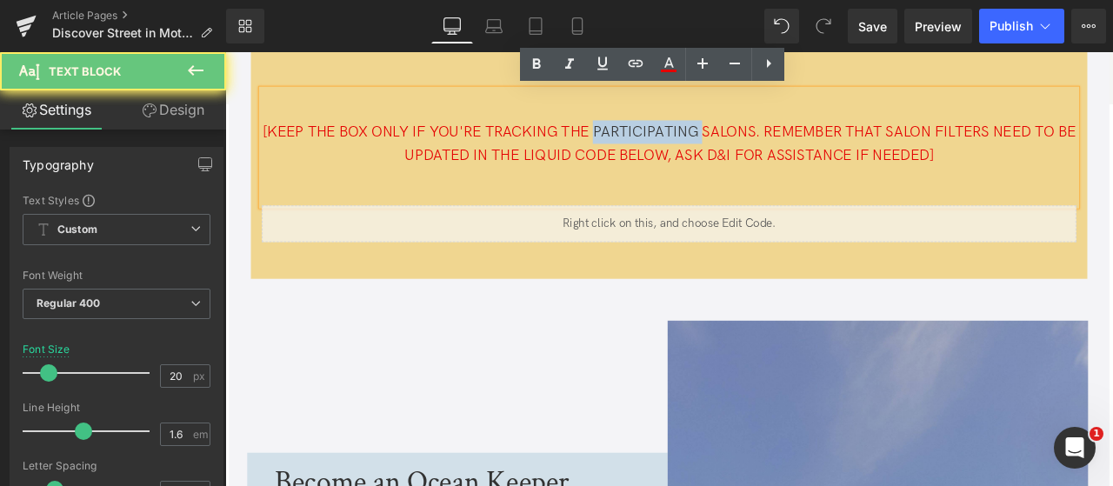
click at [723, 146] on span "[KEEP THE BOX ONLY IF YOU'RE TRACKING THE PARTICIPATING SALONS. REMEMBER THAT S…" at bounding box center [750, 160] width 963 height 49
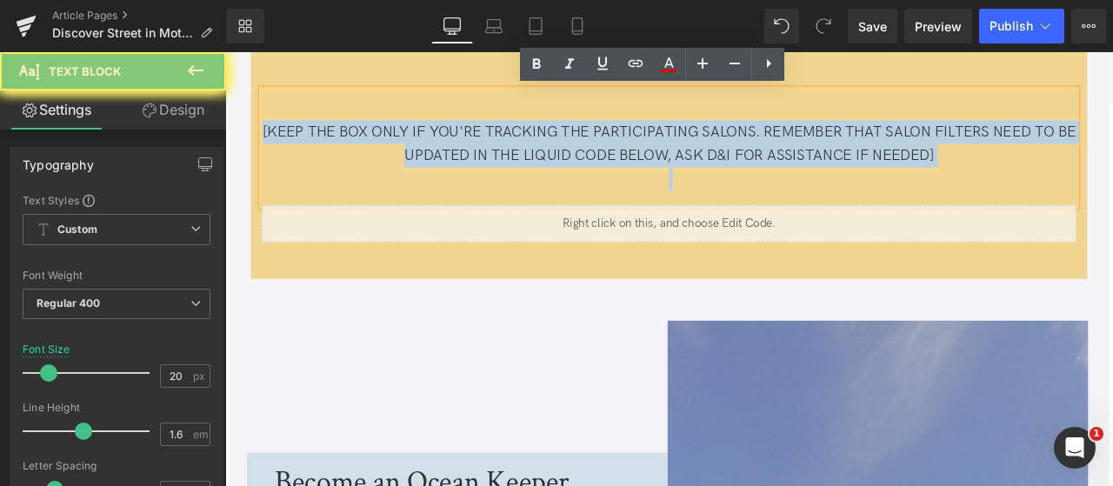
click at [723, 146] on span "[KEEP THE BOX ONLY IF YOU'RE TRACKING THE PARTICIPATING SALONS. REMEMBER THAT S…" at bounding box center [750, 160] width 963 height 49
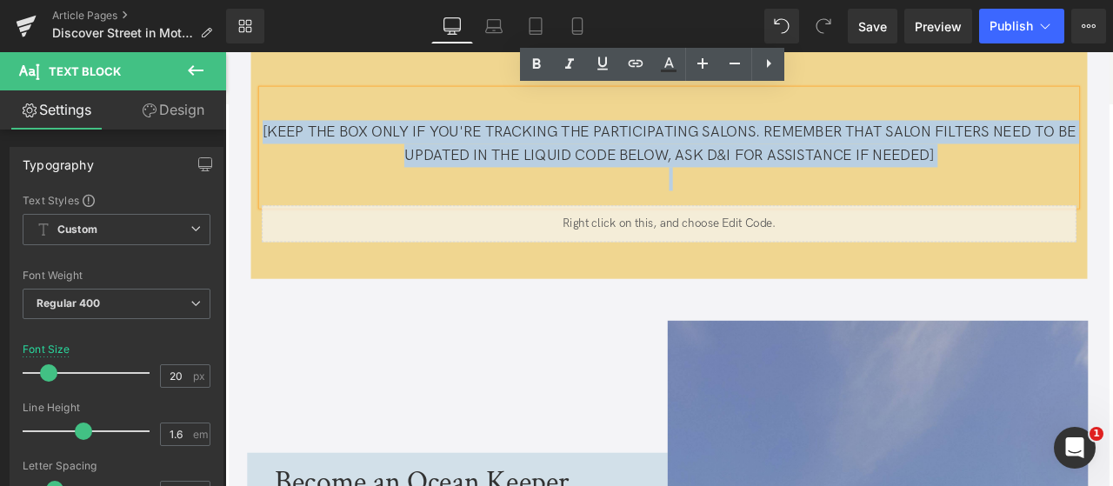
copy span "[KEEP THE BOX ONLY IF YOU'RE TRACKING THE PARTICIPATING SALONS. REMEMBER THAT S…"
